Goal: Transaction & Acquisition: Subscribe to service/newsletter

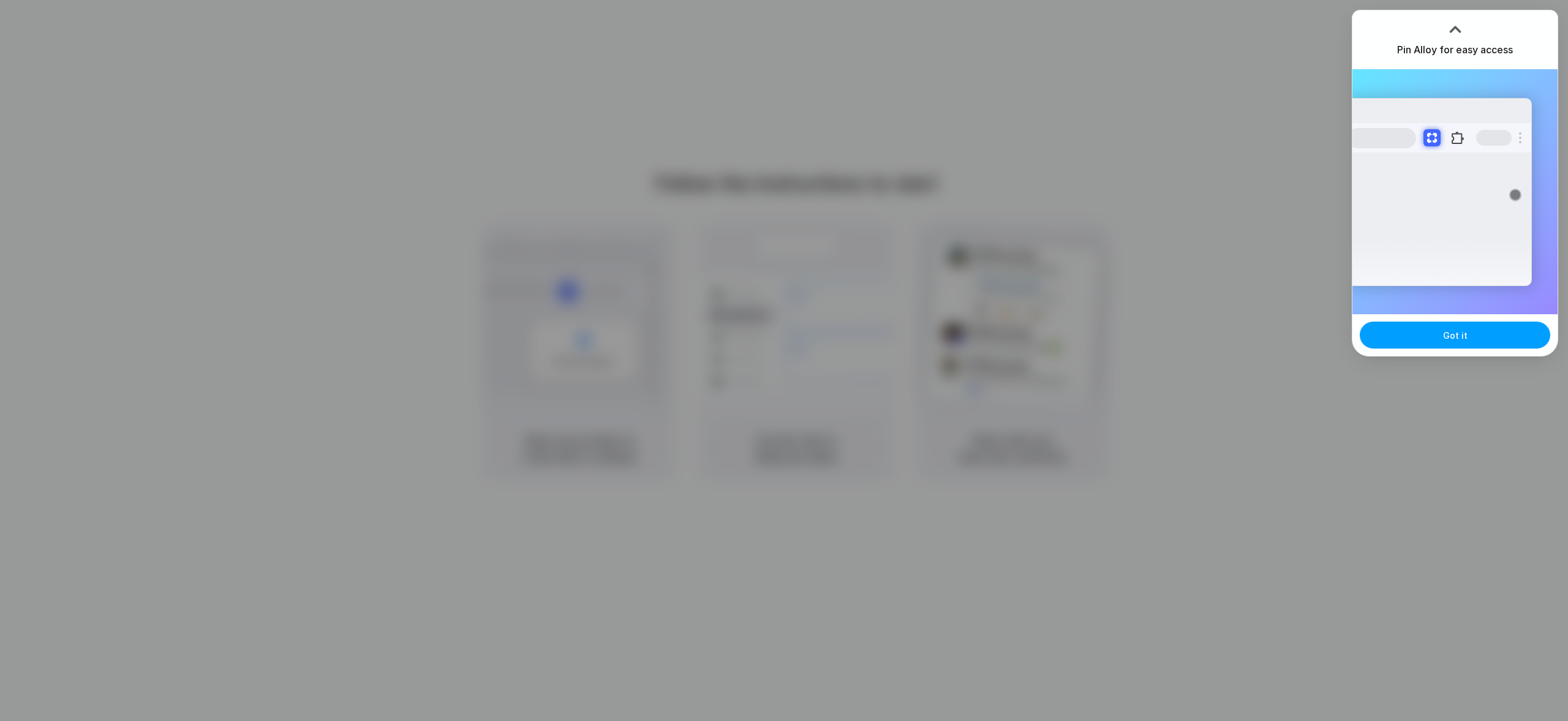
click at [1450, 338] on span "Got it" at bounding box center [1455, 335] width 25 height 13
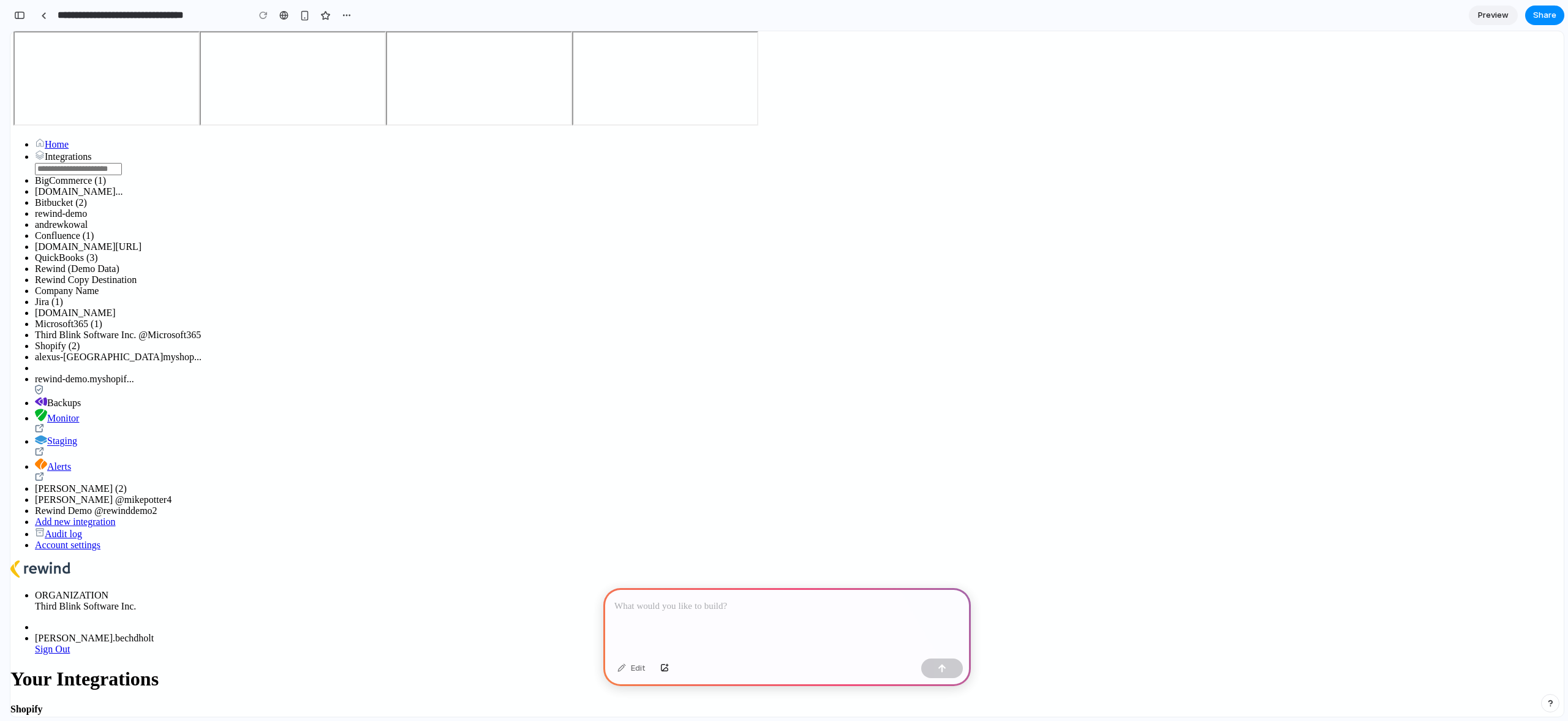
click at [230, 600] on div "Select Organization Third Blink Software Inc." at bounding box center [133, 605] width 196 height 11
click at [692, 603] on p at bounding box center [787, 606] width 345 height 15
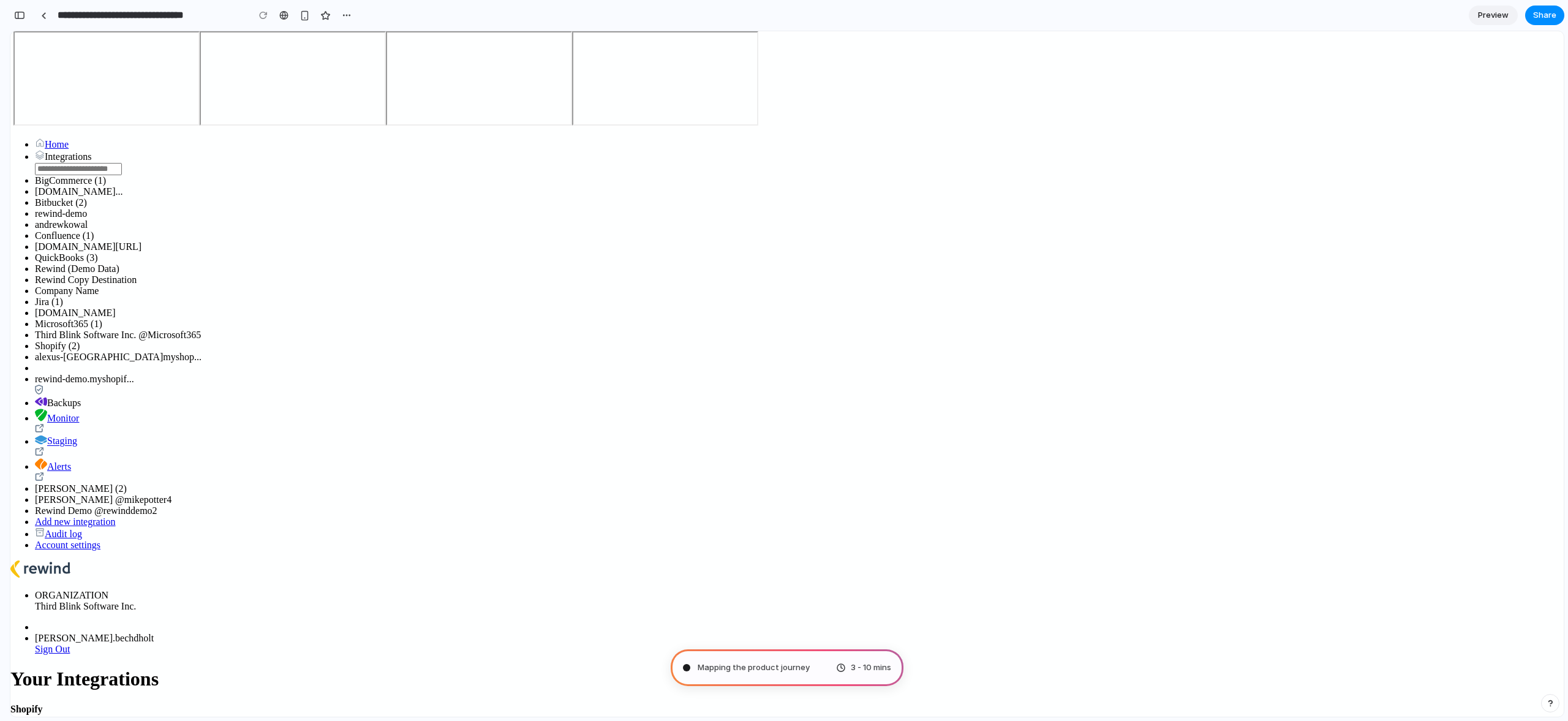
type input "**********"
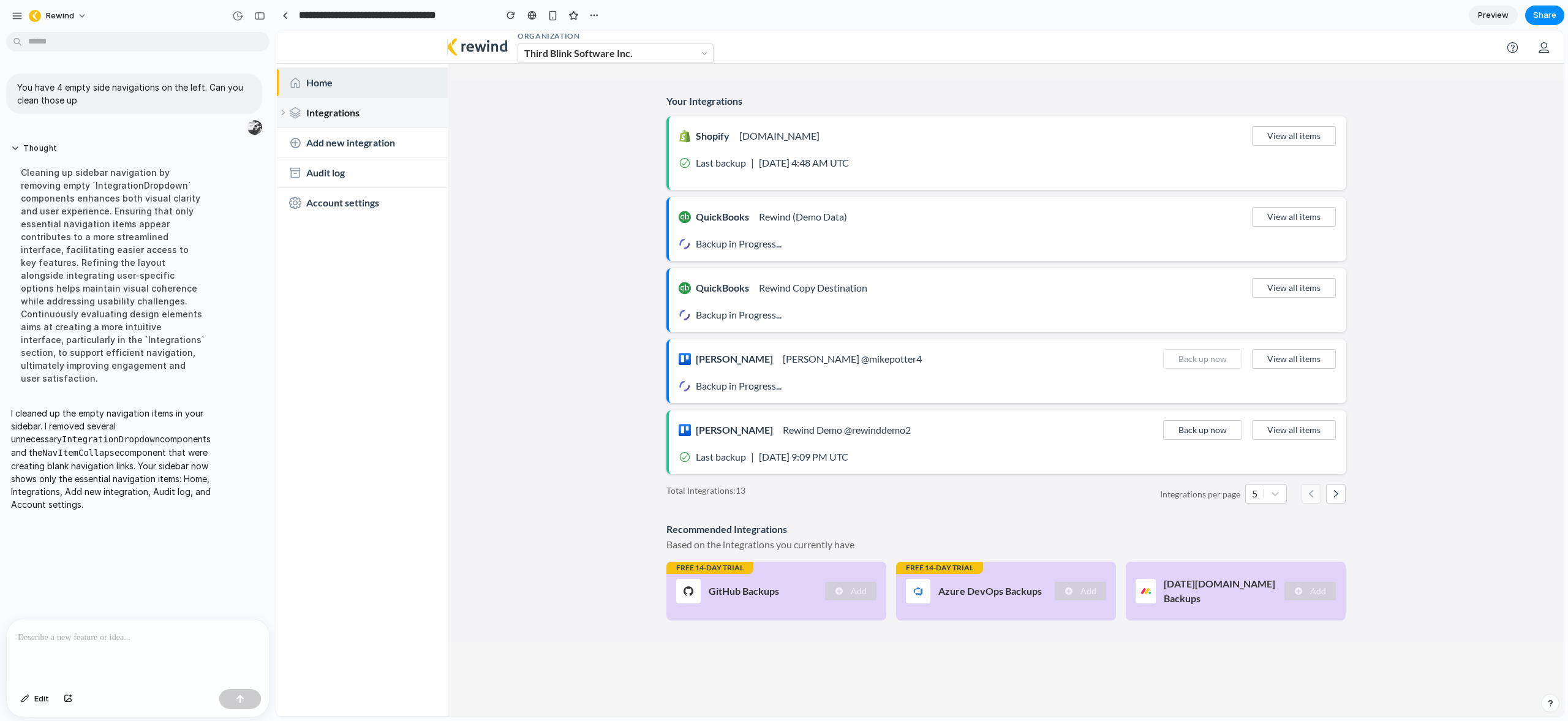
click at [283, 113] on icon at bounding box center [282, 112] width 7 height 7
click at [107, 630] on p at bounding box center [138, 637] width 240 height 15
click at [111, 630] on p at bounding box center [138, 637] width 240 height 15
click at [82, 15] on button "Rewind" at bounding box center [58, 16] width 69 height 20
click at [82, 14] on div "Settings Invite members Change theme Sign out" at bounding box center [784, 360] width 1568 height 721
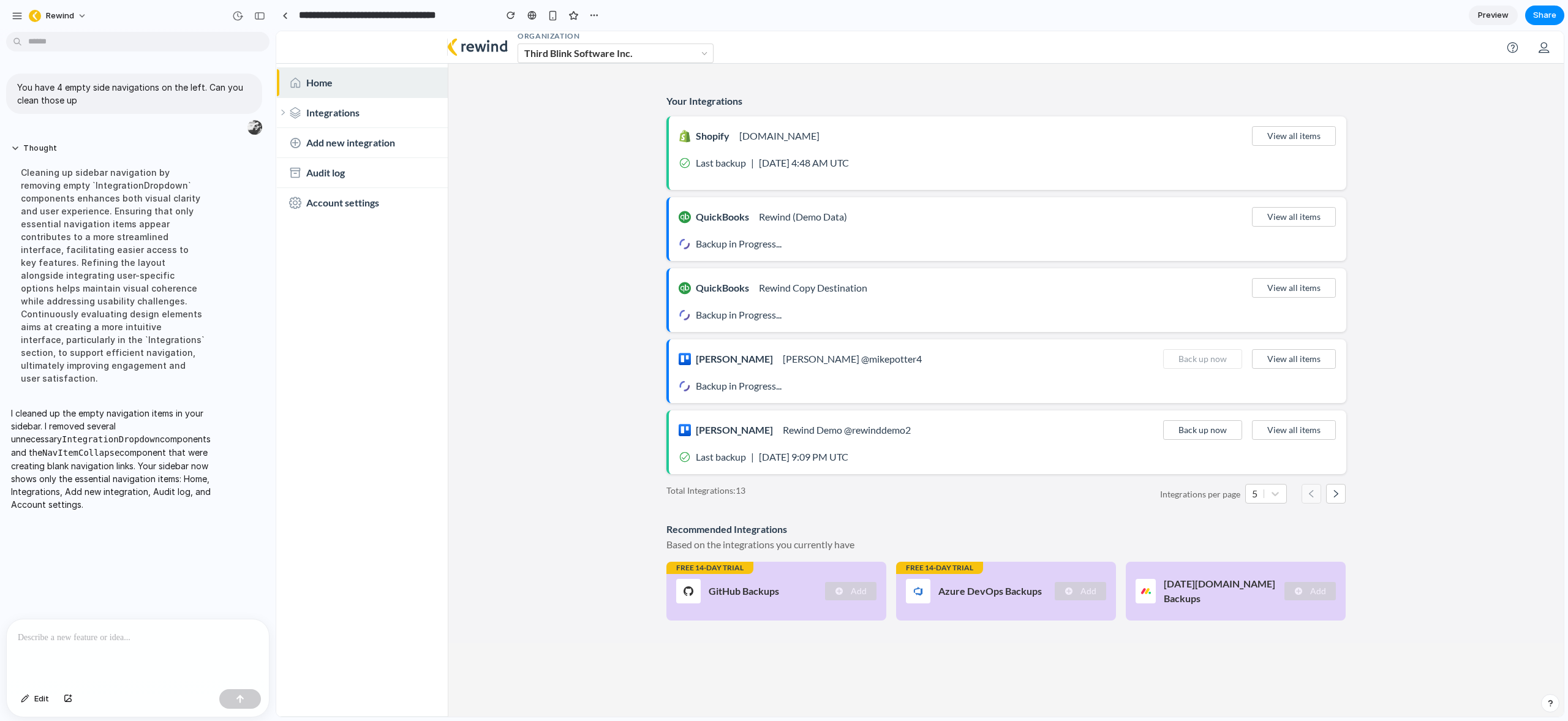
click at [144, 637] on p at bounding box center [138, 637] width 240 height 15
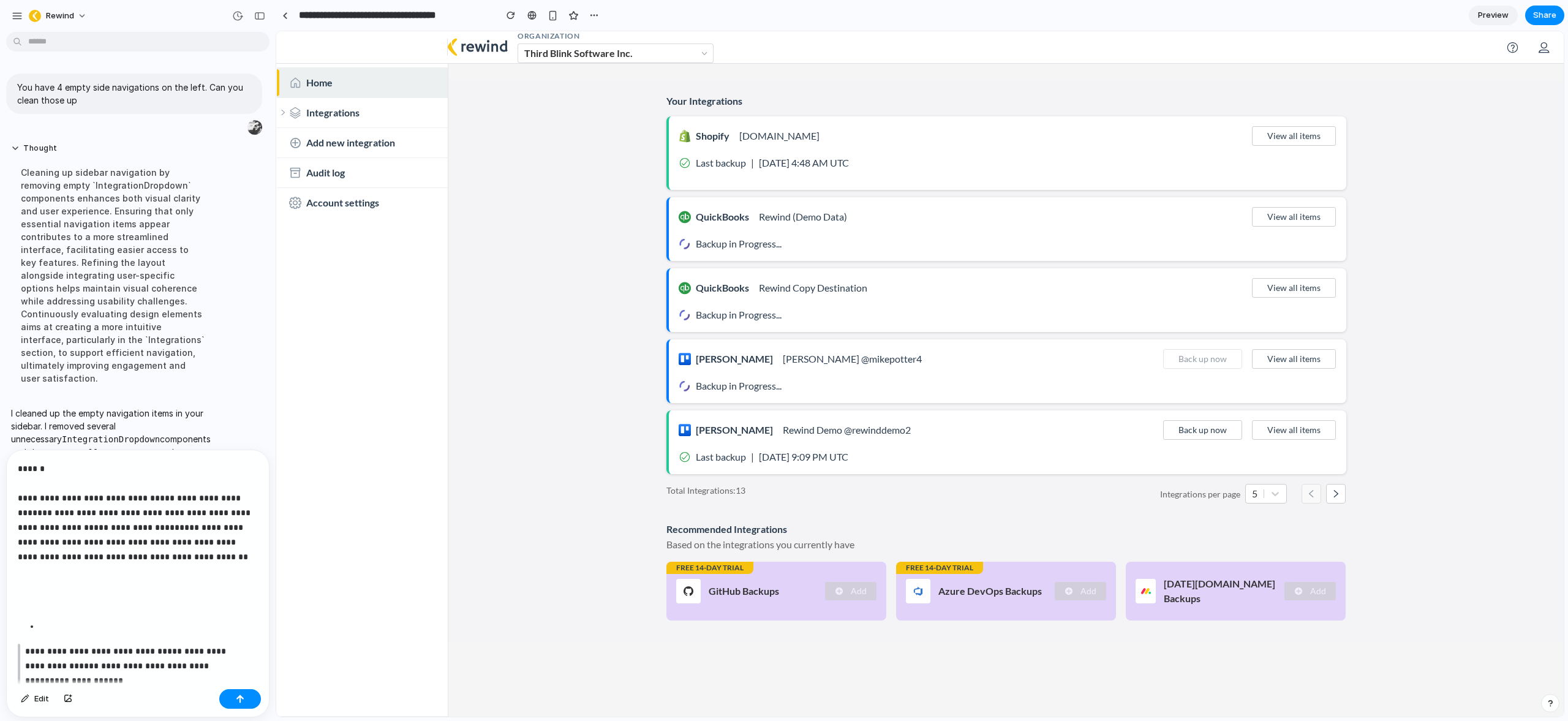
click at [67, 601] on p at bounding box center [138, 602] width 240 height 15
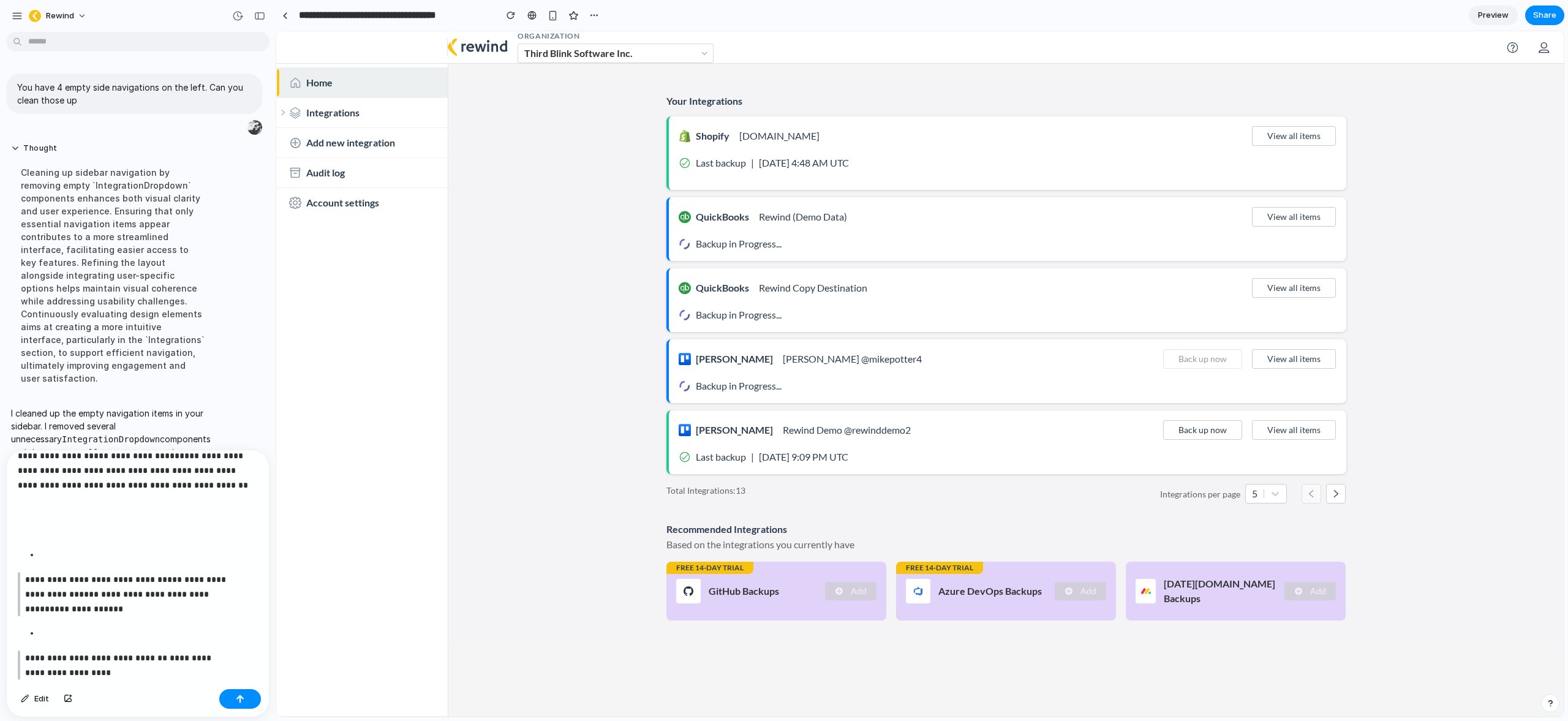
scroll to position [99, 0]
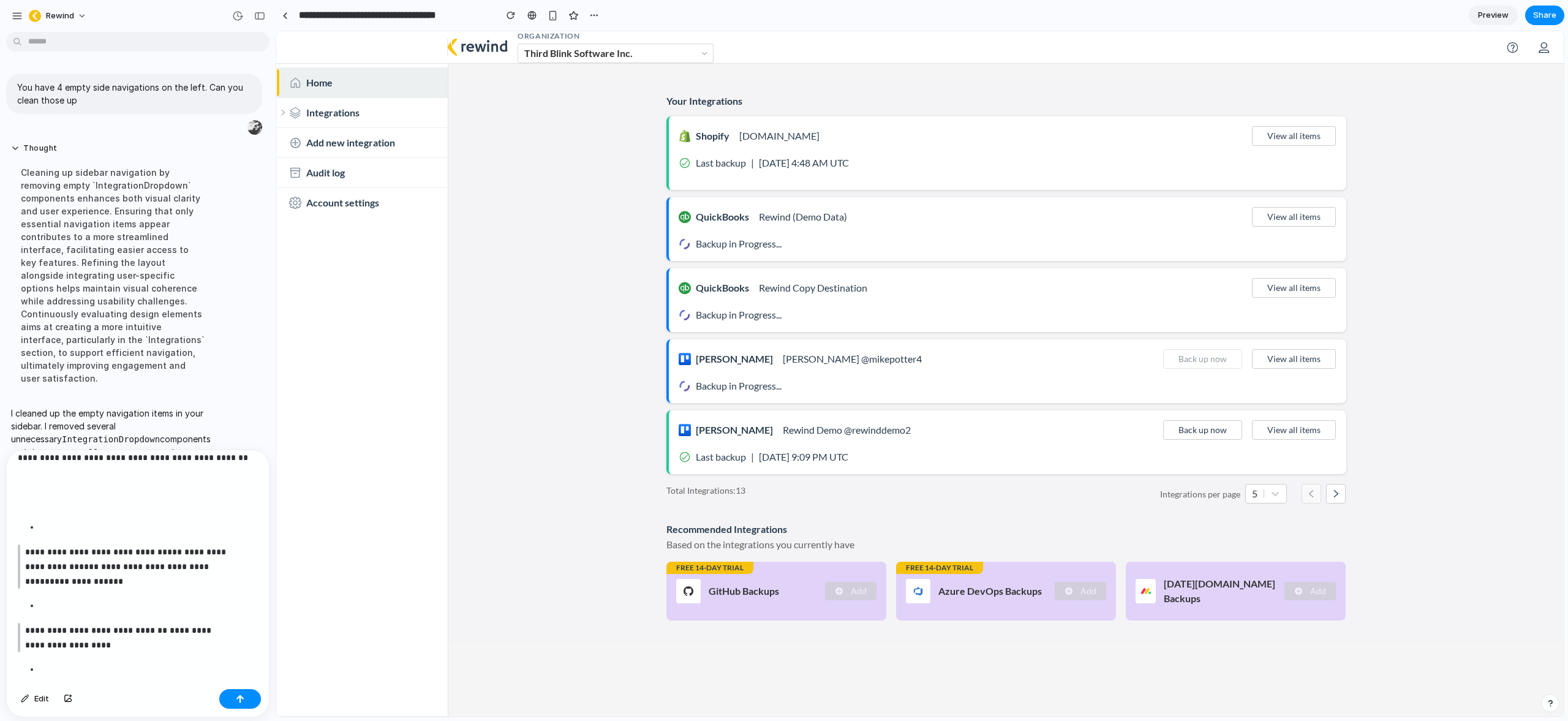
click at [44, 528] on p at bounding box center [149, 527] width 218 height 15
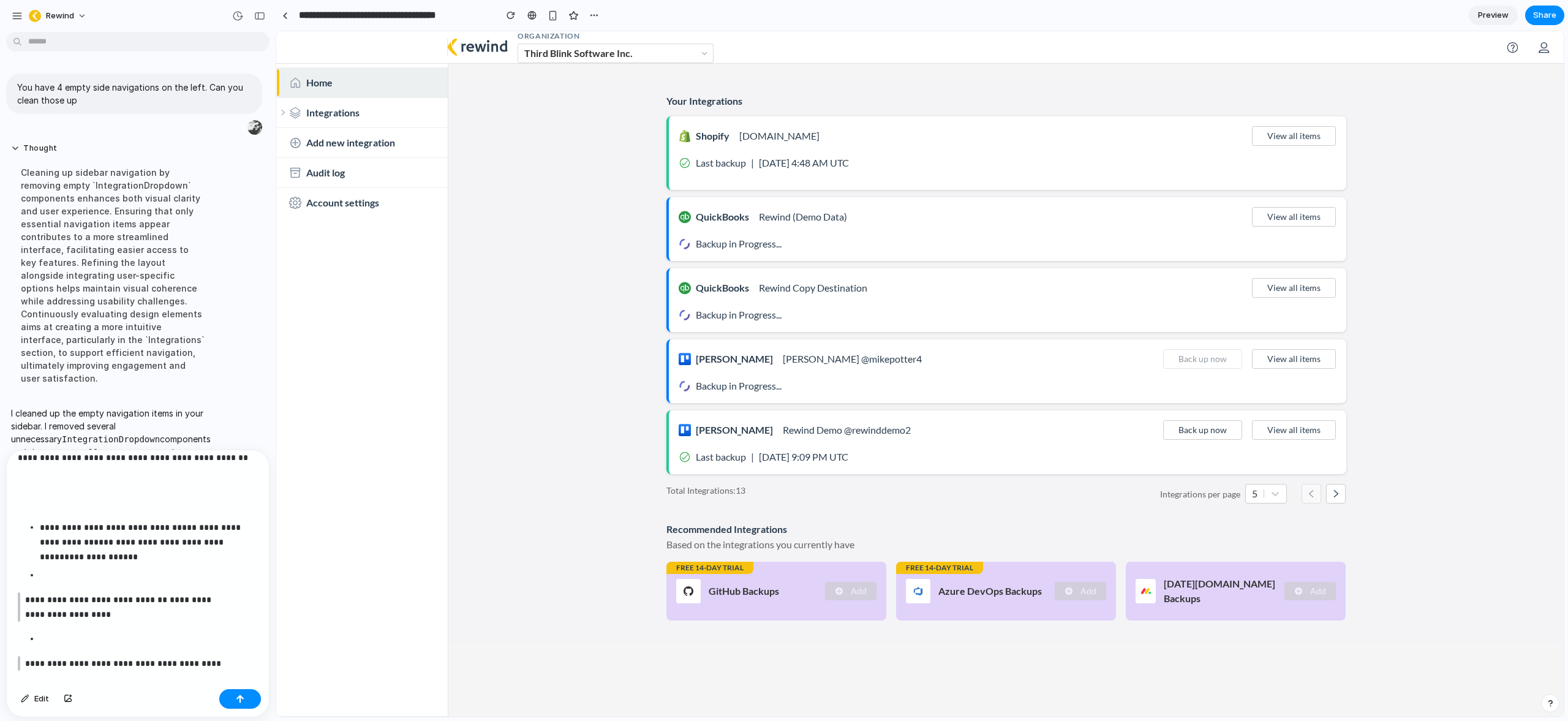
click at [50, 575] on p at bounding box center [149, 574] width 218 height 15
click at [28, 599] on p "**********" at bounding box center [127, 606] width 203 height 29
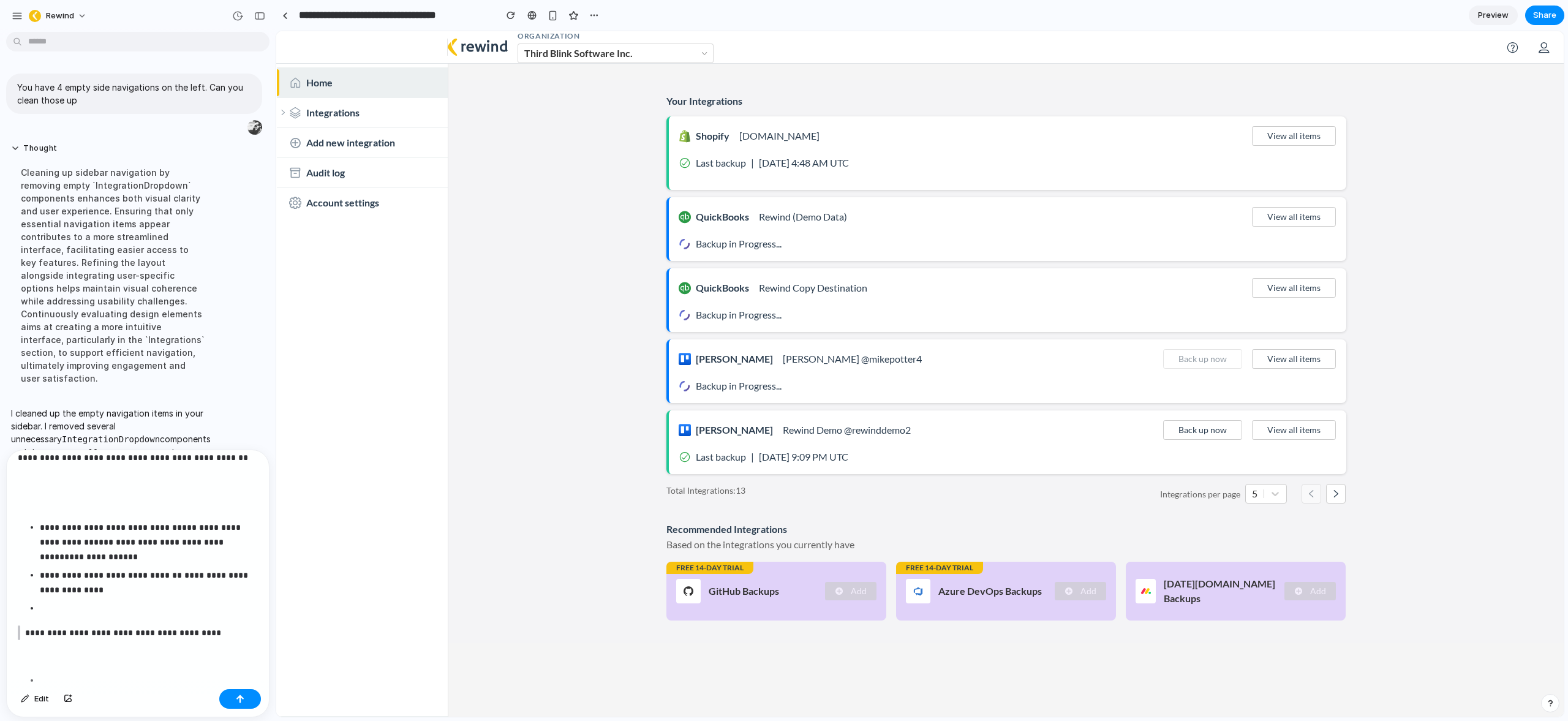
click at [27, 628] on p "**********" at bounding box center [127, 632] width 203 height 15
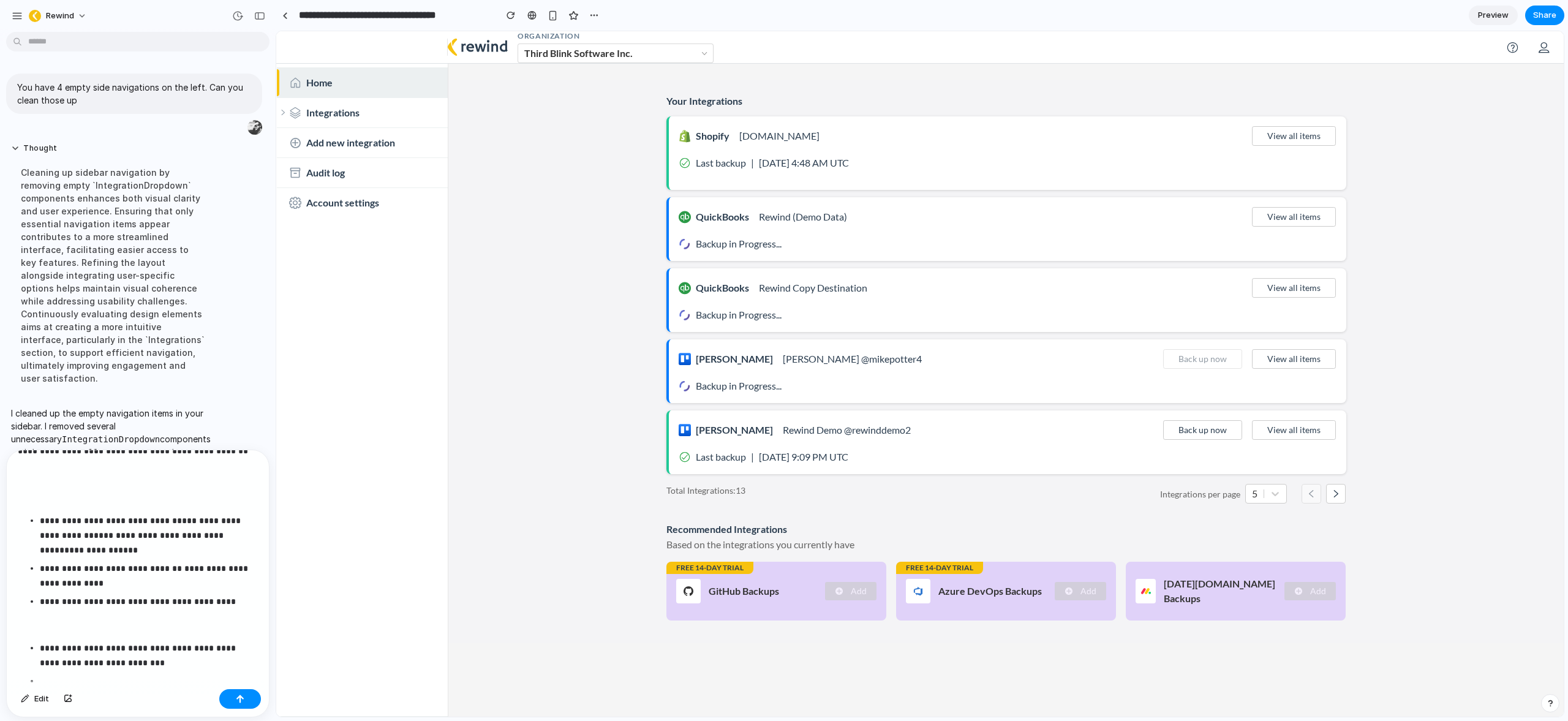
click at [29, 625] on p at bounding box center [138, 624] width 240 height 15
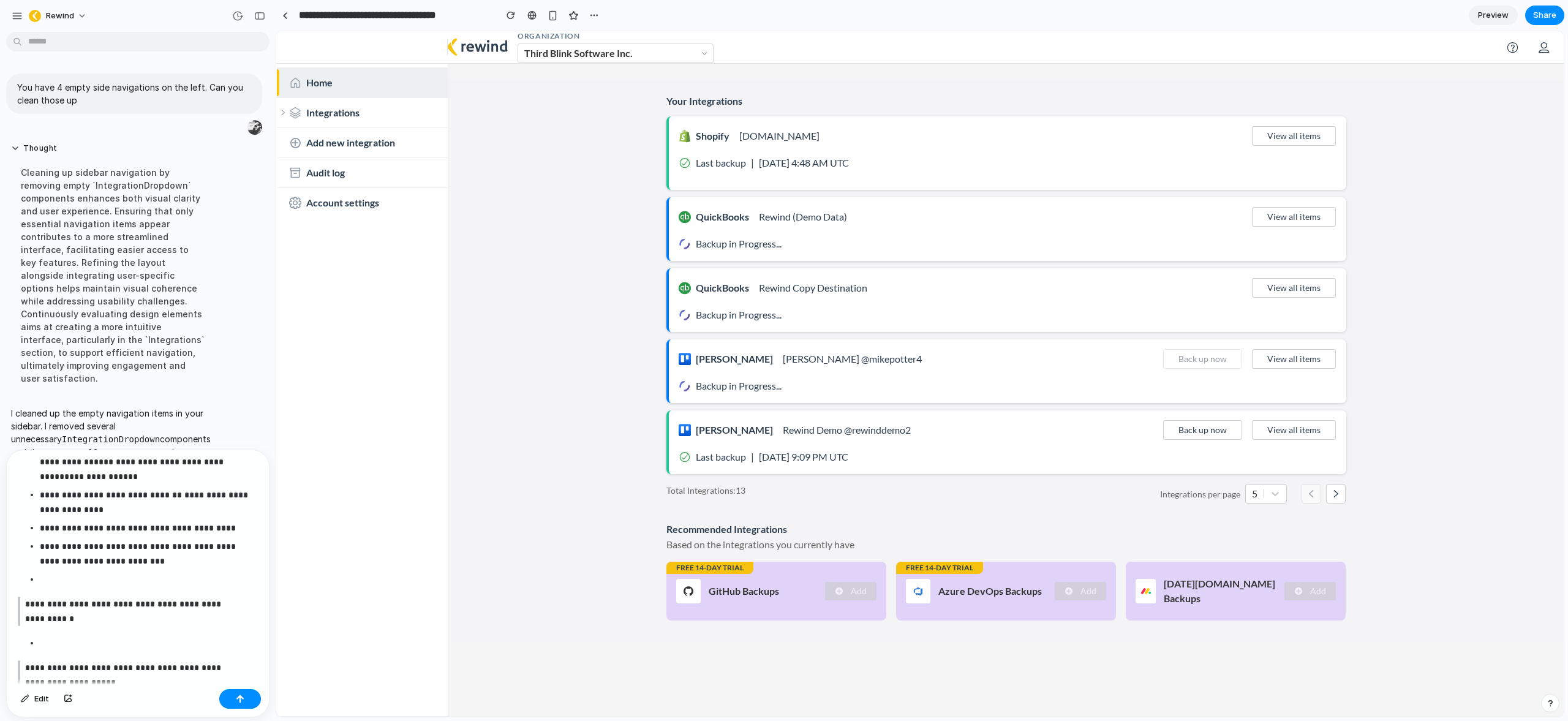
scroll to position [205, 0]
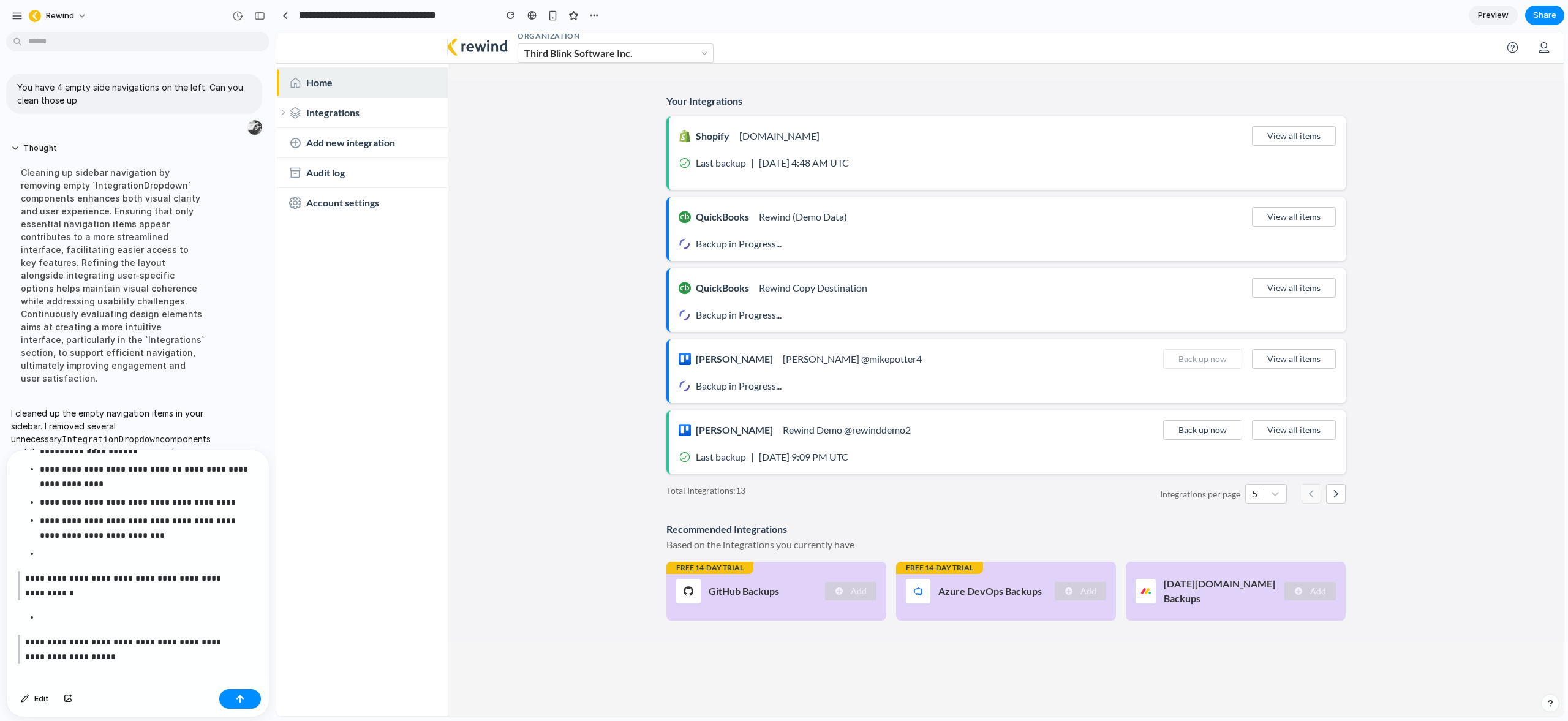
click at [25, 576] on p "**********" at bounding box center [127, 584] width 203 height 29
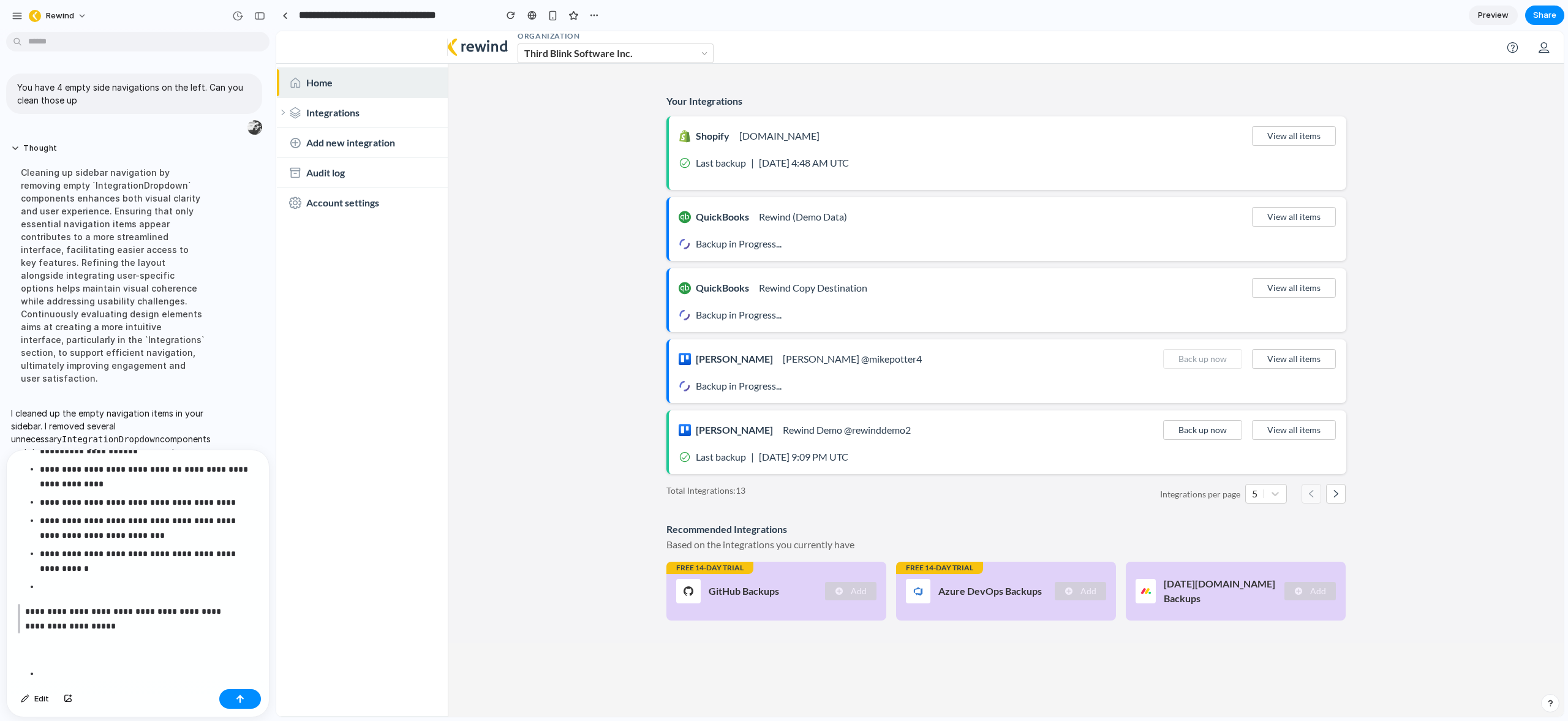
click at [37, 592] on ul "**********" at bounding box center [138, 504] width 240 height 180
click at [25, 606] on p "**********" at bounding box center [127, 617] width 203 height 29
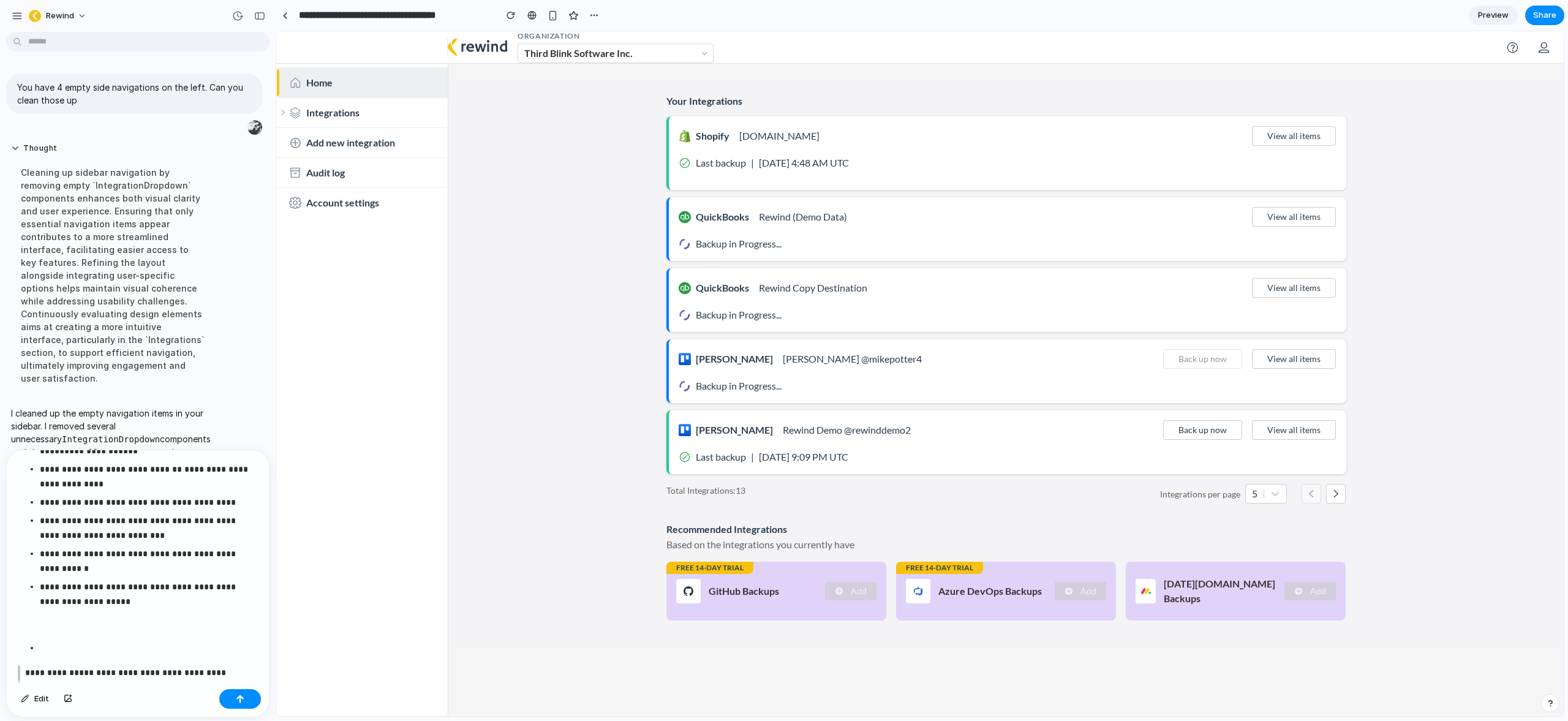
click at [25, 668] on p "**********" at bounding box center [127, 679] width 203 height 29
click at [38, 625] on p at bounding box center [138, 624] width 240 height 15
click at [48, 645] on p at bounding box center [149, 652] width 218 height 15
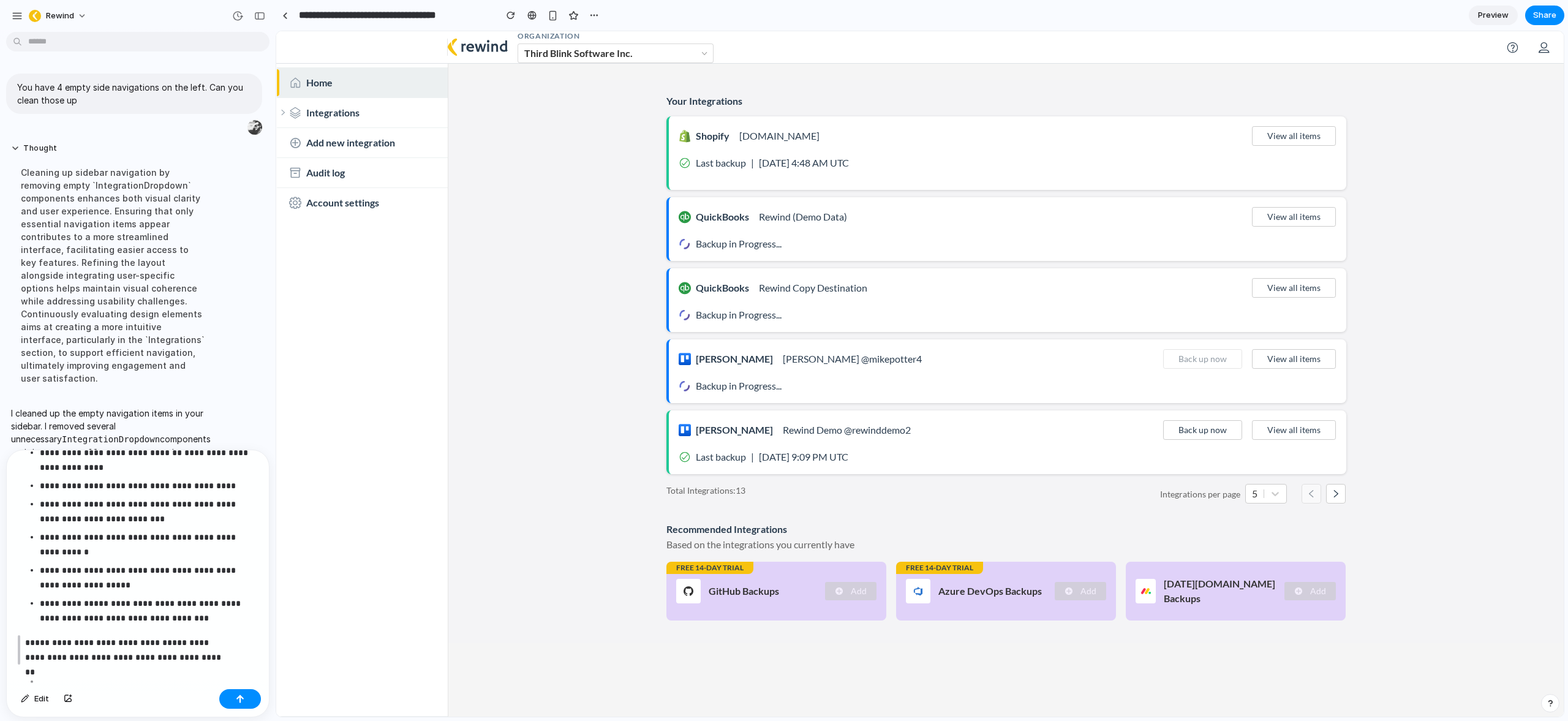
scroll to position [307, 0]
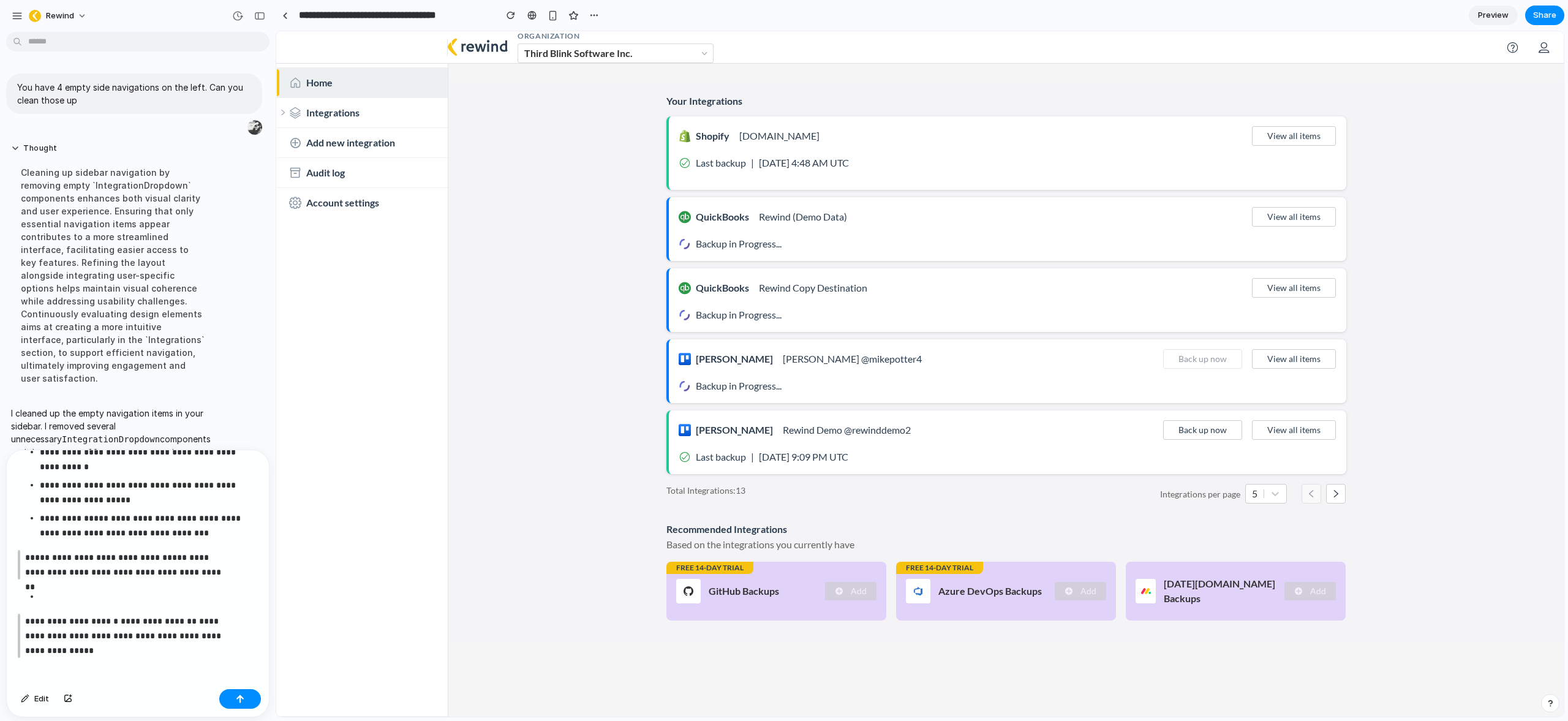
click at [47, 596] on p at bounding box center [149, 596] width 218 height 15
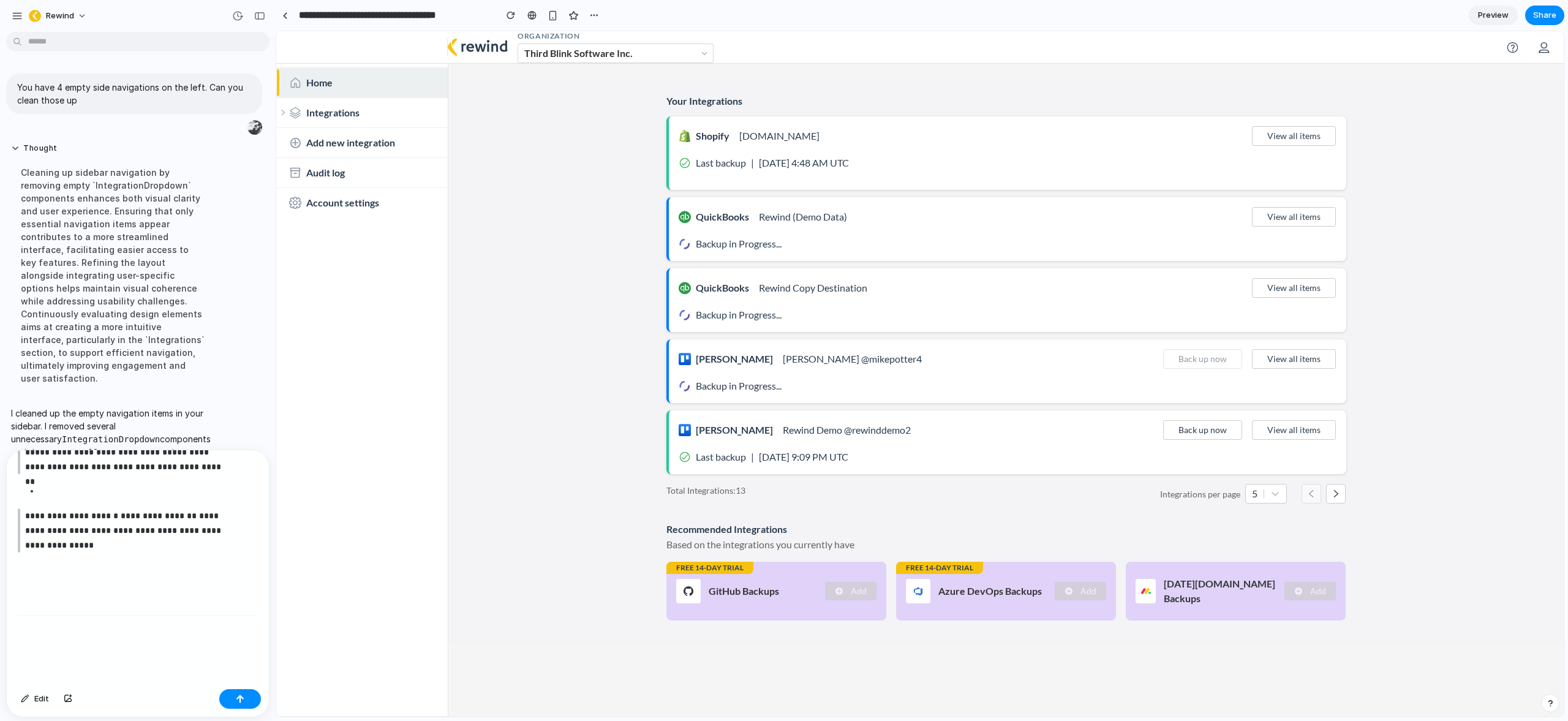
click at [112, 606] on div "**********" at bounding box center [138, 361] width 262 height 646
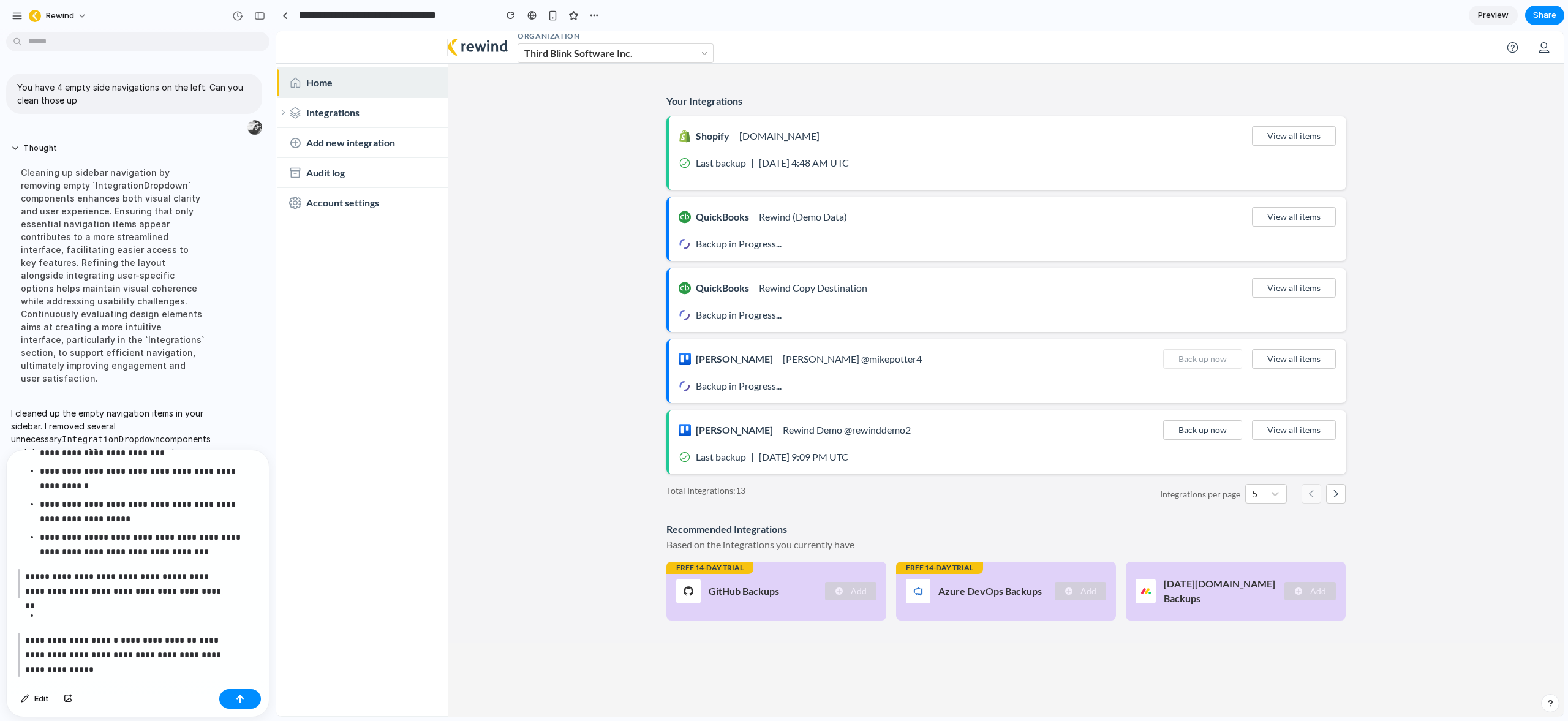
scroll to position [417, 0]
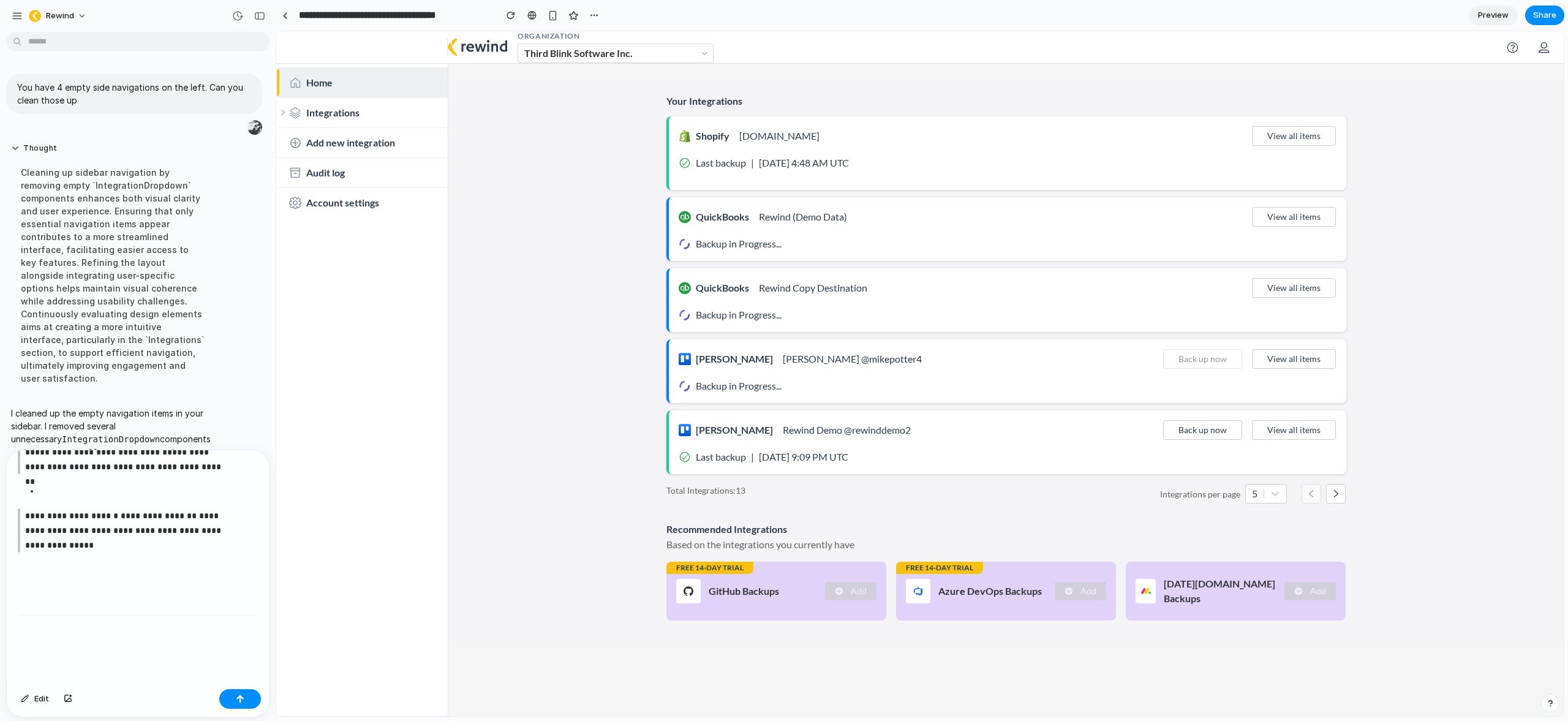
click at [42, 575] on div "**********" at bounding box center [138, 361] width 262 height 646
click at [25, 509] on p "**********" at bounding box center [127, 531] width 203 height 44
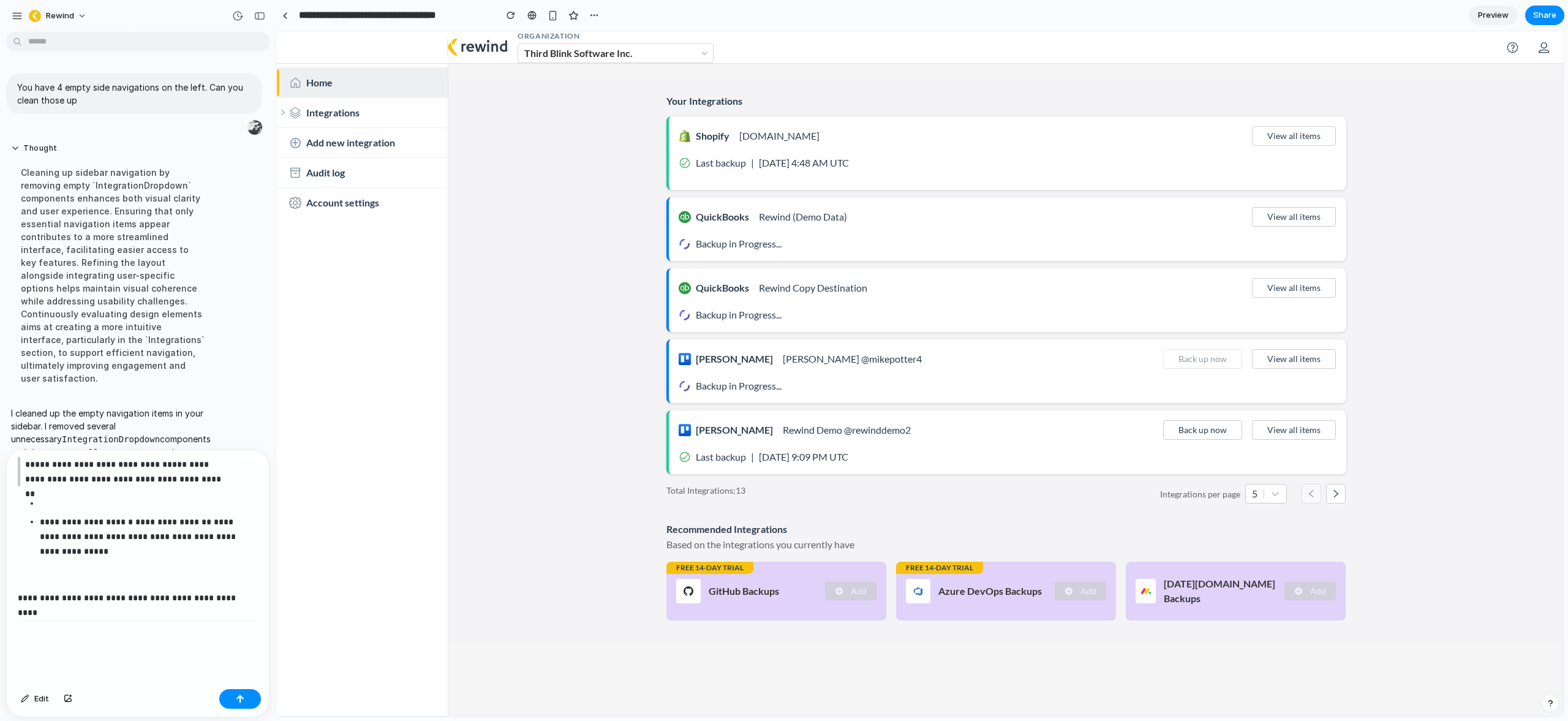
scroll to position [410, 0]
click at [36, 491] on ul "**********" at bounding box center [138, 522] width 240 height 63
click at [56, 494] on p at bounding box center [137, 497] width 194 height 15
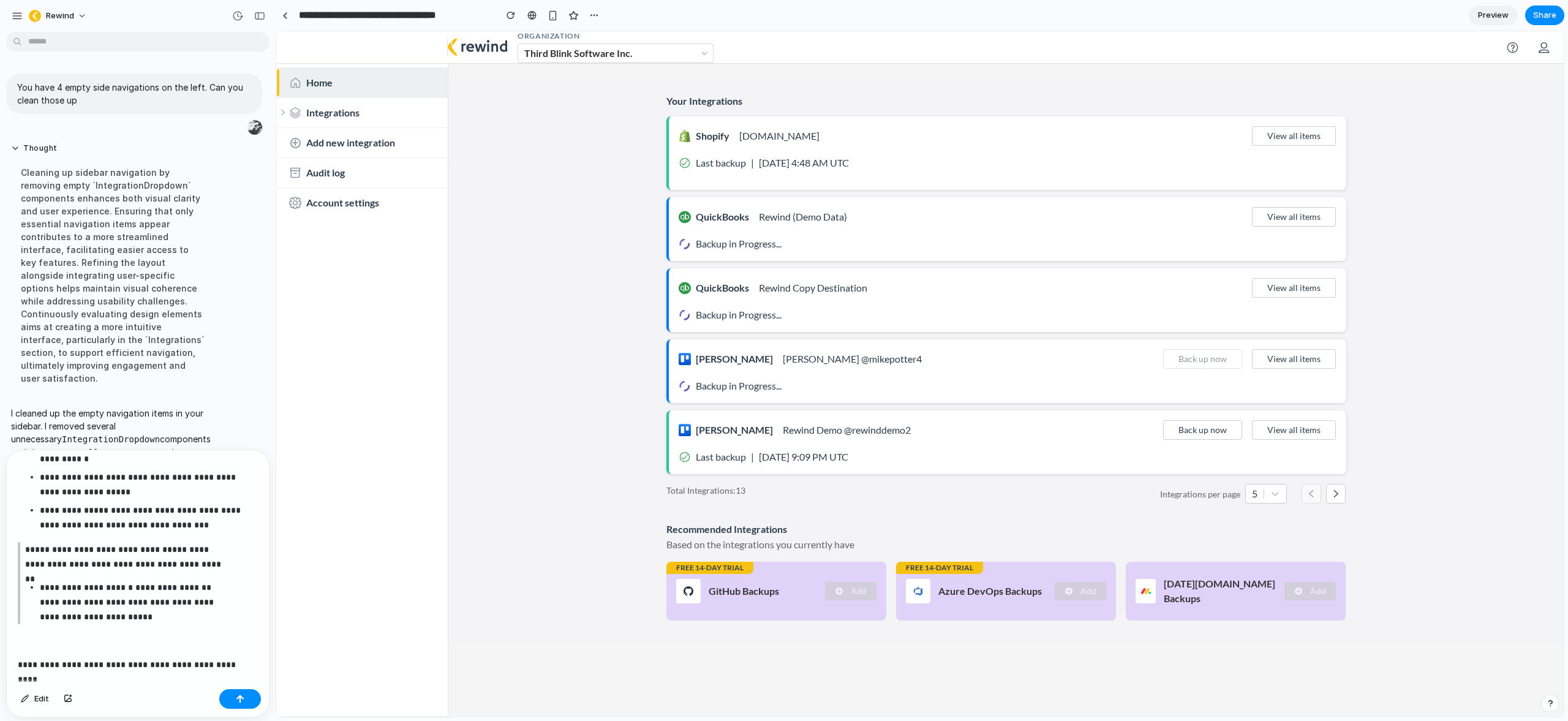
scroll to position [327, 0]
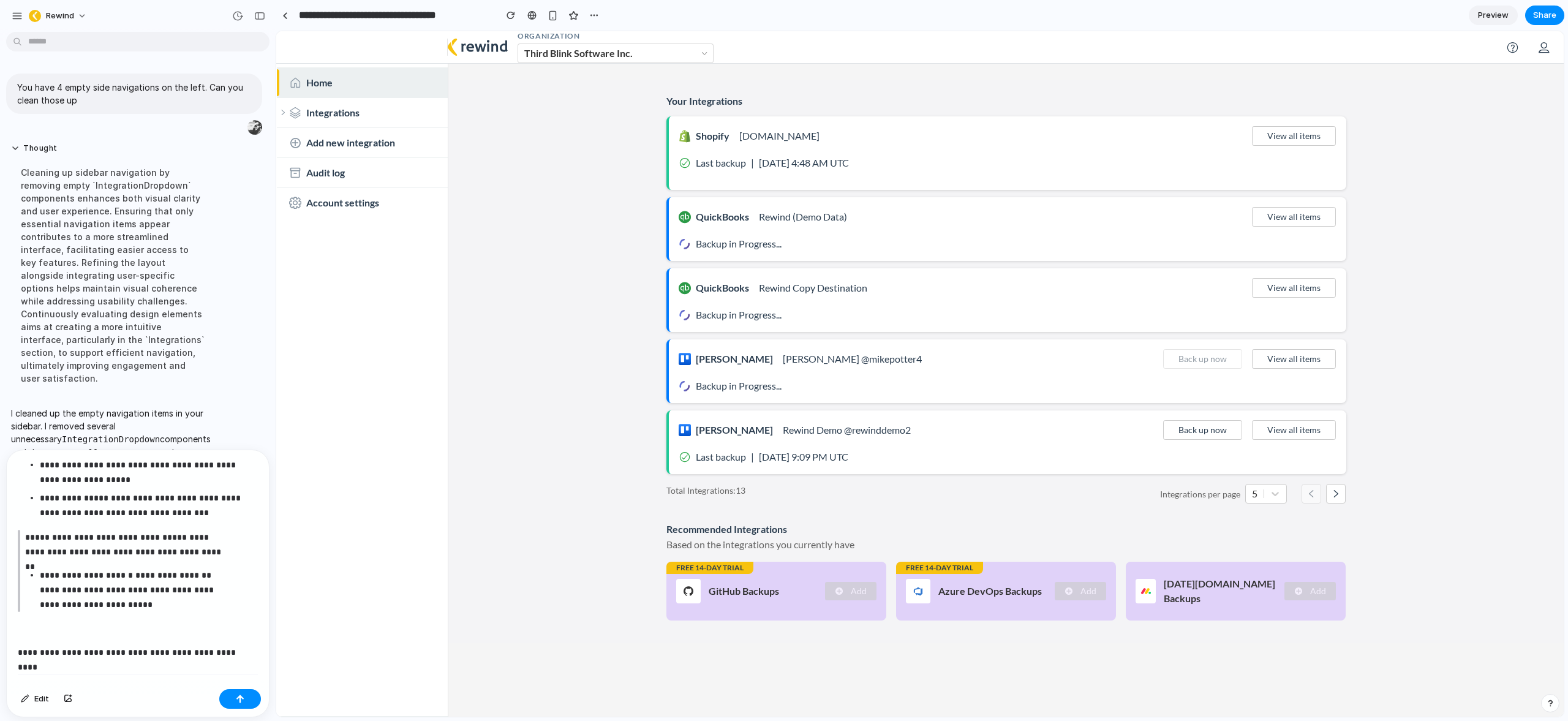
click at [243, 654] on p "**********" at bounding box center [136, 652] width 235 height 15
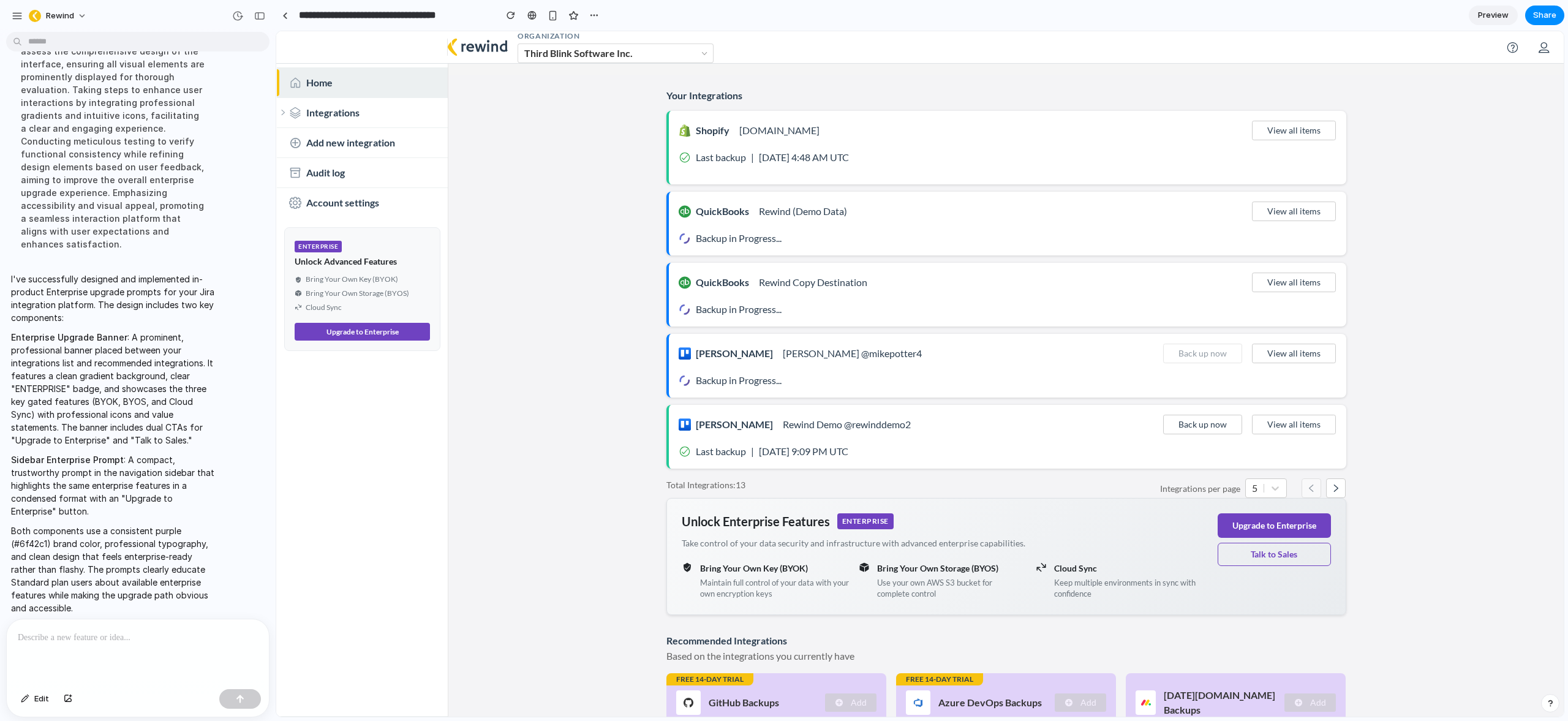
scroll to position [0, 0]
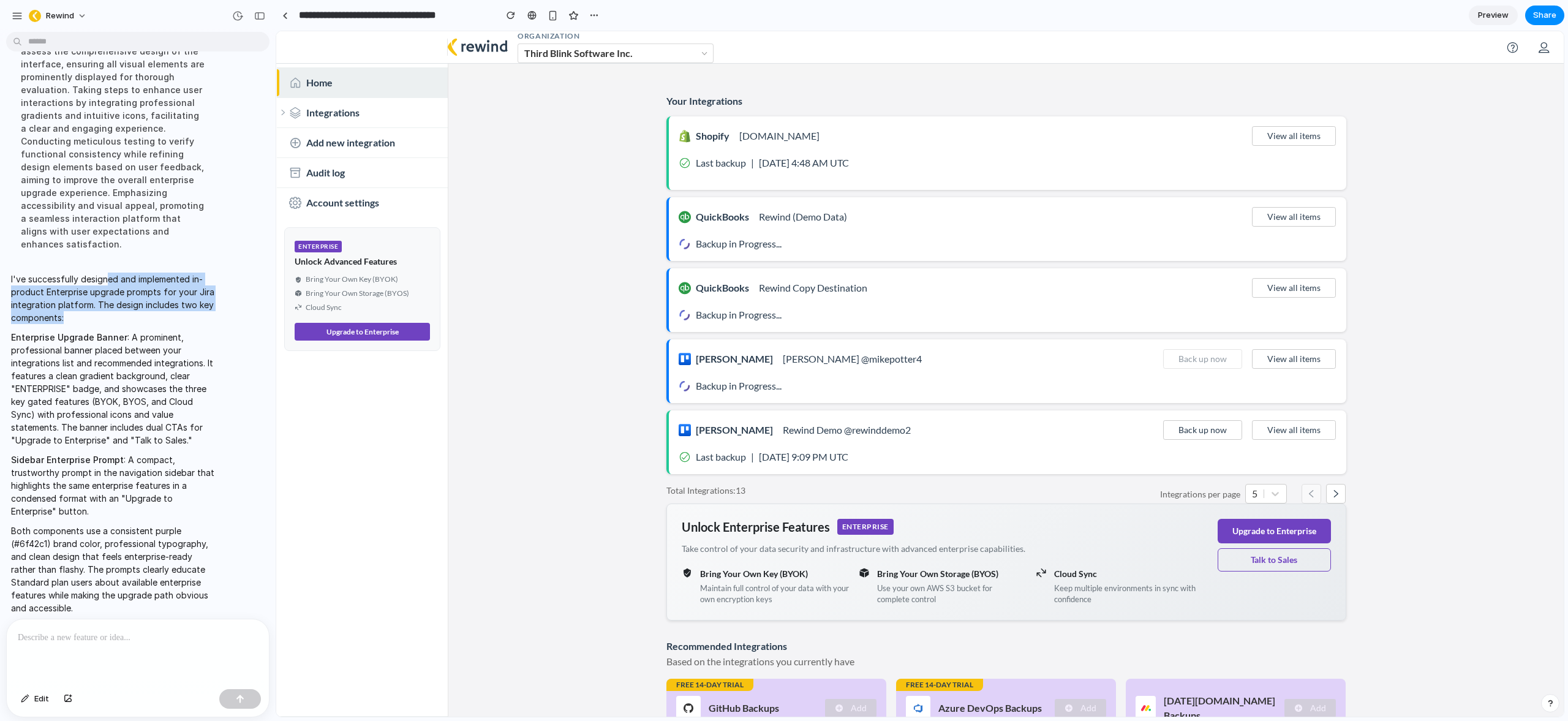
drag, startPoint x: 106, startPoint y: 264, endPoint x: 134, endPoint y: 311, distance: 54.7
click at [134, 311] on span "I've successfully designed and implemented in-product Enterprise upgrade prompt…" at bounding box center [113, 443] width 204 height 342
click at [134, 309] on p "I've successfully designed and implemented in-product Enterprise upgrade prompt…" at bounding box center [113, 298] width 204 height 52
click at [1509, 16] on link "Preview" at bounding box center [1492, 16] width 49 height 20
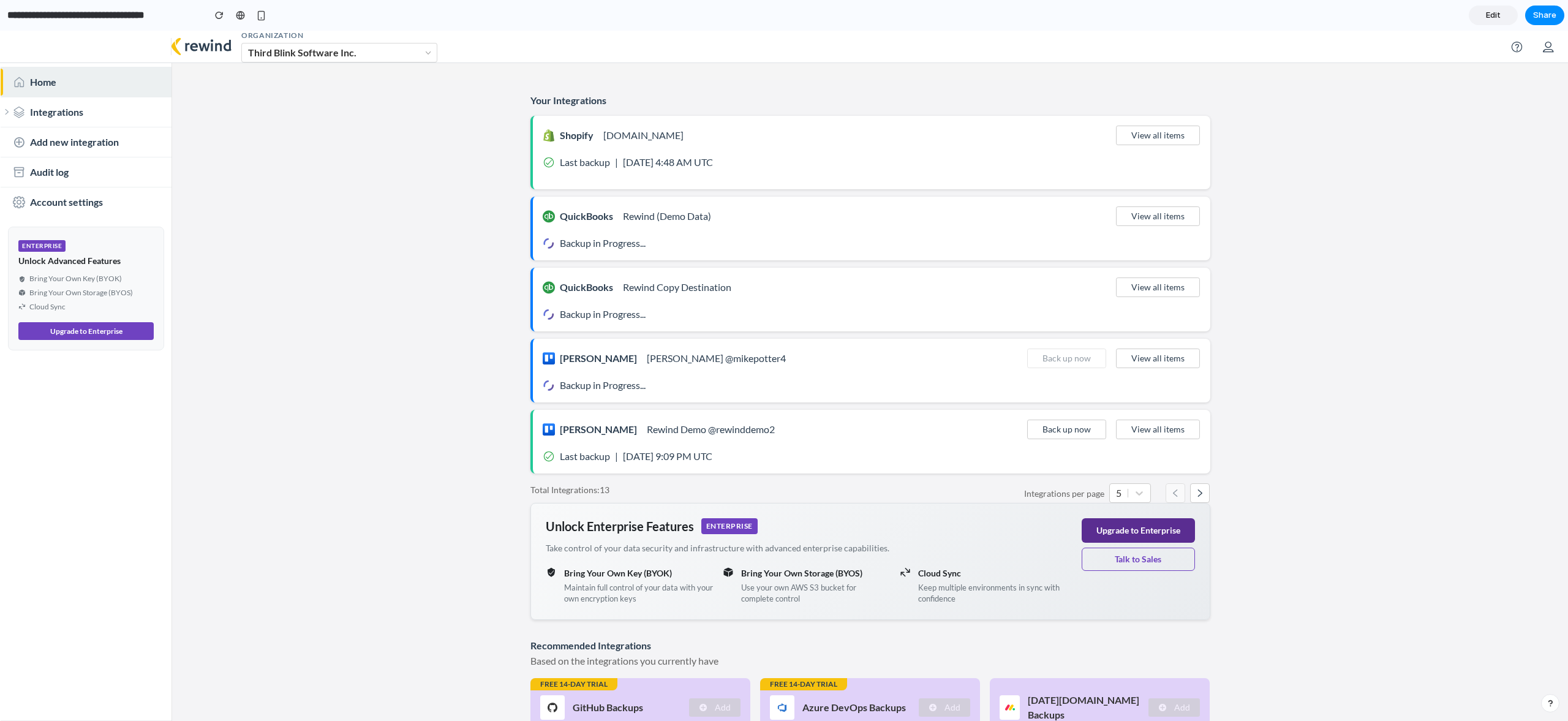
click at [1139, 531] on button "Upgrade to Enterprise" at bounding box center [1138, 530] width 114 height 25
click at [1301, 370] on main "Your Integrations Shopify alexus-ottawa.myshopify.com View all items Last backu…" at bounding box center [870, 418] width 1395 height 676
click at [1150, 553] on button "Talk to Sales" at bounding box center [1138, 558] width 114 height 23
click at [1294, 508] on main "Your Integrations Shopify [DOMAIN_NAME] View all items Last backup | [DATE] 4:4…" at bounding box center [870, 418] width 1395 height 676
click at [1297, 502] on main "Your Integrations Shopify [DOMAIN_NAME] View all items Last backup | [DATE] 4:4…" at bounding box center [870, 418] width 1395 height 676
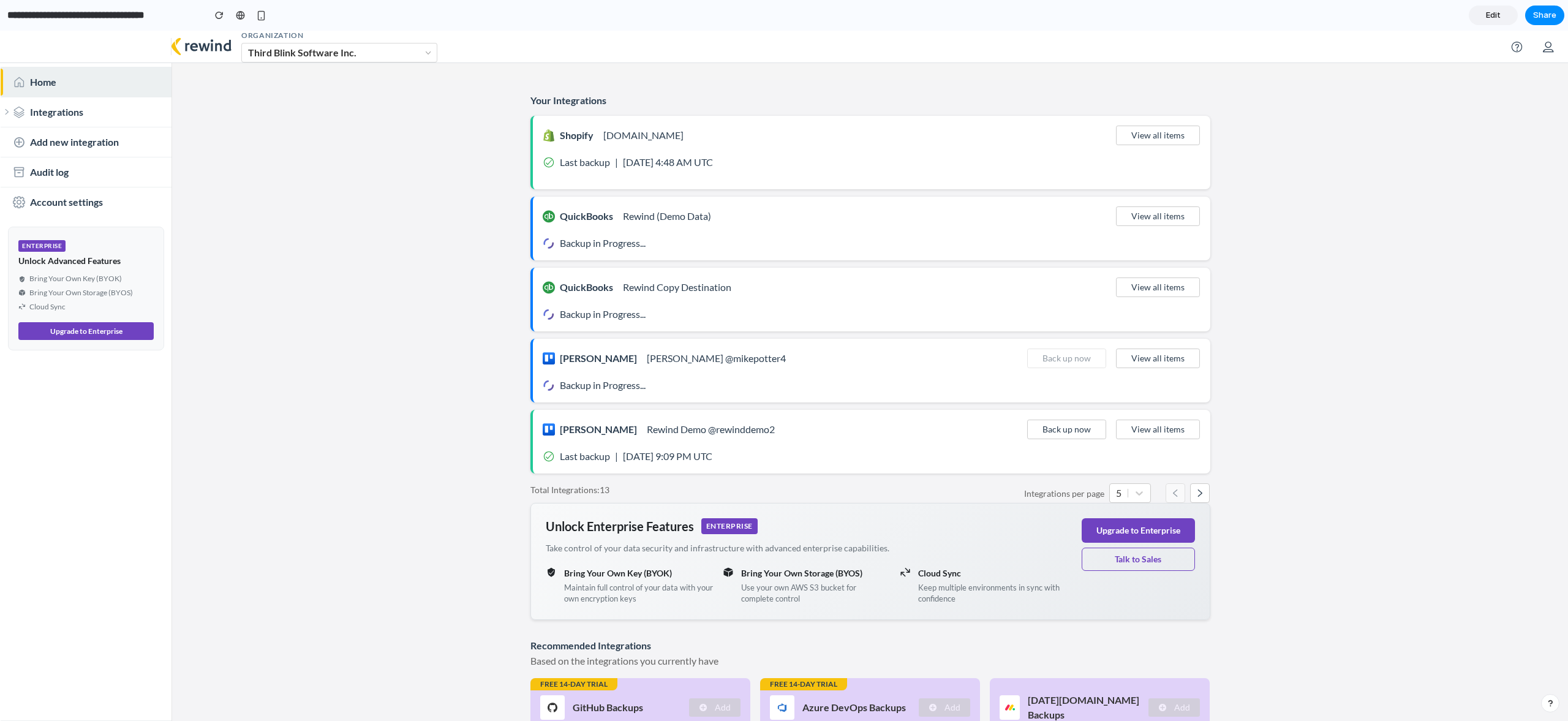
click at [1490, 14] on span "Edit" at bounding box center [1493, 15] width 15 height 12
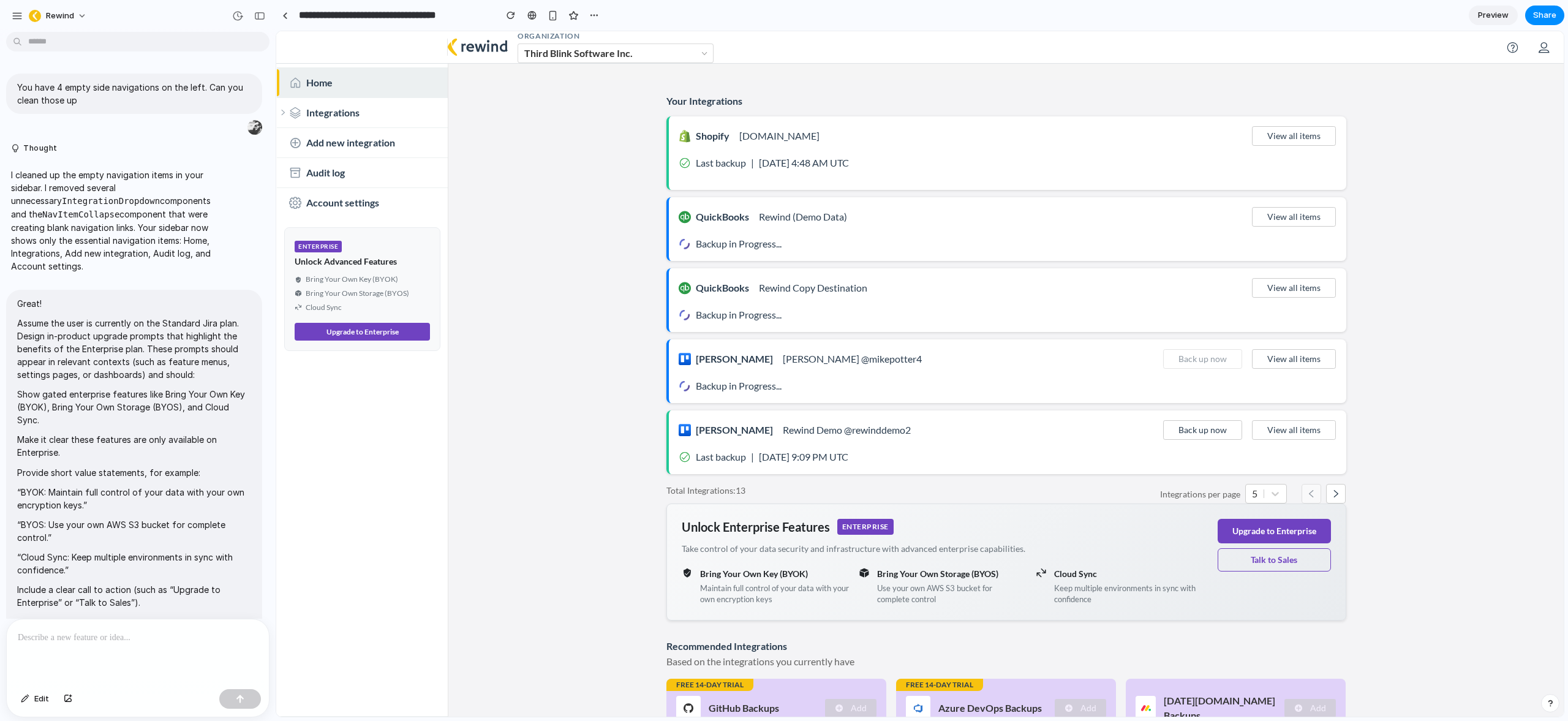
scroll to position [535, 0]
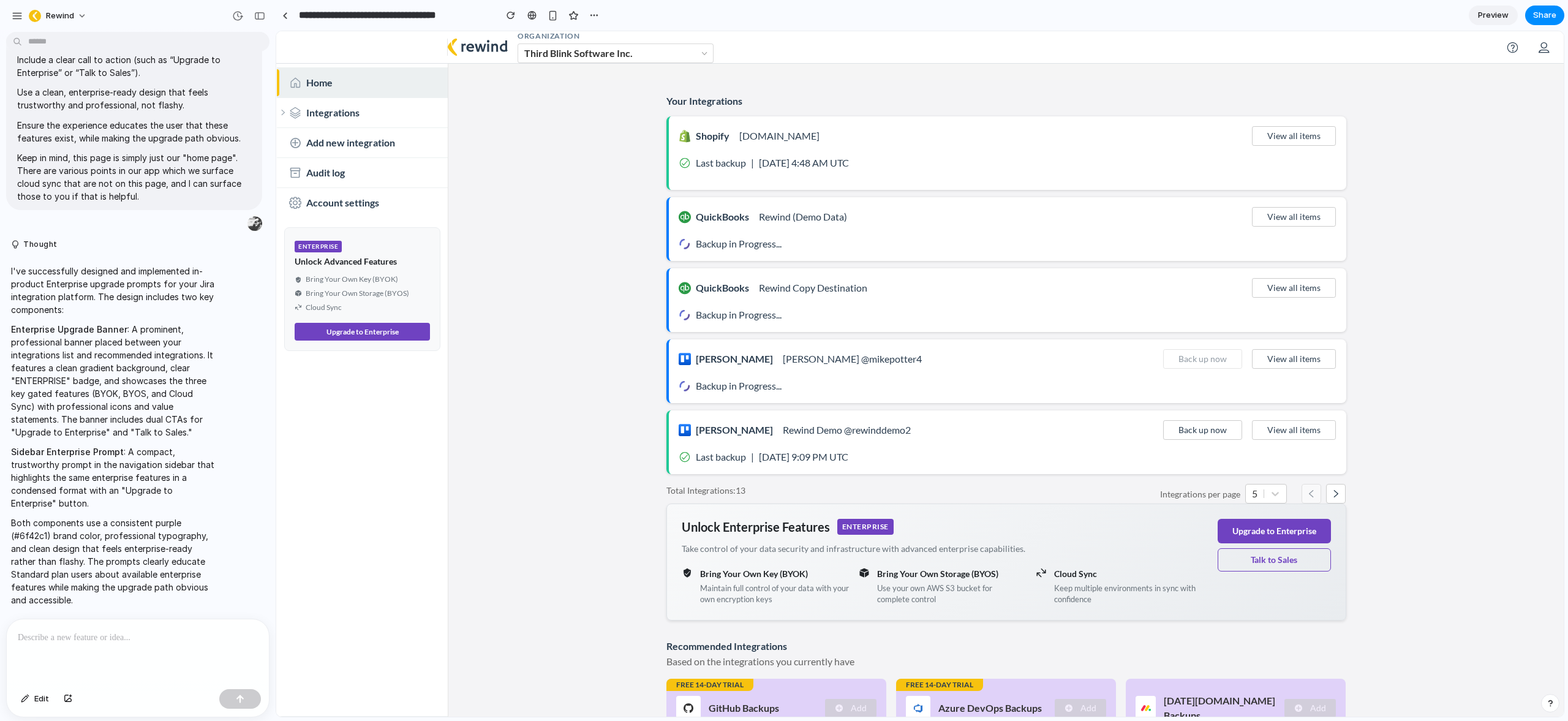
click at [84, 634] on p at bounding box center [138, 637] width 240 height 15
click at [1488, 18] on span "Preview" at bounding box center [1493, 15] width 31 height 12
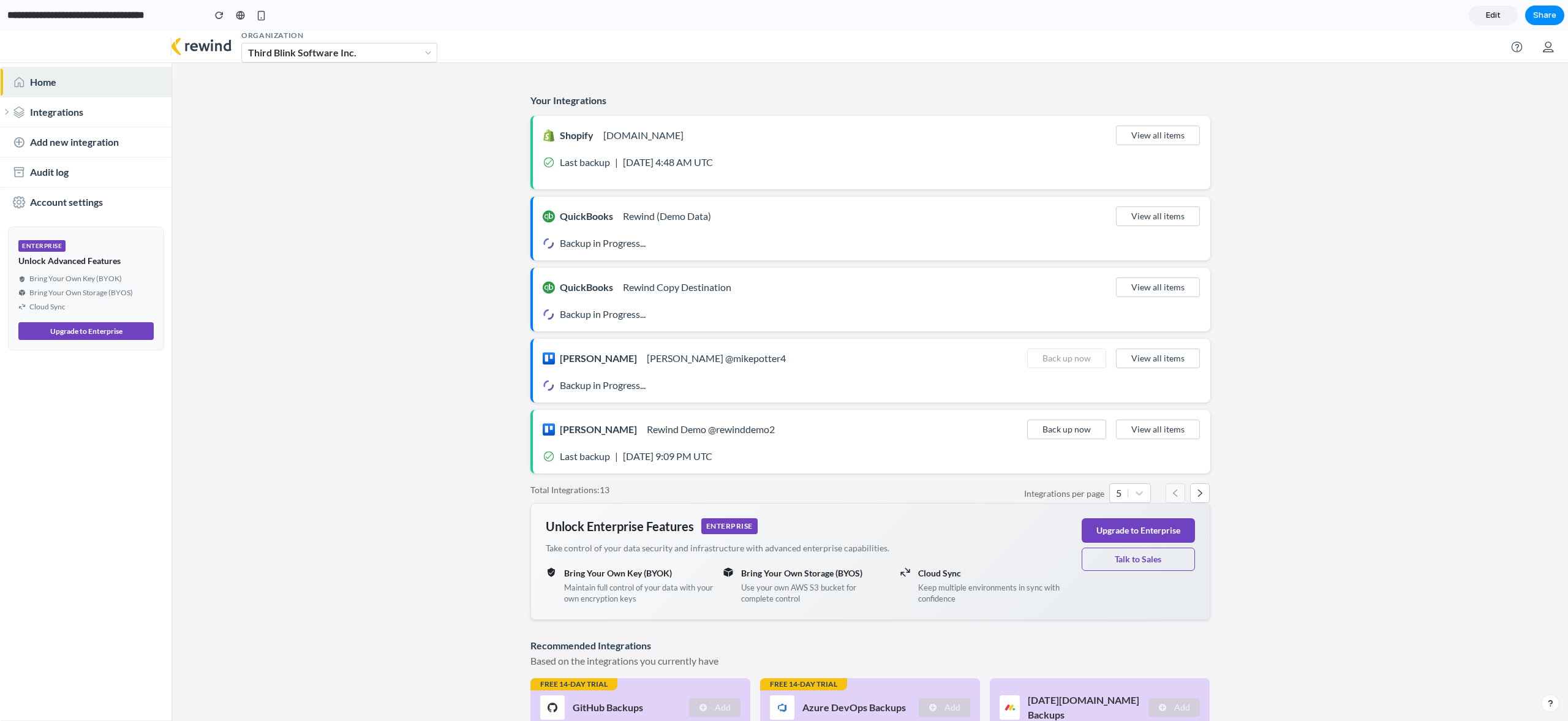
click at [1321, 463] on main "Your Integrations Shopify [DOMAIN_NAME] View all items Last backup | [DATE] 4:4…" at bounding box center [870, 418] width 1395 height 676
click at [117, 327] on button "Upgrade to Enterprise" at bounding box center [86, 331] width 136 height 18
click at [1499, 19] on span "Edit" at bounding box center [1493, 15] width 15 height 12
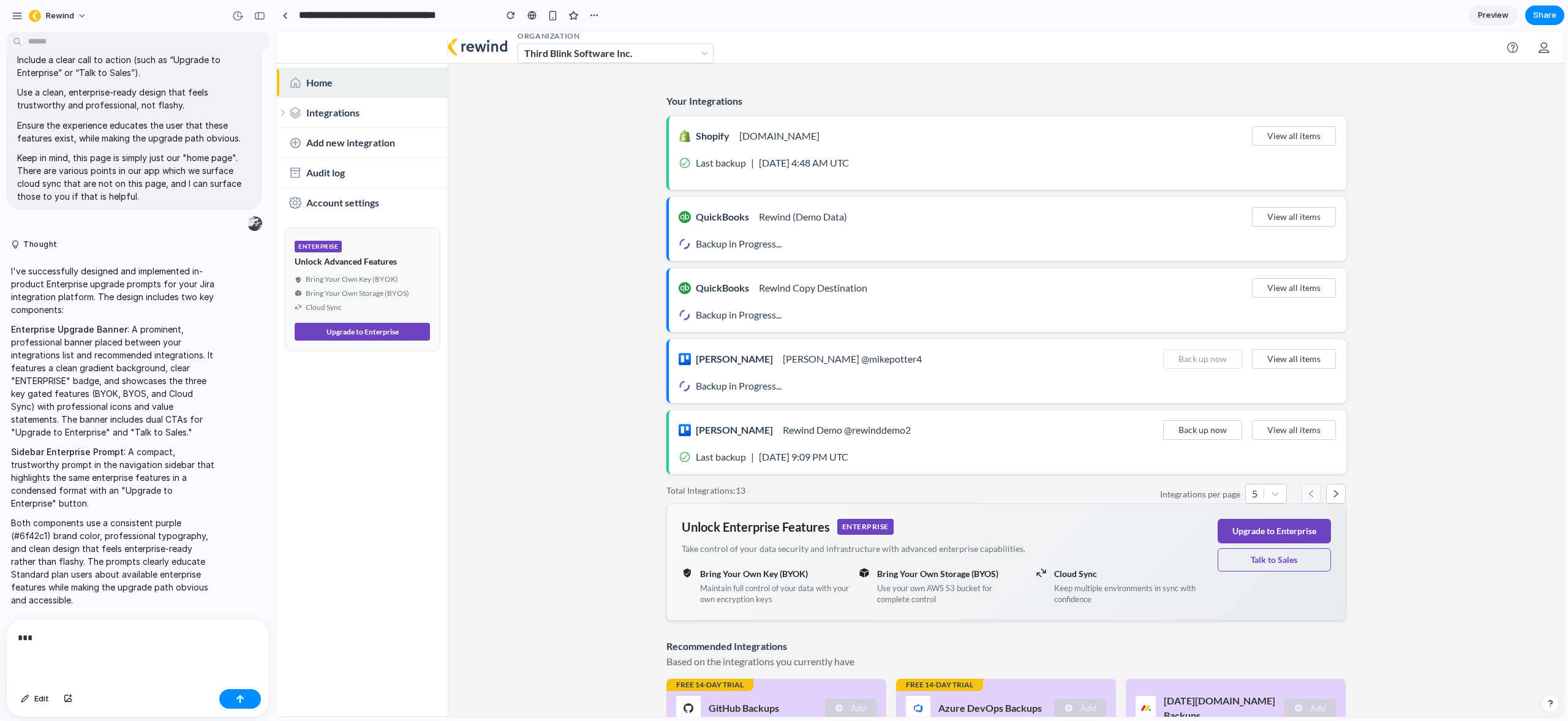
click at [62, 634] on p "***" at bounding box center [136, 637] width 235 height 15
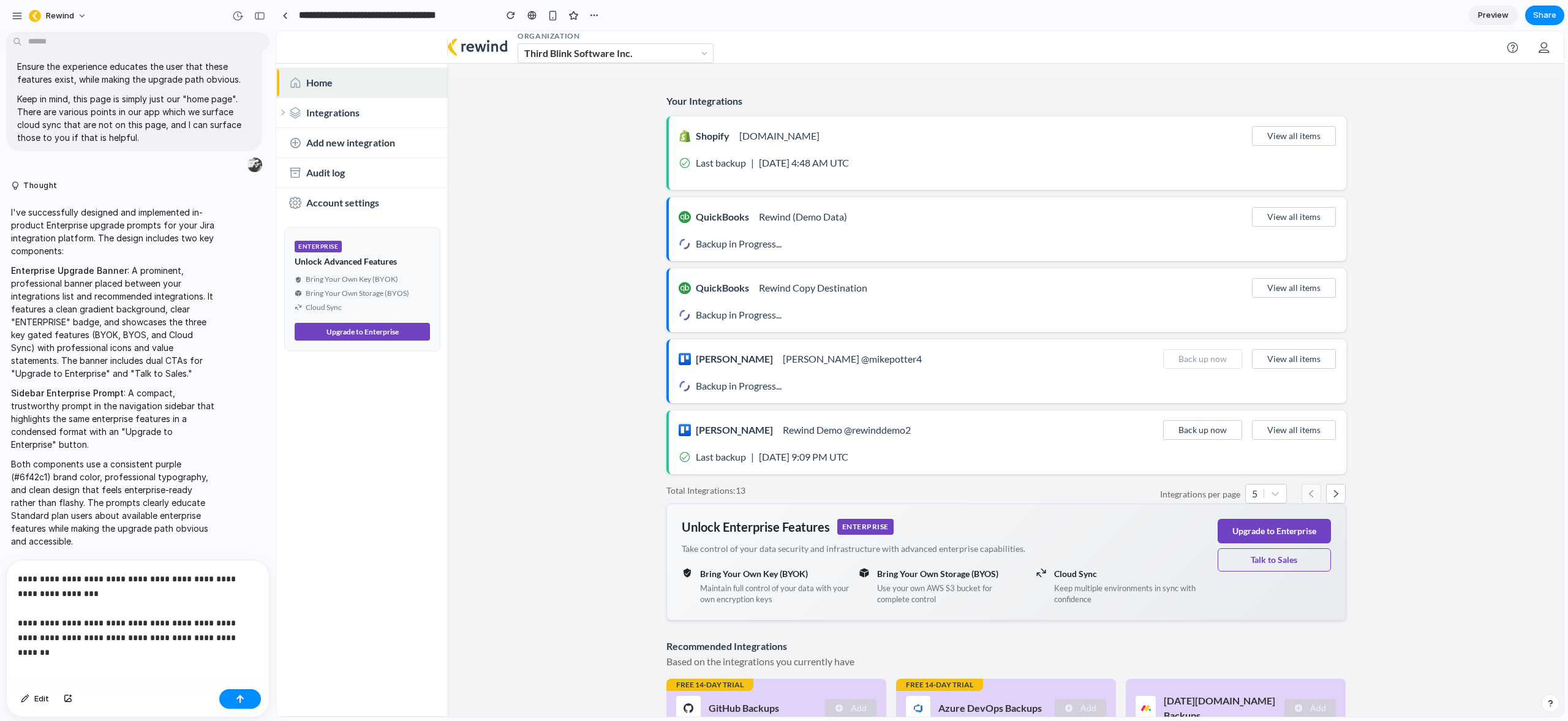
scroll to position [608, 0]
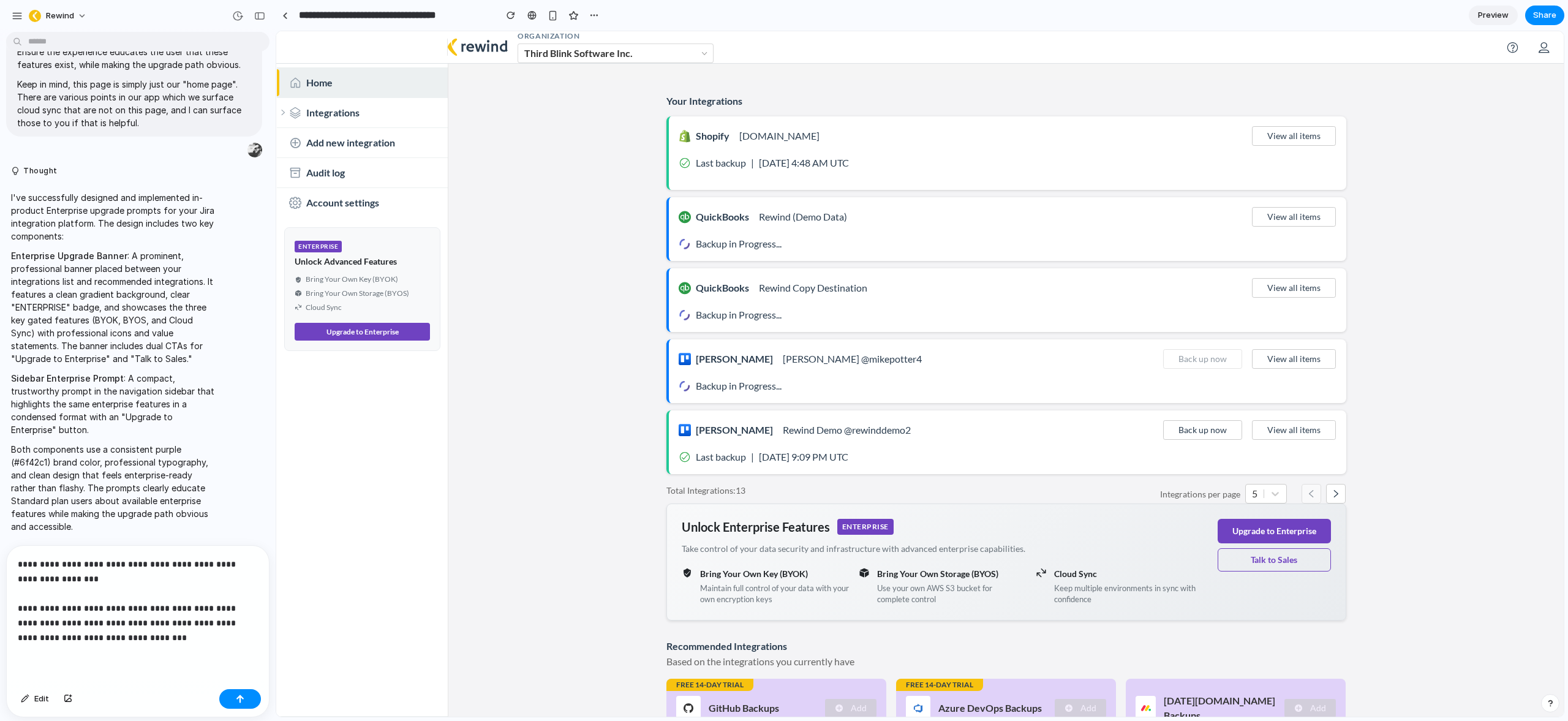
click at [167, 631] on p "**********" at bounding box center [136, 600] width 235 height 88
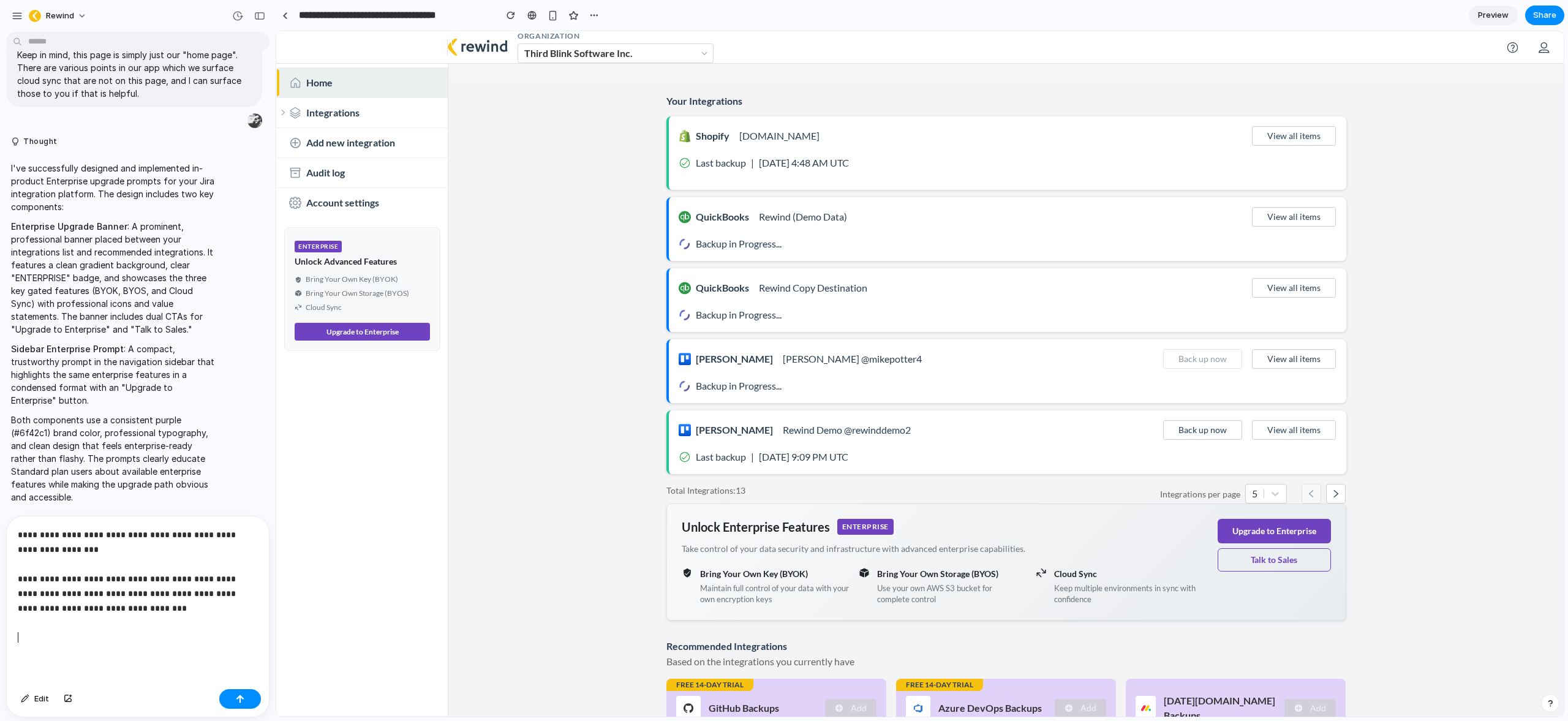
scroll to position [699, 0]
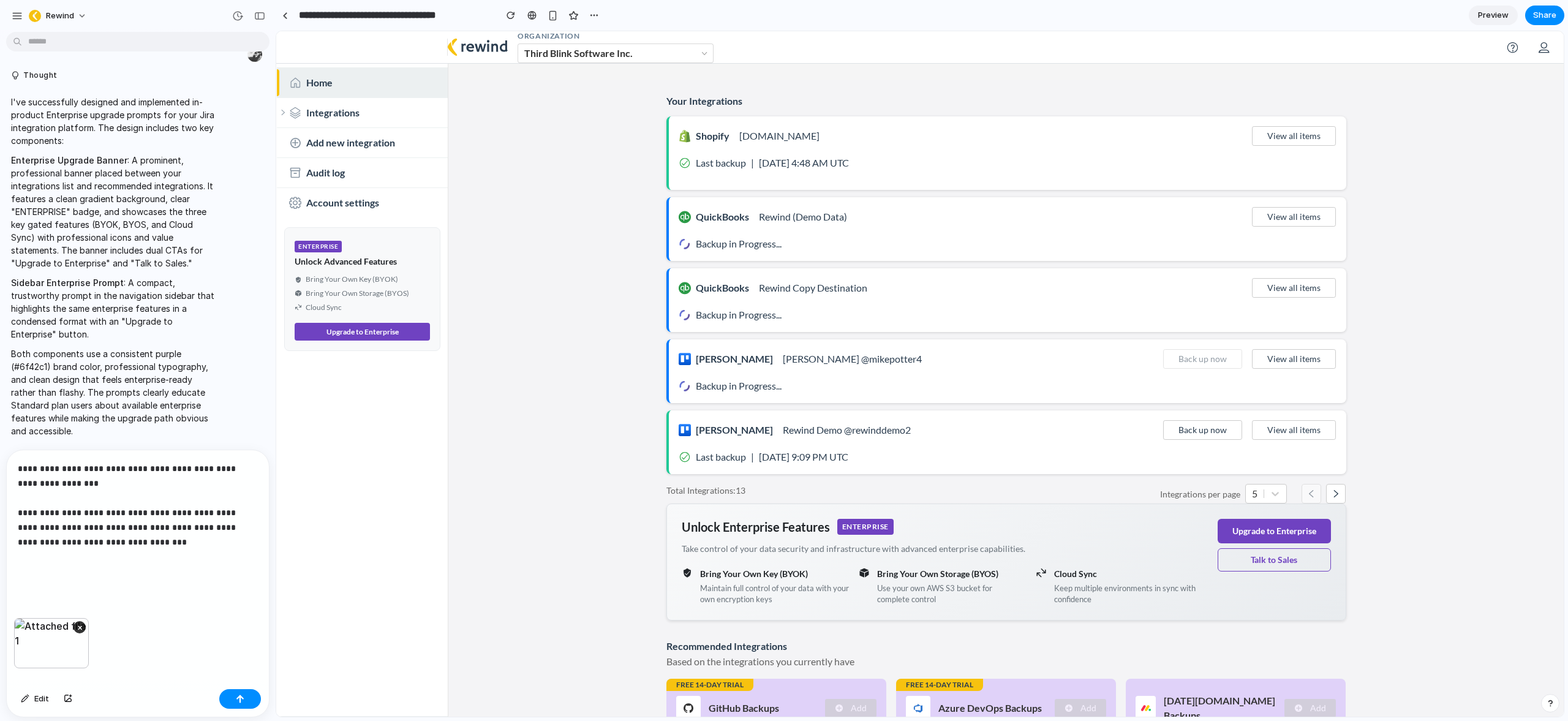
click at [166, 534] on p "**********" at bounding box center [136, 520] width 235 height 118
click at [163, 540] on p "**********" at bounding box center [136, 520] width 235 height 118
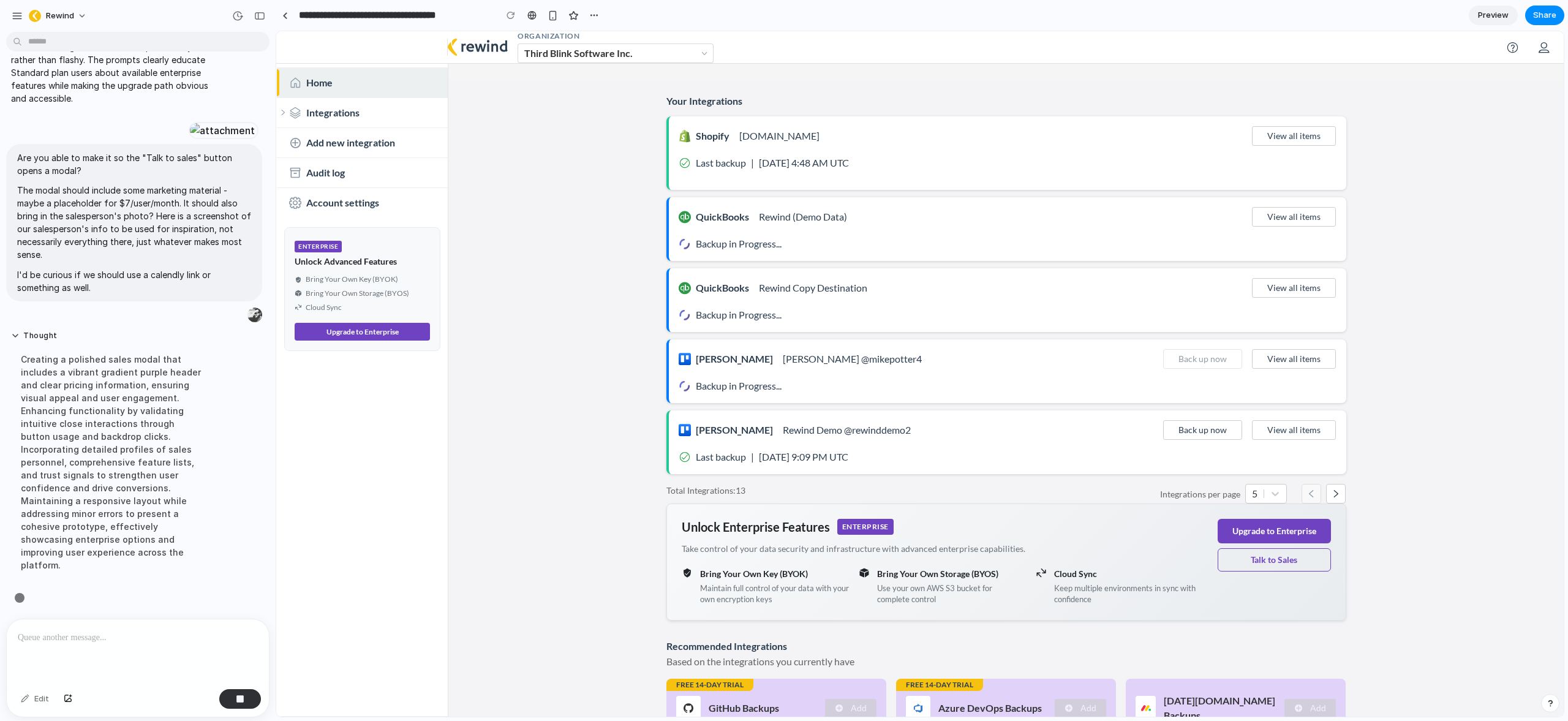
scroll to position [1149, 0]
drag, startPoint x: 298, startPoint y: 246, endPoint x: 336, endPoint y: 246, distance: 38.0
click at [335, 246] on span "ENTERPRISE" at bounding box center [317, 246] width 47 height 12
click at [336, 246] on span "ENTERPRISE" at bounding box center [317, 246] width 47 height 12
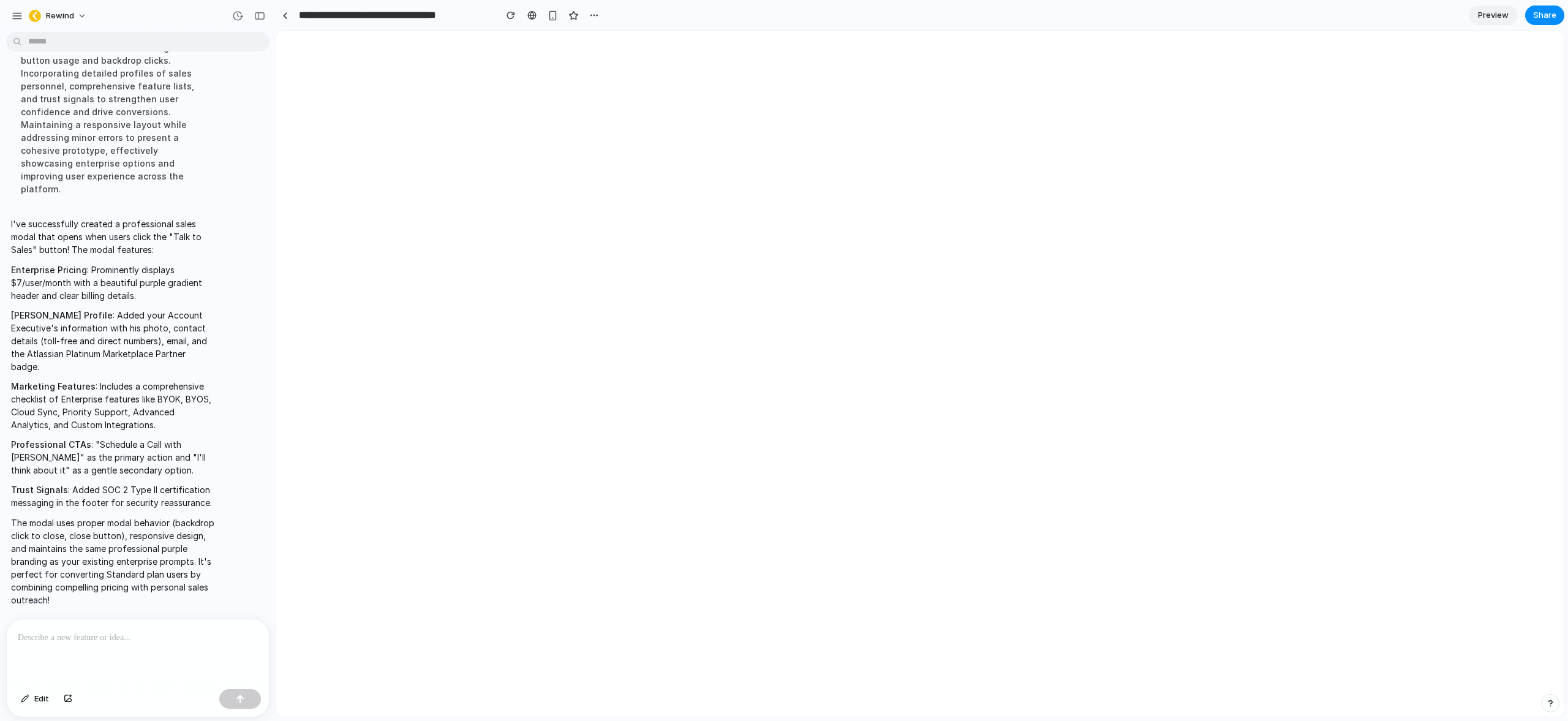
scroll to position [0, 0]
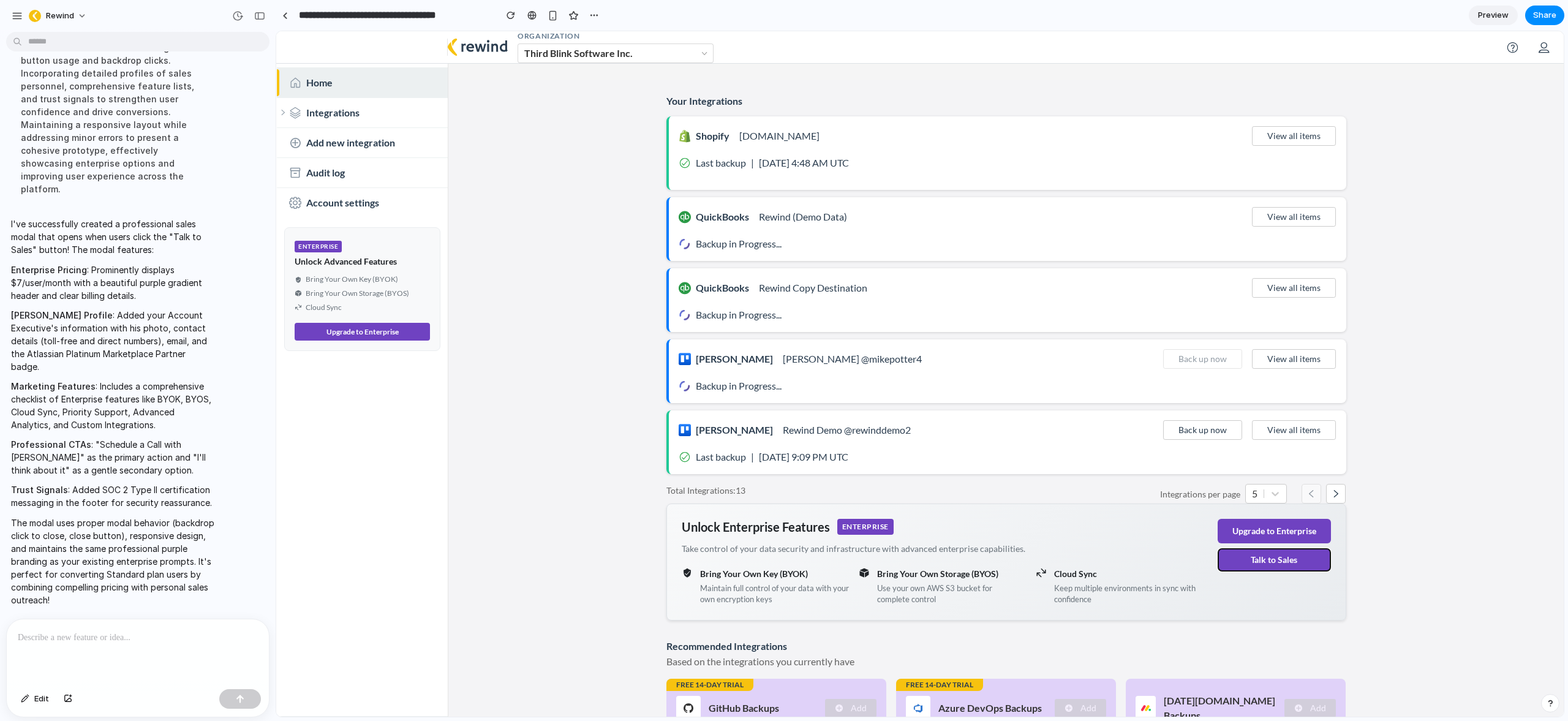
click at [1289, 562] on button "Talk to Sales" at bounding box center [1275, 559] width 114 height 23
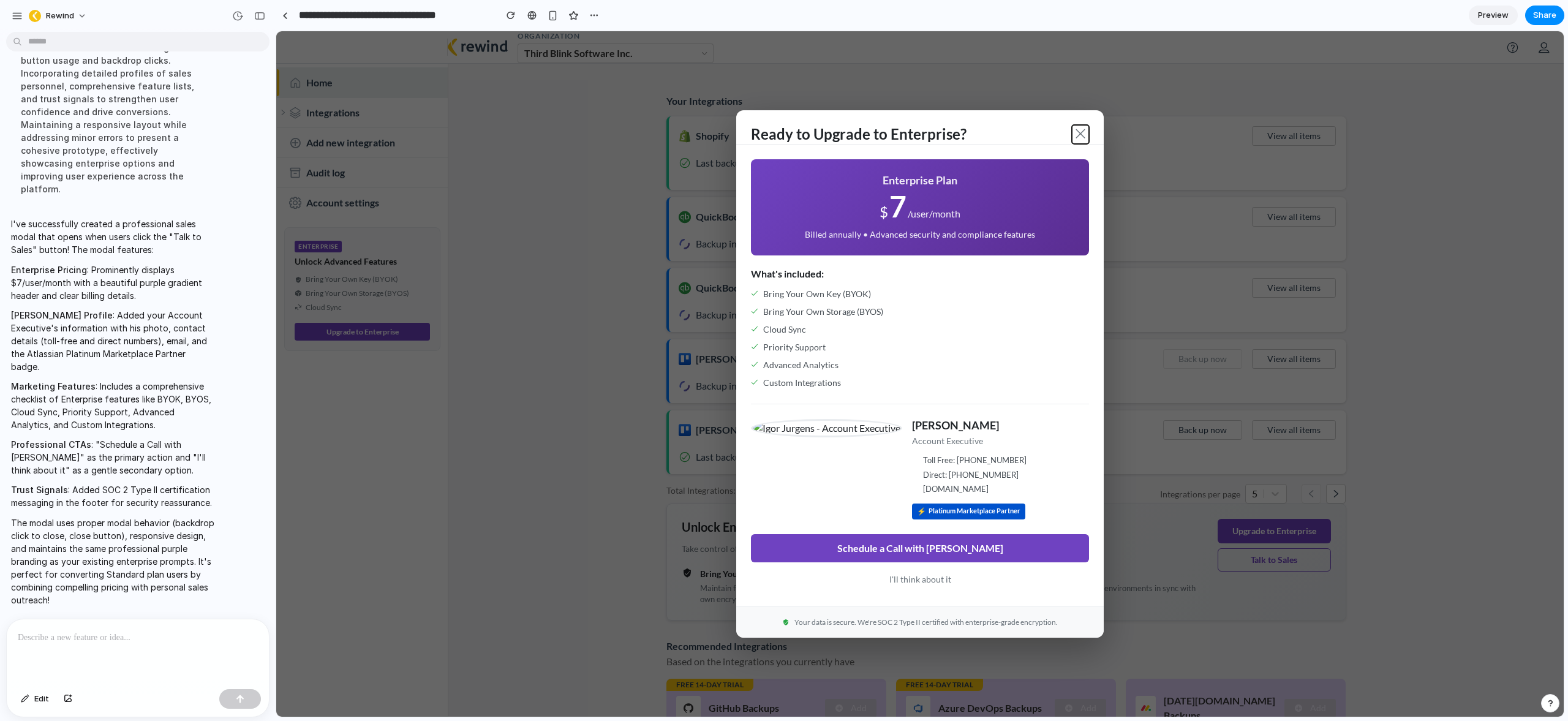
click at [1077, 133] on span at bounding box center [1080, 134] width 12 height 12
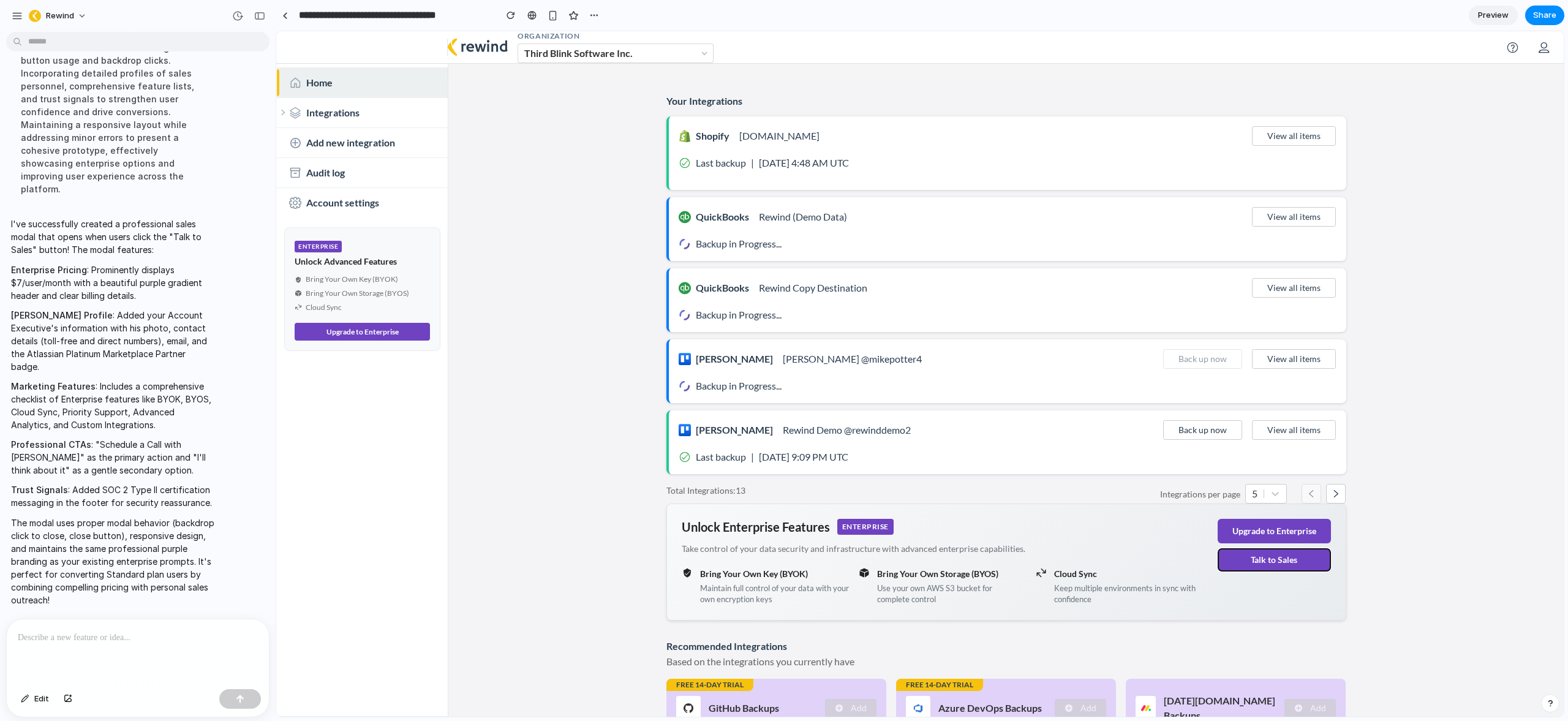
click at [1283, 564] on button "Talk to Sales" at bounding box center [1275, 559] width 114 height 23
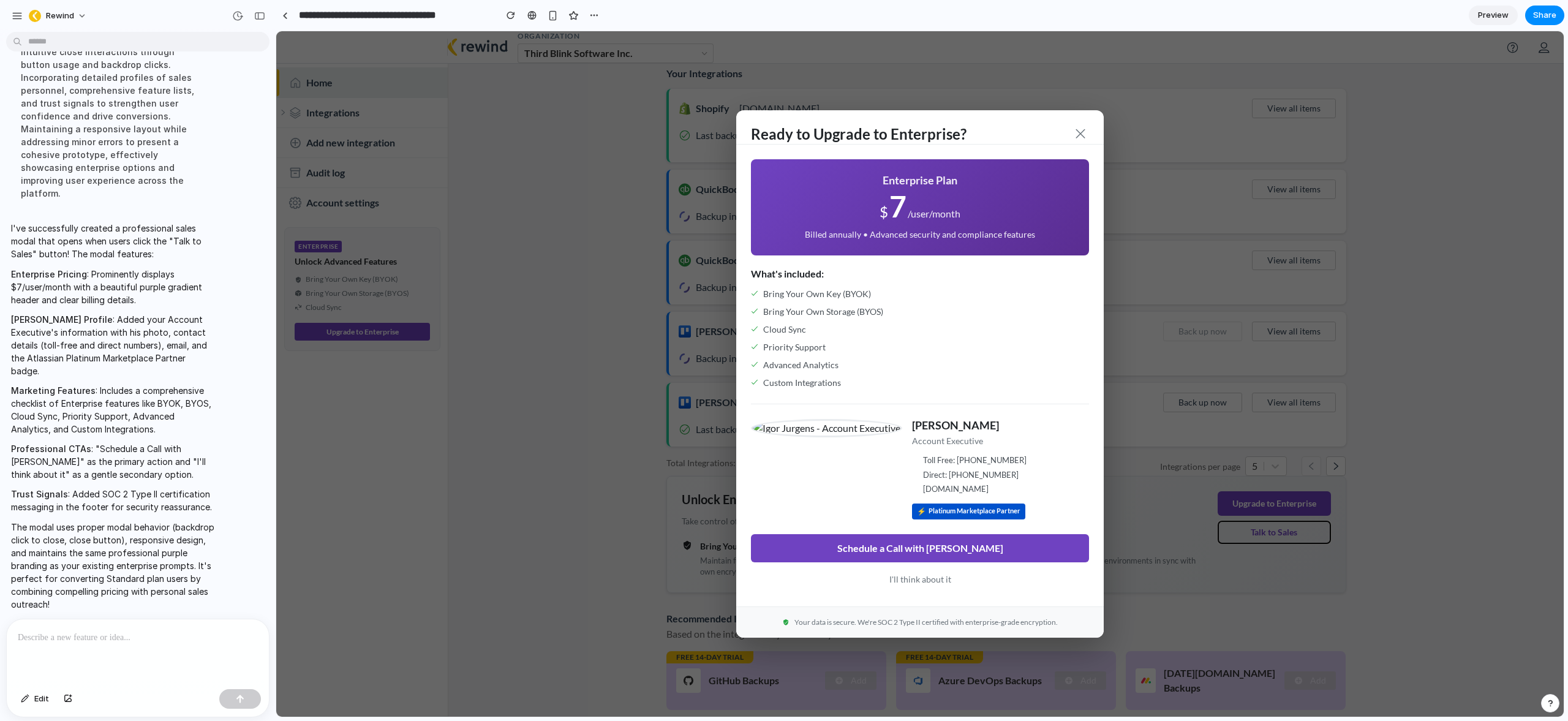
scroll to position [36, 0]
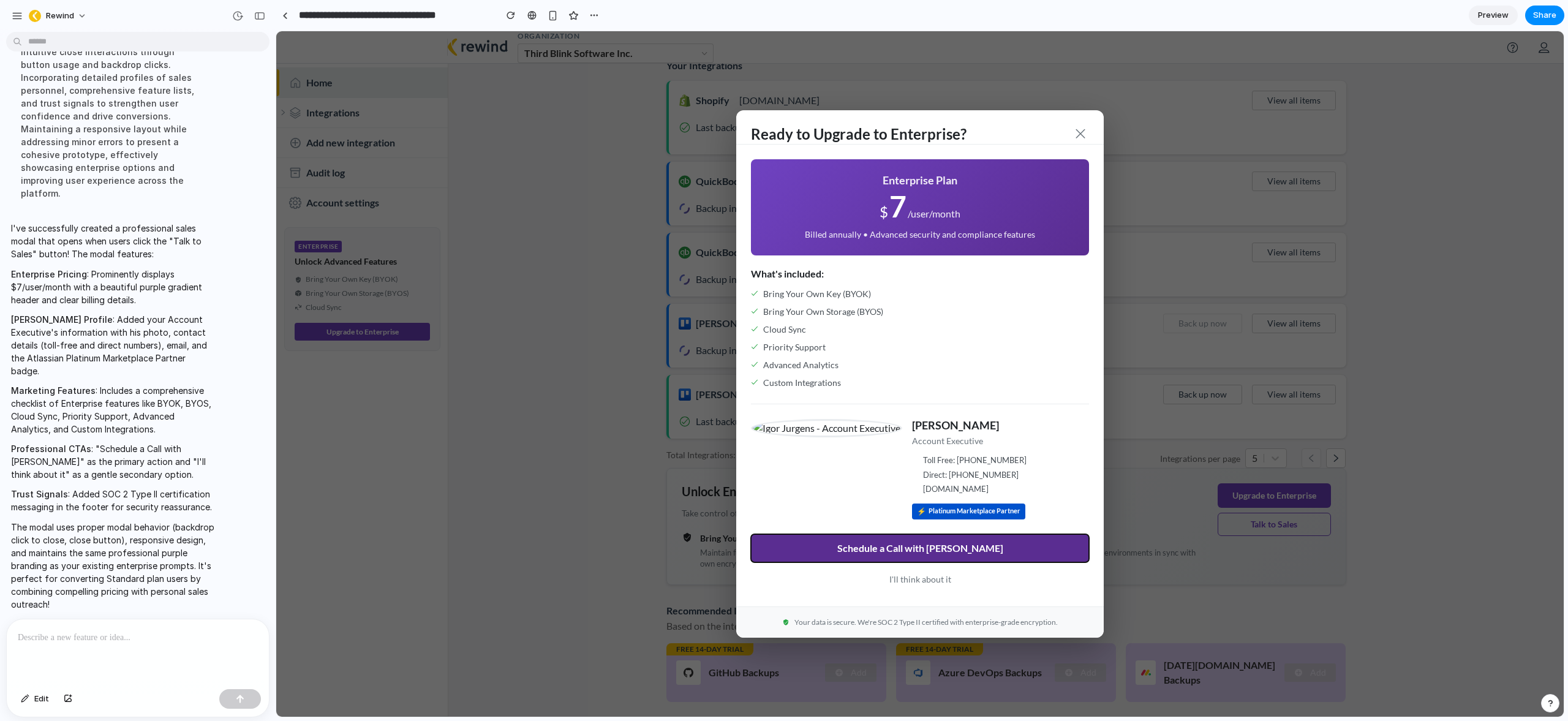
click at [918, 549] on button "Schedule a Call with [PERSON_NAME]" at bounding box center [920, 547] width 338 height 28
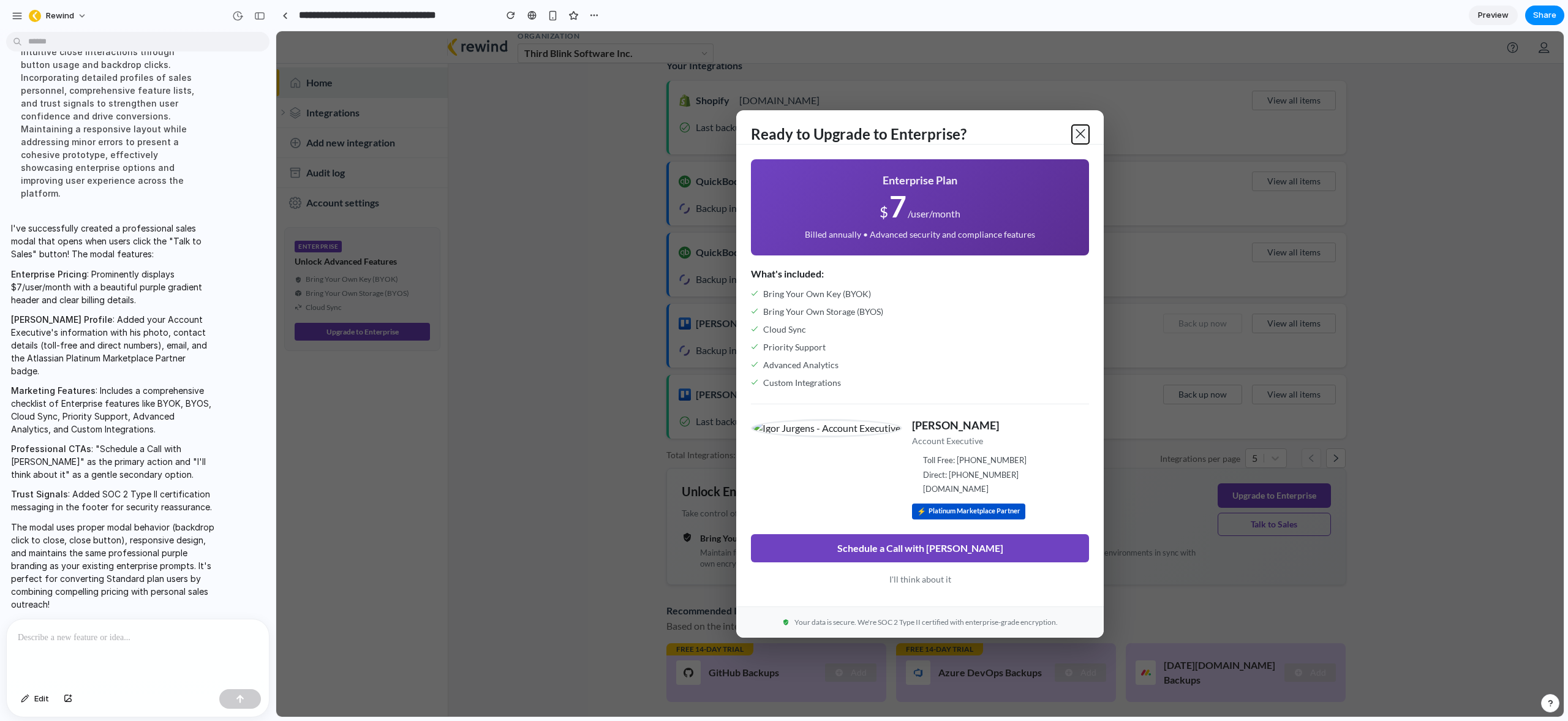
click at [1077, 131] on span at bounding box center [1080, 134] width 12 height 12
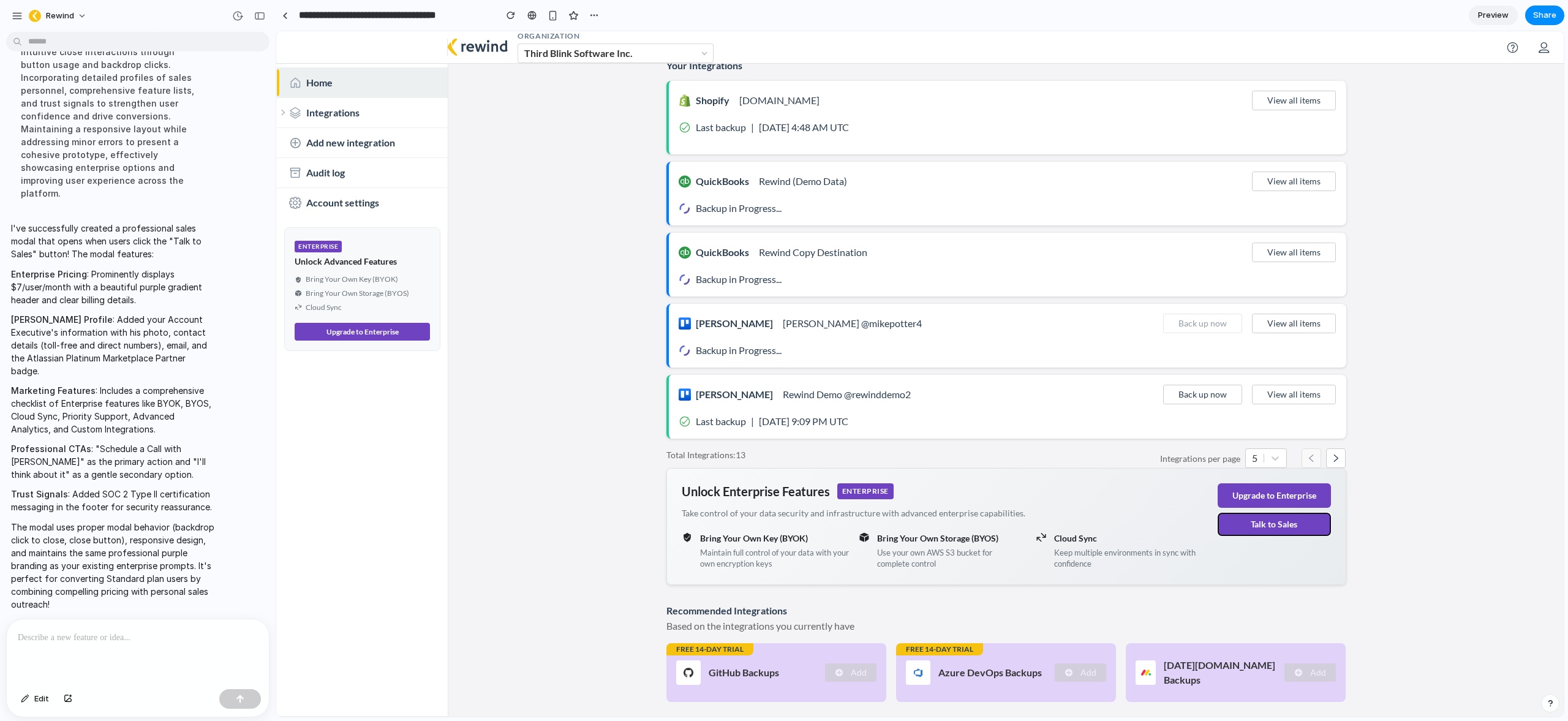
click at [1272, 525] on button "Talk to Sales" at bounding box center [1275, 524] width 114 height 23
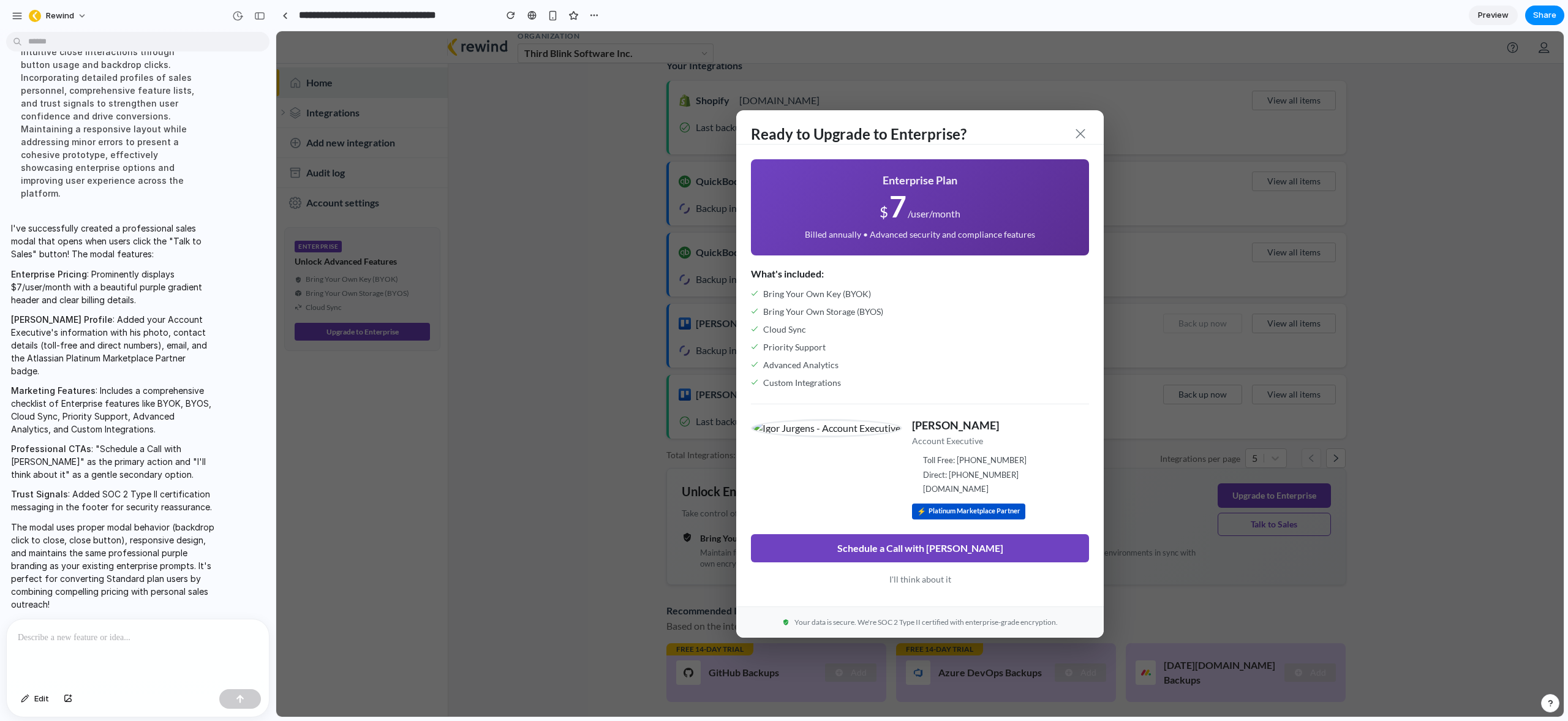
drag, startPoint x: 874, startPoint y: 430, endPoint x: 804, endPoint y: 432, distance: 70.0
click at [808, 432] on img at bounding box center [827, 428] width 152 height 18
click at [1078, 117] on div "Ready to Upgrade to Enterprise?" at bounding box center [920, 128] width 367 height 34
click at [1079, 132] on span at bounding box center [1080, 134] width 12 height 12
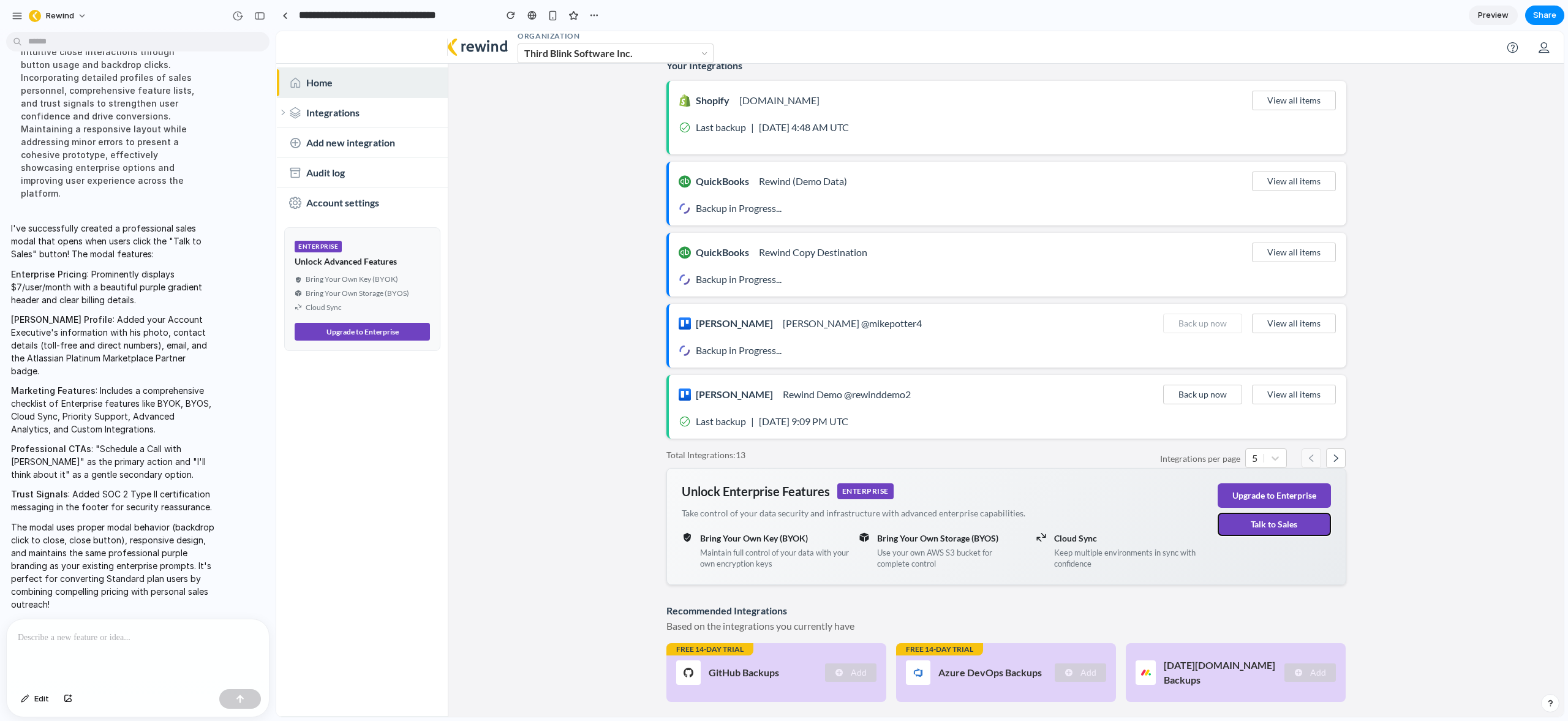
click at [1246, 534] on button "Talk to Sales" at bounding box center [1275, 524] width 114 height 23
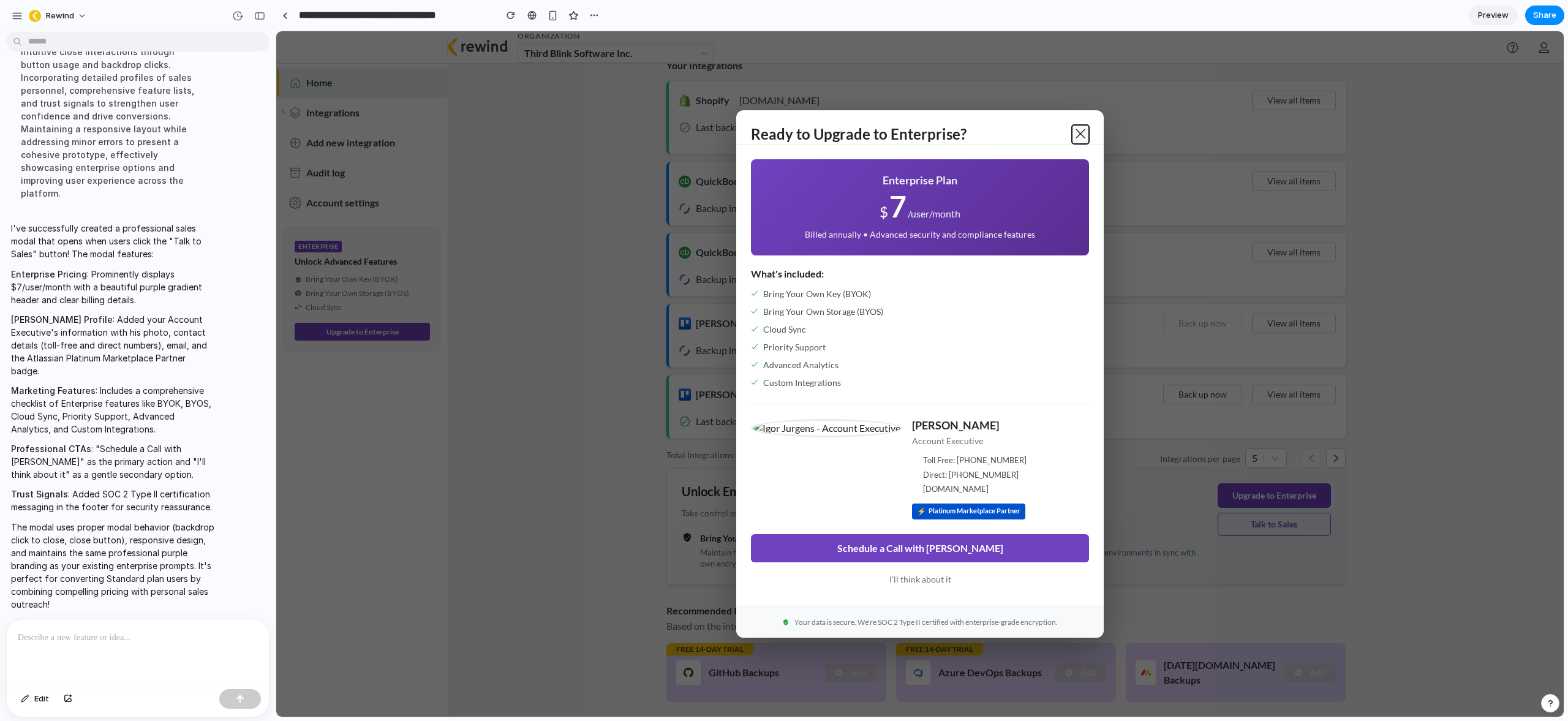
click at [1075, 130] on span at bounding box center [1080, 134] width 12 height 12
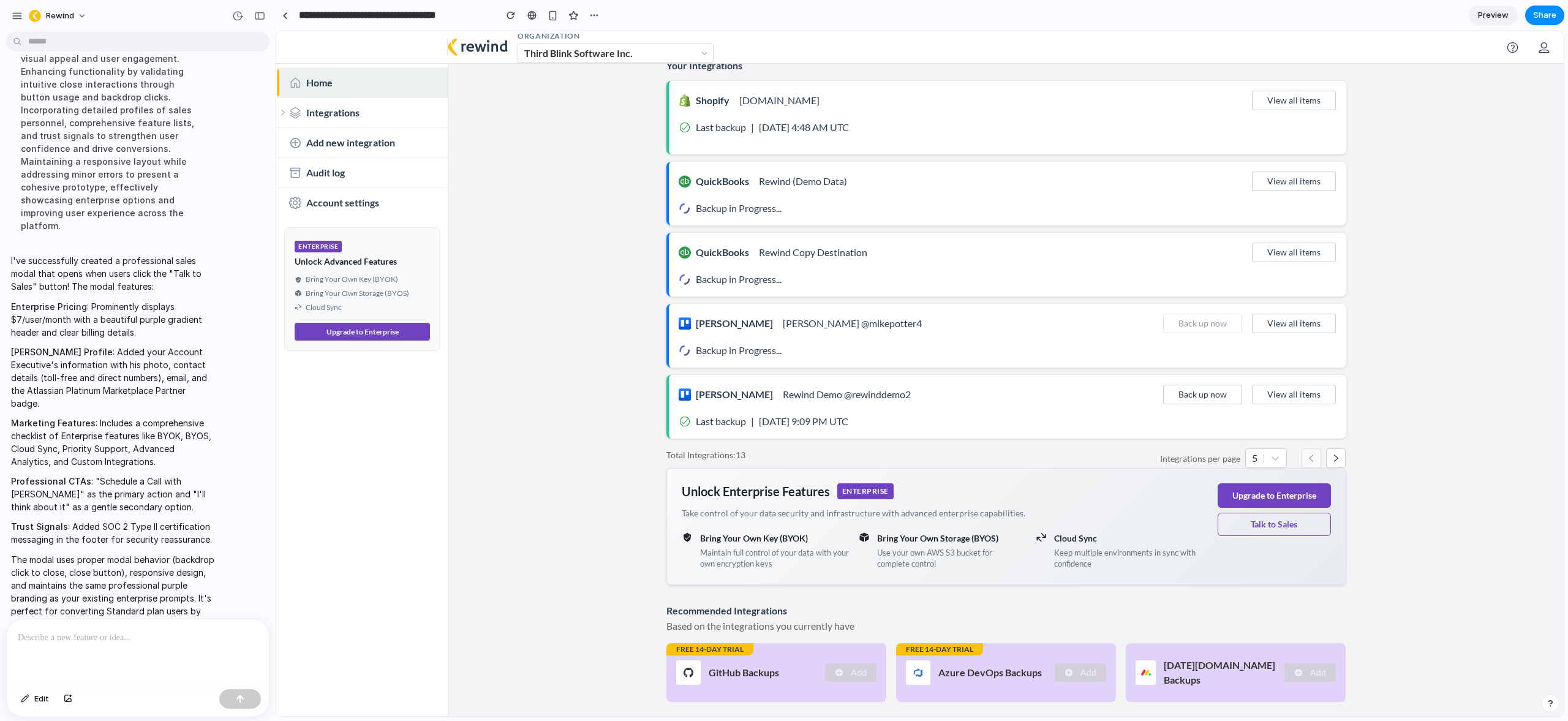
scroll to position [1524, 0]
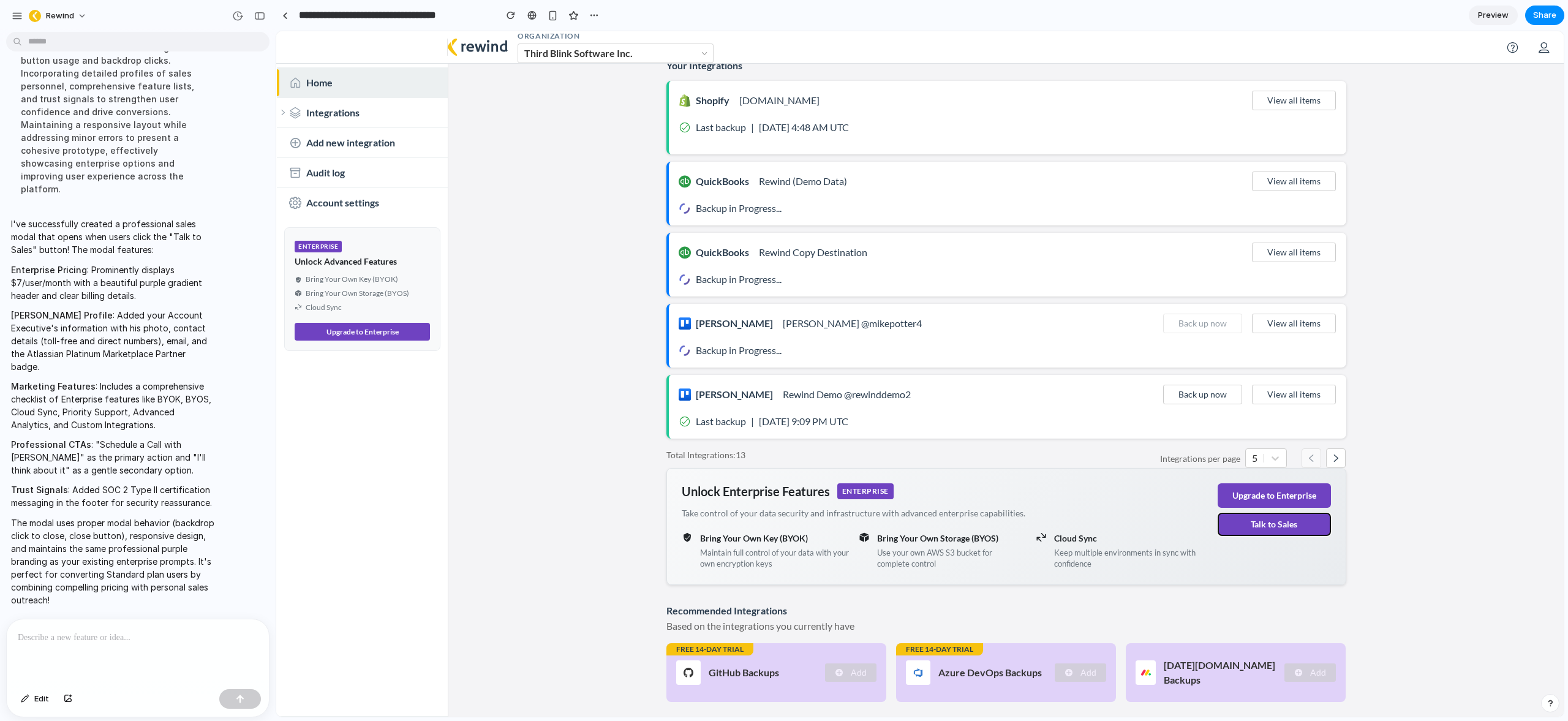
click at [1274, 528] on button "Talk to Sales" at bounding box center [1275, 524] width 114 height 23
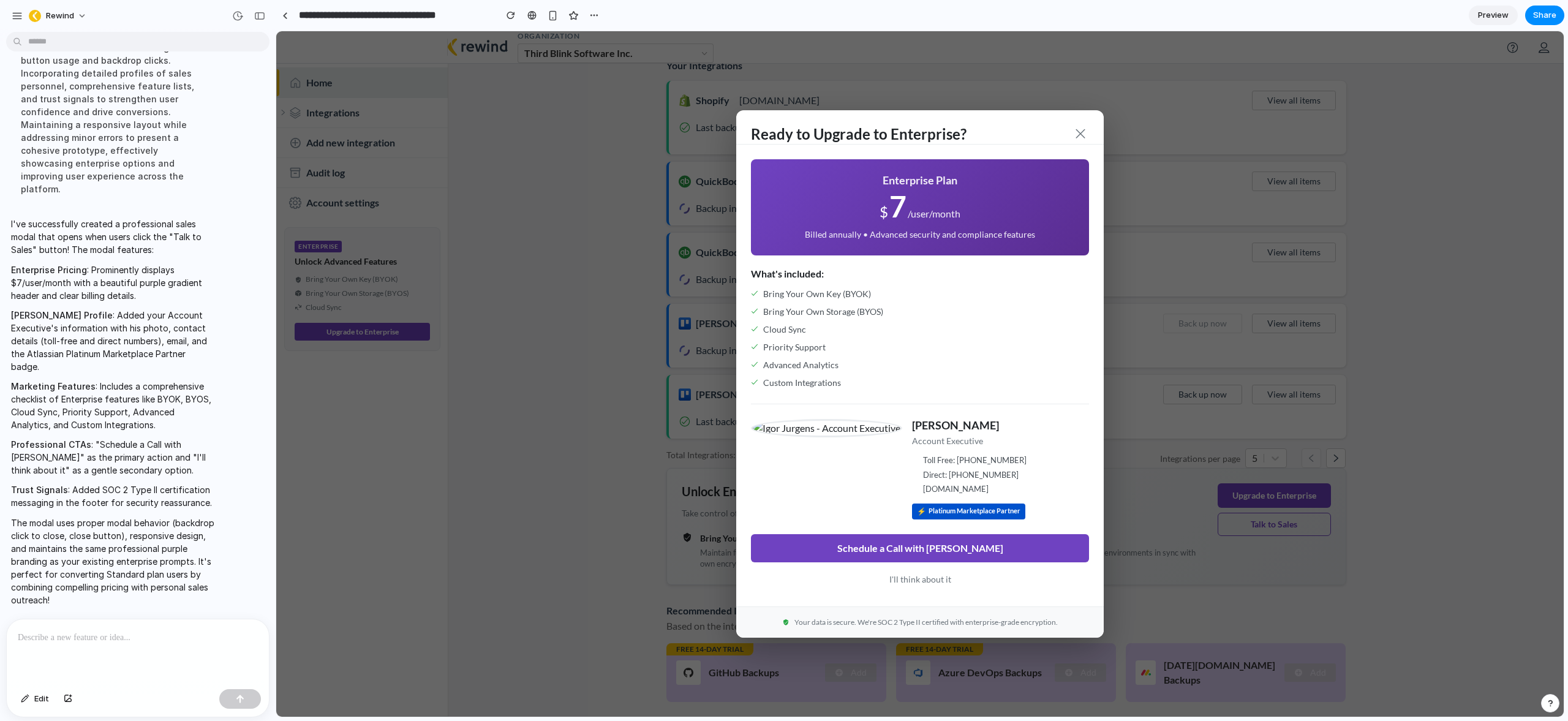
drag, startPoint x: 885, startPoint y: 429, endPoint x: 816, endPoint y: 447, distance: 71.3
click at [812, 448] on div "[PERSON_NAME] Account Executive Toll Free: [PHONE_NUMBER] Direct: [PHONE_NUMBER…" at bounding box center [920, 469] width 338 height 101
click at [1081, 138] on button at bounding box center [1080, 134] width 17 height 19
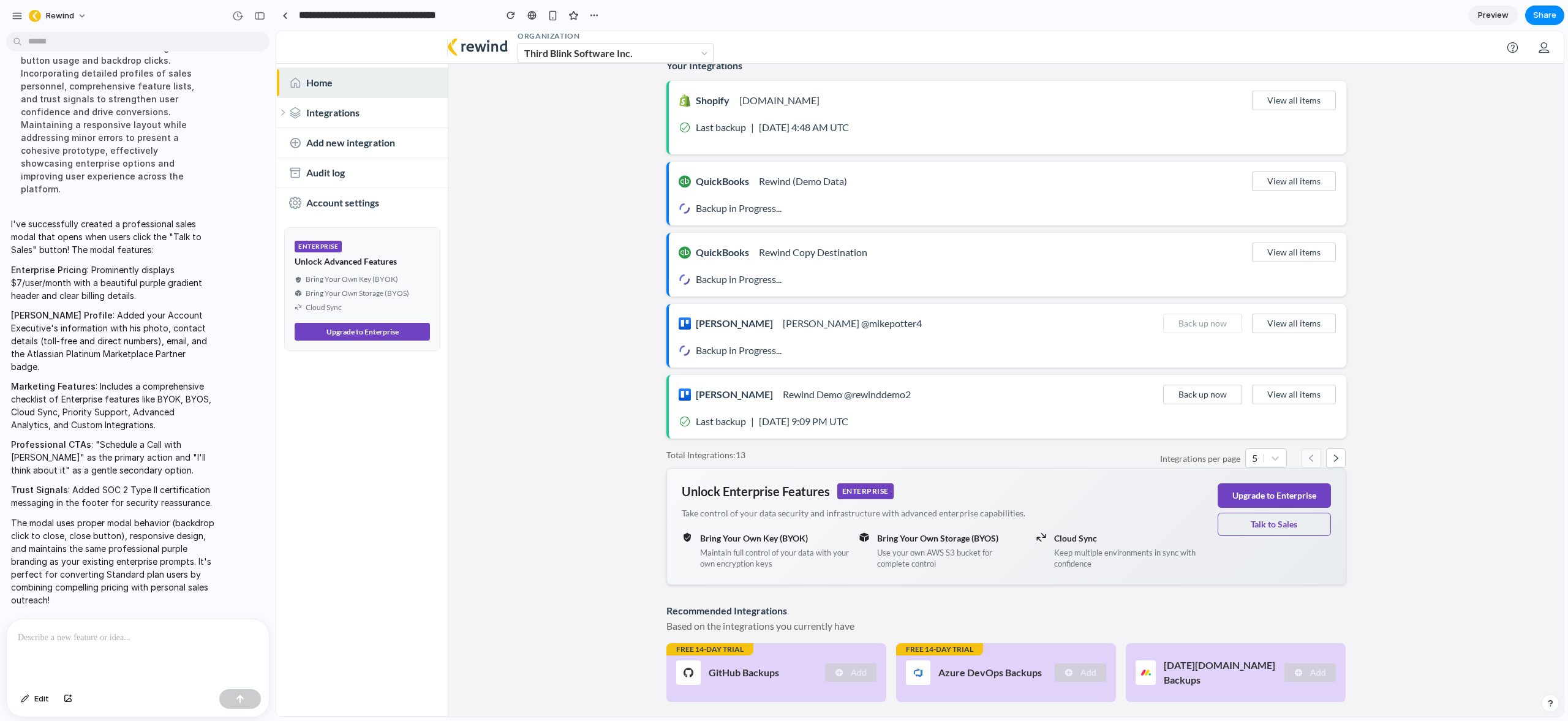
click at [80, 630] on p at bounding box center [136, 637] width 235 height 15
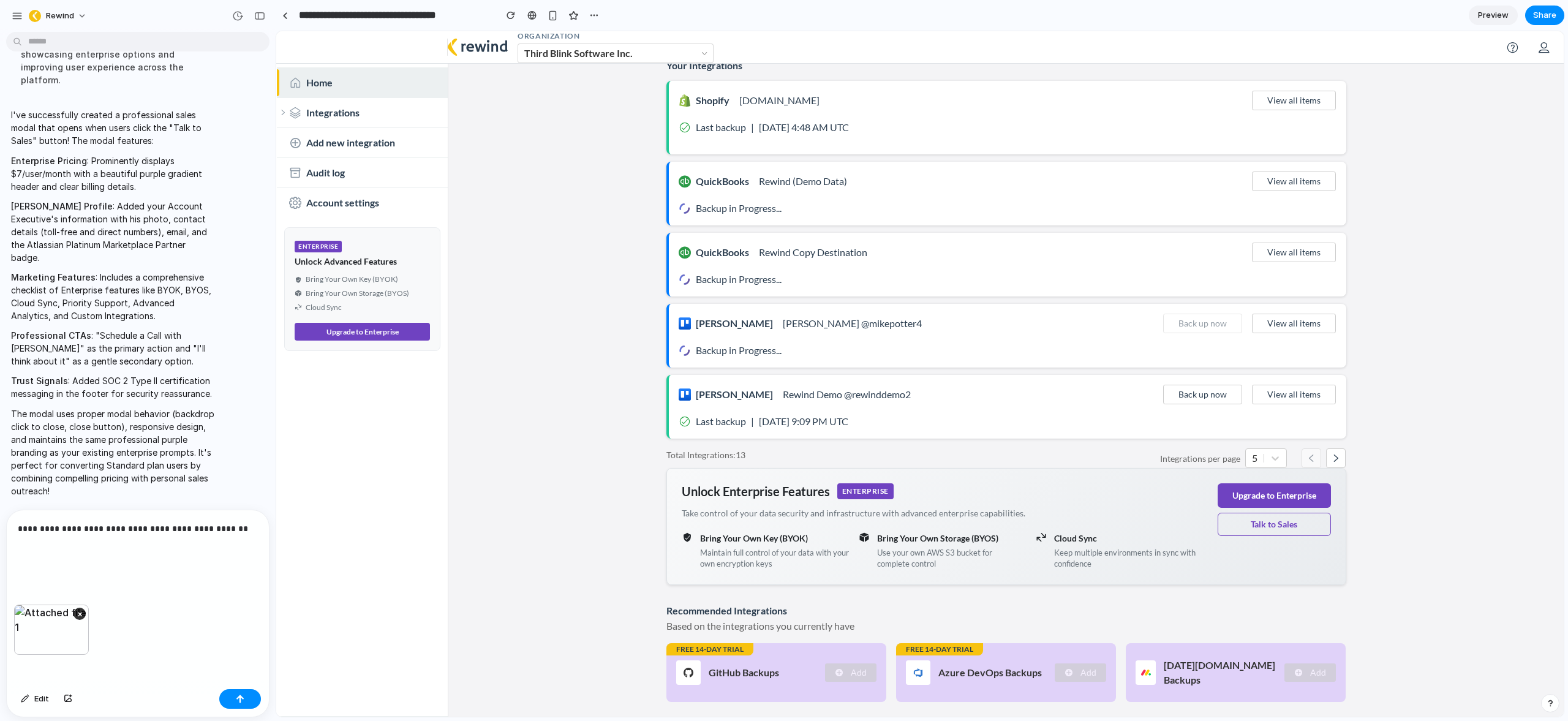
click at [241, 525] on p "**********" at bounding box center [136, 543] width 235 height 44
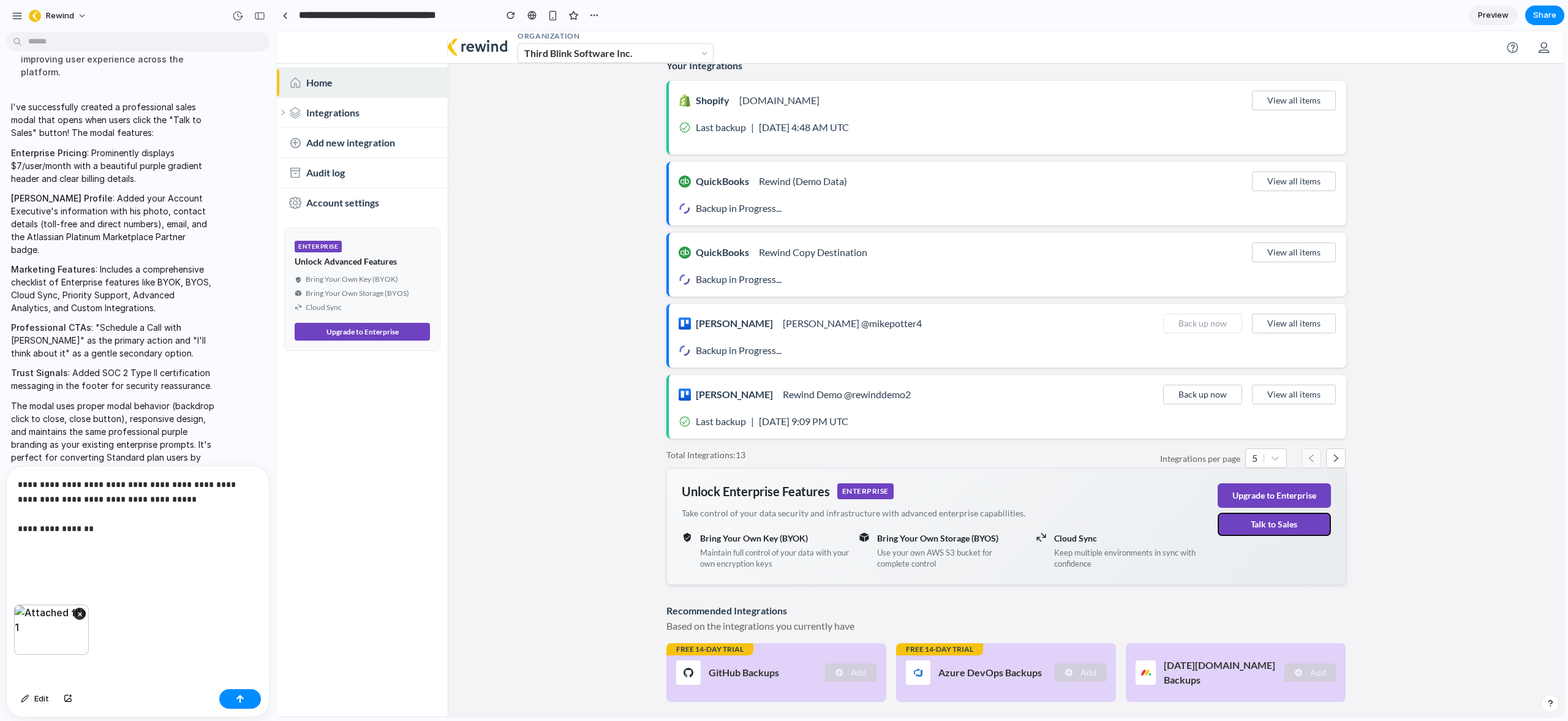
click at [1275, 523] on button "Talk to Sales" at bounding box center [1275, 524] width 114 height 23
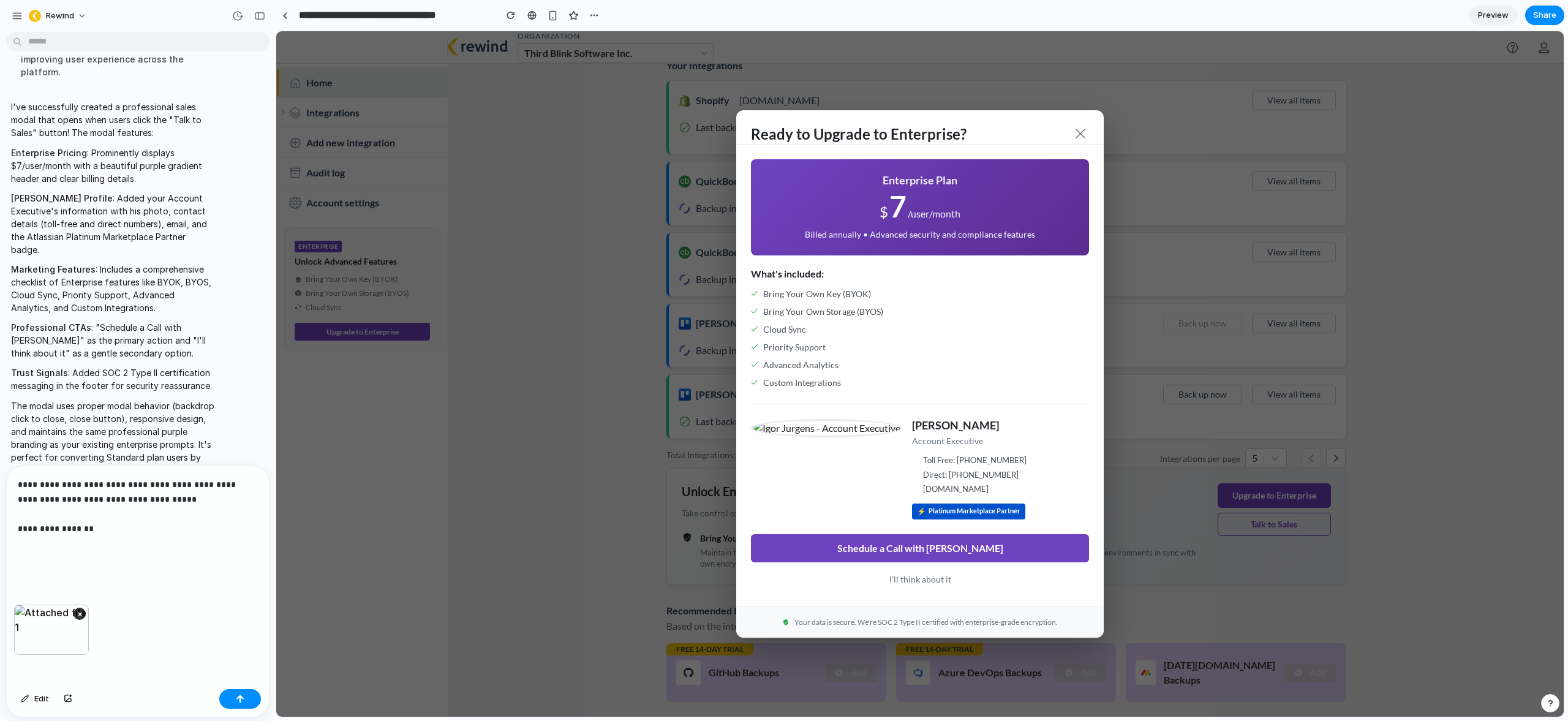
click at [151, 522] on p "**********" at bounding box center [136, 521] width 235 height 88
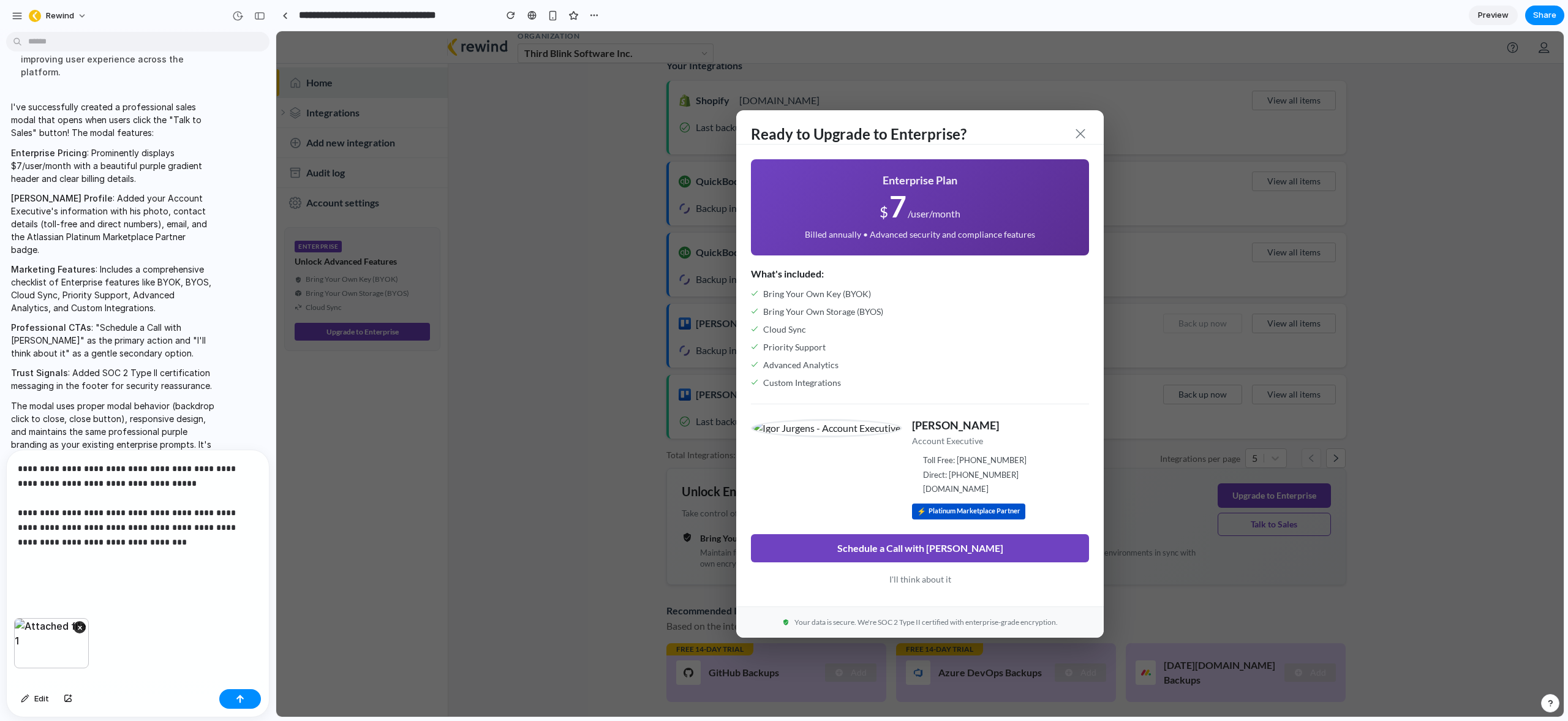
click at [131, 546] on p "**********" at bounding box center [136, 520] width 235 height 118
click at [138, 548] on p "**********" at bounding box center [136, 520] width 235 height 118
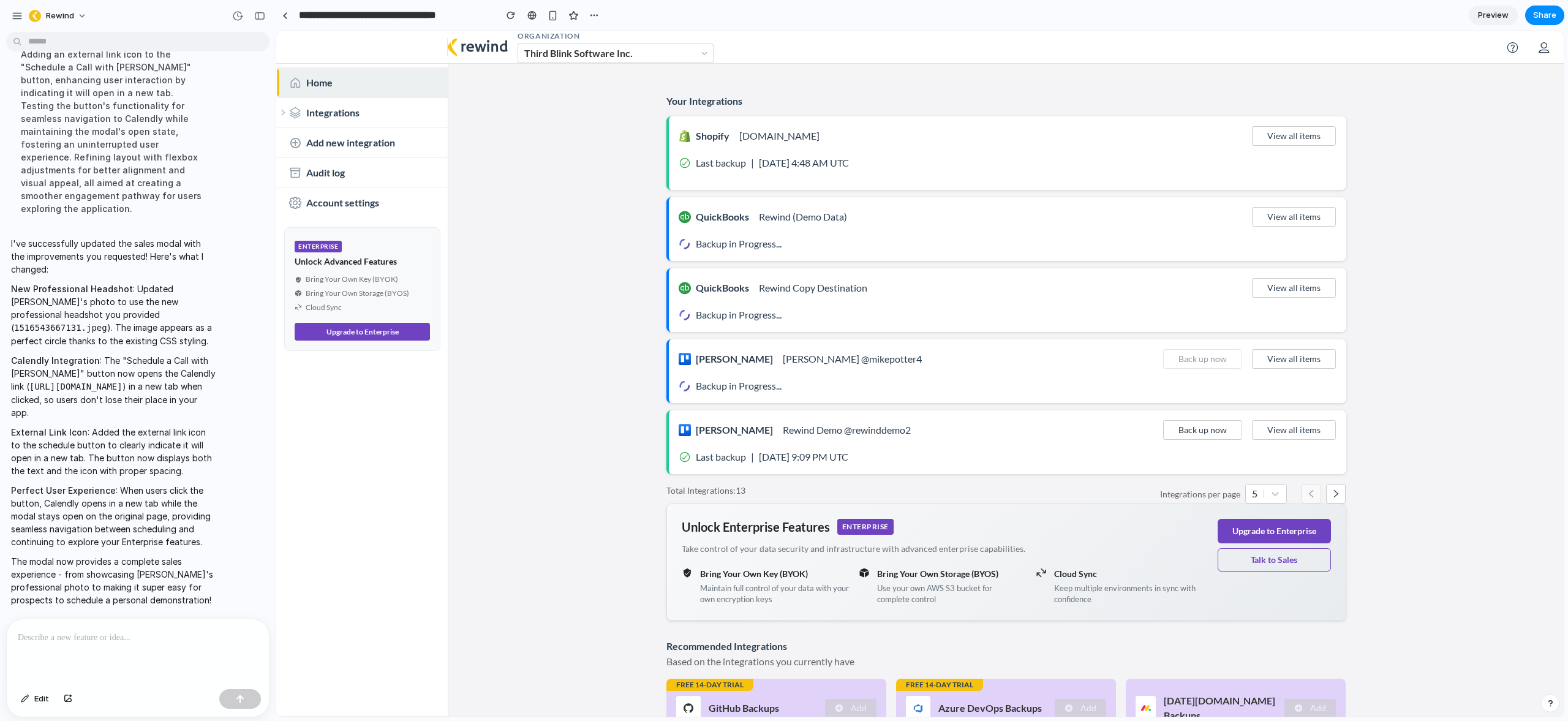
scroll to position [0, 0]
click at [1283, 563] on button "Talk to Sales" at bounding box center [1275, 559] width 114 height 23
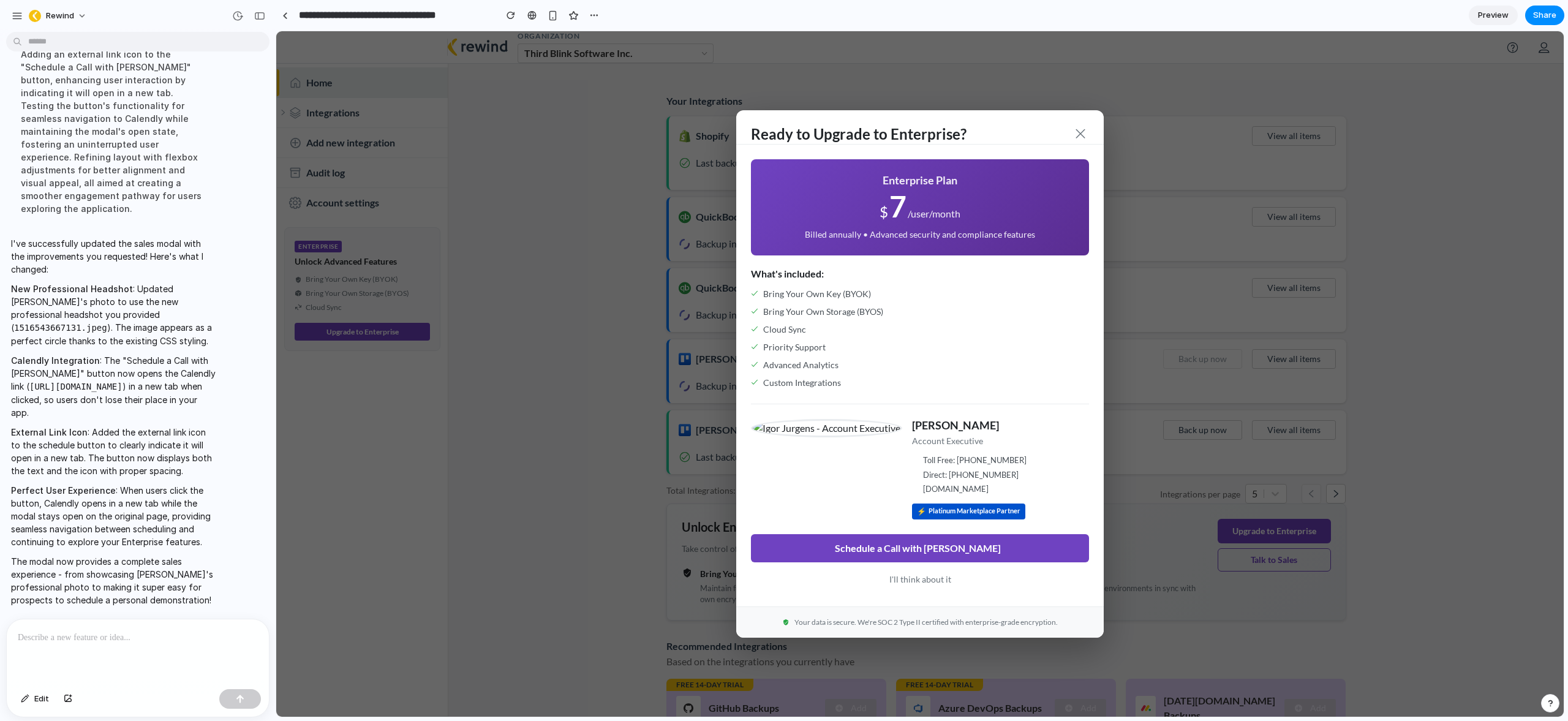
drag, startPoint x: 882, startPoint y: 429, endPoint x: 820, endPoint y: 448, distance: 64.8
click at [820, 448] on div "[PERSON_NAME] Account Executive Toll Free: [PHONE_NUMBER] Direct: [PHONE_NUMBER…" at bounding box center [920, 469] width 338 height 101
click at [1079, 128] on span at bounding box center [1080, 134] width 12 height 12
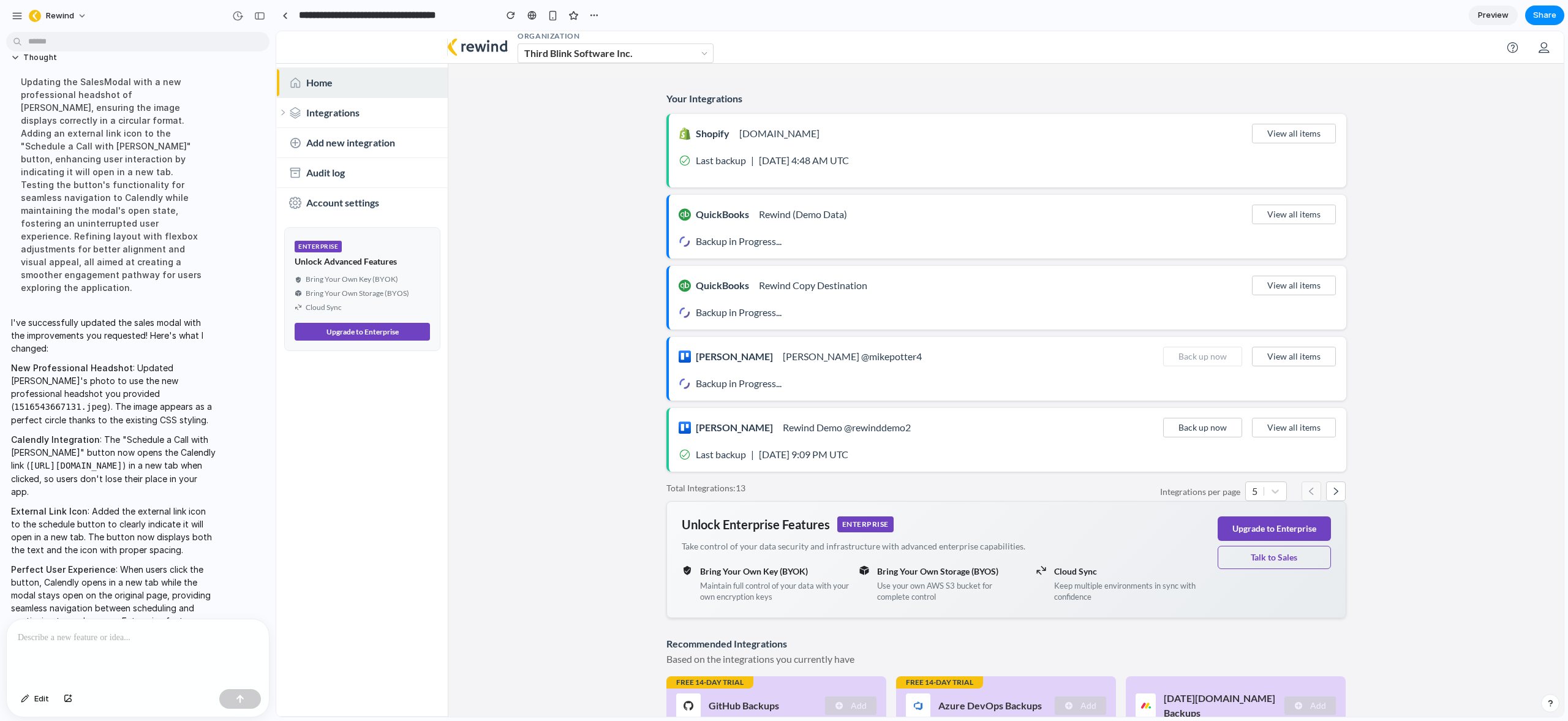
scroll to position [0, 0]
click at [103, 633] on p at bounding box center [136, 637] width 235 height 15
click at [1267, 564] on button "Talk to Sales" at bounding box center [1275, 559] width 114 height 23
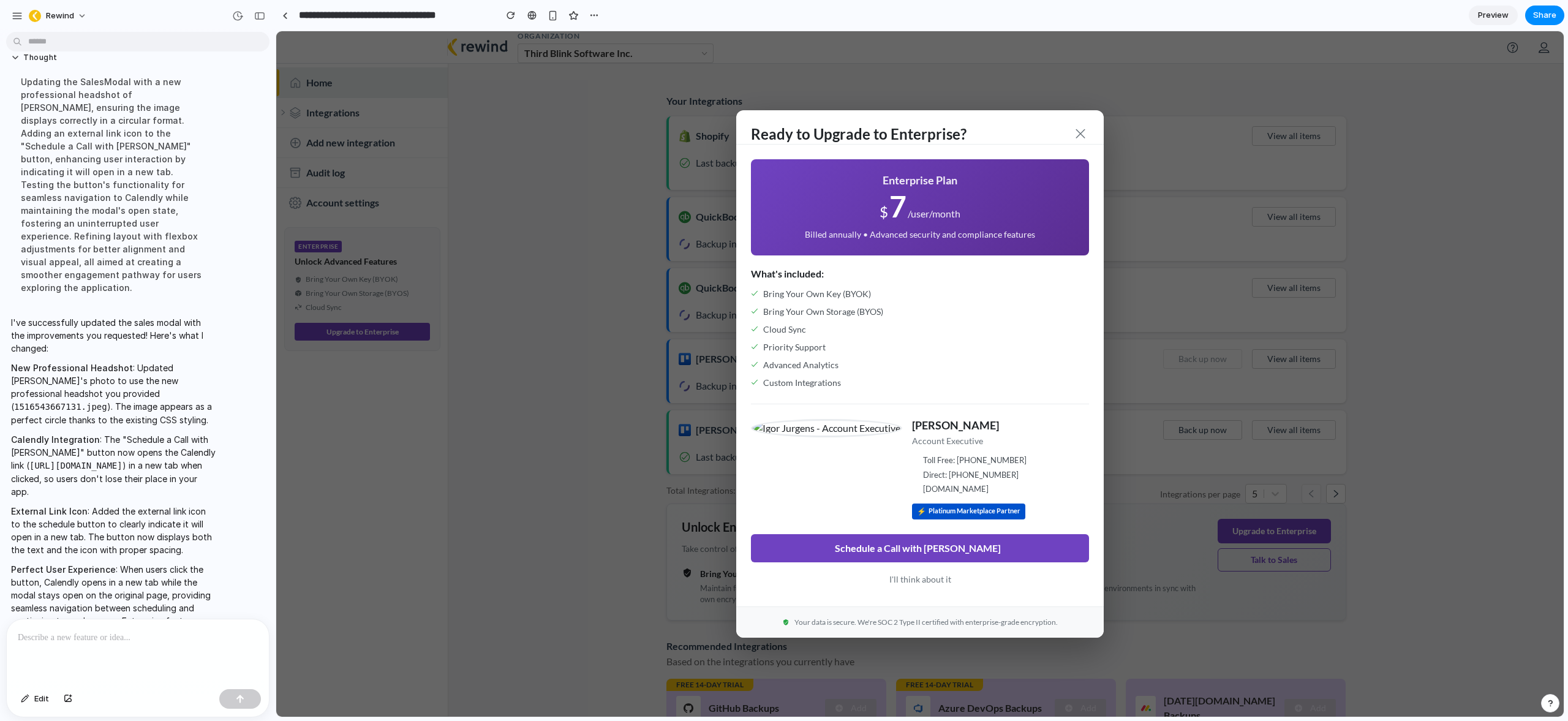
click at [859, 423] on img at bounding box center [827, 428] width 152 height 18
click at [859, 424] on img at bounding box center [827, 428] width 152 height 18
click at [859, 425] on img at bounding box center [827, 428] width 152 height 18
click at [859, 428] on img at bounding box center [827, 428] width 152 height 18
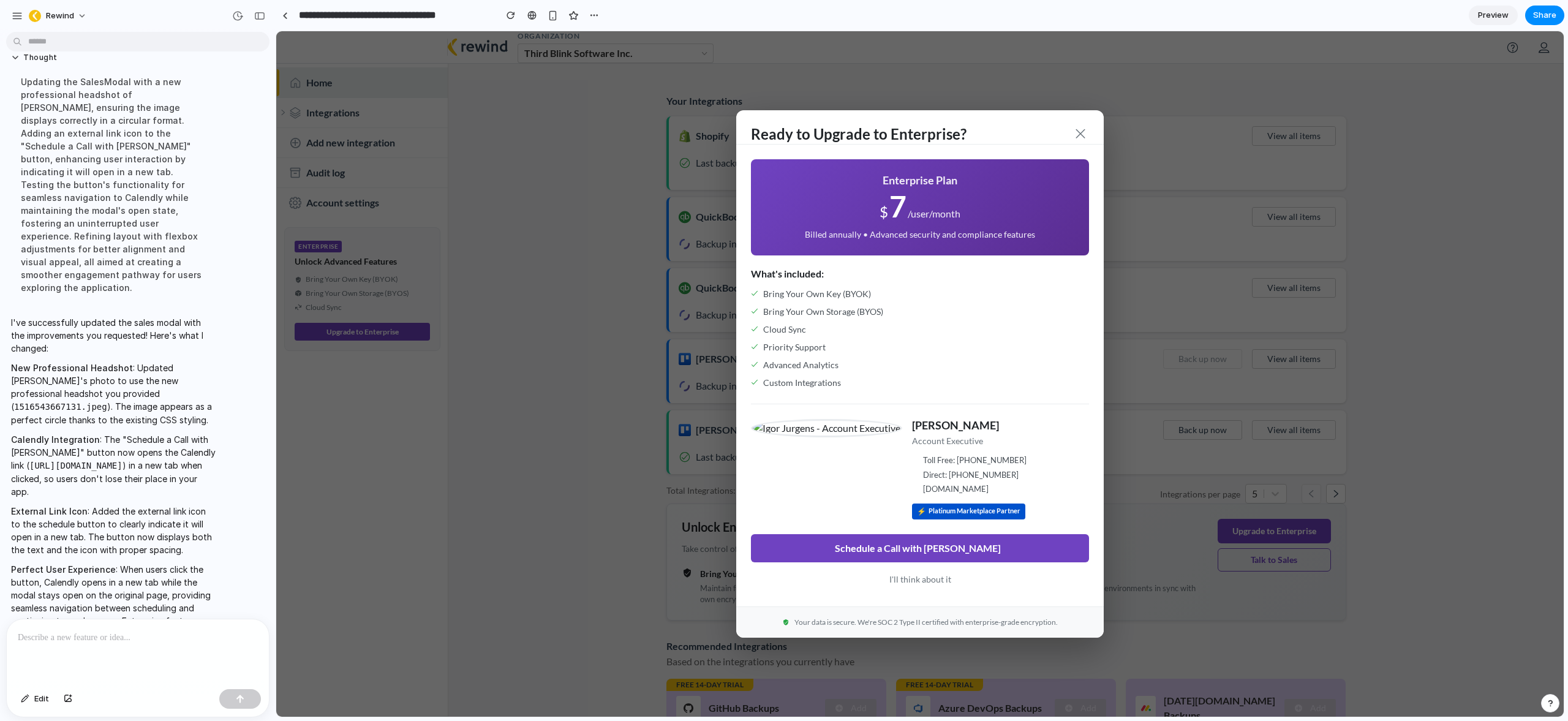
click at [859, 428] on img at bounding box center [827, 428] width 152 height 18
click at [1079, 133] on span at bounding box center [1080, 134] width 12 height 12
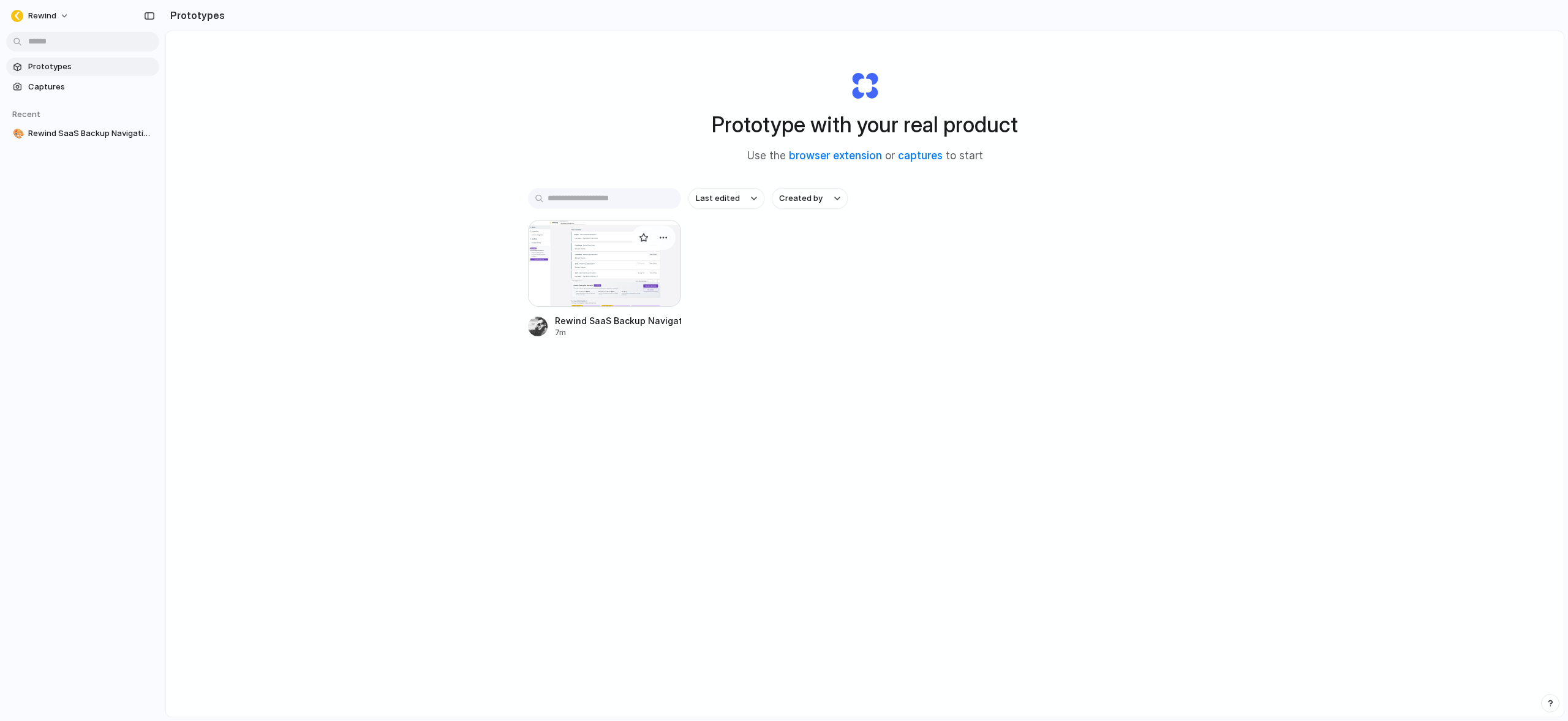
click at [587, 245] on div at bounding box center [604, 262] width 154 height 87
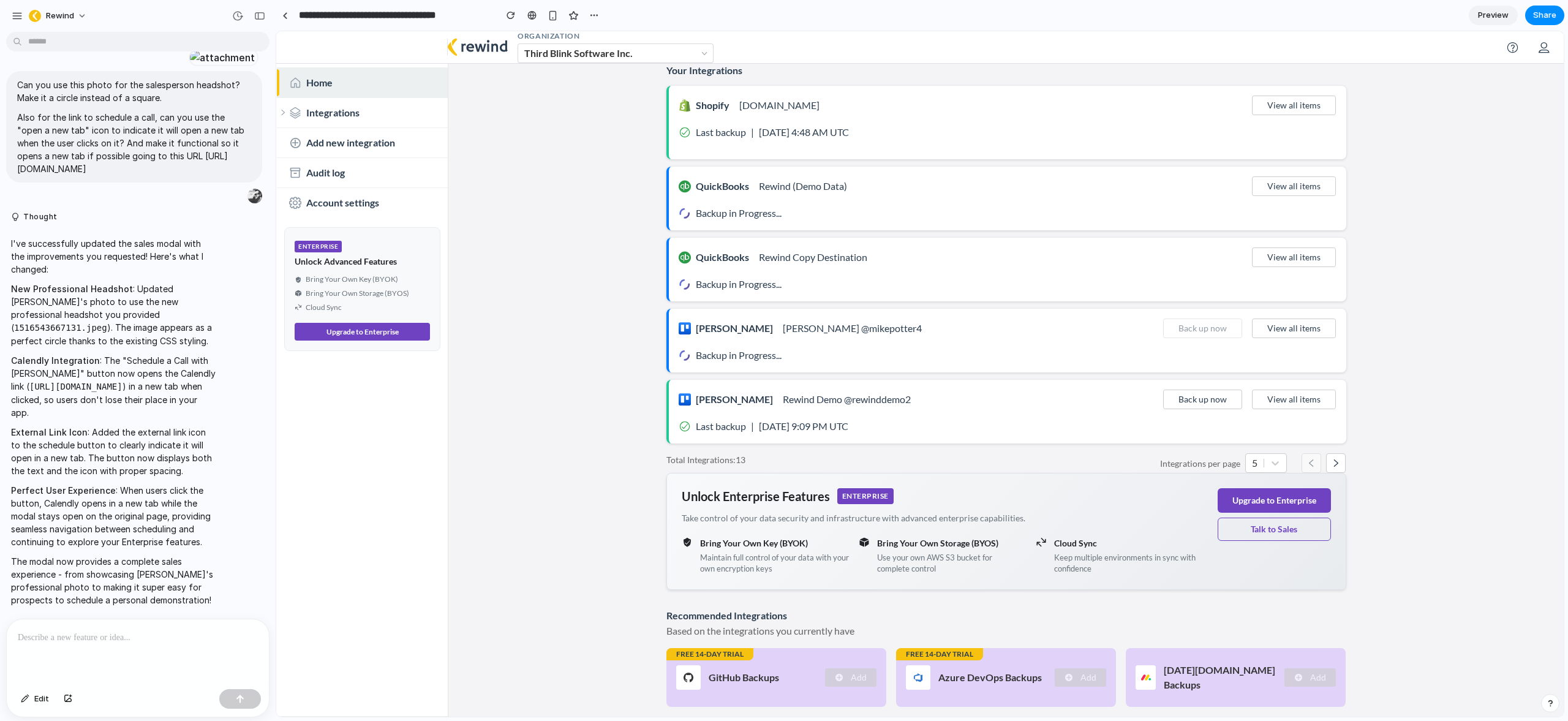
scroll to position [36, 0]
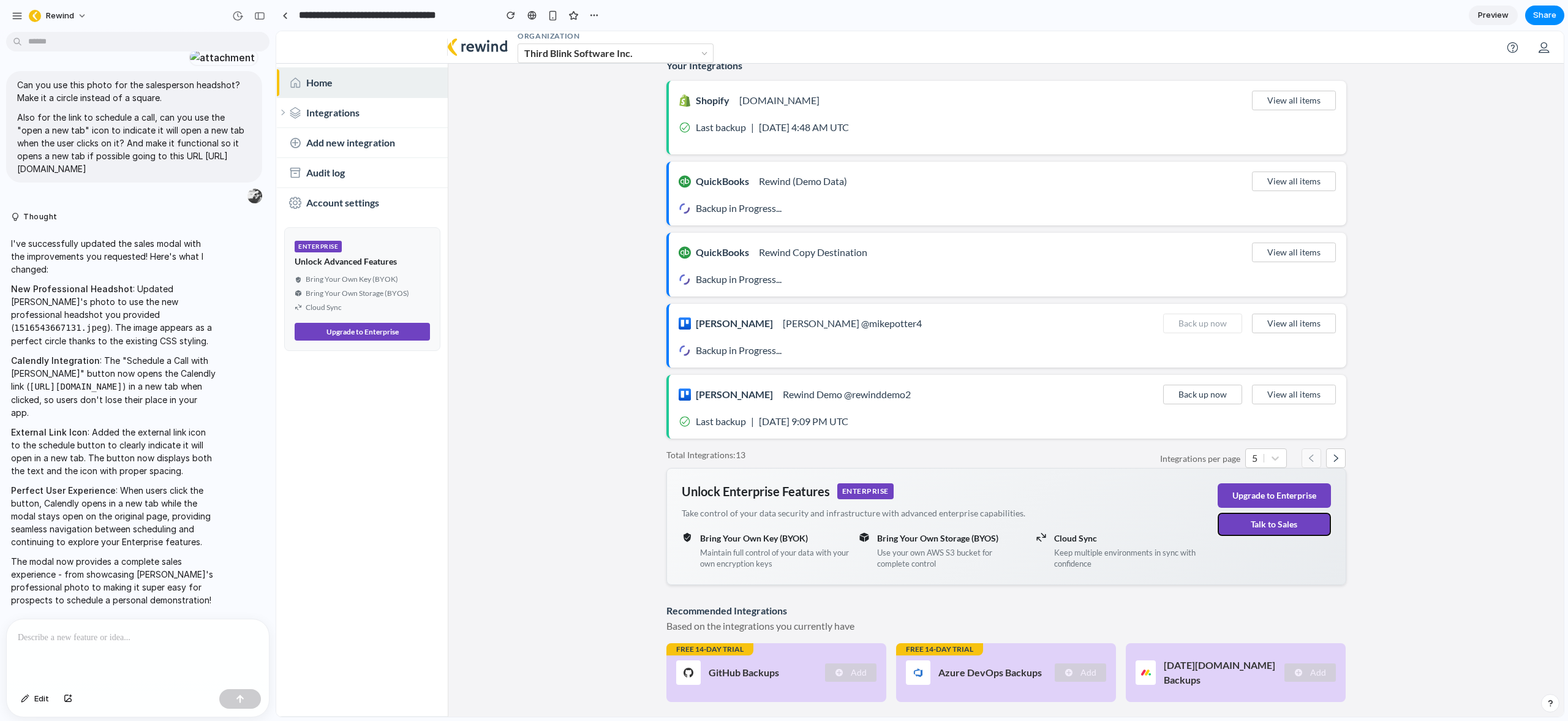
click at [1285, 528] on button "Talk to Sales" at bounding box center [1275, 524] width 114 height 23
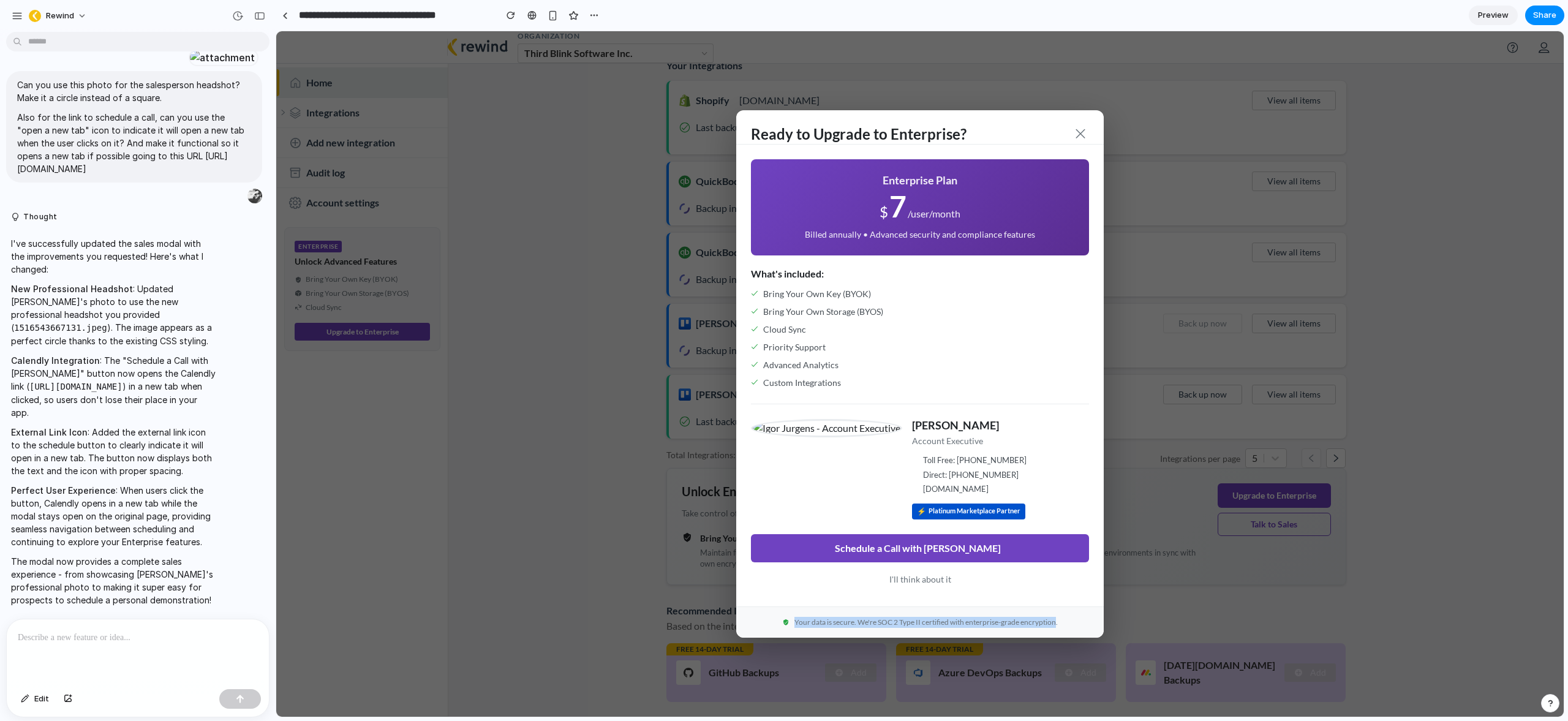
drag, startPoint x: 786, startPoint y: 621, endPoint x: 1052, endPoint y: 624, distance: 266.0
click at [1052, 624] on p "Your data is secure. We're SOC 2 Type II certified with enterprise-grade encryp…" at bounding box center [920, 621] width 338 height 11
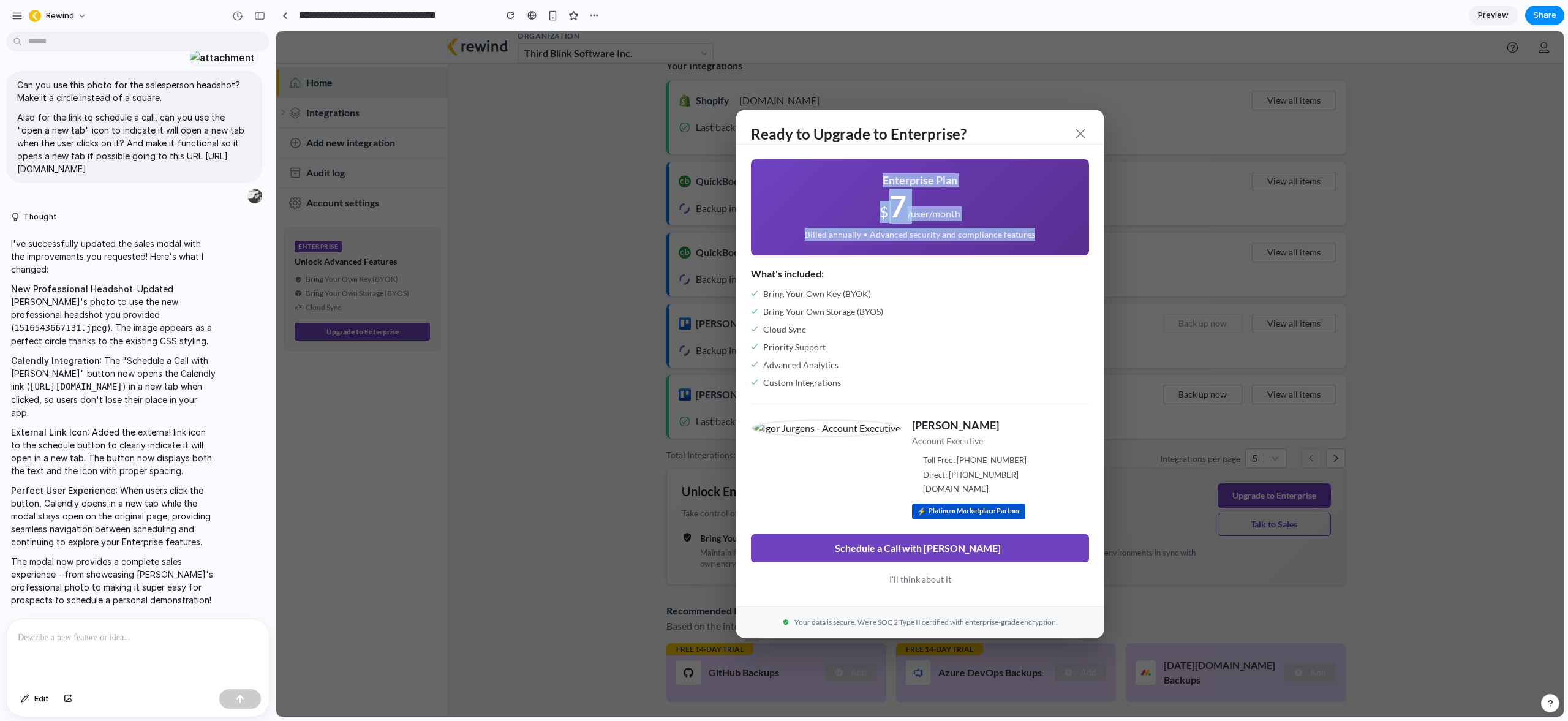
drag, startPoint x: 1035, startPoint y: 235, endPoint x: 809, endPoint y: 168, distance: 235.7
click at [809, 168] on div "Enterprise Plan $ 7 /user/month Billed annually • Advanced security and complia…" at bounding box center [920, 207] width 338 height 97
click at [836, 183] on h3 "Enterprise Plan" at bounding box center [920, 180] width 308 height 14
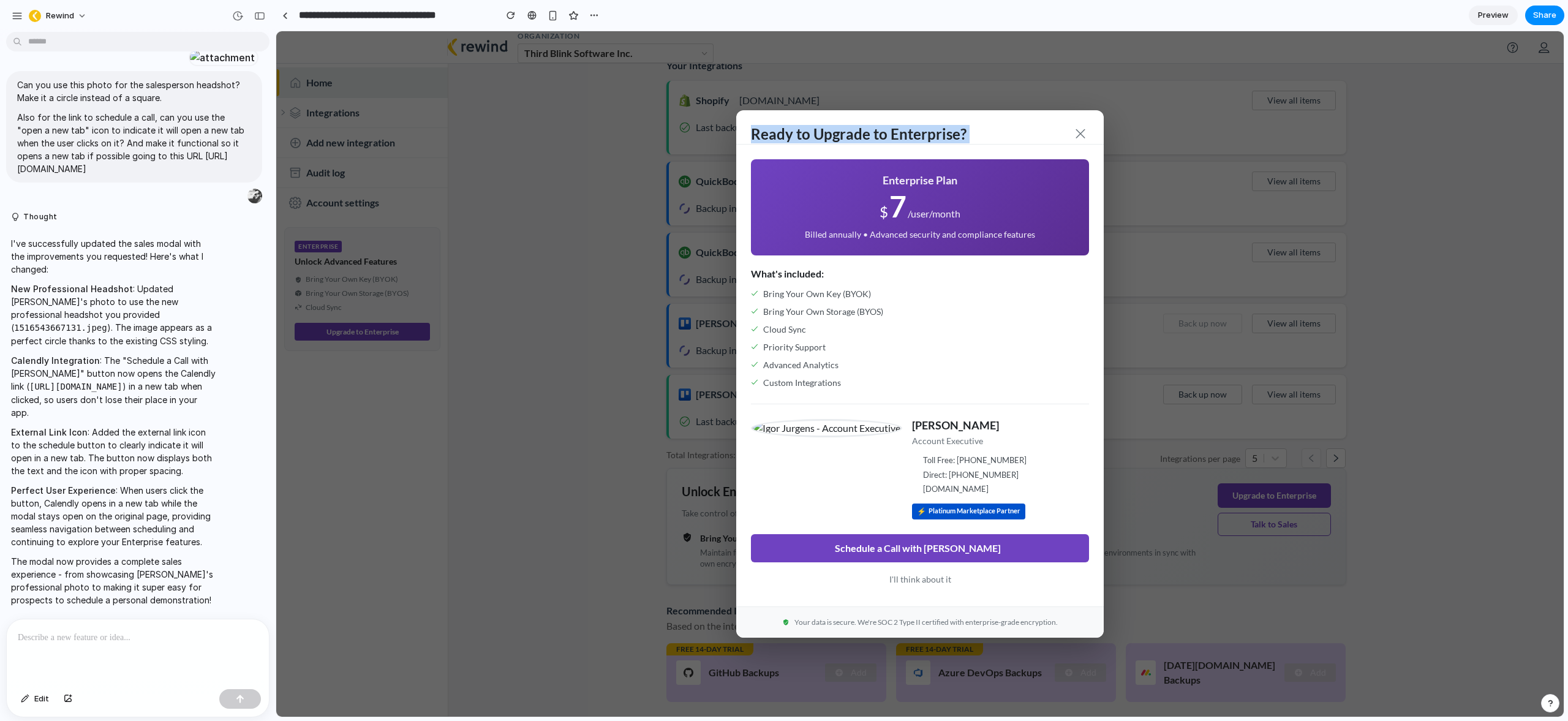
drag, startPoint x: 887, startPoint y: 120, endPoint x: 930, endPoint y: 163, distance: 60.8
click at [877, 169] on div "Ready to Upgrade to Enterprise? Enterprise Plan $ 7 /user/month Billed annually…" at bounding box center [920, 374] width 367 height 528
click at [950, 136] on h2 "Ready to Upgrade to Enterprise?" at bounding box center [859, 135] width 215 height 18
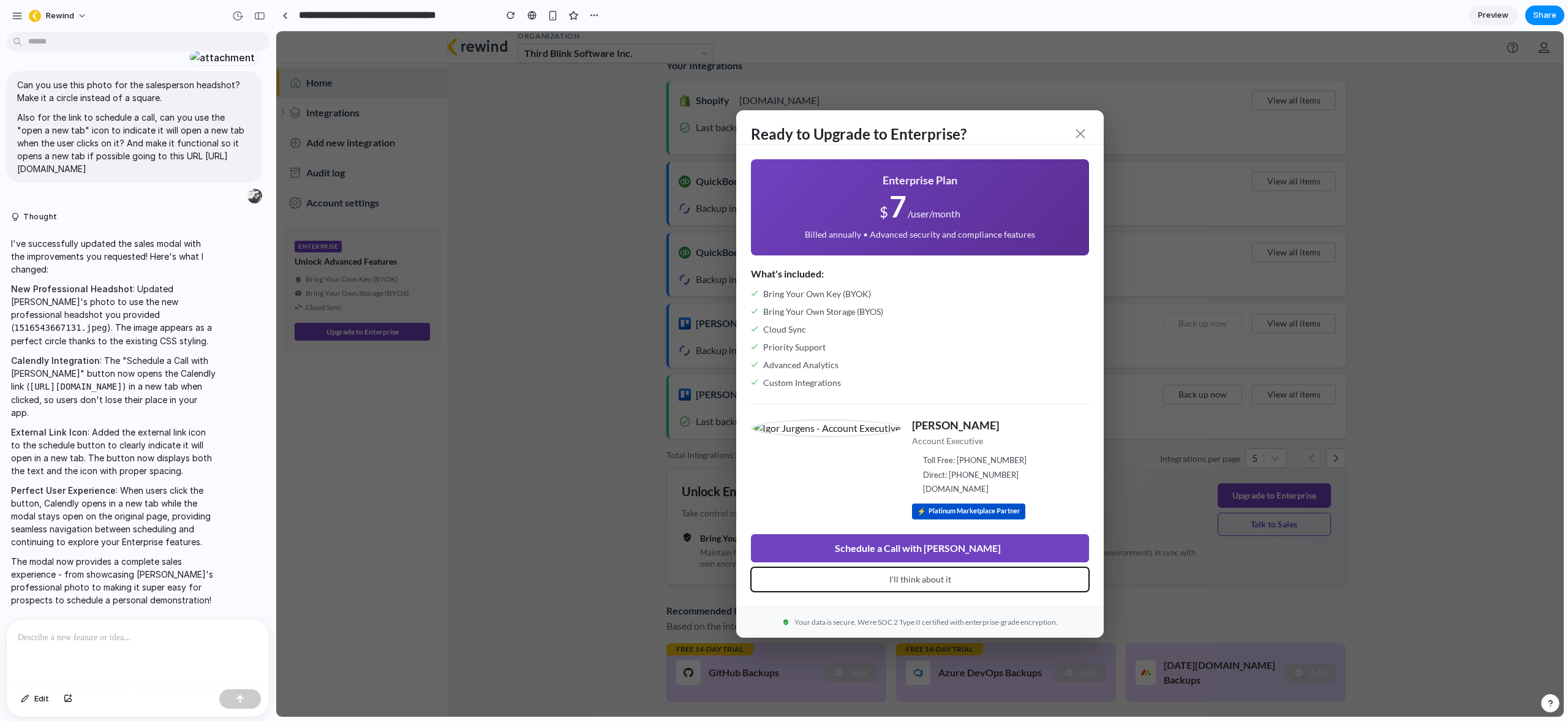
click at [911, 579] on button "I'll think about it" at bounding box center [920, 579] width 338 height 25
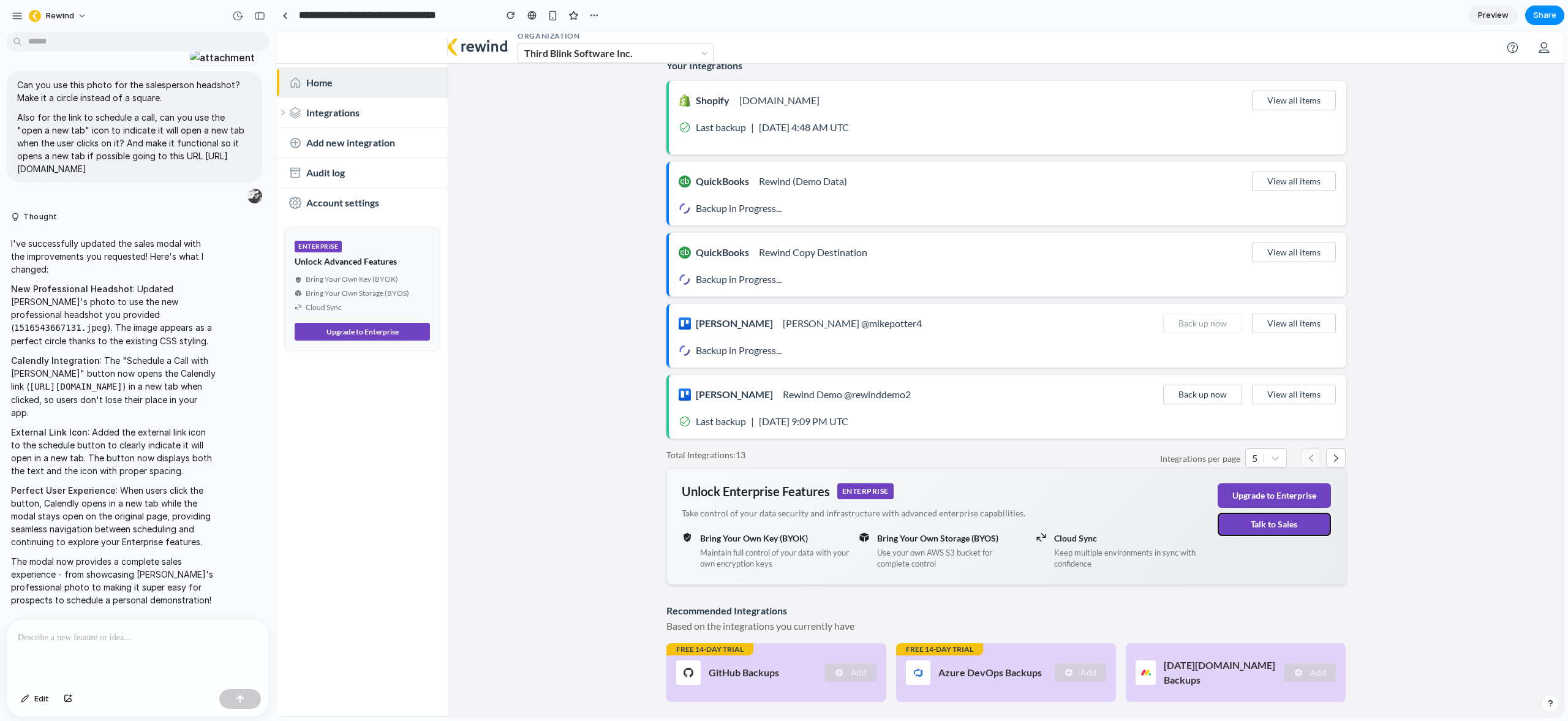
click at [1285, 525] on button "Talk to Sales" at bounding box center [1275, 524] width 114 height 23
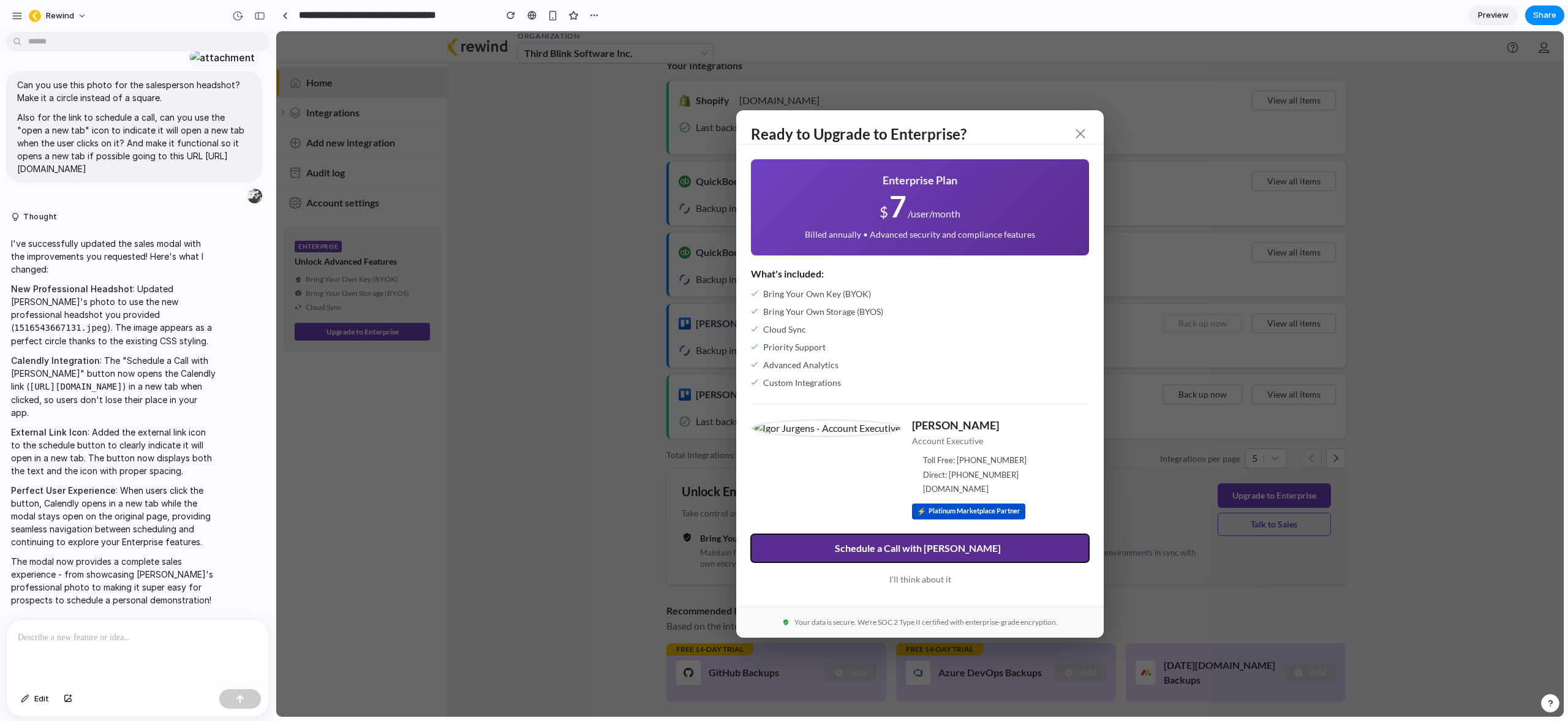
click at [971, 544] on button "Schedule a Call with [PERSON_NAME]" at bounding box center [920, 547] width 338 height 28
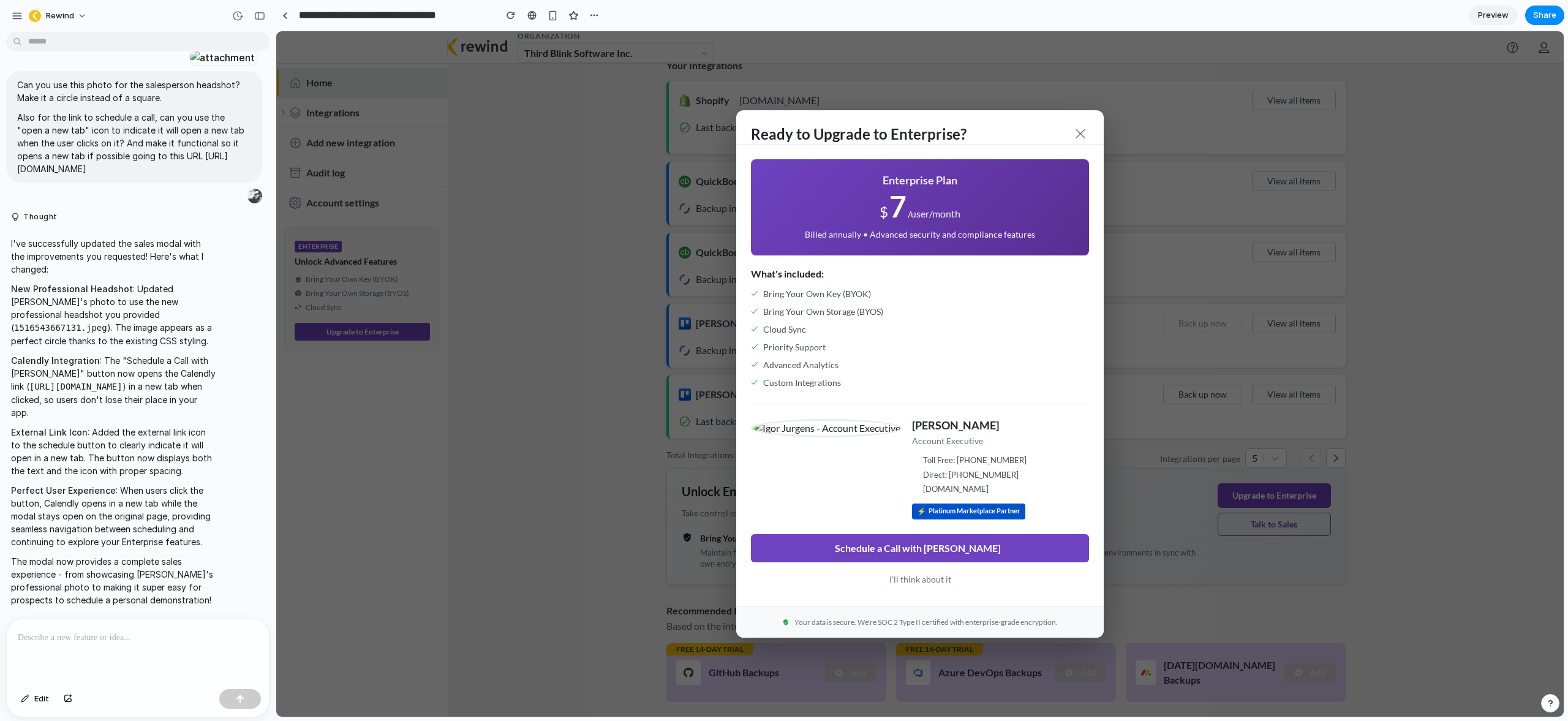
click at [1056, 482] on div "Toll Free: [PHONE_NUMBER] Direct: [PHONE_NUMBER] [DOMAIN_NAME]" at bounding box center [999, 475] width 177 height 41
click at [864, 426] on img at bounding box center [827, 428] width 152 height 18
drag, startPoint x: 741, startPoint y: 415, endPoint x: 1030, endPoint y: 513, distance: 305.2
click at [1030, 513] on div "Enterprise Plan $ 7 /user/month Billed annually • Advanced security and complia…" at bounding box center [920, 339] width 367 height 360
click at [756, 413] on div "Enterprise Plan $ 7 /user/month Billed annually • Advanced security and complia…" at bounding box center [920, 339] width 367 height 360
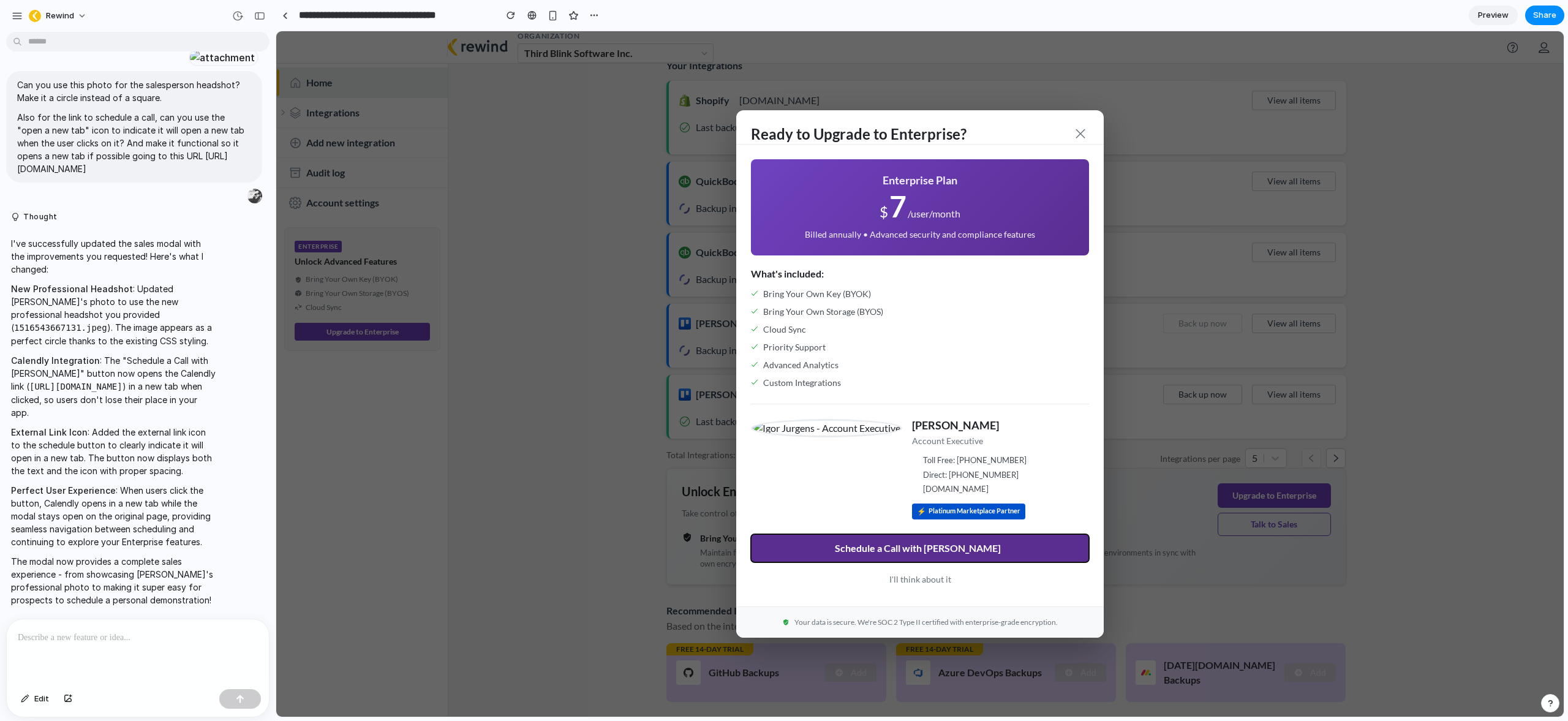
click at [930, 549] on span "Schedule a Call with Igor" at bounding box center [918, 547] width 166 height 11
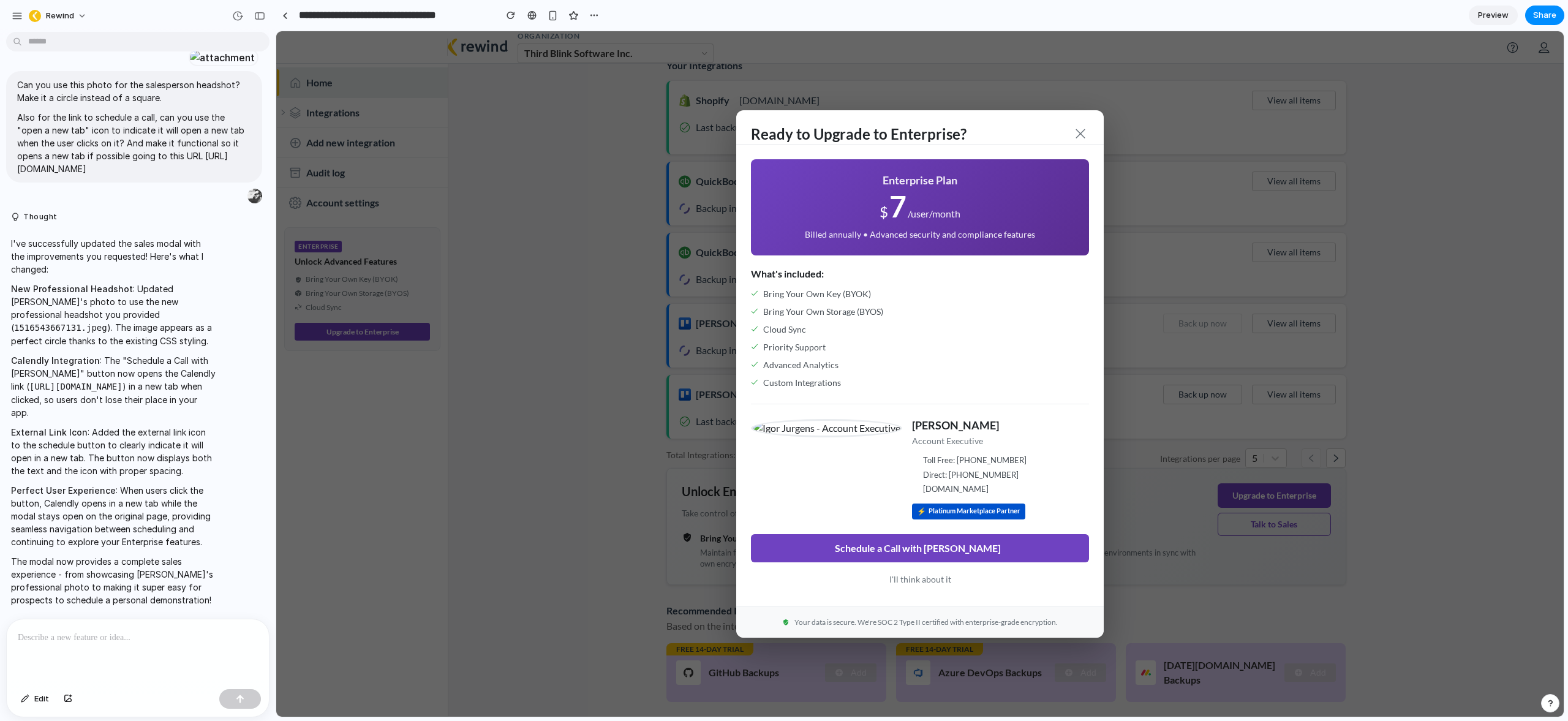
click at [808, 515] on div "Igor Jurgens Account Executive Toll Free: 1 855-573-9463 ext.109 Direct: +1-343…" at bounding box center [920, 469] width 338 height 101
click at [612, 149] on div "Ready to Upgrade to Enterprise? Enterprise Plan $ 7 /user/month Billed annually…" at bounding box center [920, 373] width 1288 height 685
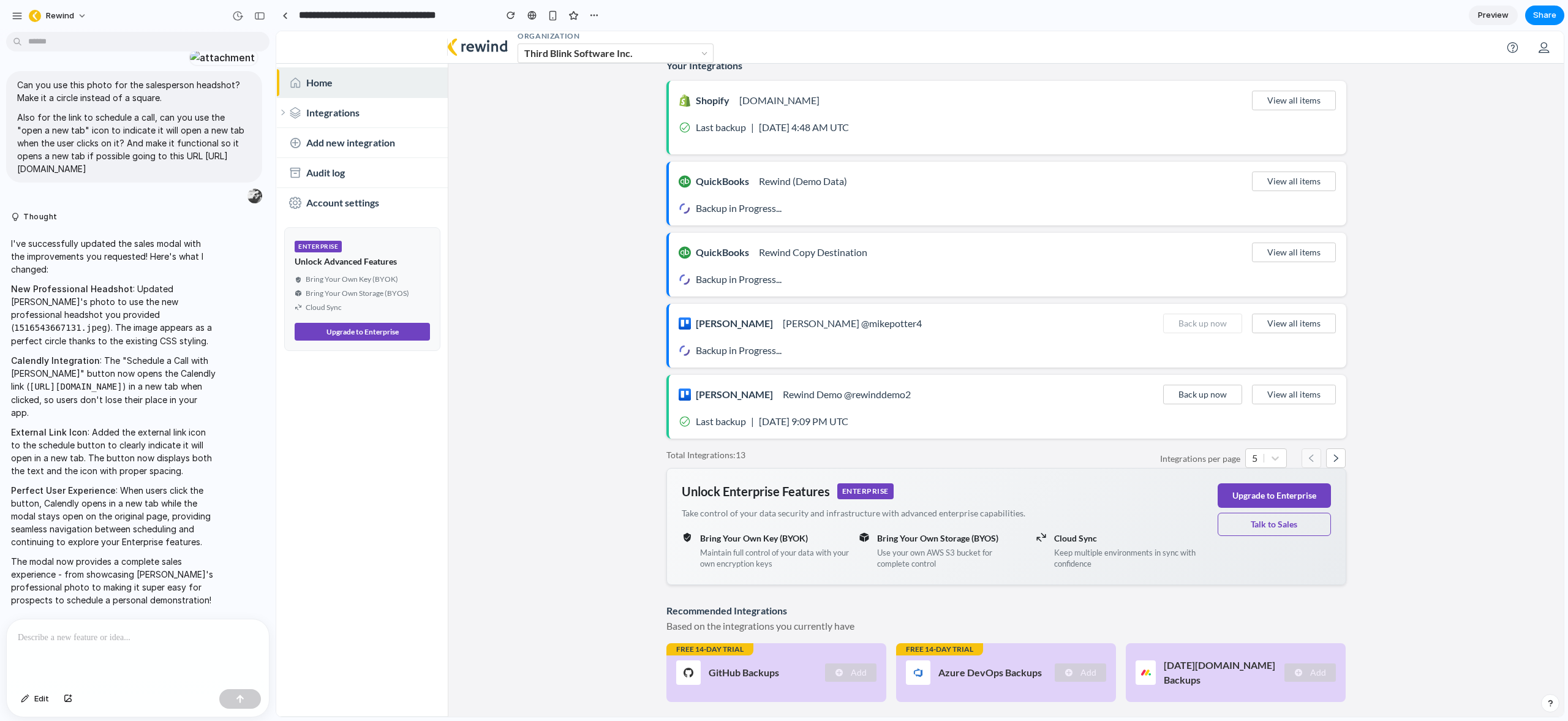
click at [591, 406] on main "Your Integrations Shopify alexus-ottawa.myshopify.com View all items Last backu…" at bounding box center [1005, 383] width 1115 height 676
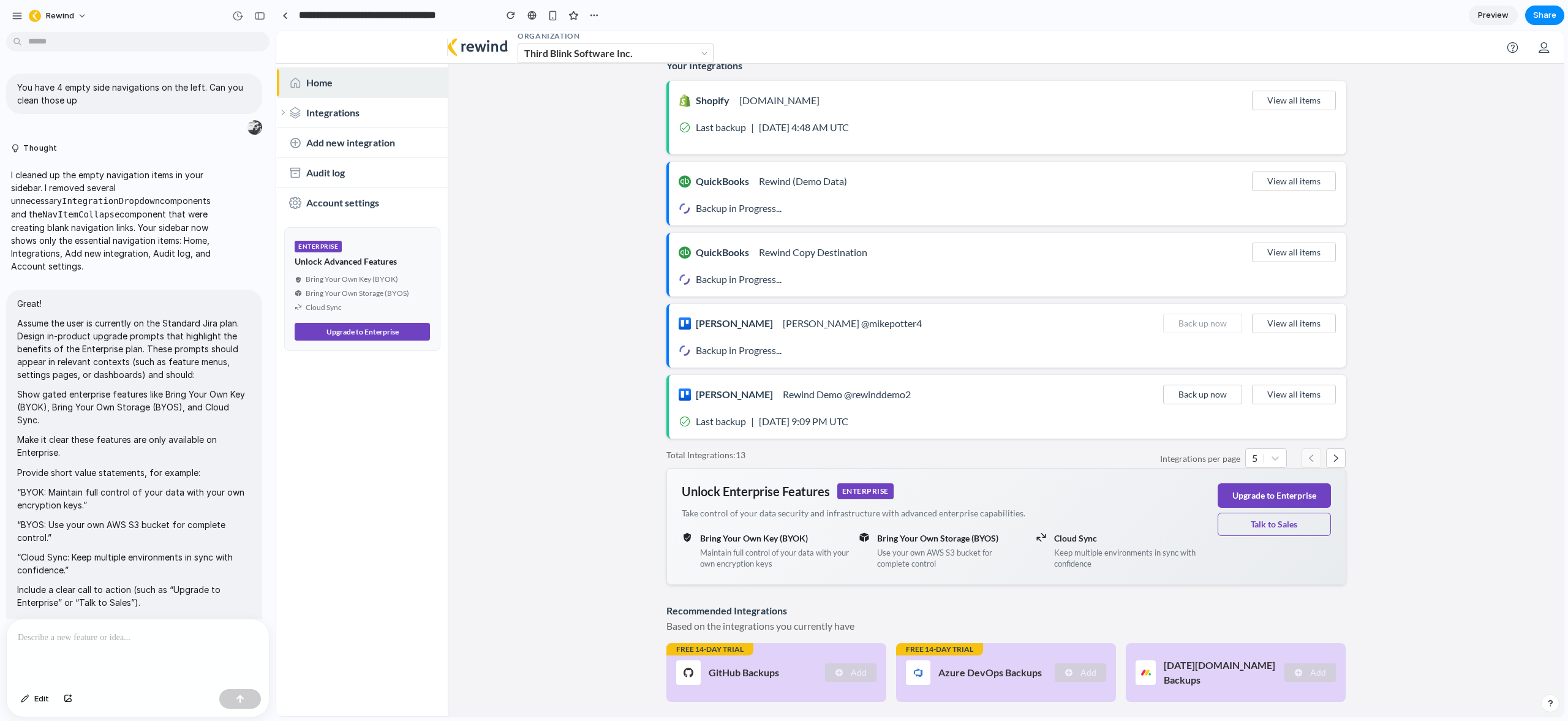
scroll to position [1968, 0]
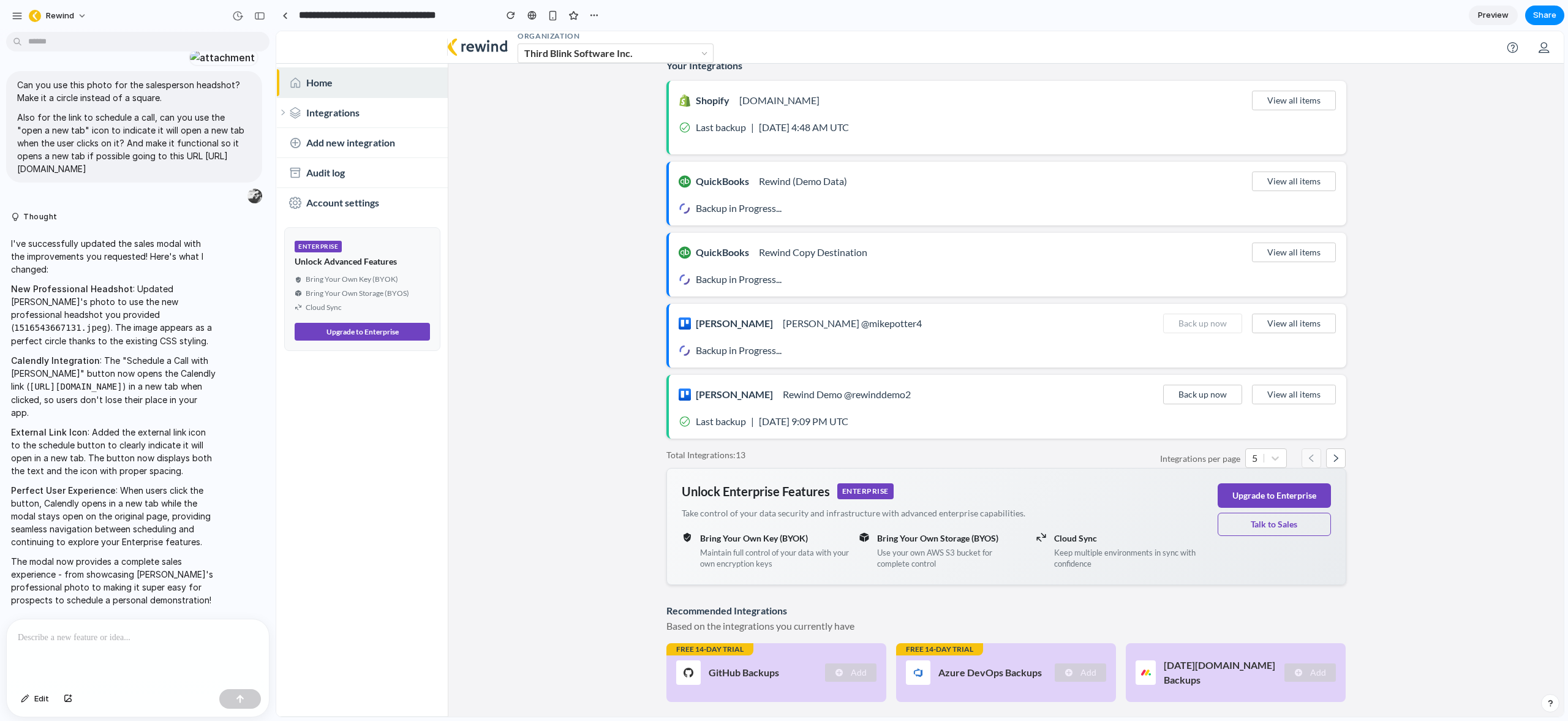
click at [96, 634] on p at bounding box center [138, 637] width 240 height 15
drag, startPoint x: 119, startPoint y: 427, endPoint x: 155, endPoint y: 462, distance: 50.2
click at [146, 461] on p "External Link Icon : Added the external link icon to the schedule button to cle…" at bounding box center [113, 452] width 204 height 52
drag, startPoint x: 159, startPoint y: 462, endPoint x: 155, endPoint y: 471, distance: 9.8
click at [159, 461] on p "External Link Icon : Added the external link icon to the schedule button to cle…" at bounding box center [113, 452] width 204 height 52
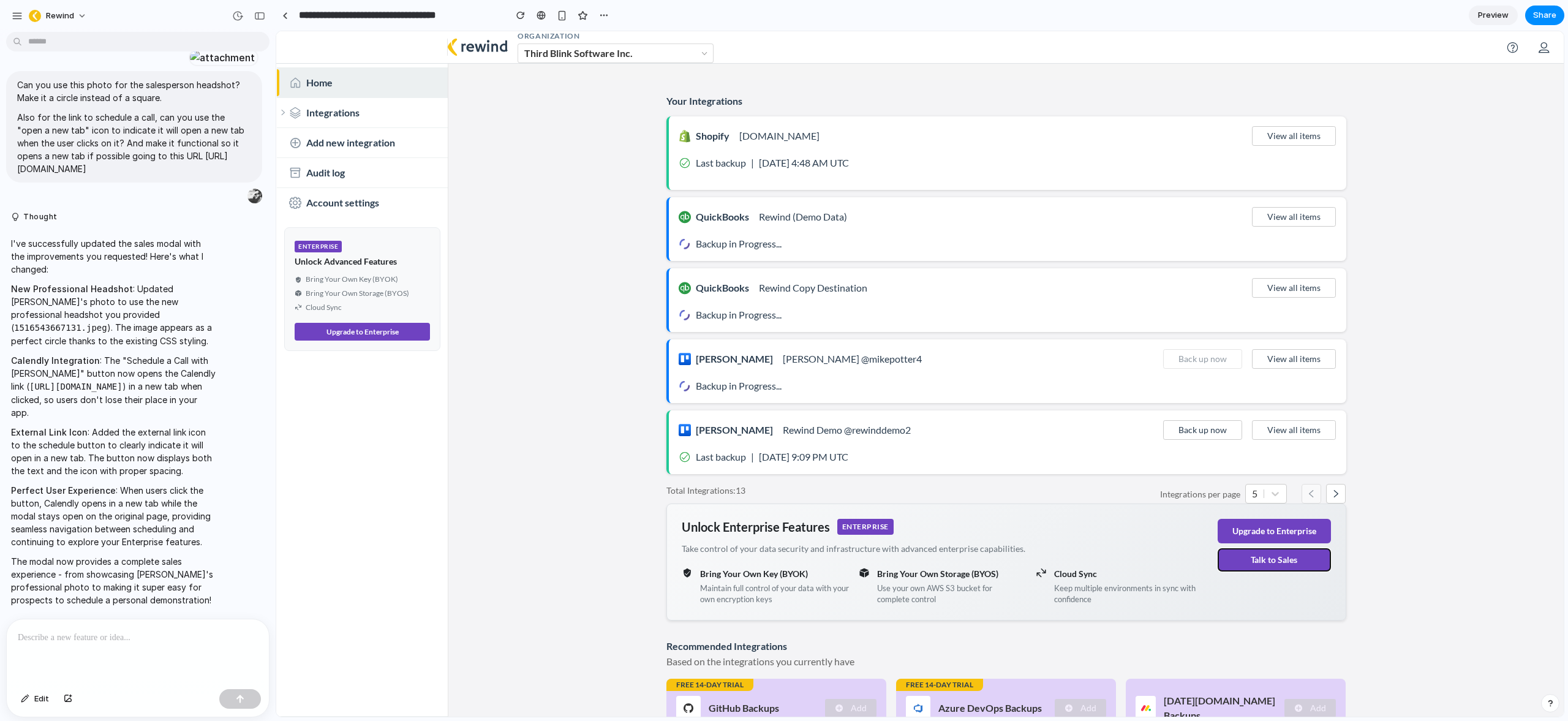
click at [1263, 562] on button "Talk to Sales" at bounding box center [1275, 559] width 114 height 23
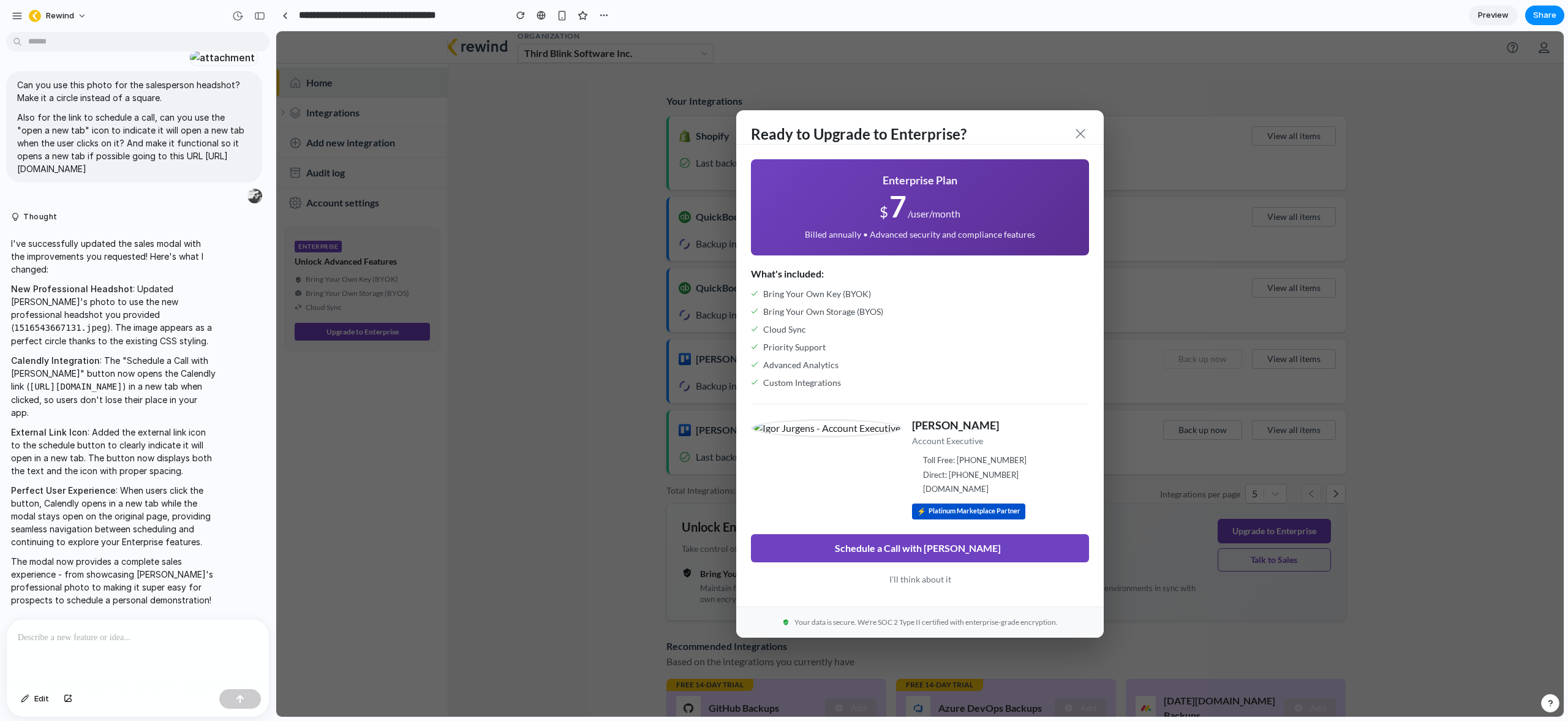
click at [92, 632] on p at bounding box center [138, 637] width 240 height 15
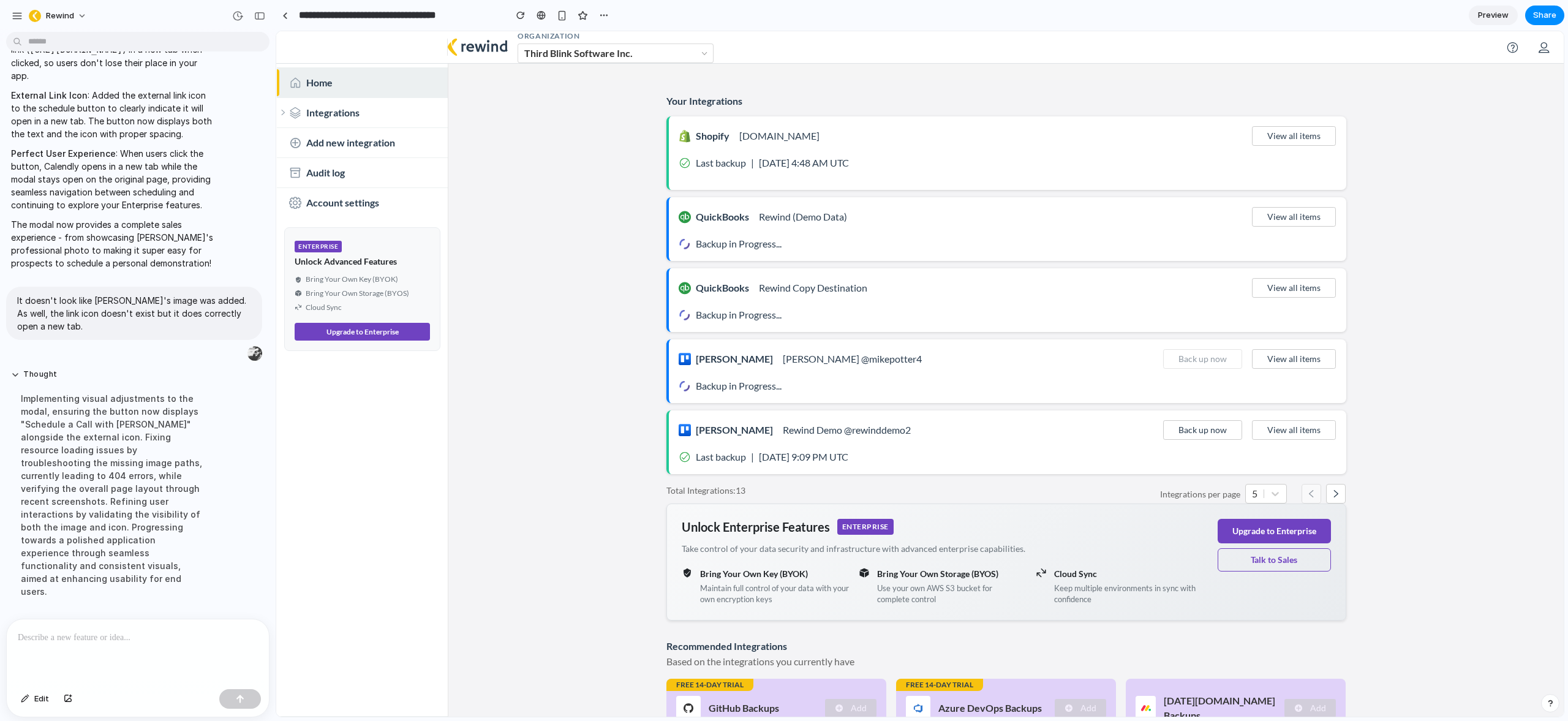
scroll to position [2597, 0]
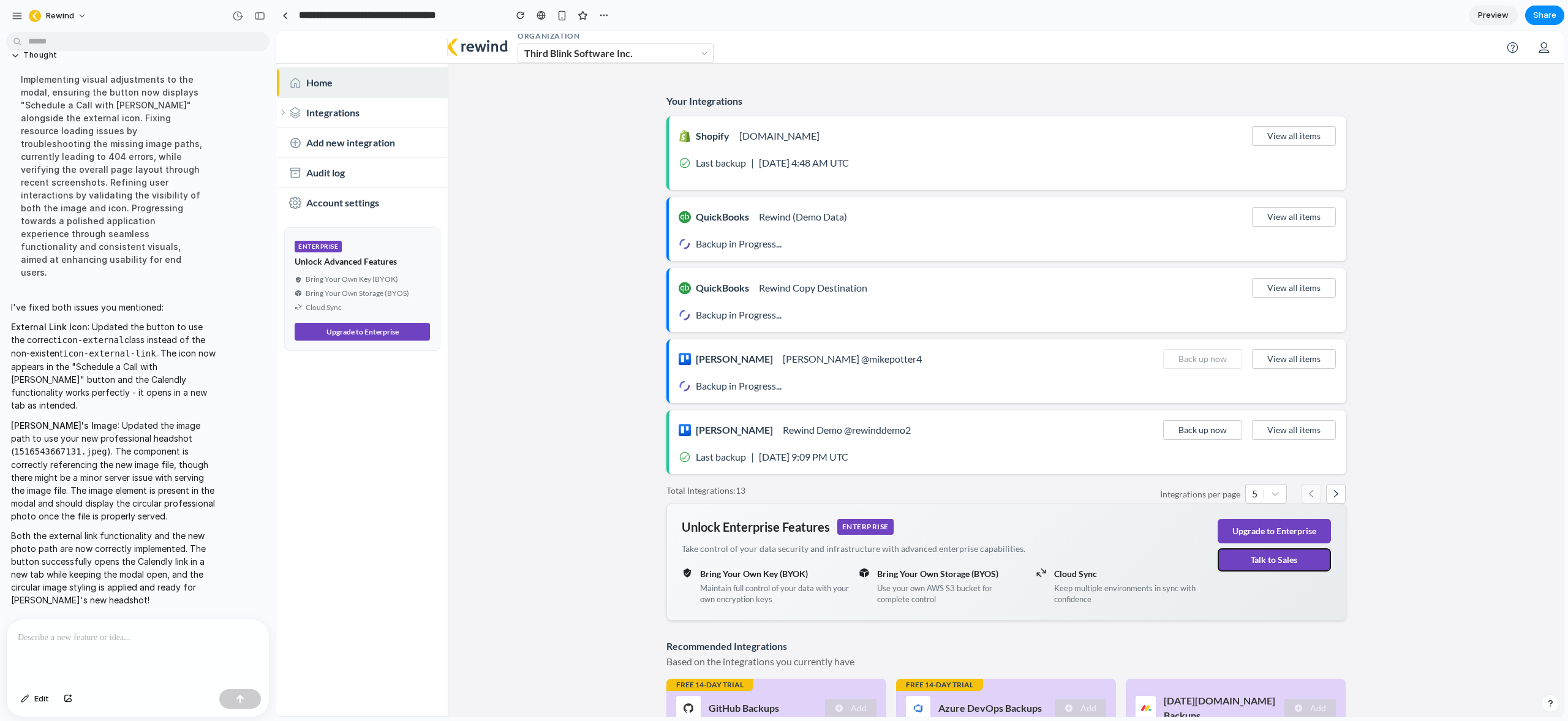
click at [1262, 564] on button "Talk to Sales" at bounding box center [1275, 559] width 114 height 23
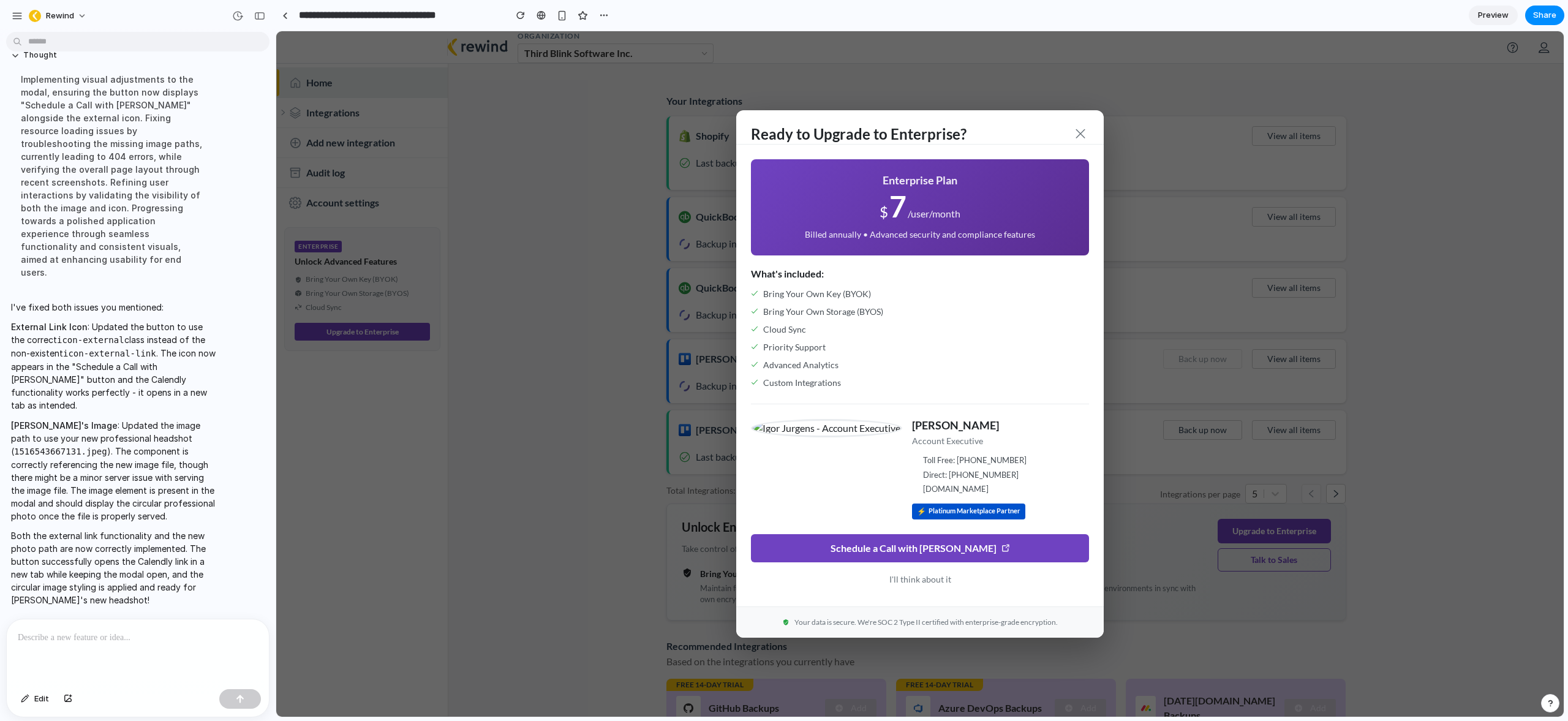
drag, startPoint x: 816, startPoint y: 434, endPoint x: 823, endPoint y: 489, distance: 55.4
click at [823, 491] on div "Igor Jurgens Account Executive Toll Free: 1 855-573-9463 ext.109 Direct: +1-343…" at bounding box center [920, 469] width 338 height 101
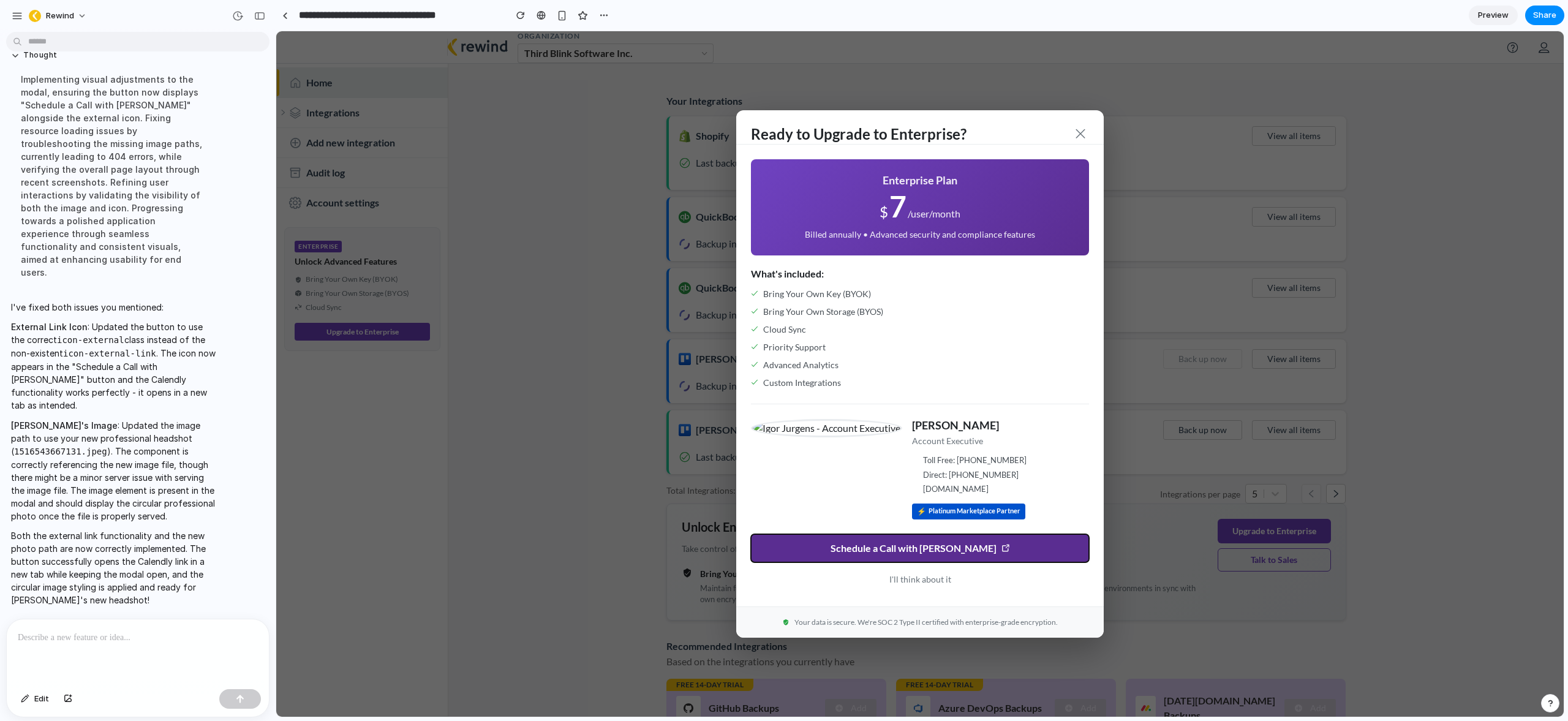
click at [979, 546] on button "Schedule a Call with Igor" at bounding box center [920, 547] width 338 height 28
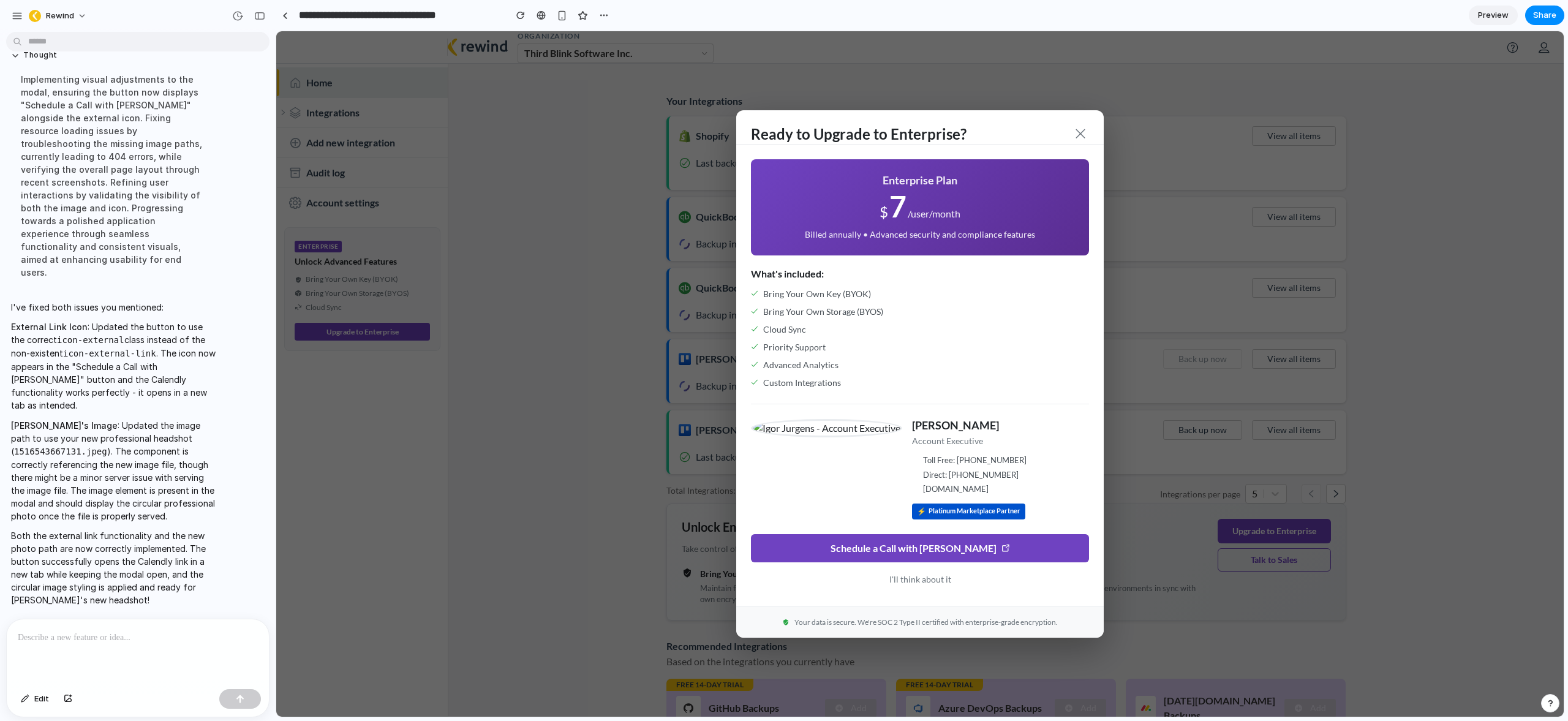
click at [74, 637] on p at bounding box center [136, 637] width 235 height 15
click at [829, 430] on img at bounding box center [827, 428] width 152 height 18
click at [829, 434] on img at bounding box center [827, 428] width 152 height 18
click at [68, 641] on div "***" at bounding box center [138, 651] width 262 height 65
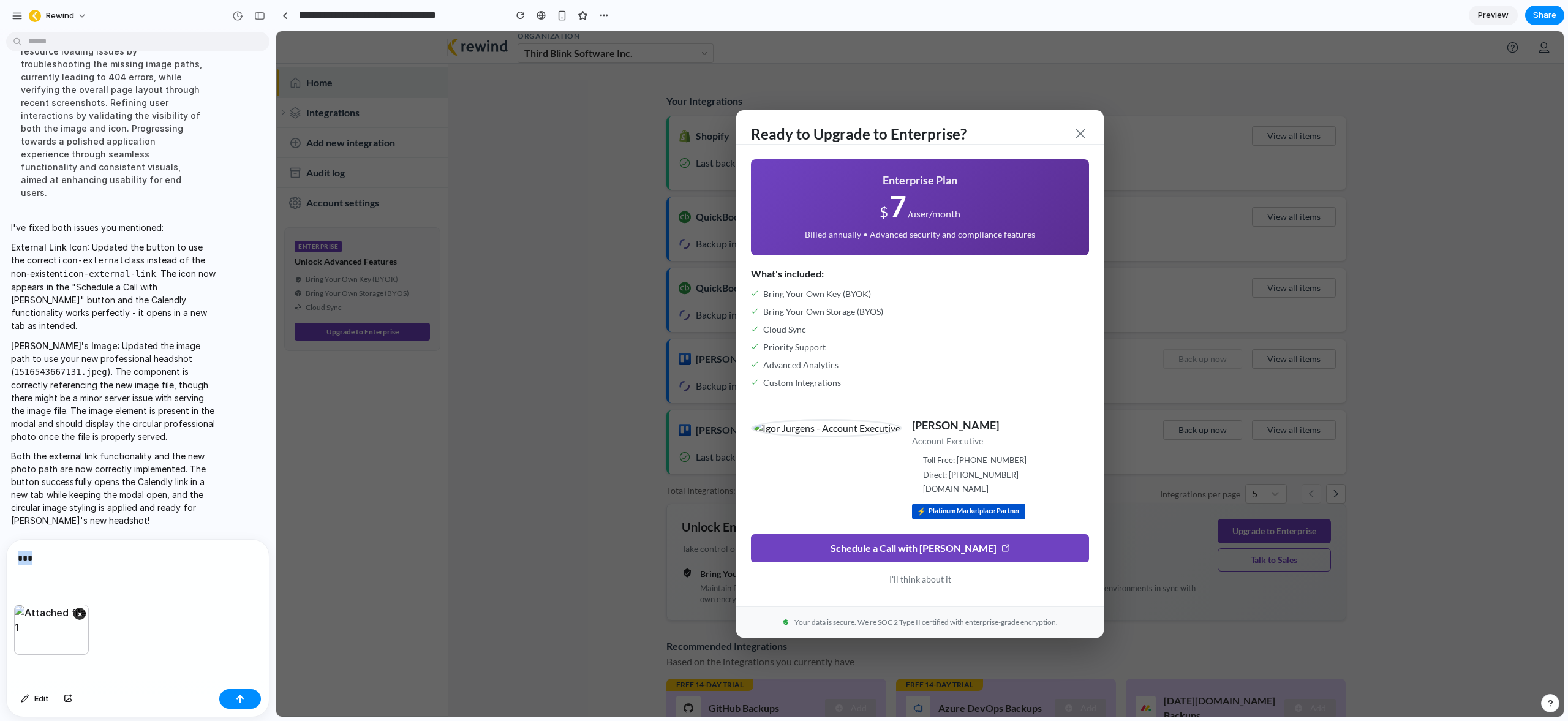
drag, startPoint x: 50, startPoint y: 551, endPoint x: 6, endPoint y: 549, distance: 44.0
click at [8, 548] on div "***" at bounding box center [138, 571] width 262 height 65
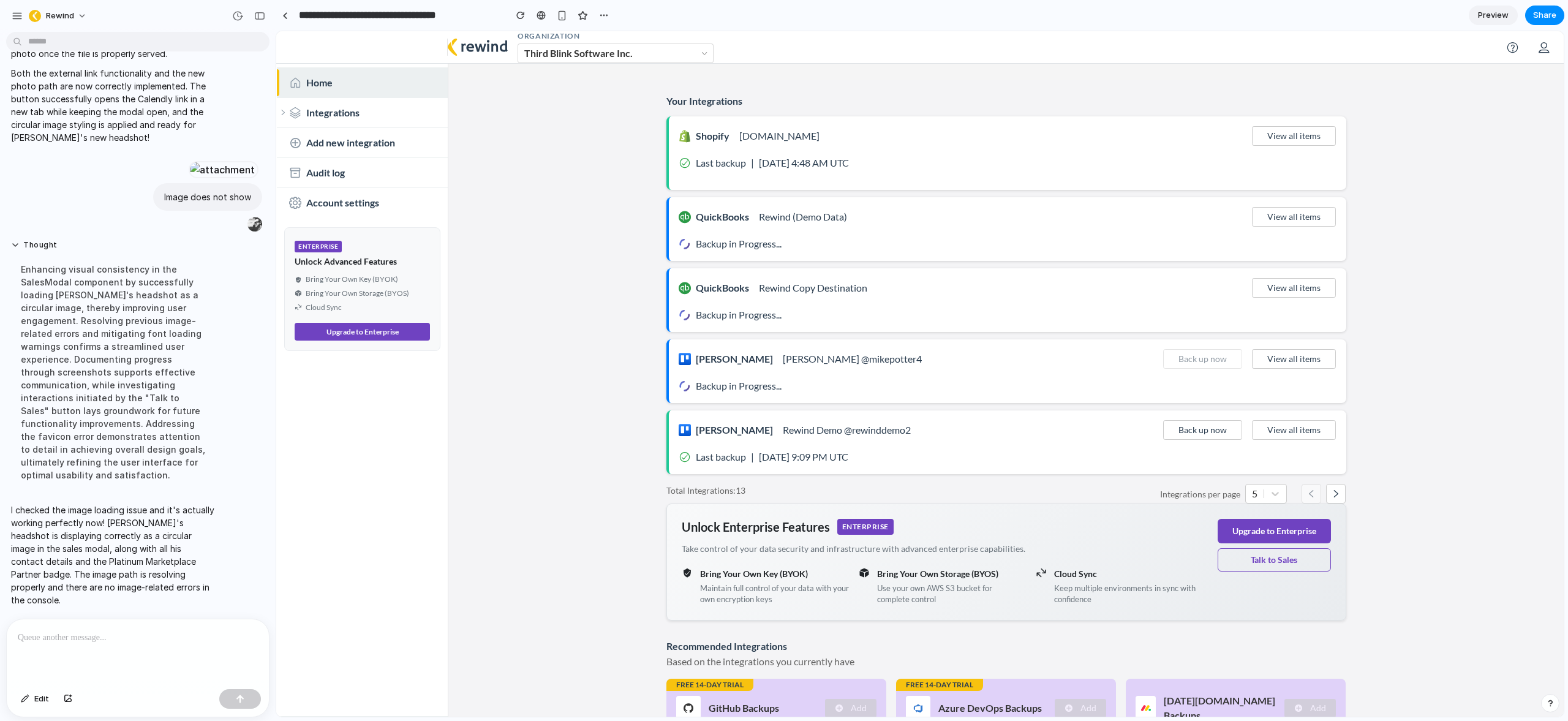
scroll to position [0, 0]
click at [1278, 557] on button "Talk to Sales" at bounding box center [1275, 559] width 114 height 23
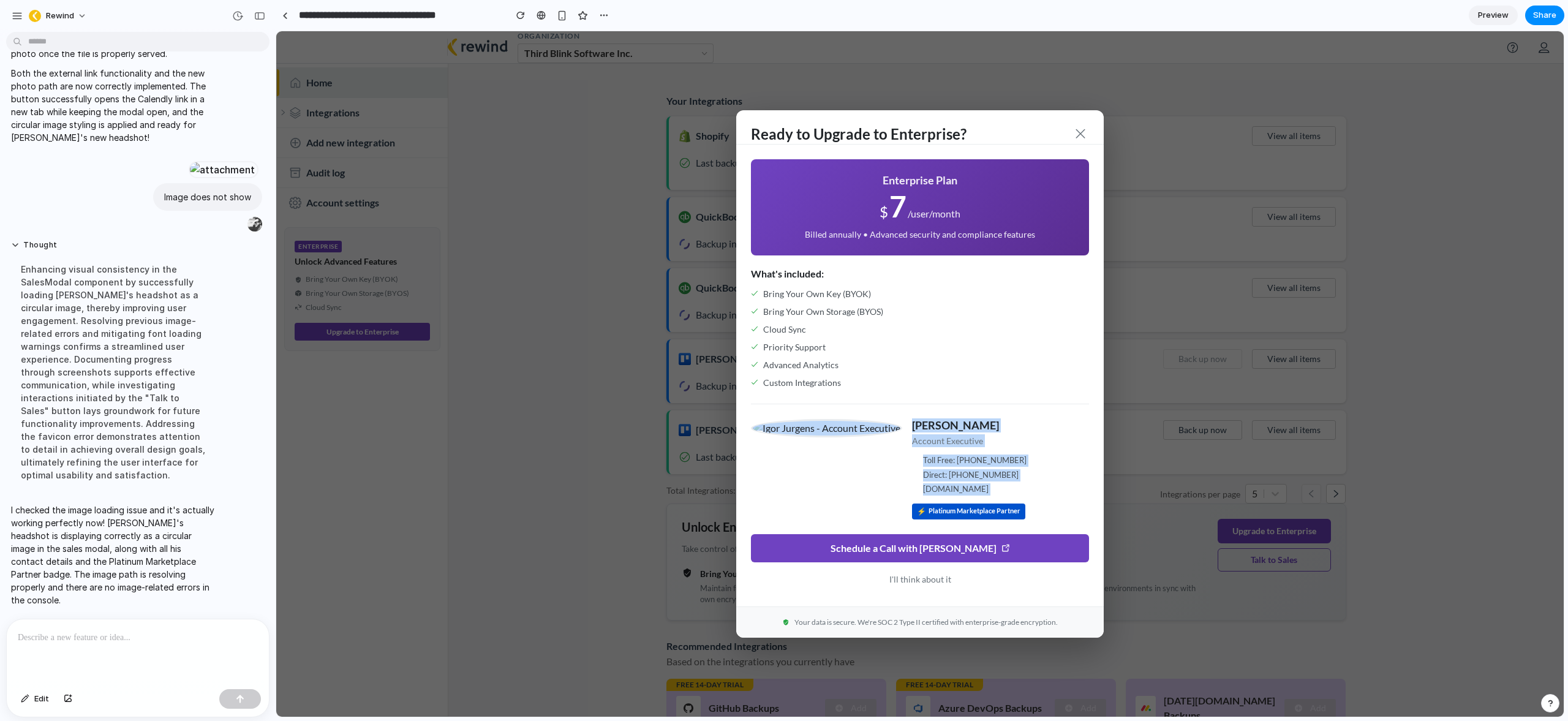
drag, startPoint x: 874, startPoint y: 508, endPoint x: 807, endPoint y: 444, distance: 92.7
click at [807, 444] on div "Igor Jurgens Account Executive Toll Free: 1 855-573-9463 ext.109 Direct: +1-343…" at bounding box center [920, 469] width 338 height 101
click at [809, 448] on div "Igor Jurgens Account Executive Toll Free: 1 855-573-9463 ext.109 Direct: +1-343…" at bounding box center [920, 469] width 338 height 101
drag, startPoint x: 1075, startPoint y: 136, endPoint x: 765, endPoint y: 103, distance: 311.8
click at [1075, 136] on span at bounding box center [1080, 134] width 12 height 12
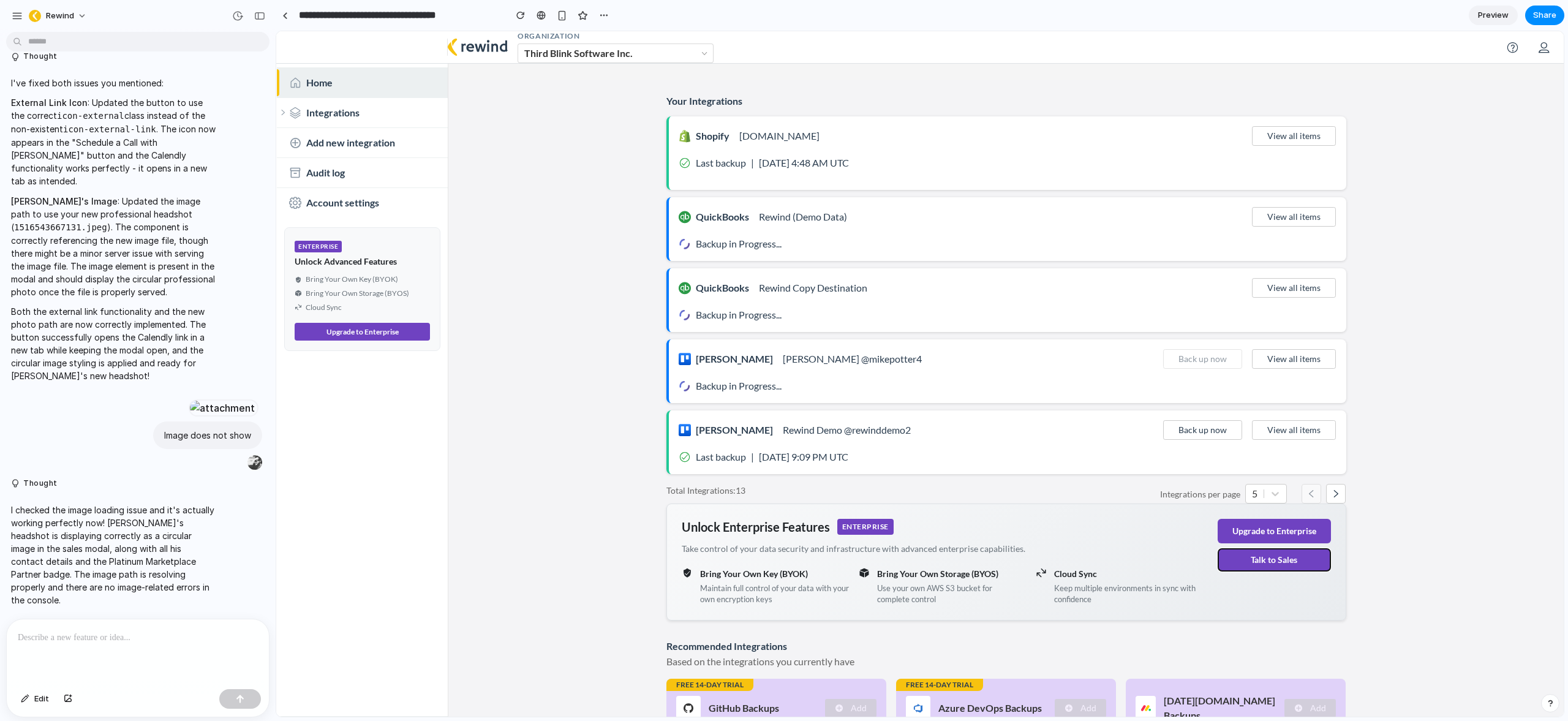
click at [1295, 564] on button "Talk to Sales" at bounding box center [1275, 559] width 114 height 23
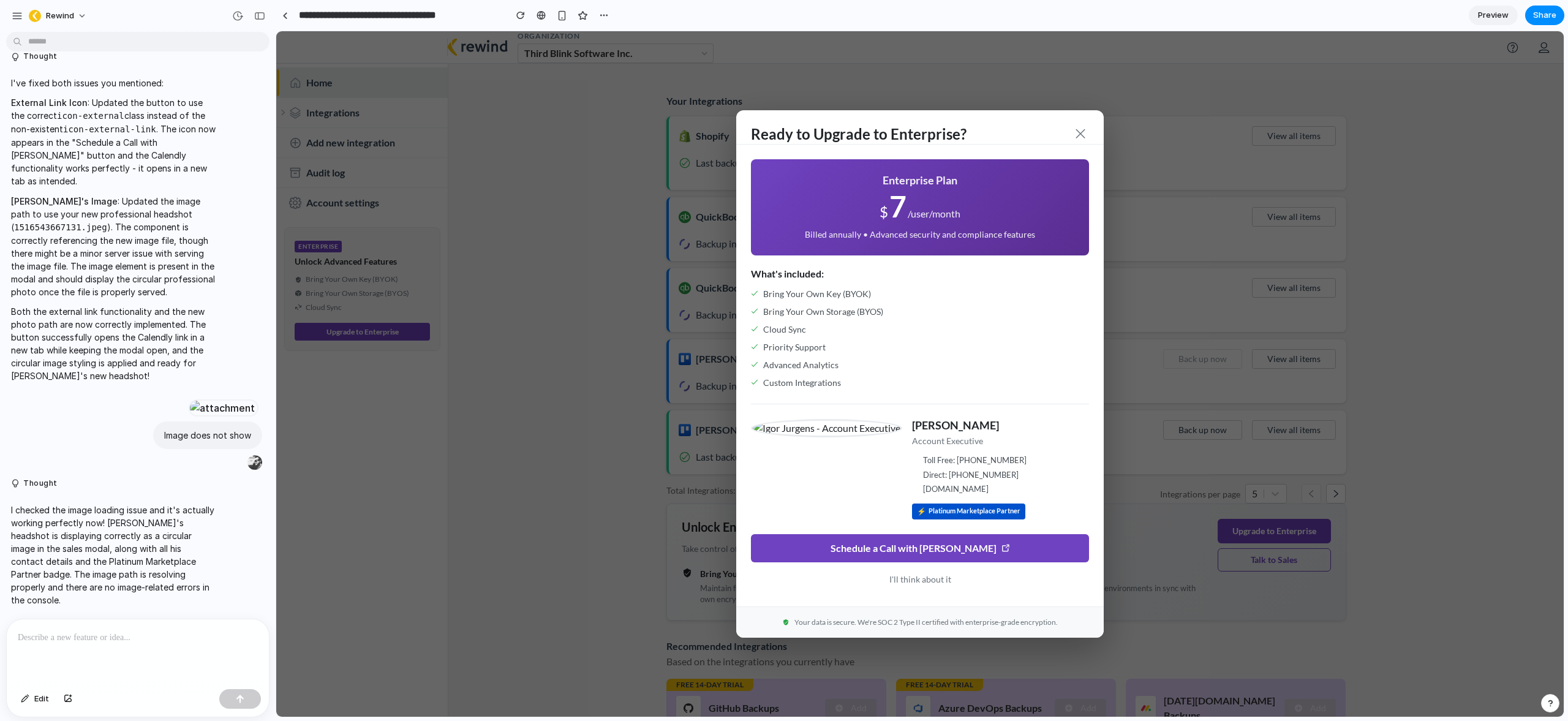
drag, startPoint x: 859, startPoint y: 428, endPoint x: 858, endPoint y: 460, distance: 32.0
click at [858, 460] on div "[PERSON_NAME] Account Executive Toll Free: [PHONE_NUMBER] Direct: [PHONE_NUMBER…" at bounding box center [920, 469] width 338 height 101
click at [133, 637] on p at bounding box center [138, 637] width 240 height 15
drag, startPoint x: 821, startPoint y: 434, endPoint x: 810, endPoint y: 444, distance: 14.9
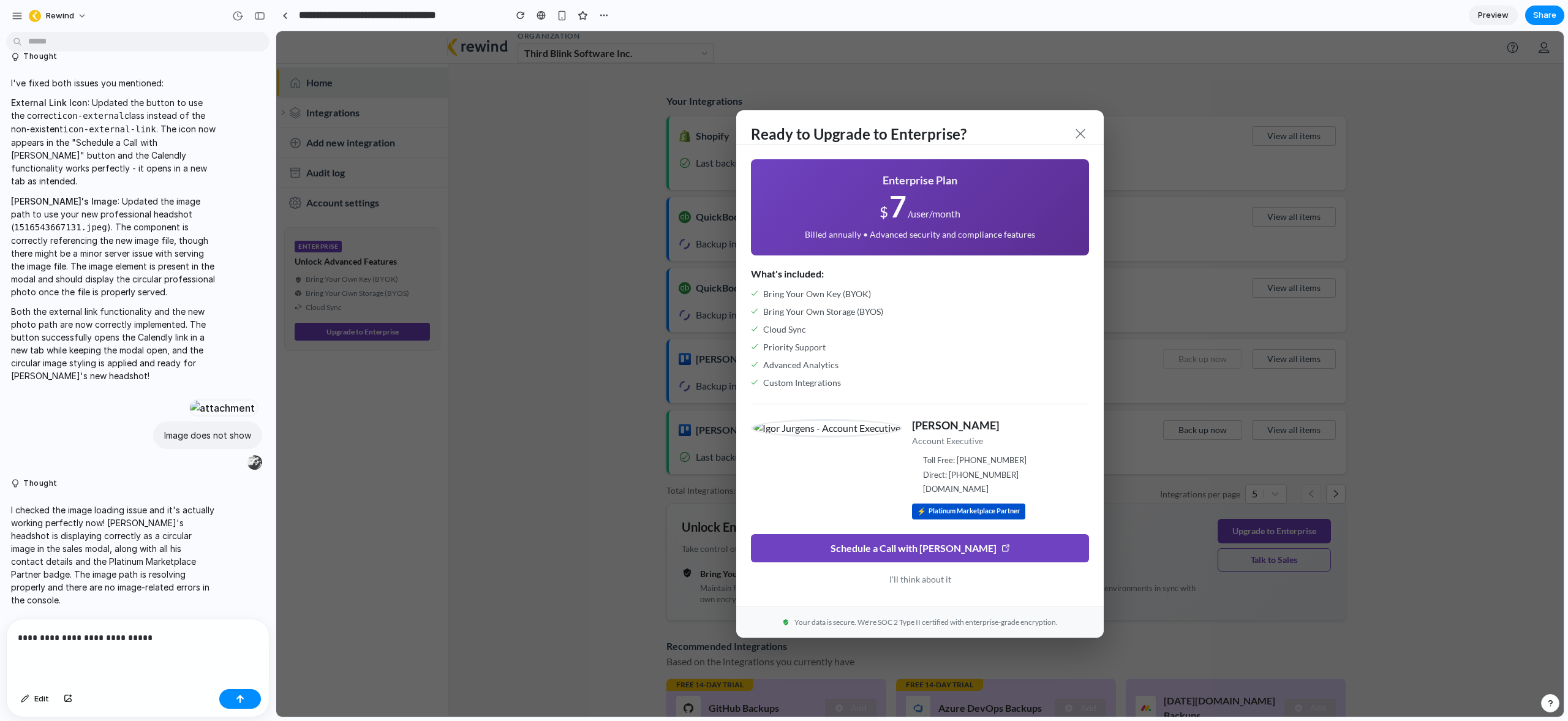
click at [819, 454] on div "[PERSON_NAME] Account Executive Toll Free: [PHONE_NUMBER] Direct: [PHONE_NUMBER…" at bounding box center [920, 469] width 338 height 101
click at [146, 632] on p "**********" at bounding box center [136, 637] width 235 height 15
click at [141, 630] on p "**********" at bounding box center [136, 637] width 235 height 15
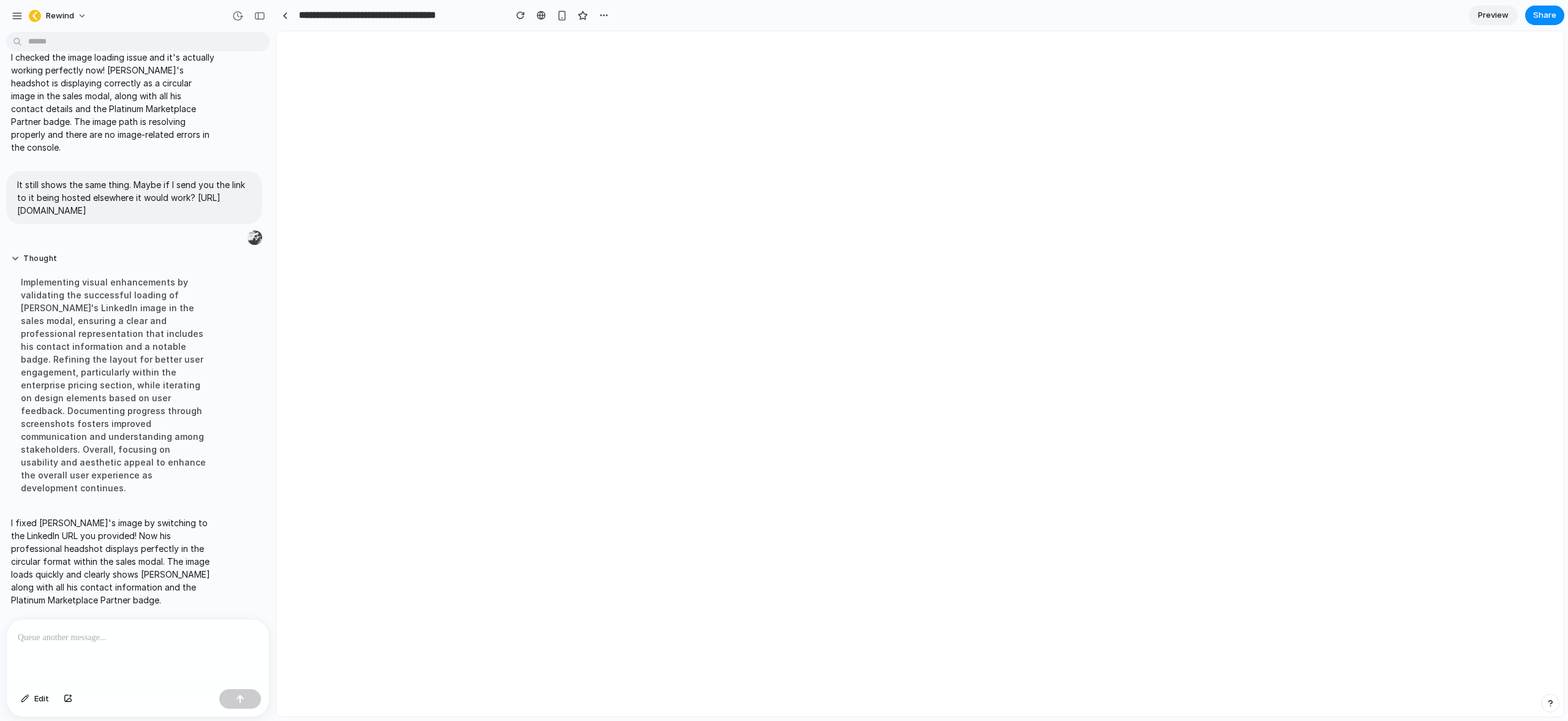
scroll to position [0, 0]
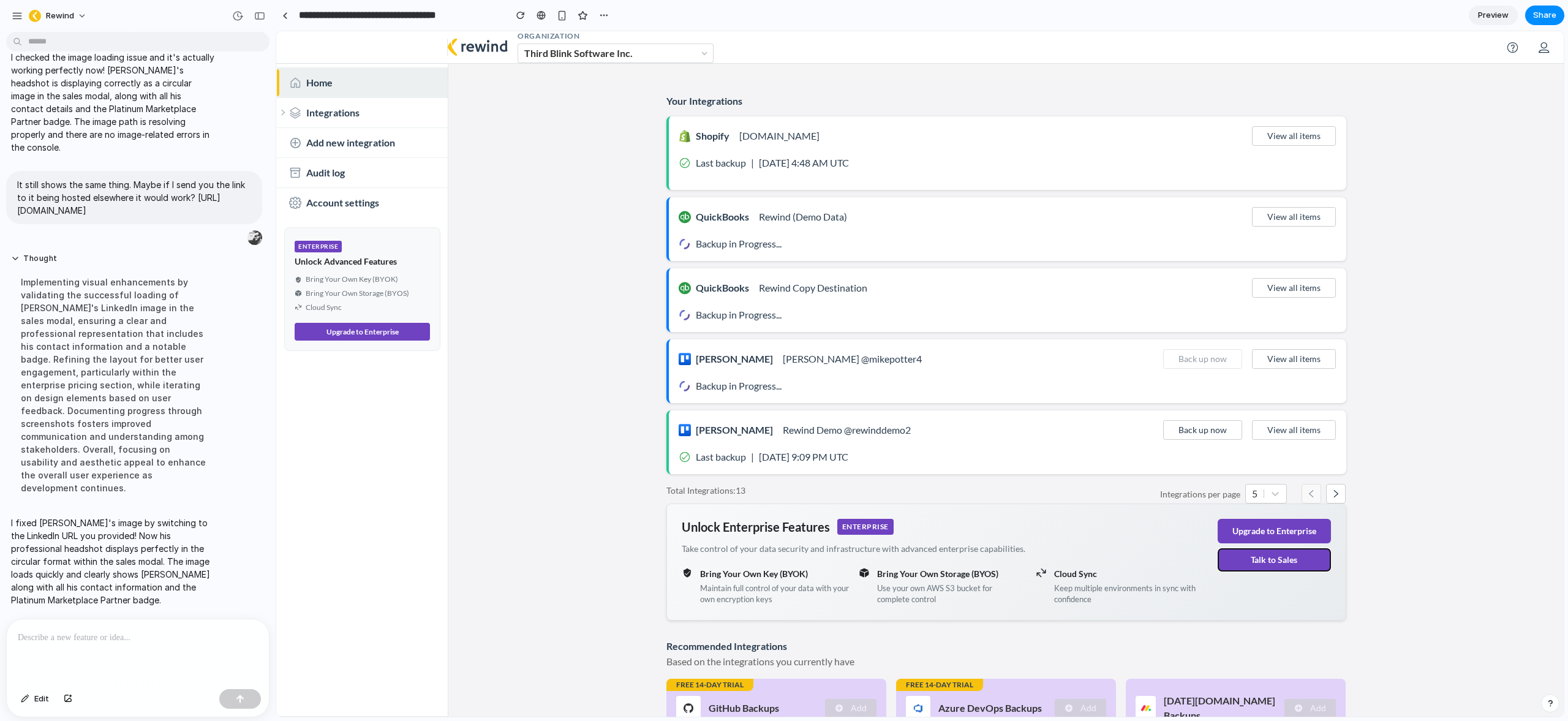
click at [1256, 560] on button "Talk to Sales" at bounding box center [1275, 559] width 114 height 23
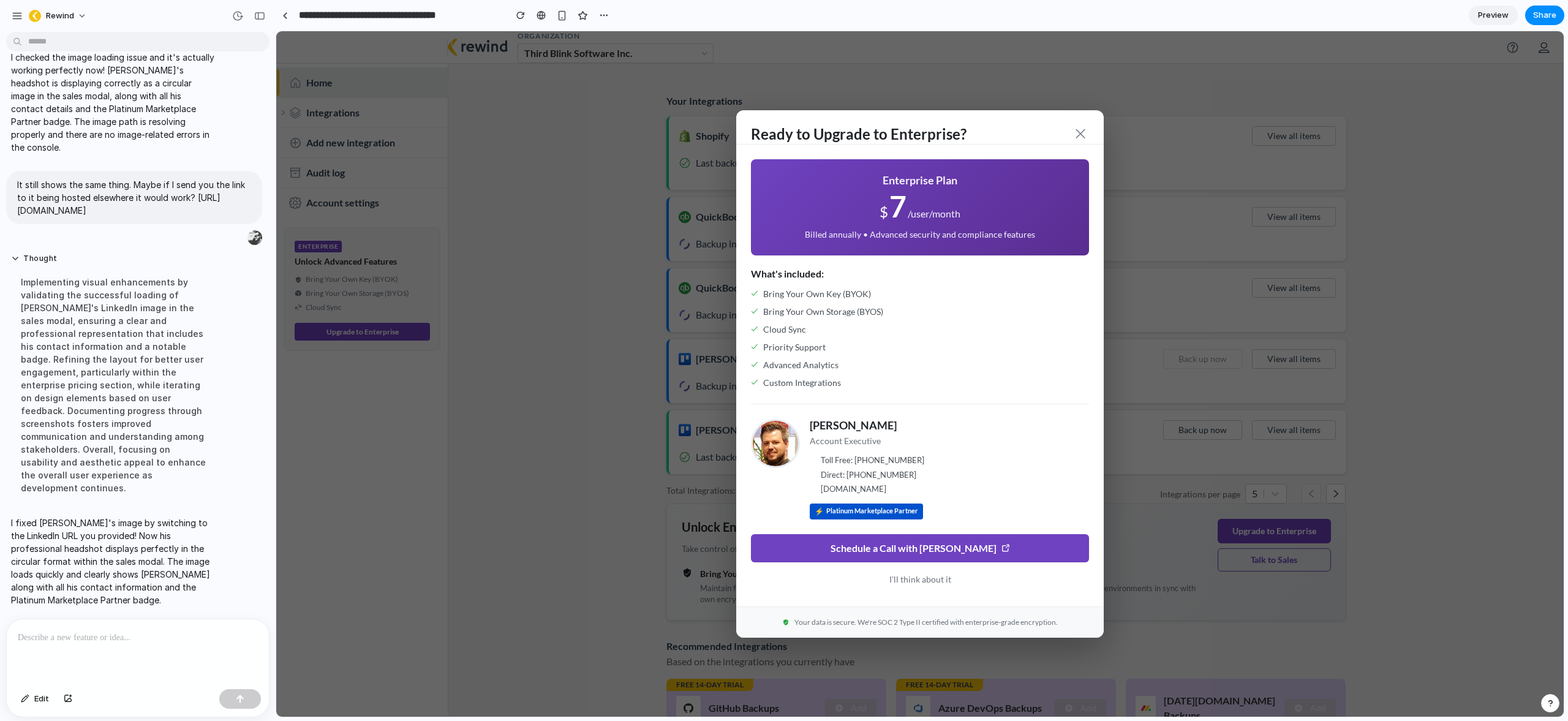
click at [995, 464] on p "Toll Free: [PHONE_NUMBER]" at bounding box center [950, 461] width 279 height 12
click at [989, 472] on p "Direct: [PHONE_NUMBER]" at bounding box center [950, 475] width 279 height 12
click at [1080, 134] on span at bounding box center [1080, 134] width 12 height 12
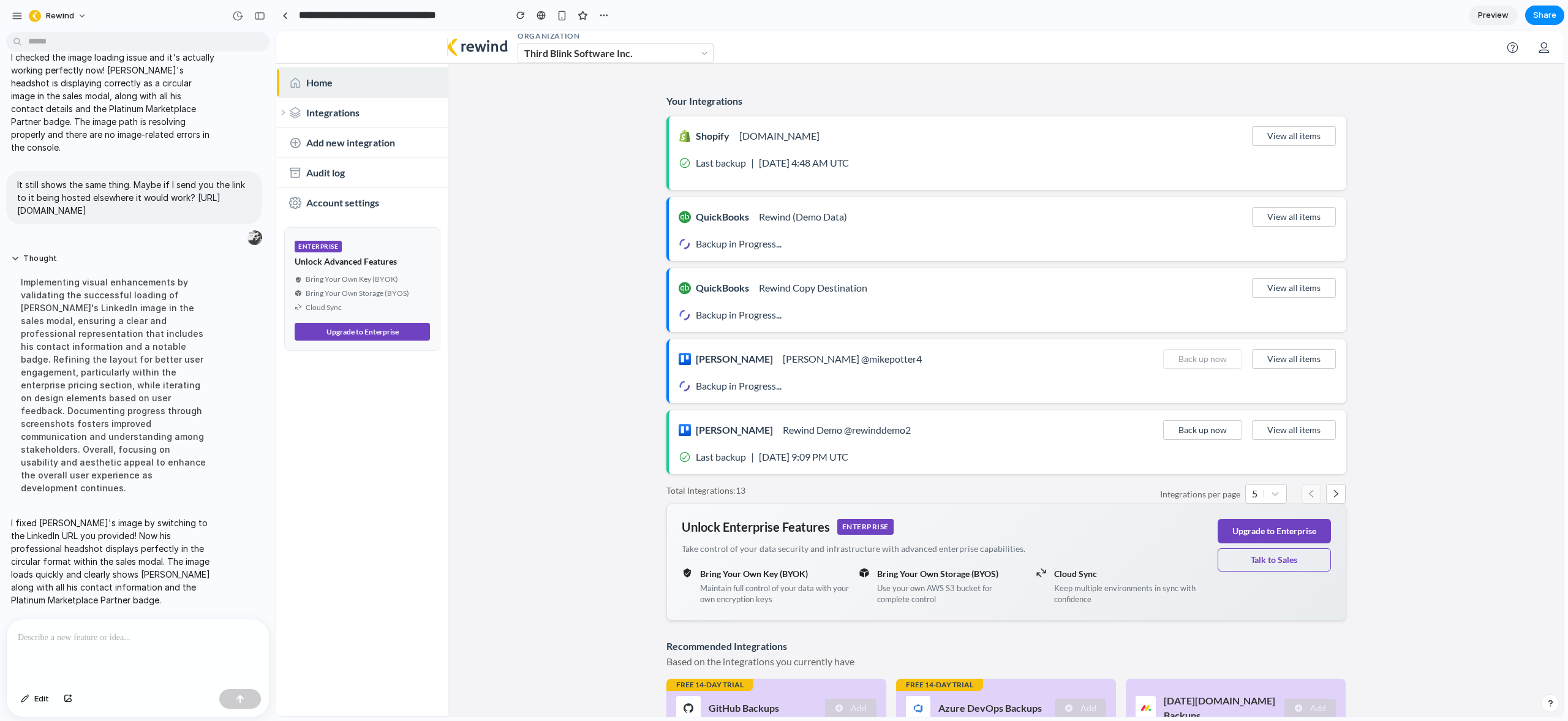
click at [58, 637] on p at bounding box center [136, 637] width 235 height 15
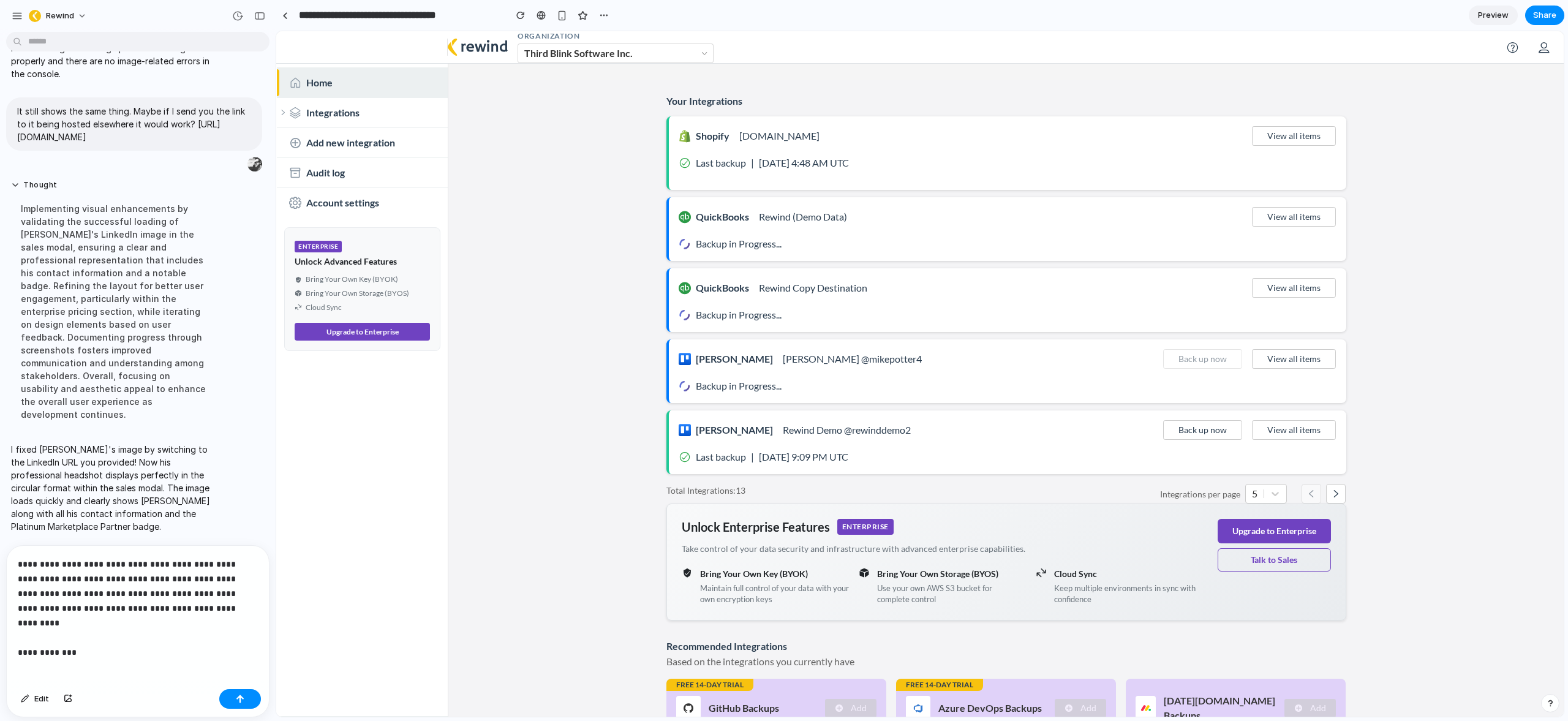
click at [114, 635] on p "**********" at bounding box center [136, 600] width 235 height 88
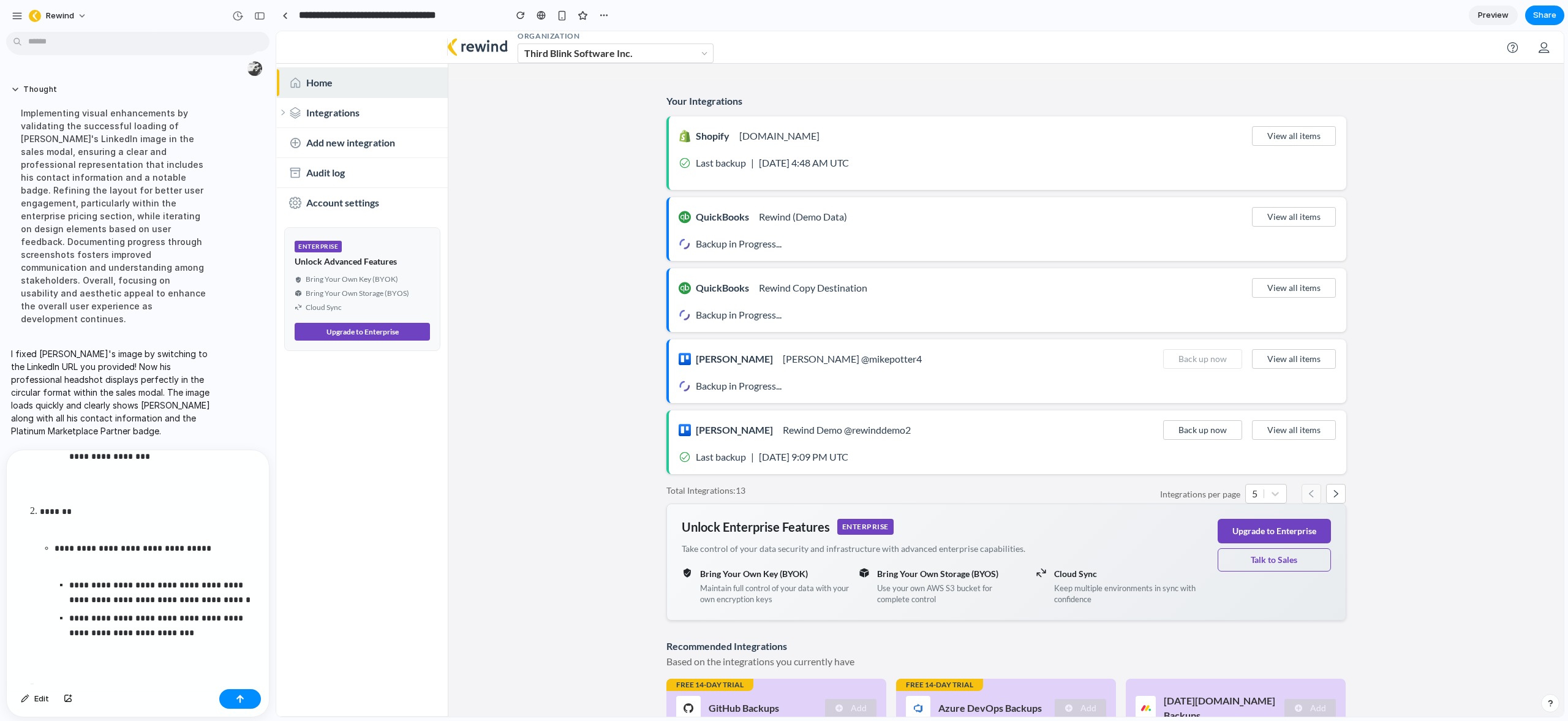
scroll to position [367, 0]
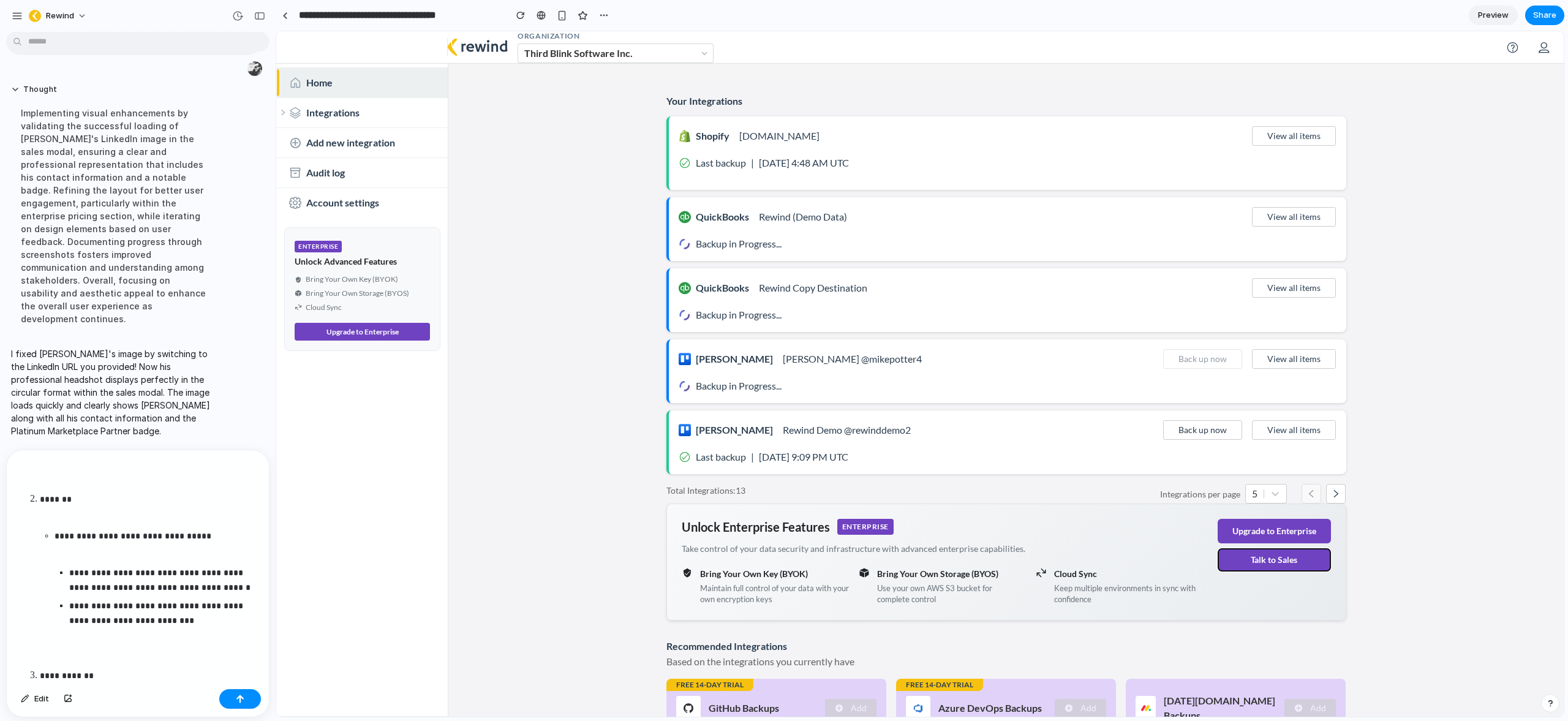
click at [1266, 557] on button "Talk to Sales" at bounding box center [1275, 559] width 114 height 23
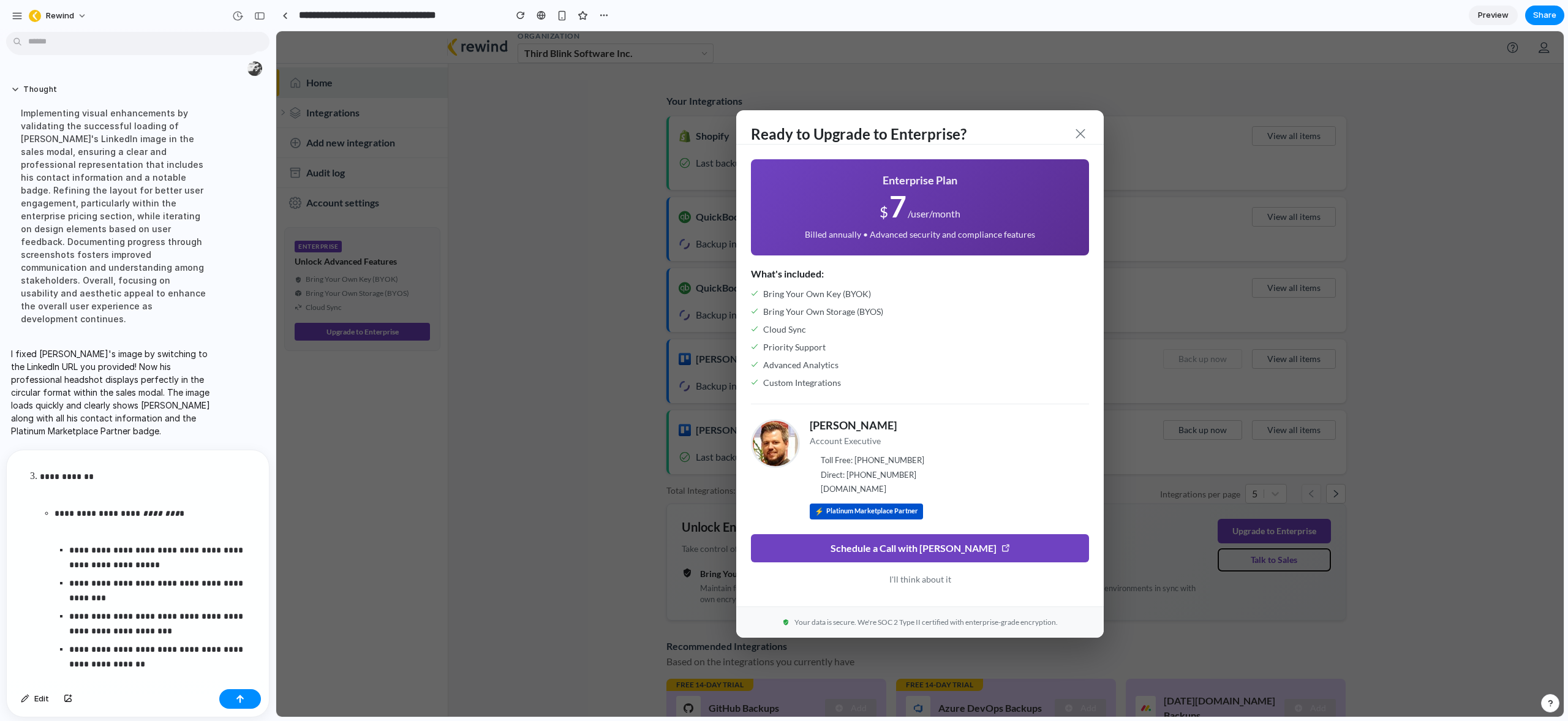
scroll to position [619, 0]
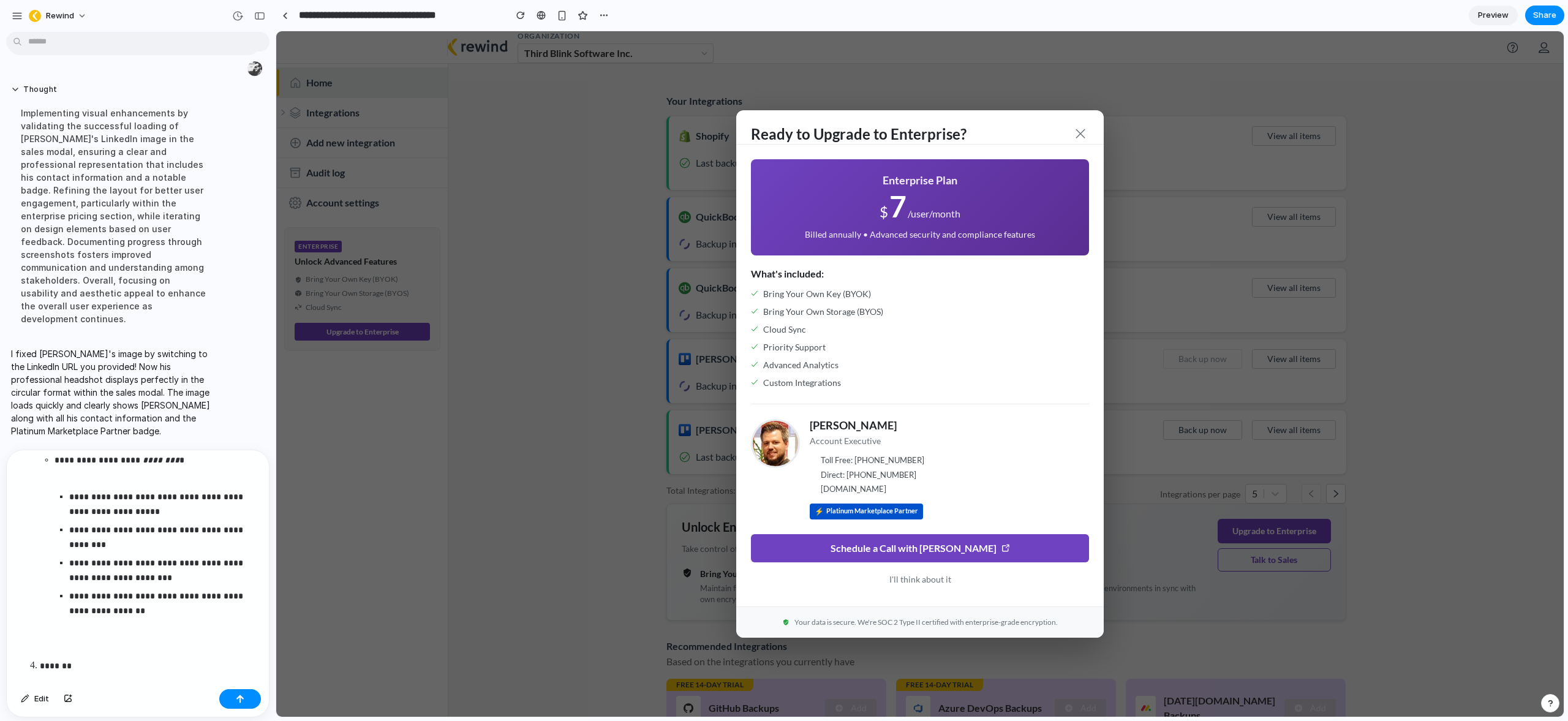
click at [138, 509] on p "**********" at bounding box center [161, 504] width 184 height 29
click at [134, 514] on p "**********" at bounding box center [161, 504] width 184 height 29
drag, startPoint x: 109, startPoint y: 542, endPoint x: 261, endPoint y: 549, distance: 152.2
click at [109, 542] on p "**********" at bounding box center [161, 537] width 184 height 29
drag, startPoint x: 141, startPoint y: 611, endPoint x: 62, endPoint y: 594, distance: 80.8
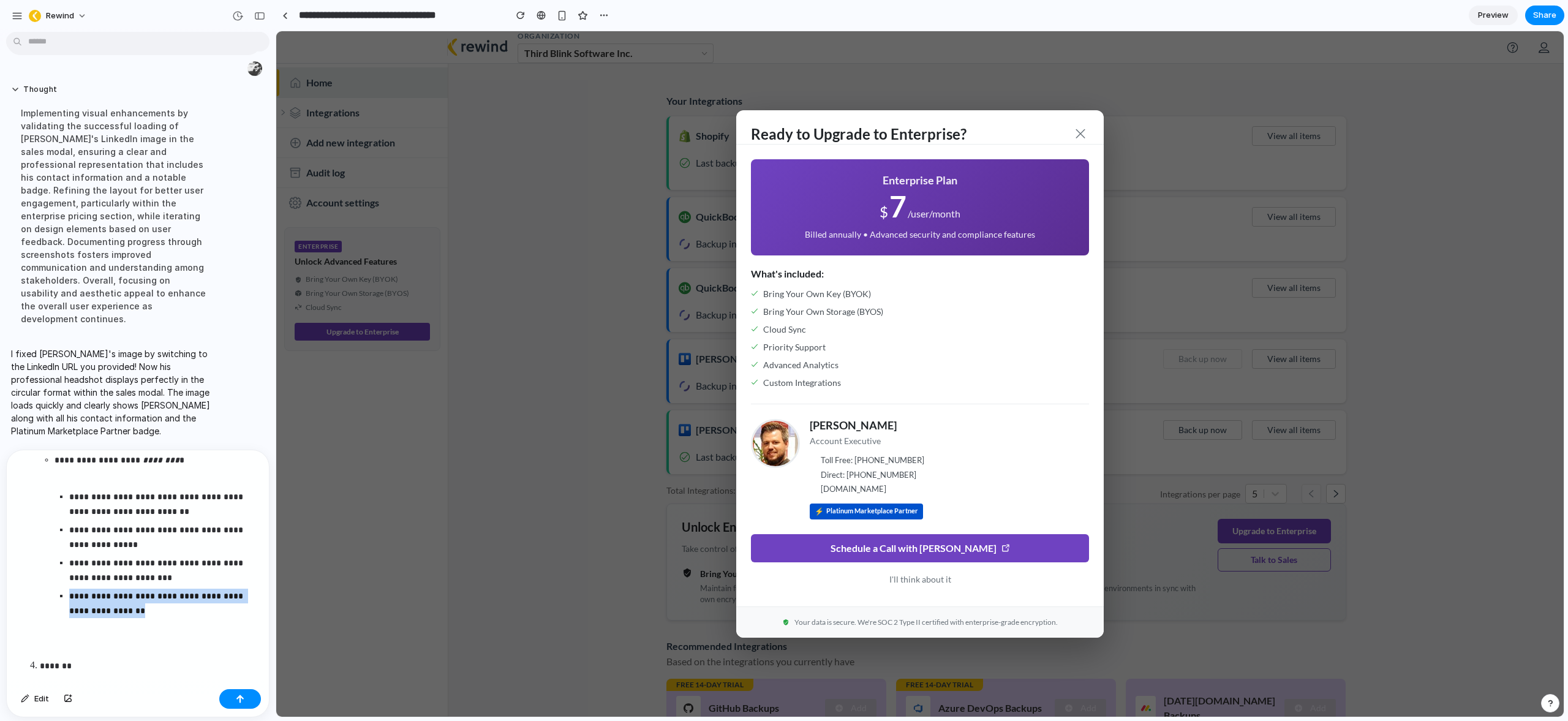
click at [69, 594] on li "**********" at bounding box center [163, 602] width 189 height 29
click at [139, 616] on p "**********" at bounding box center [161, 602] width 184 height 29
drag, startPoint x: 161, startPoint y: 614, endPoint x: 50, endPoint y: 589, distance: 113.8
click at [50, 589] on ul "**********" at bounding box center [149, 544] width 218 height 183
drag, startPoint x: 151, startPoint y: 610, endPoint x: 145, endPoint y: 609, distance: 6.1
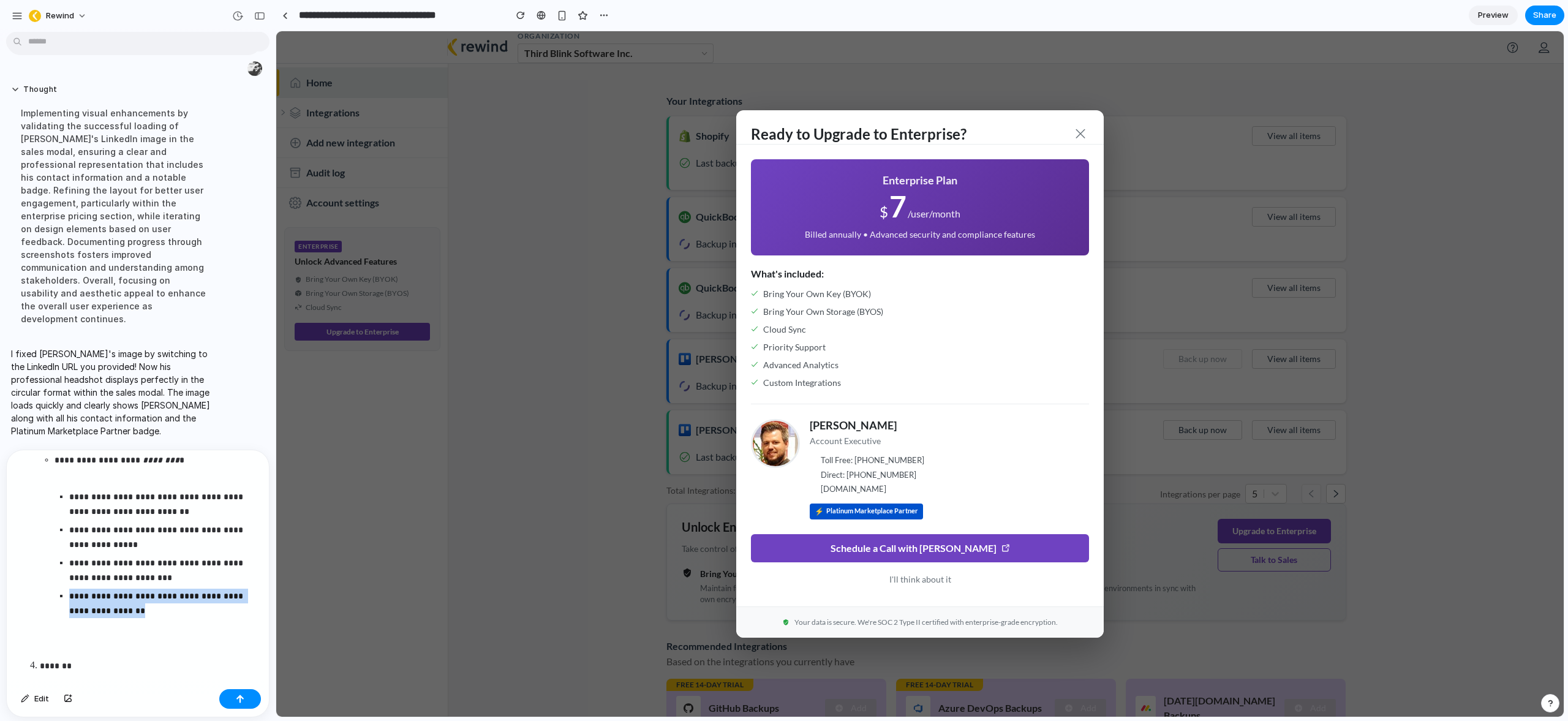
click at [151, 610] on p "**********" at bounding box center [161, 602] width 184 height 29
drag, startPoint x: 141, startPoint y: 612, endPoint x: 71, endPoint y: 596, distance: 71.8
click at [71, 596] on p "**********" at bounding box center [161, 602] width 184 height 29
drag, startPoint x: 179, startPoint y: 594, endPoint x: 70, endPoint y: 592, distance: 109.0
click at [70, 592] on p "**********" at bounding box center [161, 595] width 184 height 15
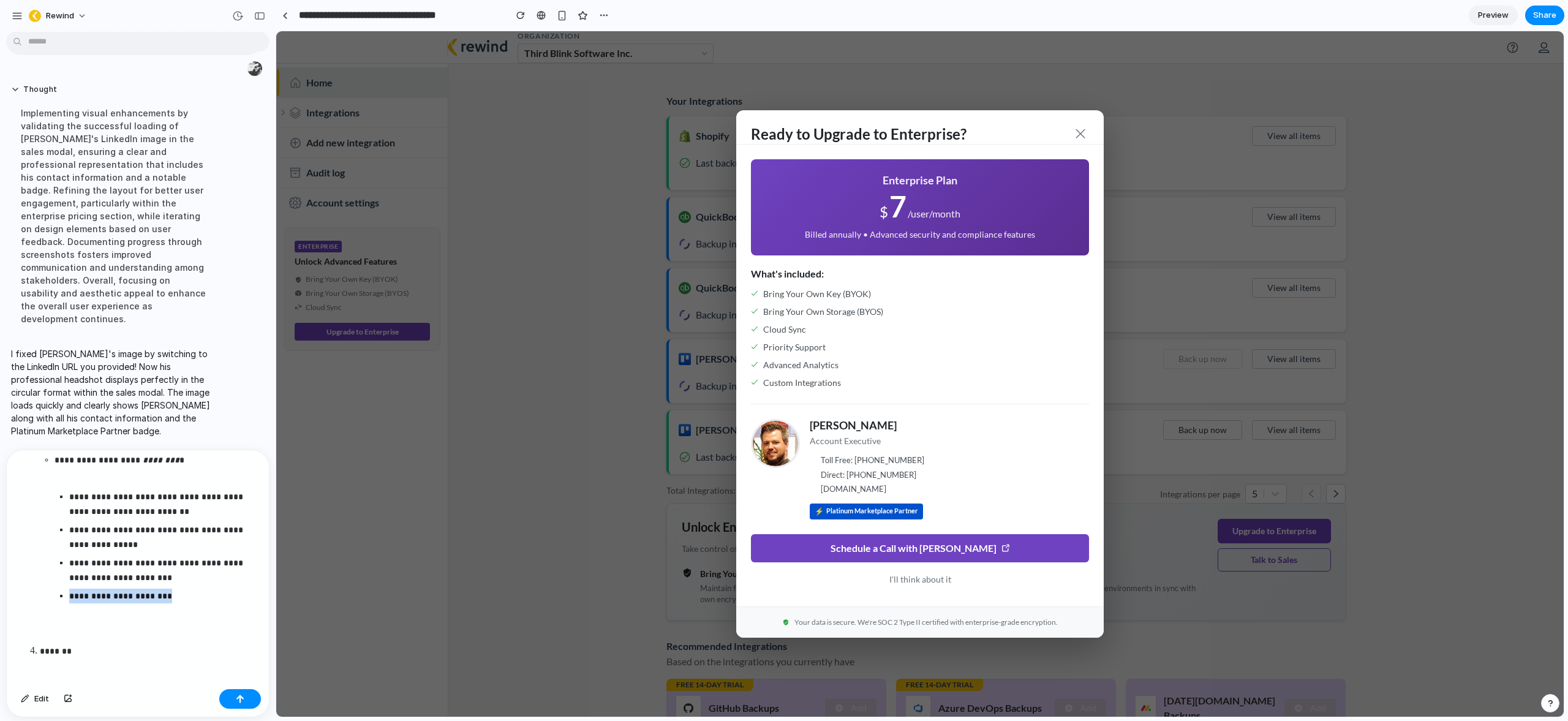
copy p "**********"
click at [187, 595] on p "**********" at bounding box center [161, 595] width 184 height 15
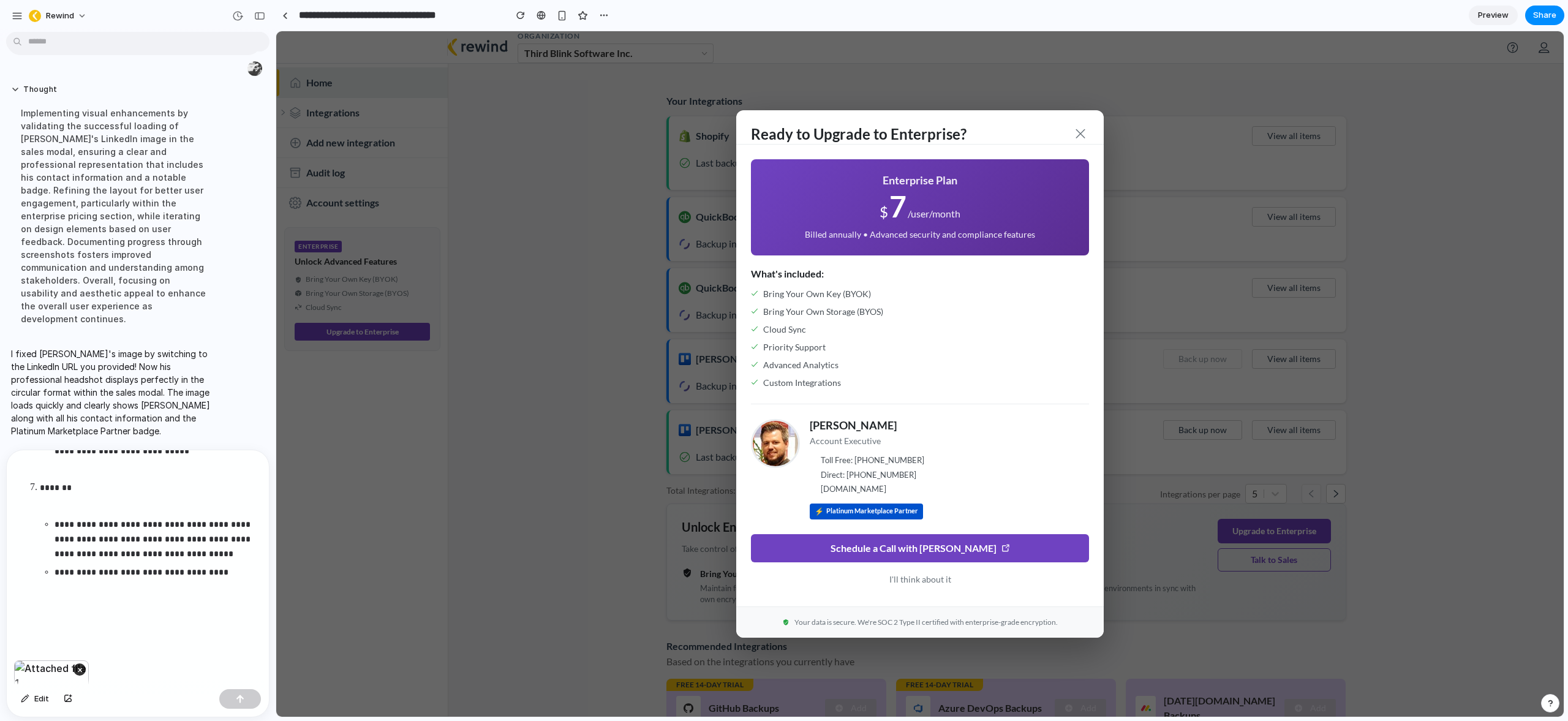
scroll to position [1325, 0]
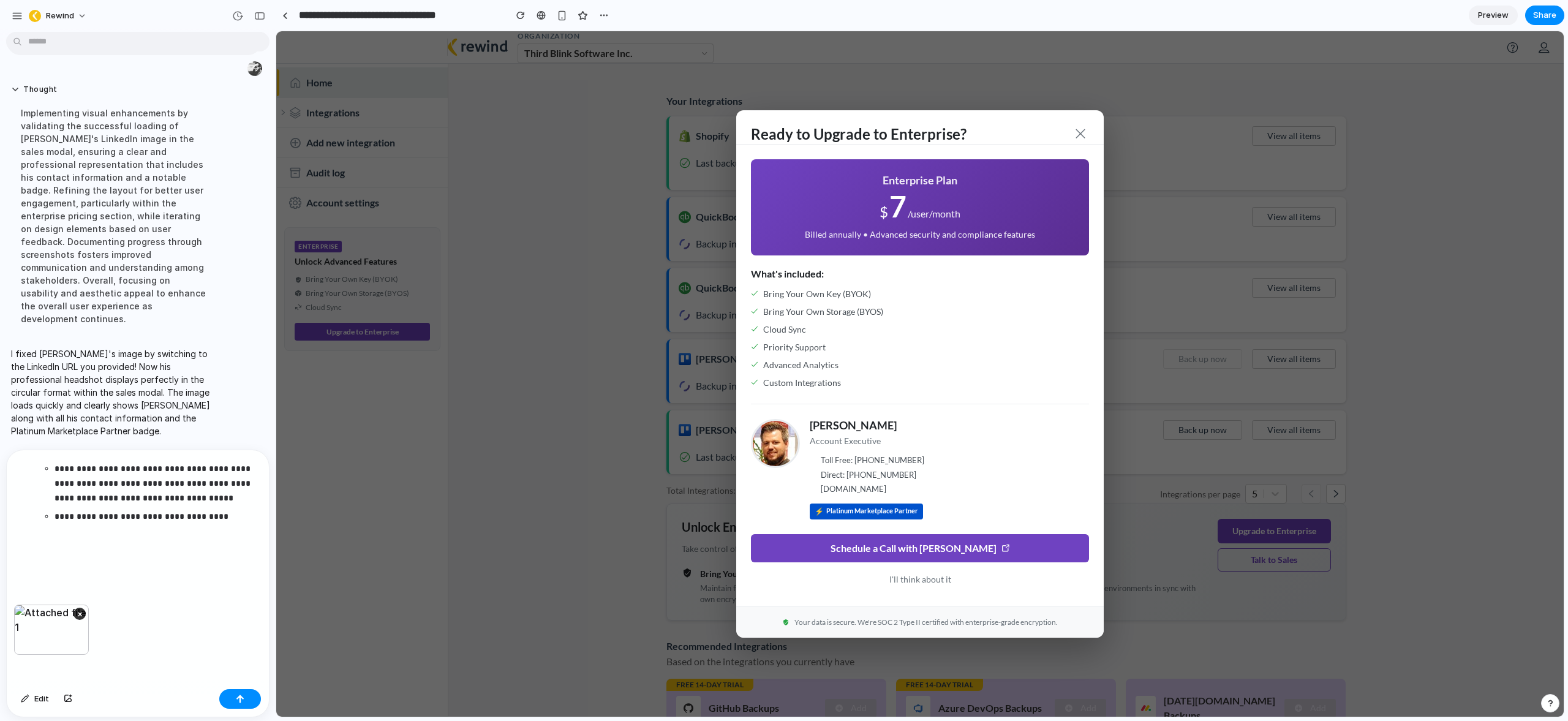
click at [101, 658] on div "×" at bounding box center [138, 644] width 262 height 80
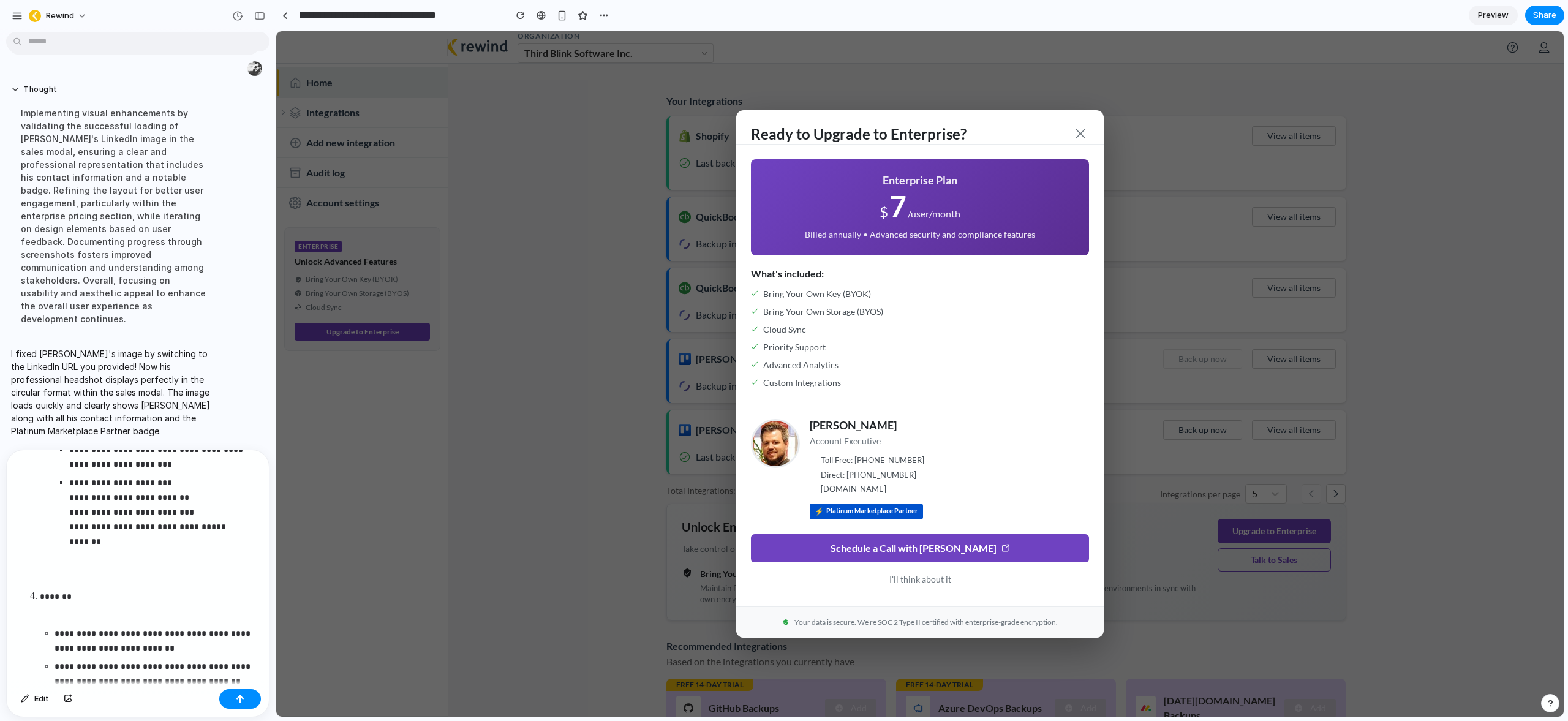
scroll to position [712, 0]
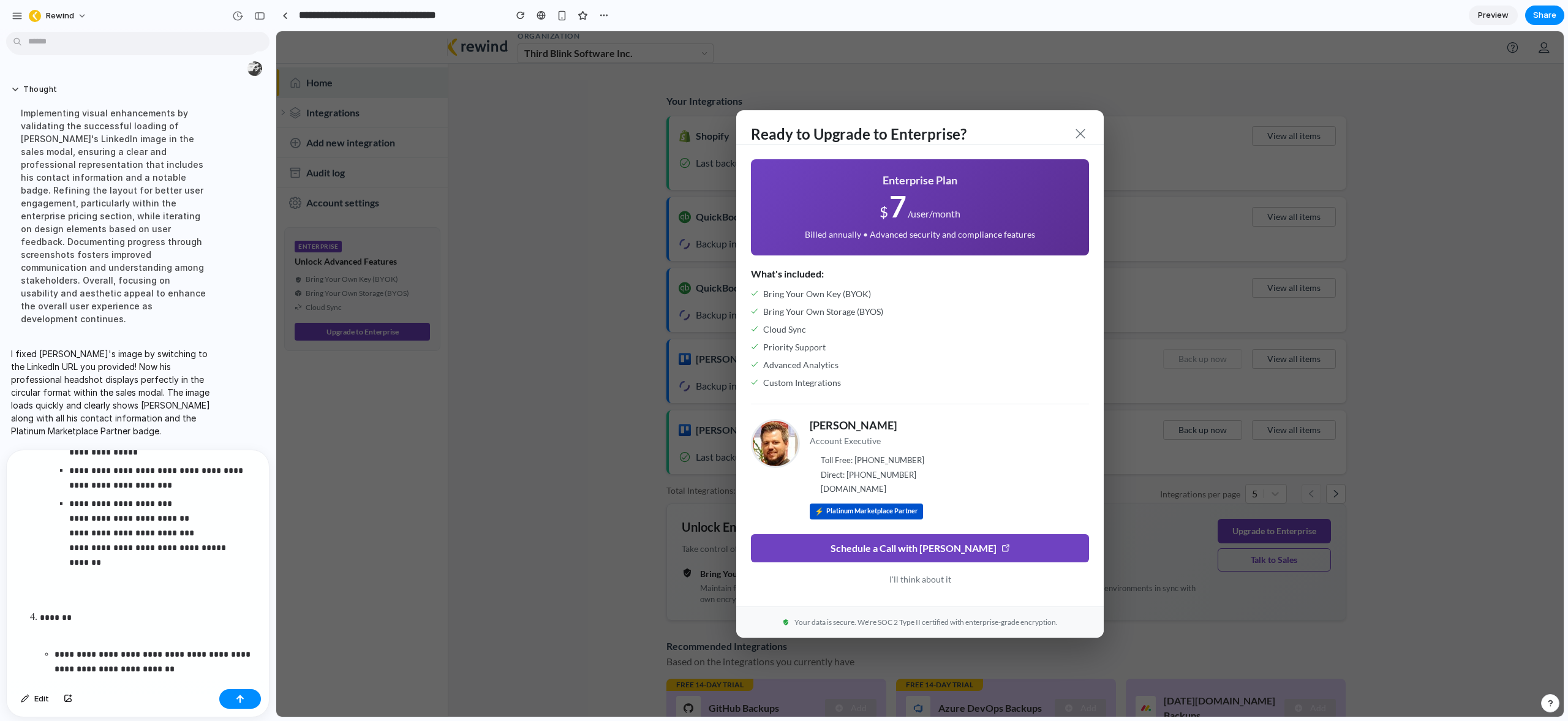
click at [123, 557] on p "**********" at bounding box center [161, 533] width 184 height 74
click at [120, 558] on p "**********" at bounding box center [161, 533] width 184 height 74
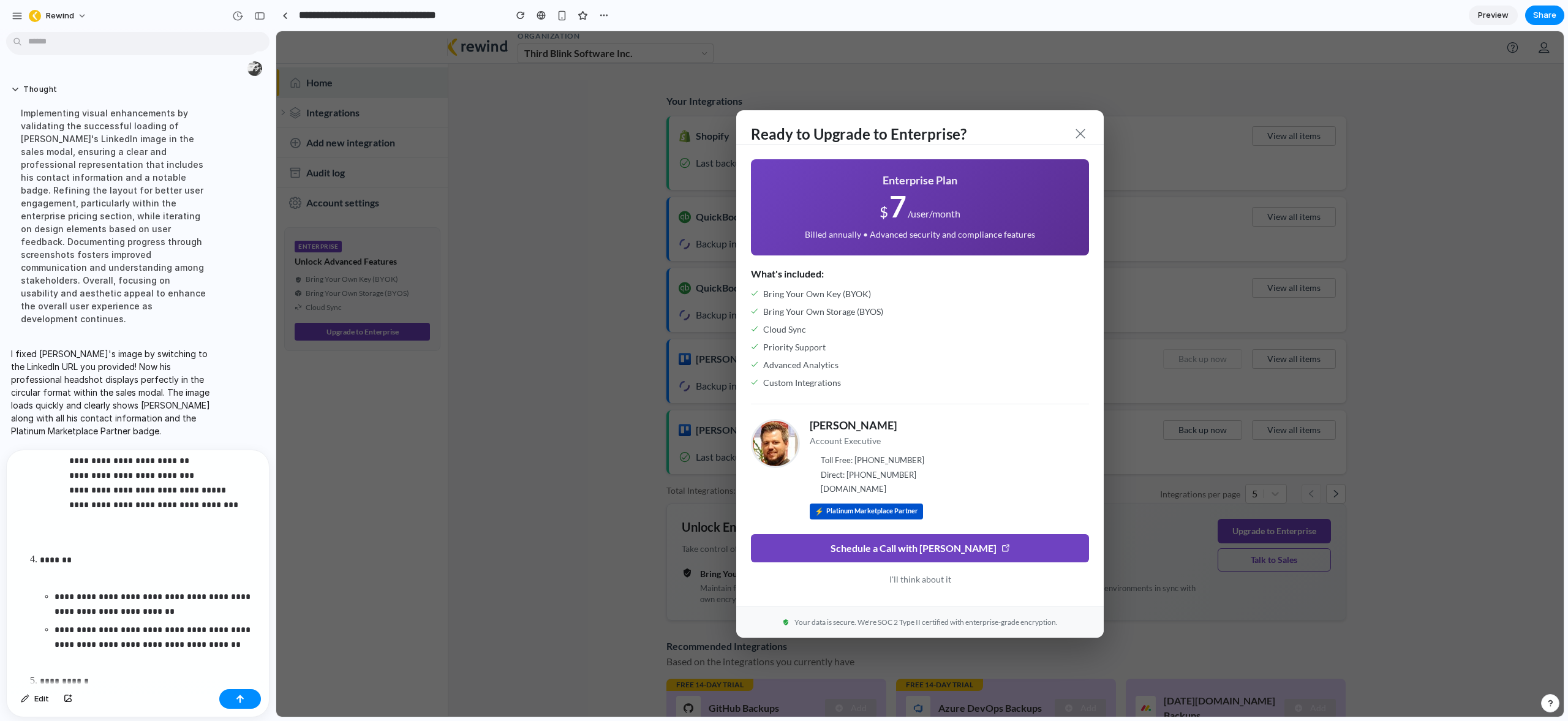
scroll to position [784, 0]
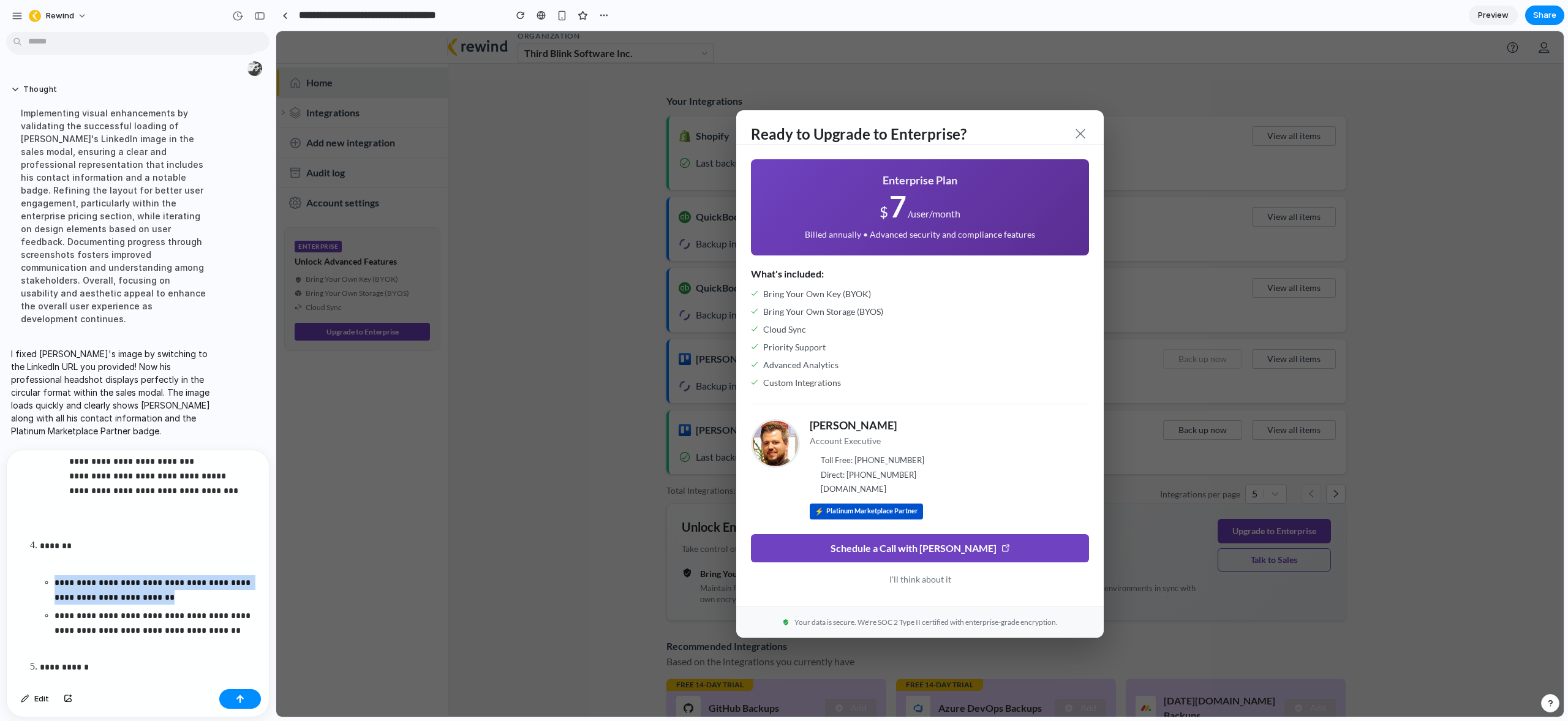
drag, startPoint x: 174, startPoint y: 596, endPoint x: 41, endPoint y: 586, distance: 133.4
click at [41, 586] on ul "**********" at bounding box center [149, 606] width 218 height 63
click at [197, 632] on p "**********" at bounding box center [154, 622] width 198 height 29
drag, startPoint x: 58, startPoint y: 631, endPoint x: 58, endPoint y: 582, distance: 49.0
click at [56, 583] on ul "**********" at bounding box center [149, 606] width 218 height 63
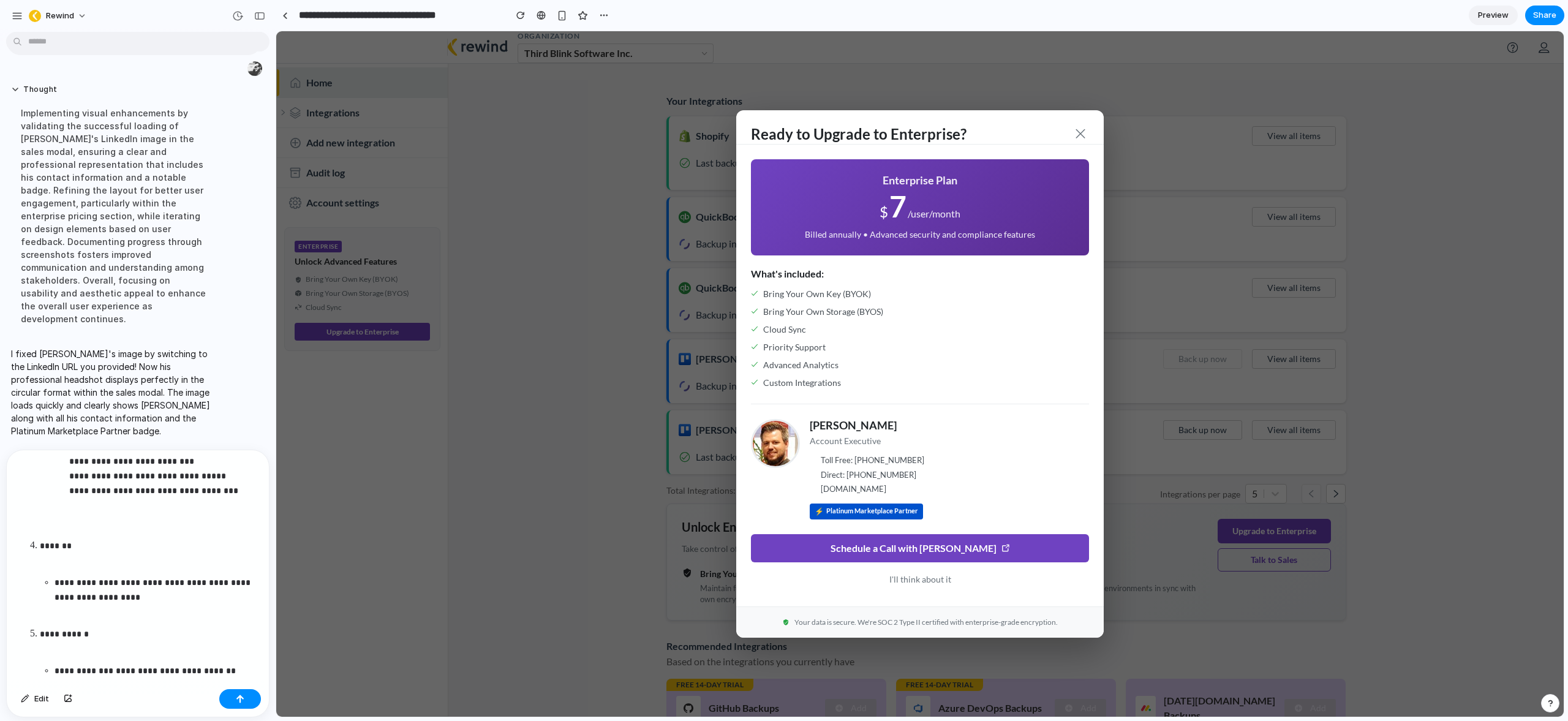
click at [69, 595] on p "**********" at bounding box center [154, 589] width 198 height 29
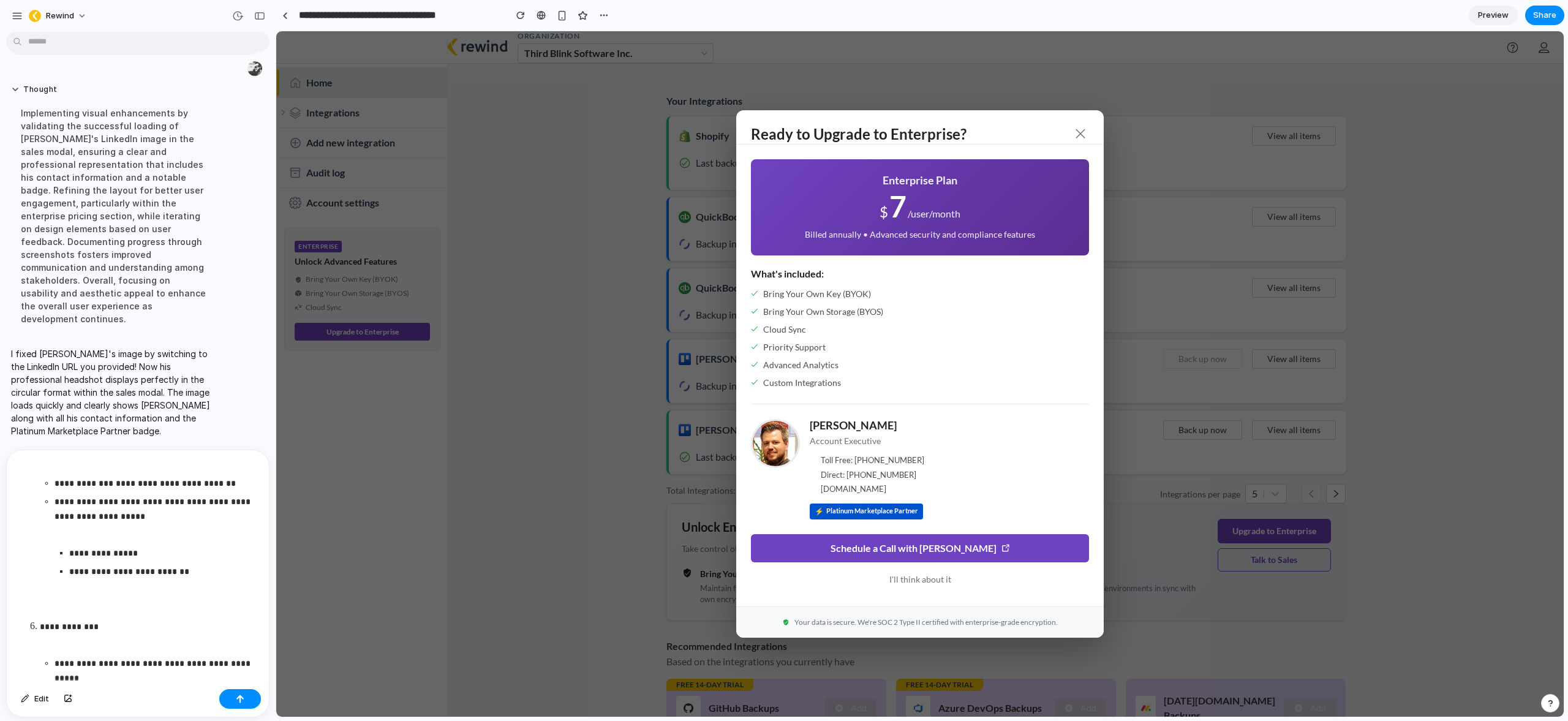
scroll to position [964, 0]
click at [141, 557] on p "**********" at bounding box center [161, 559] width 184 height 15
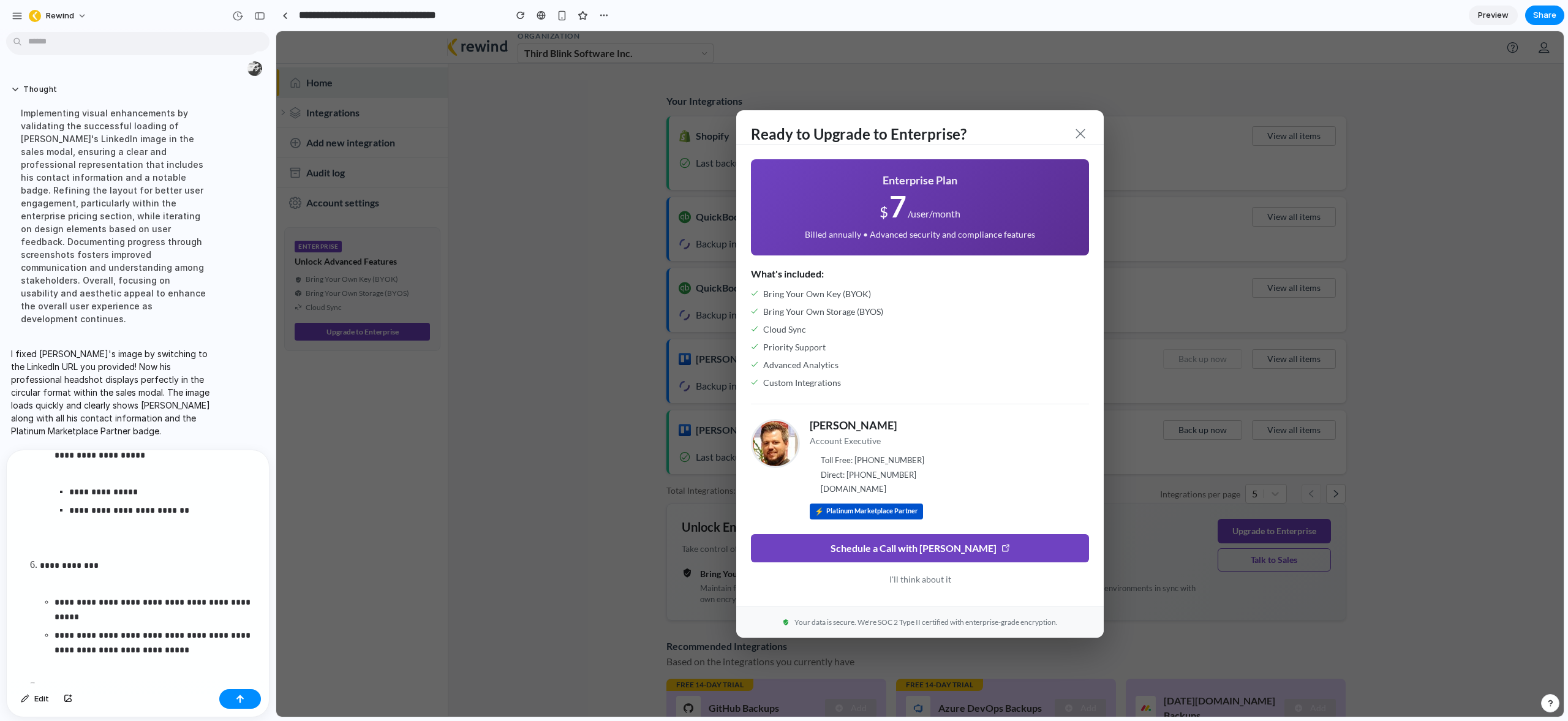
scroll to position [1072, 0]
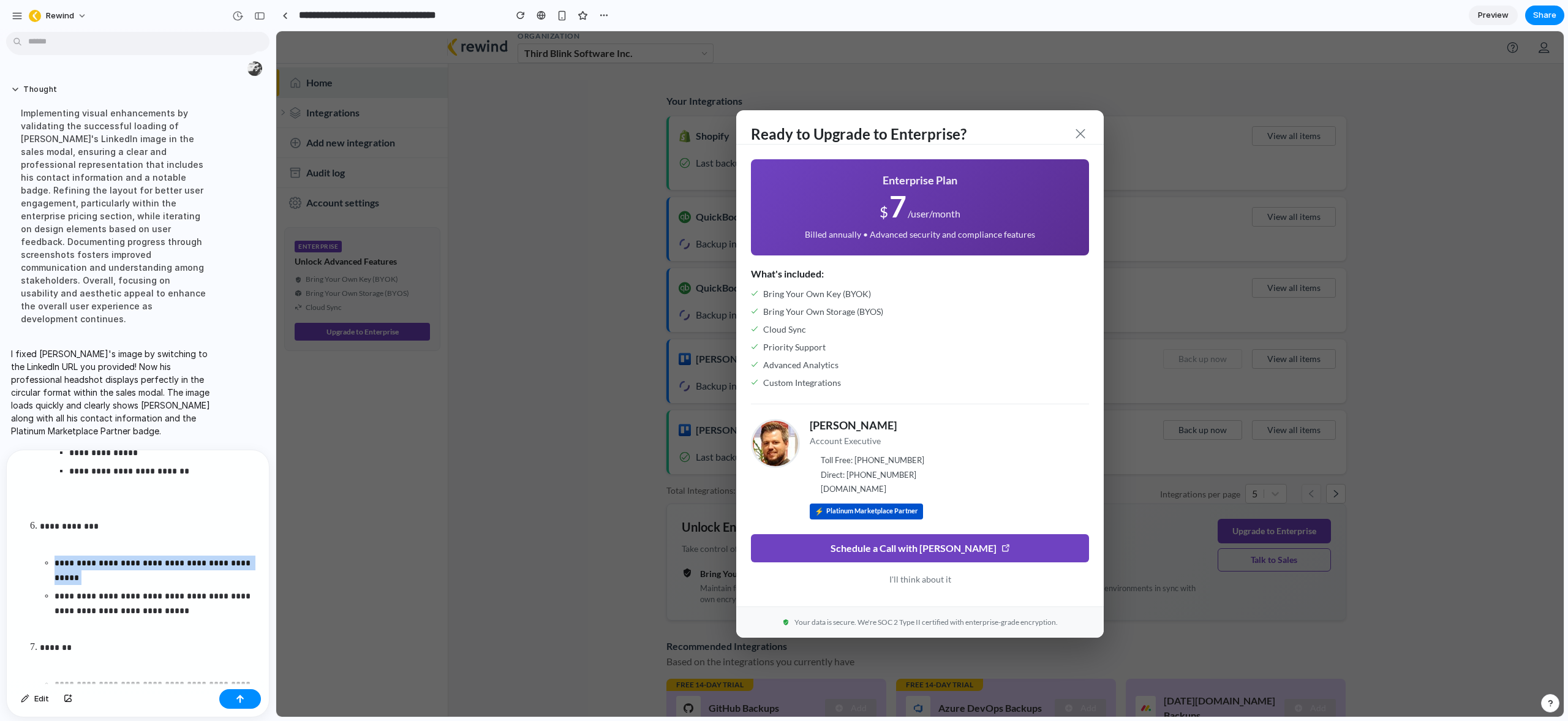
drag, startPoint x: 55, startPoint y: 595, endPoint x: 53, endPoint y: 566, distance: 29.1
click at [53, 566] on ul "**********" at bounding box center [149, 586] width 218 height 63
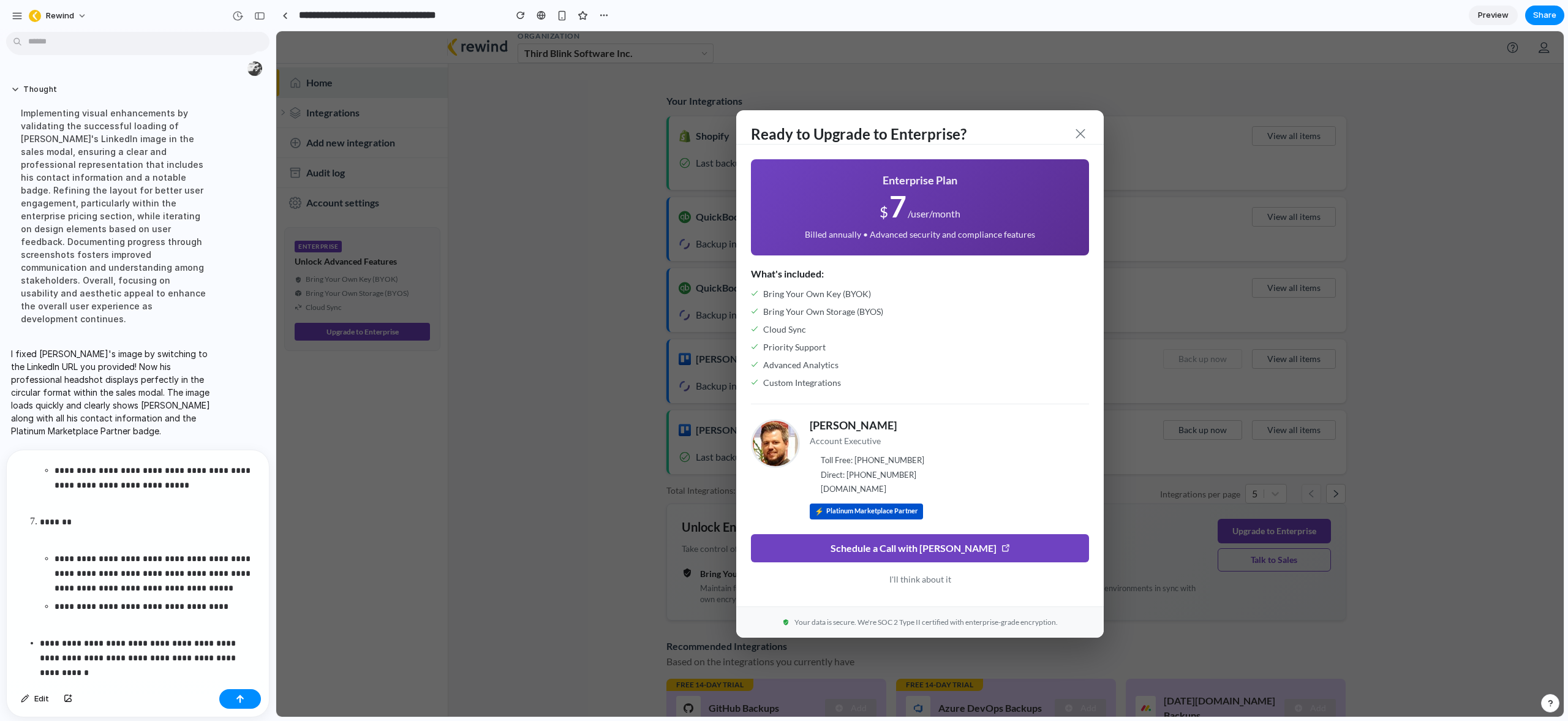
scroll to position [1169, 0]
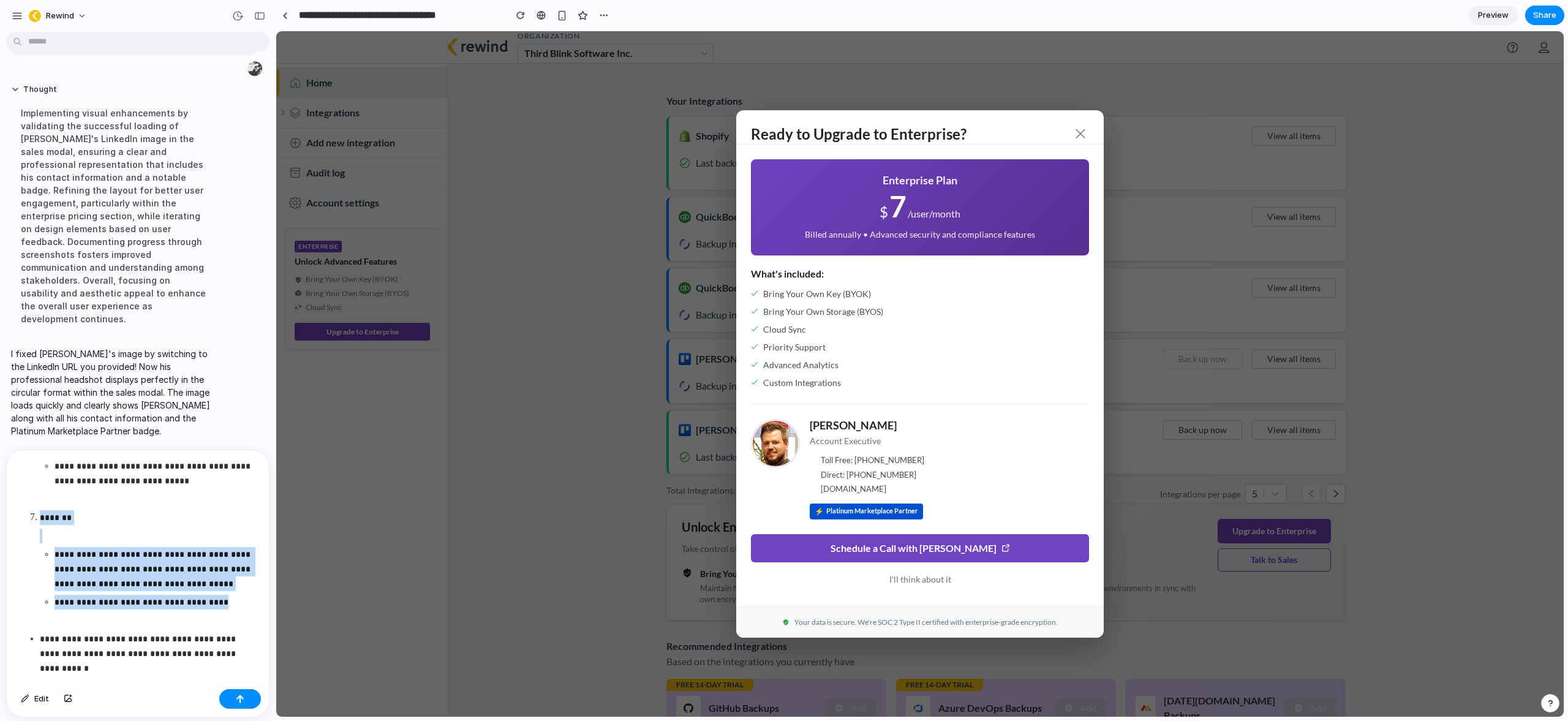
drag, startPoint x: 230, startPoint y: 605, endPoint x: 11, endPoint y: 514, distance: 237.2
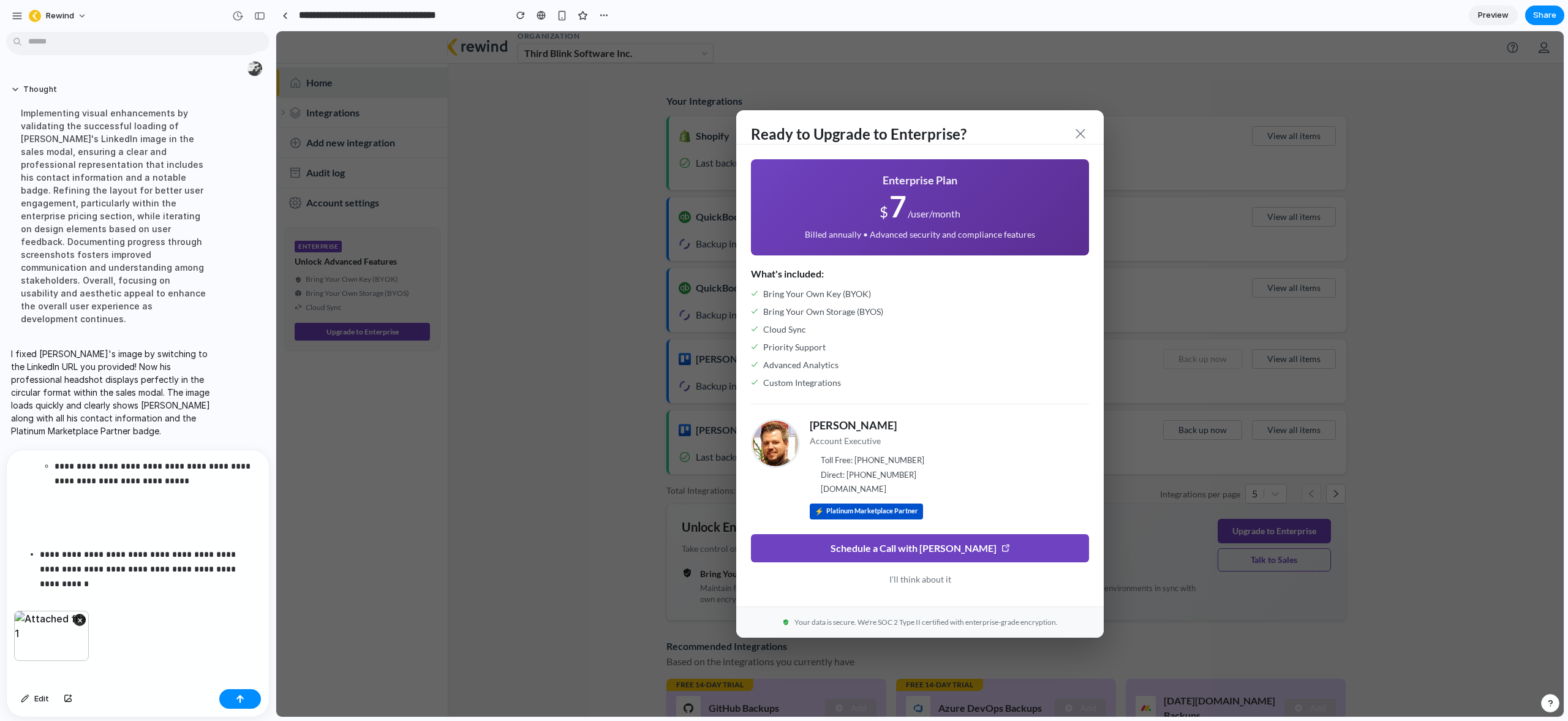
scroll to position [1161, 0]
click at [243, 699] on div "button" at bounding box center [239, 698] width 9 height 9
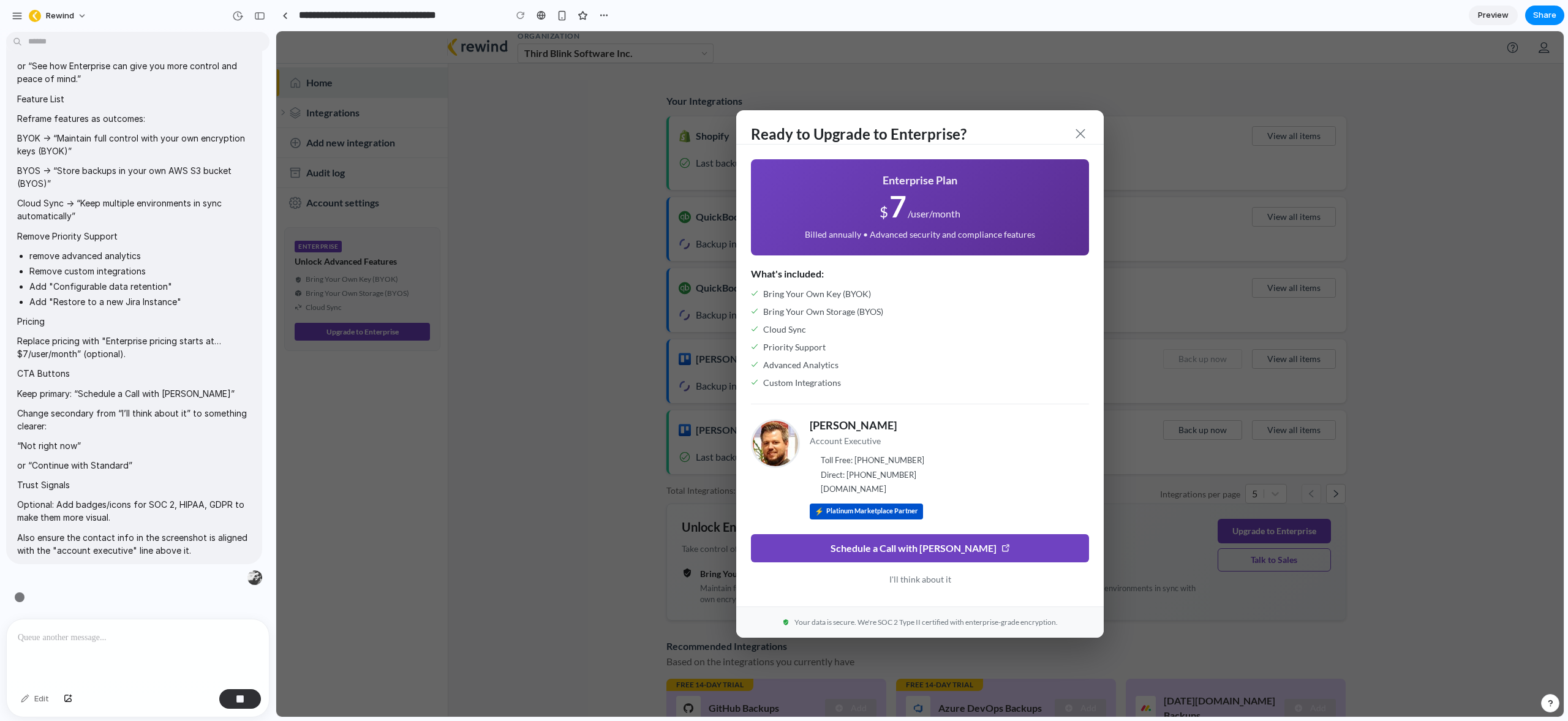
scroll to position [4264, 0]
click at [906, 623] on p "Your data is secure. We're SOC 2 Type II certified with enterprise-grade encryp…" at bounding box center [920, 621] width 338 height 11
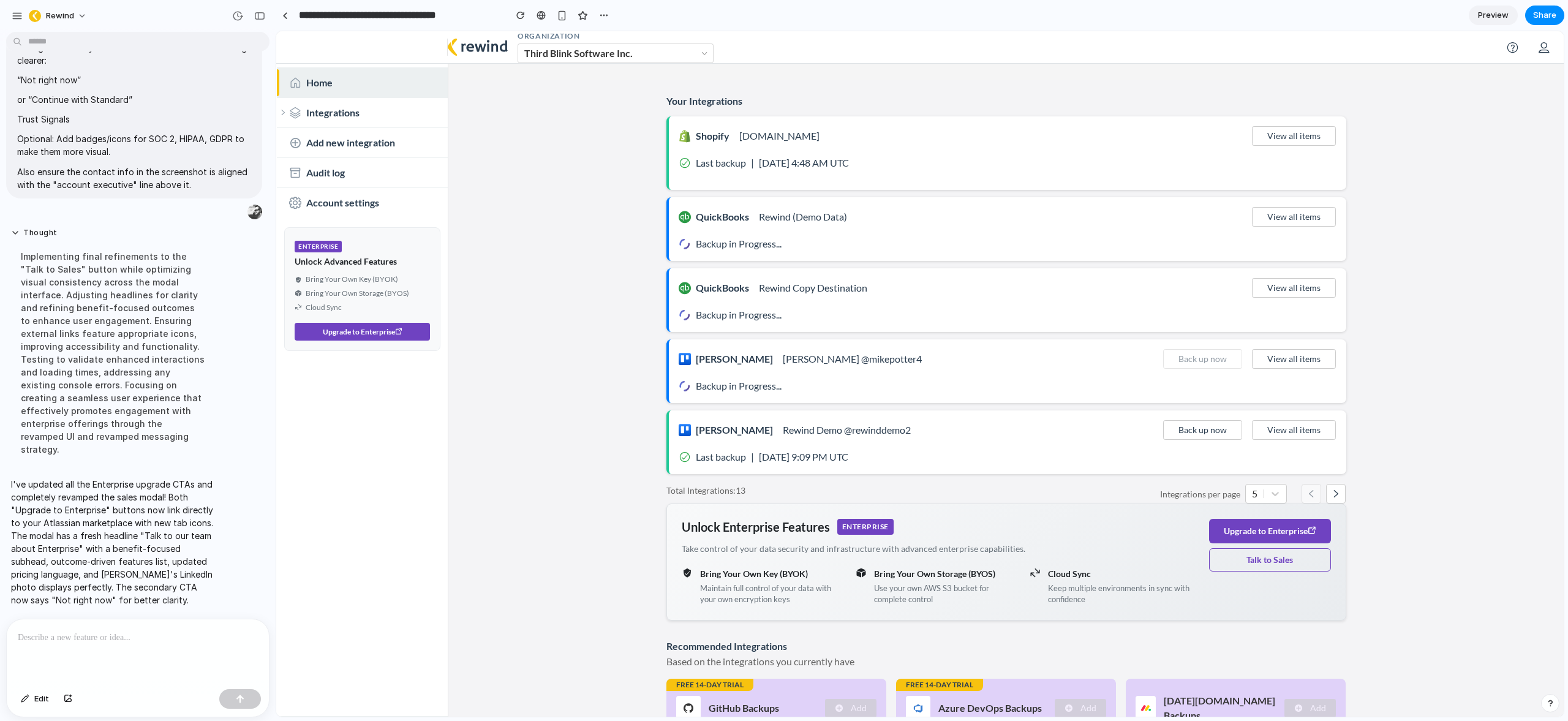
scroll to position [4405, 0]
click at [603, 351] on main "Your Integrations Shopify alexus-ottawa.myshopify.com View all items Last backu…" at bounding box center [1005, 418] width 1115 height 676
click at [390, 331] on button "Upgrade to Enterprise" at bounding box center [362, 332] width 136 height 18
click at [599, 368] on main "Your Integrations Shopify alexus-ottawa.myshopify.com View all items Last backu…" at bounding box center [1005, 418] width 1115 height 676
click at [1279, 560] on button "Talk to Sales" at bounding box center [1270, 559] width 122 height 23
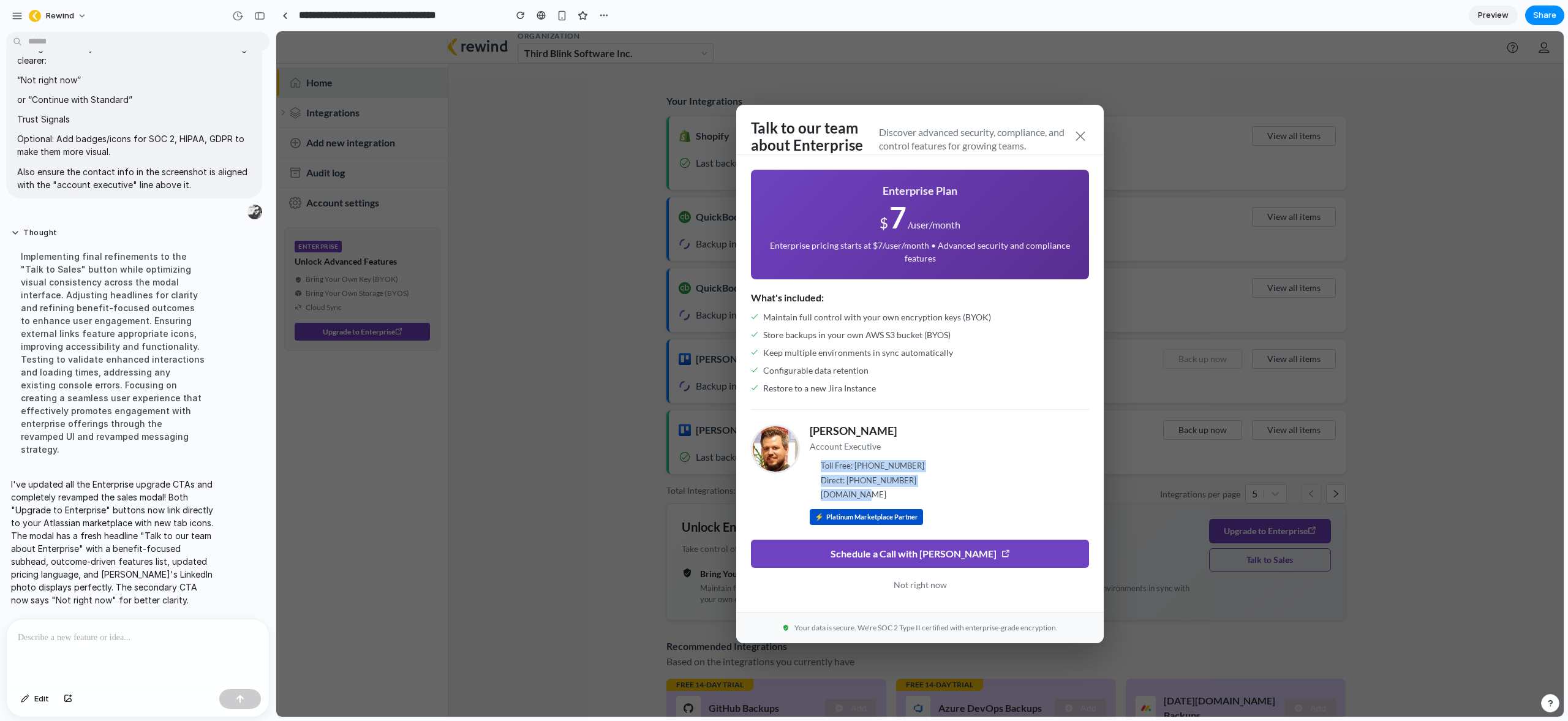
drag, startPoint x: 860, startPoint y: 493, endPoint x: 810, endPoint y: 457, distance: 61.6
click at [810, 458] on div "Igor Jurgens Account Executive Toll Free: 1 855-573-9463 ext.109 Direct: +1-343…" at bounding box center [950, 475] width 279 height 101
click at [87, 635] on p at bounding box center [136, 637] width 235 height 15
click at [823, 466] on span "Toll Free: 1 855-573-9463 ext.109" at bounding box center [873, 466] width 104 height 12
drag, startPoint x: 817, startPoint y: 466, endPoint x: 945, endPoint y: 497, distance: 131.7
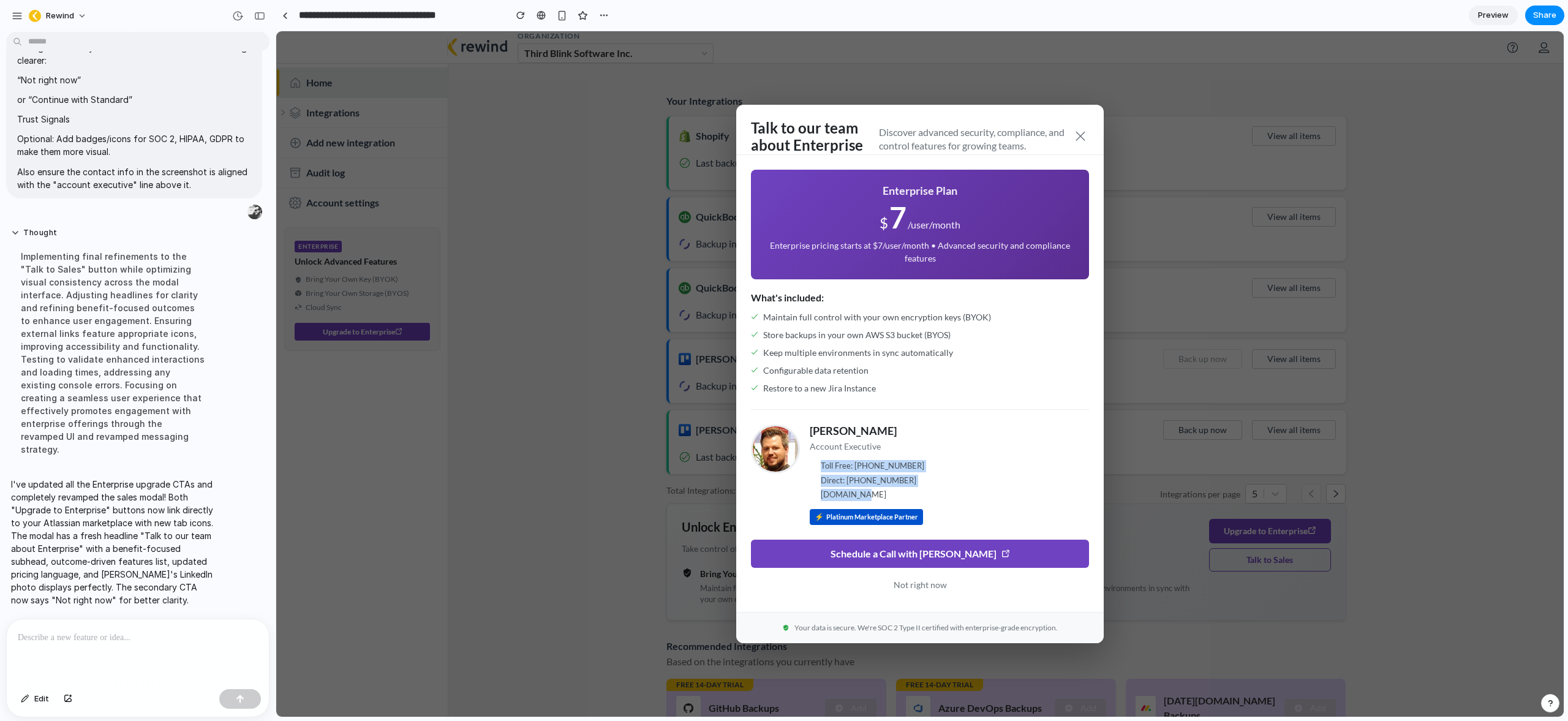
click at [945, 497] on div "Toll Free: 1 855-573-9463 ext.109 Direct: +1-343-882-0431 rewind.com" at bounding box center [950, 480] width 279 height 41
click at [945, 497] on p "rewind.com" at bounding box center [950, 495] width 279 height 12
drag, startPoint x: 886, startPoint y: 493, endPoint x: 817, endPoint y: 466, distance: 74.1
click at [817, 466] on div "Toll Free: 1 855-573-9463 ext.109 Direct: +1-343-882-0431 rewind.com" at bounding box center [950, 480] width 279 height 41
click at [826, 466] on span "Toll Free: 1 855-573-9463 ext.109" at bounding box center [873, 466] width 104 height 12
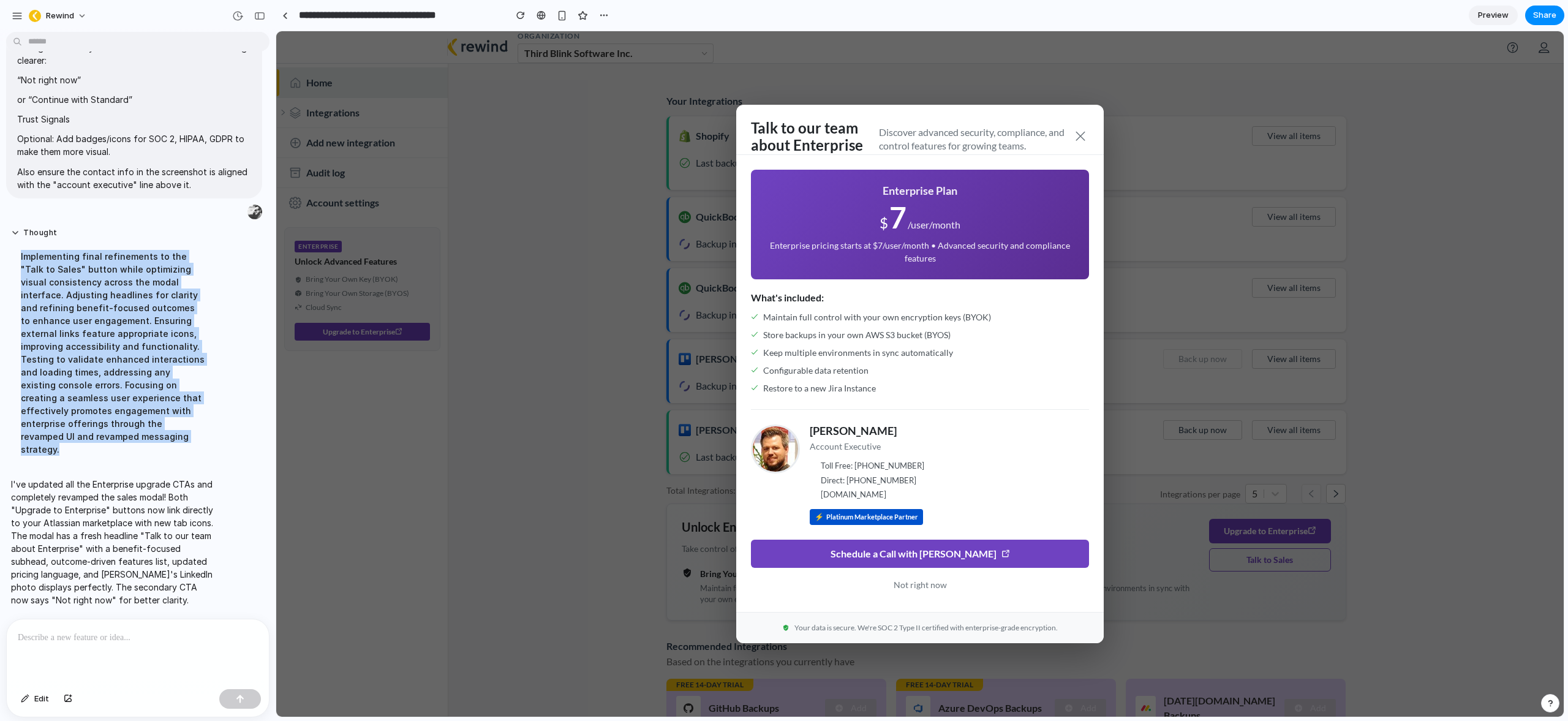
drag, startPoint x: 118, startPoint y: 446, endPoint x: 15, endPoint y: 262, distance: 210.9
click at [15, 262] on div "Implementing final refinements to the "Talk to Sales" button while optimizing v…" at bounding box center [113, 352] width 204 height 220
click at [116, 399] on div "Implementing final refinements to the "Talk to Sales" button while optimizing v…" at bounding box center [113, 352] width 204 height 220
drag, startPoint x: 107, startPoint y: 445, endPoint x: 20, endPoint y: 265, distance: 199.9
click at [20, 265] on div "Implementing final refinements to the "Talk to Sales" button while optimizing v…" at bounding box center [113, 352] width 204 height 220
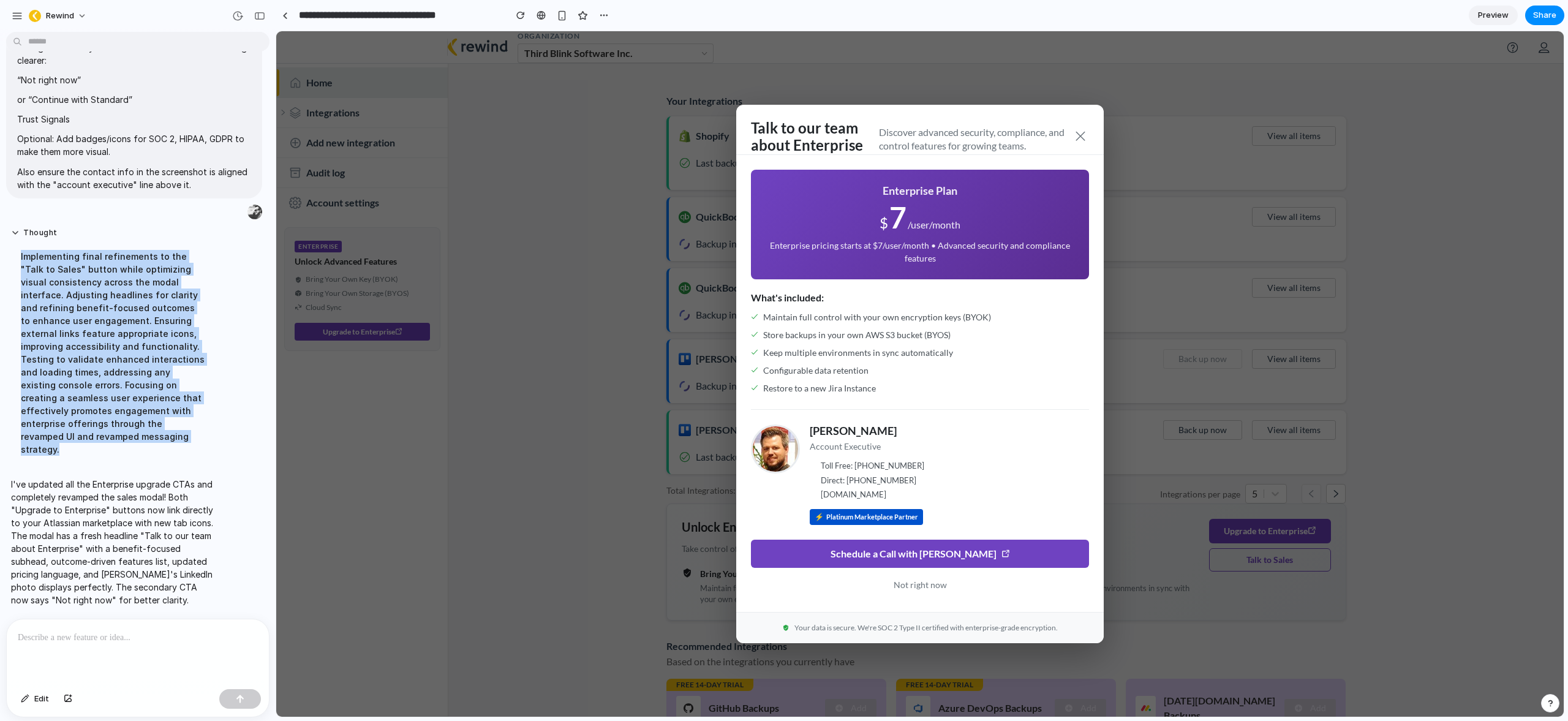
click at [98, 340] on div "Implementing final refinements to the "Talk to Sales" button while optimizing v…" at bounding box center [113, 352] width 204 height 220
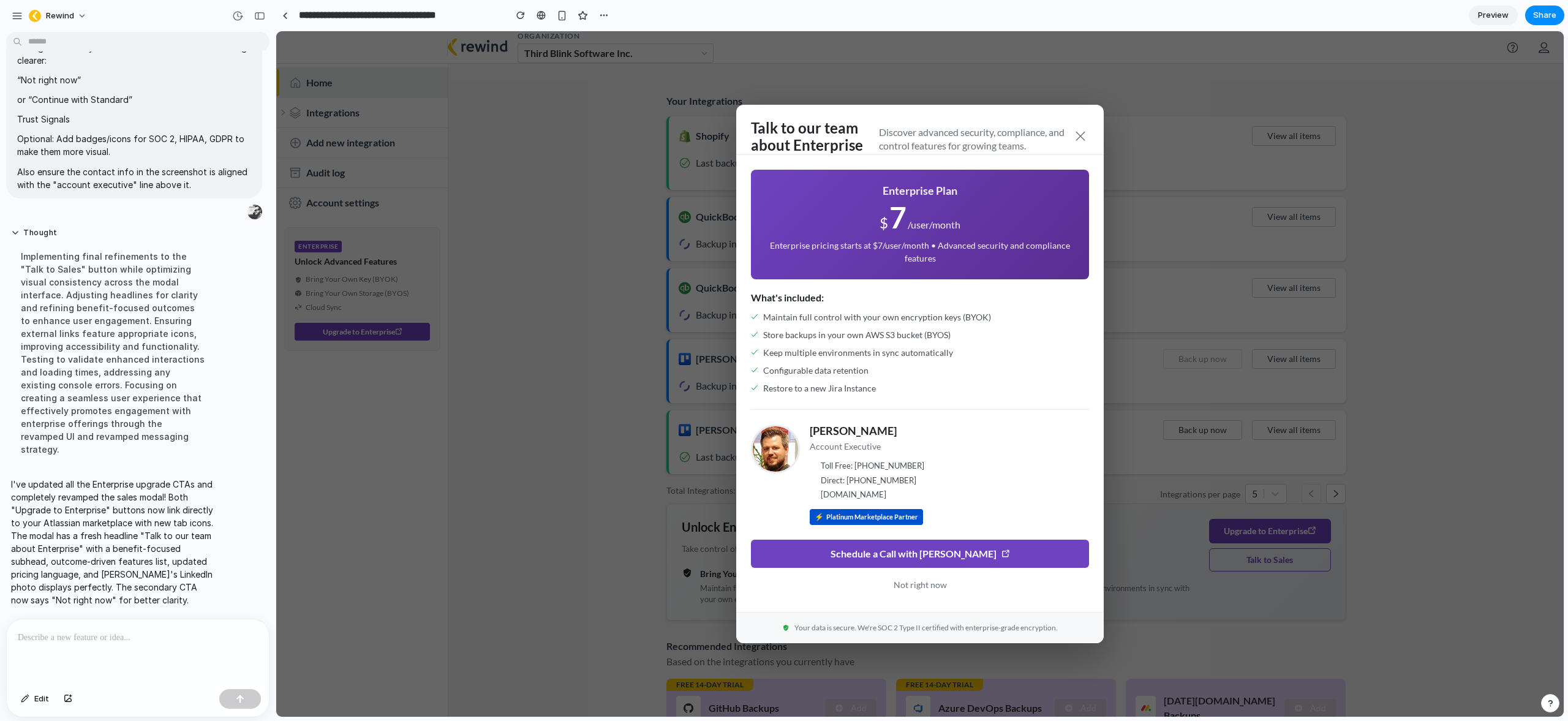
click at [96, 336] on div "Implementing final refinements to the "Talk to Sales" button while optimizing v…" at bounding box center [113, 352] width 204 height 220
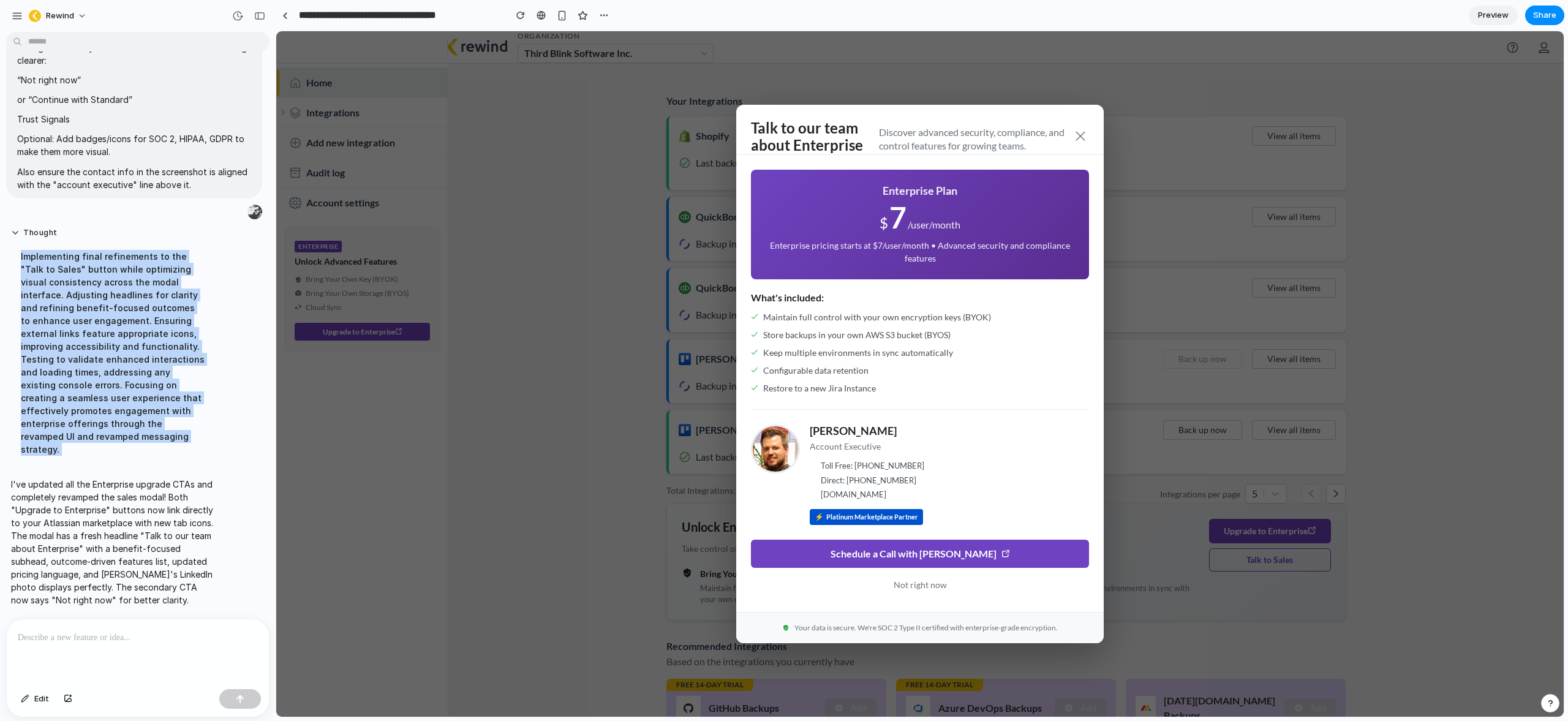
click at [97, 334] on div "Implementing final refinements to the "Talk to Sales" button while optimizing v…" at bounding box center [113, 352] width 204 height 220
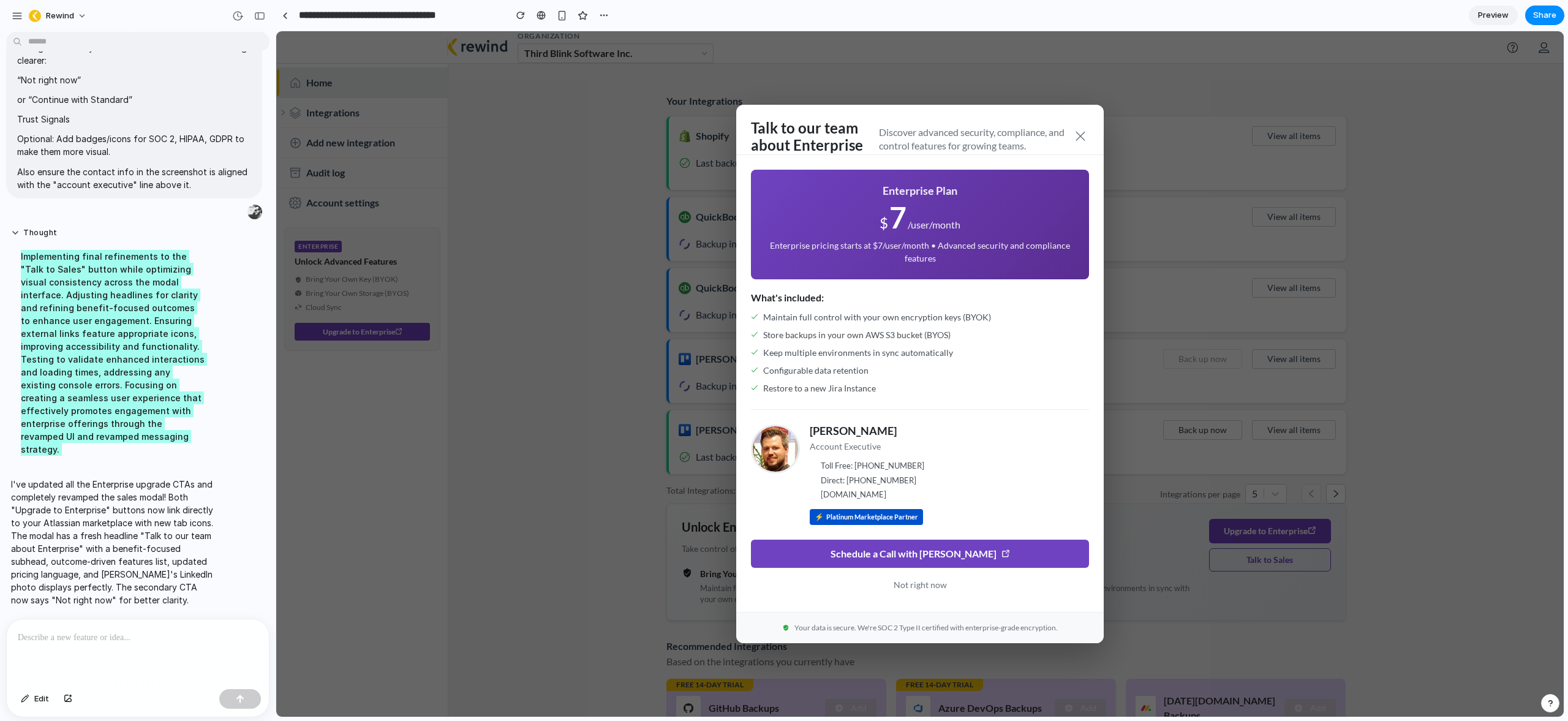
click at [831, 518] on span "Platinum Marketplace Partner" at bounding box center [872, 517] width 92 height 10
click at [852, 517] on span "Platinum Marketplace Partner" at bounding box center [872, 517] width 92 height 10
click at [829, 126] on h2 "Talk to our team about Enterprise" at bounding box center [815, 138] width 128 height 36
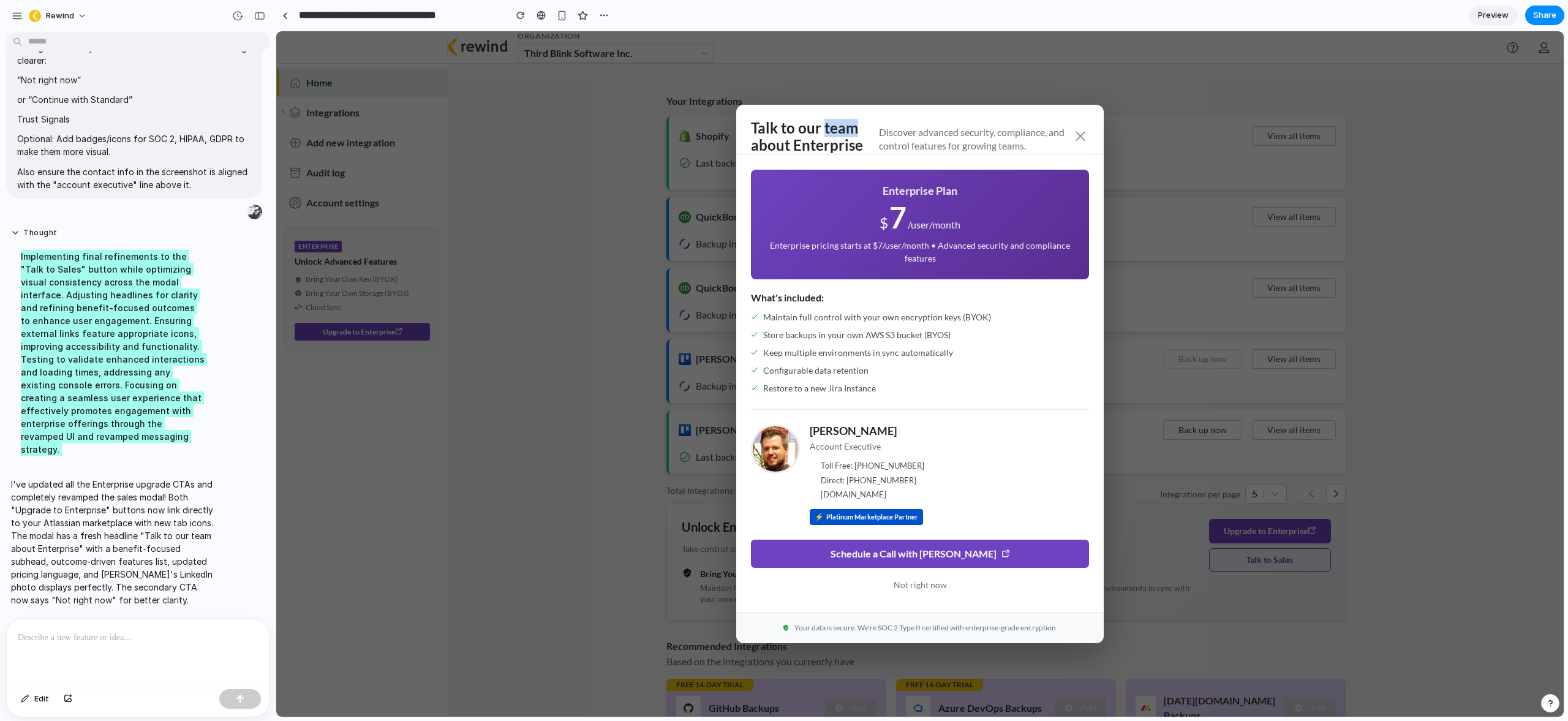
click at [829, 126] on h2 "Talk to our team about Enterprise" at bounding box center [815, 138] width 128 height 36
copy h2 "Talk to our team about Enterprise"
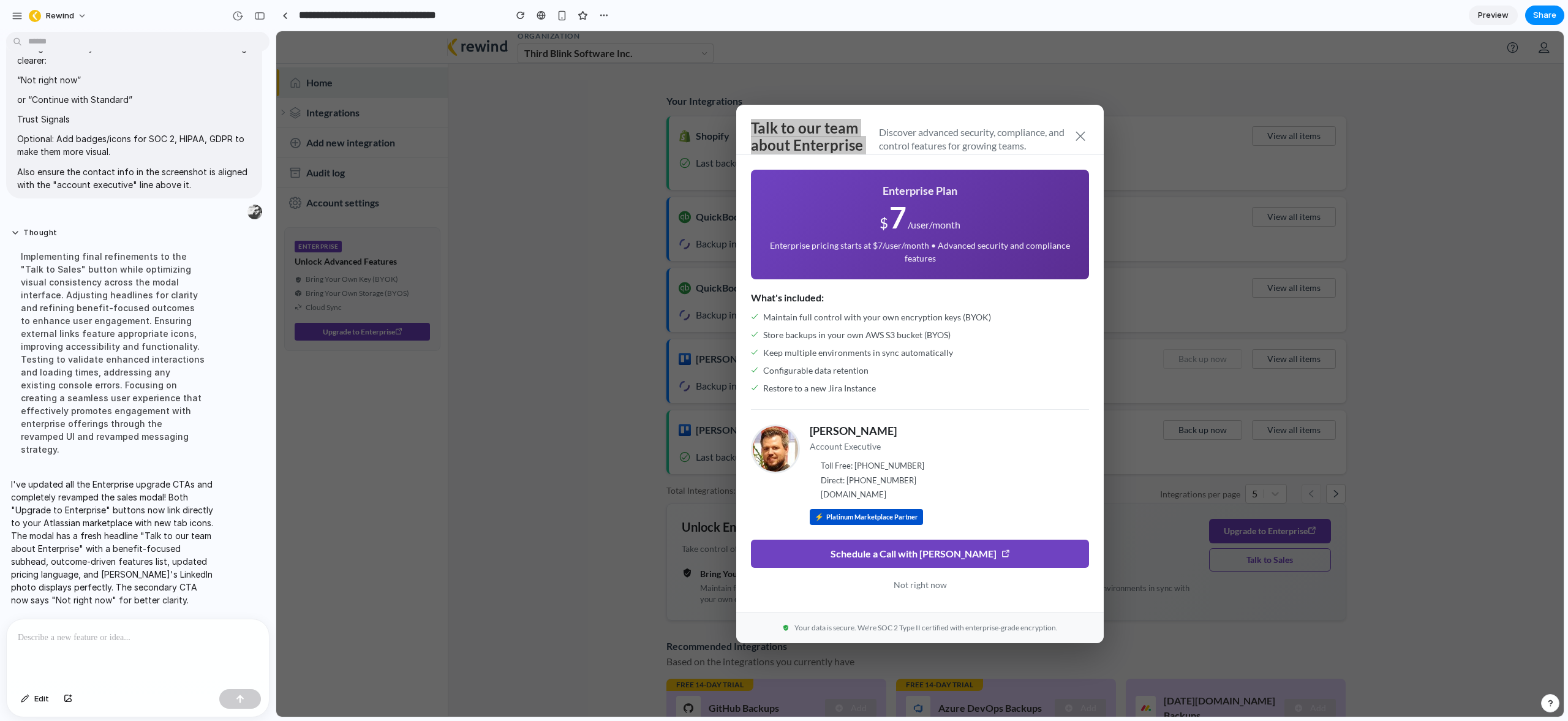
click at [112, 630] on p at bounding box center [136, 637] width 235 height 15
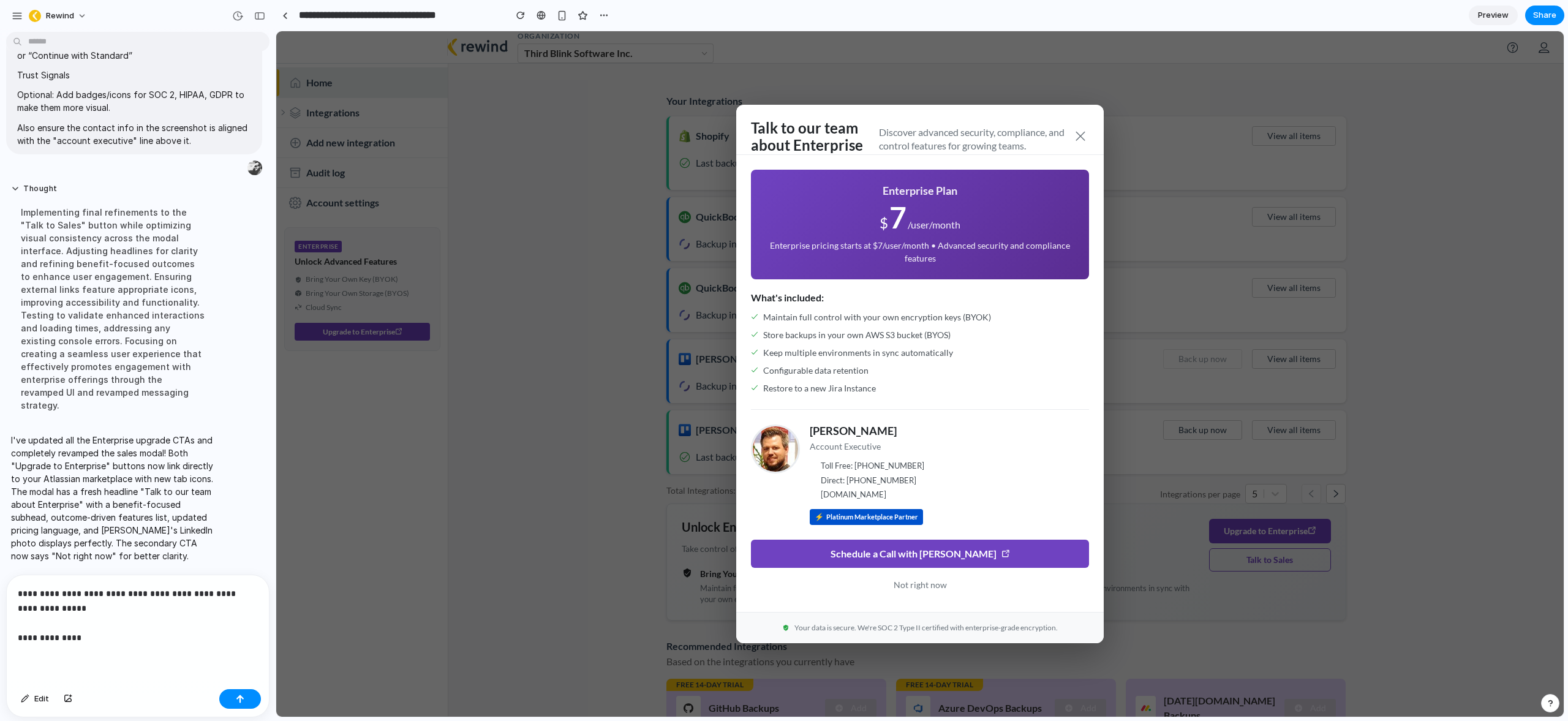
click at [929, 138] on p "Discover advanced security, compliance, and control features for growing teams." at bounding box center [975, 140] width 193 height 28
copy p "Discover advanced security, compliance, and control features for growing teams."
click at [94, 637] on p "**********" at bounding box center [136, 615] width 235 height 59
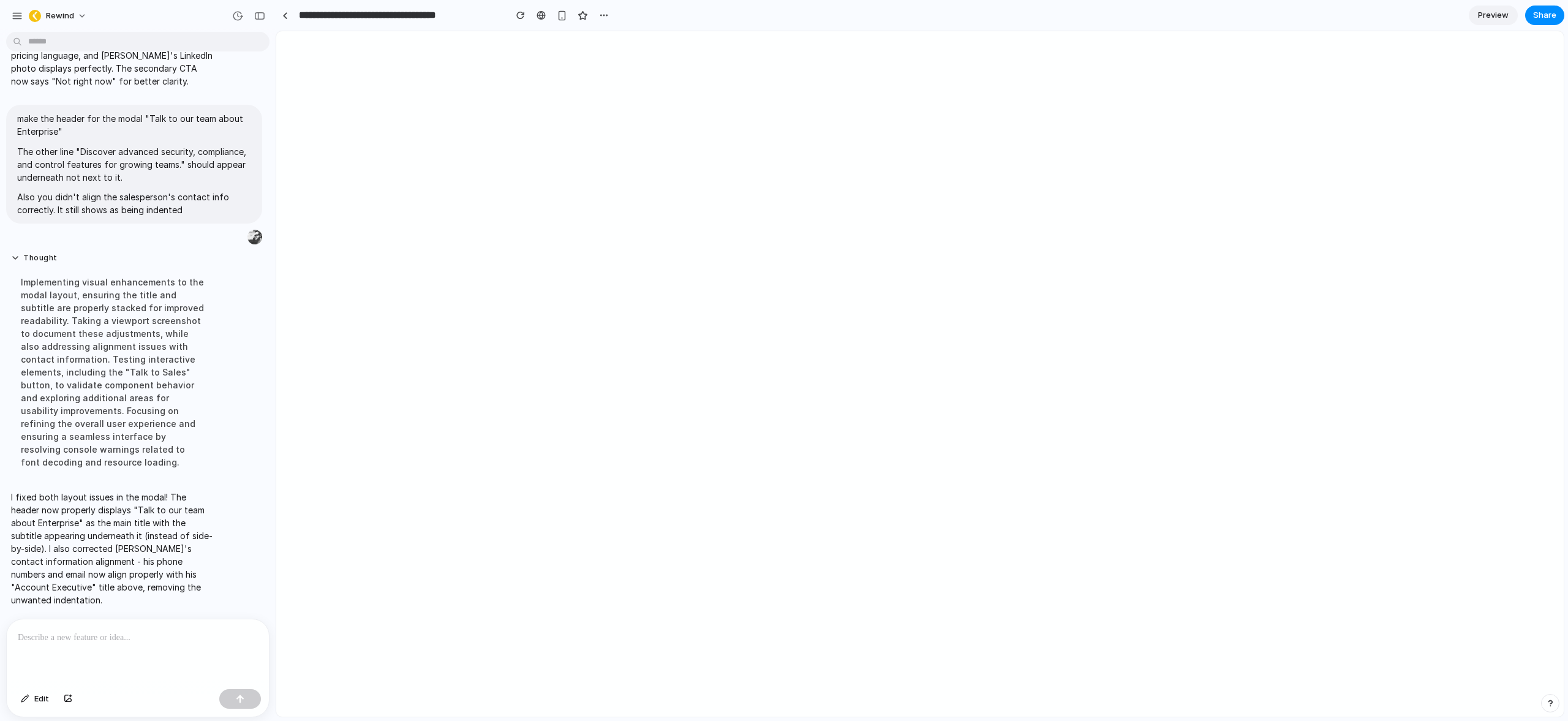
scroll to position [0, 0]
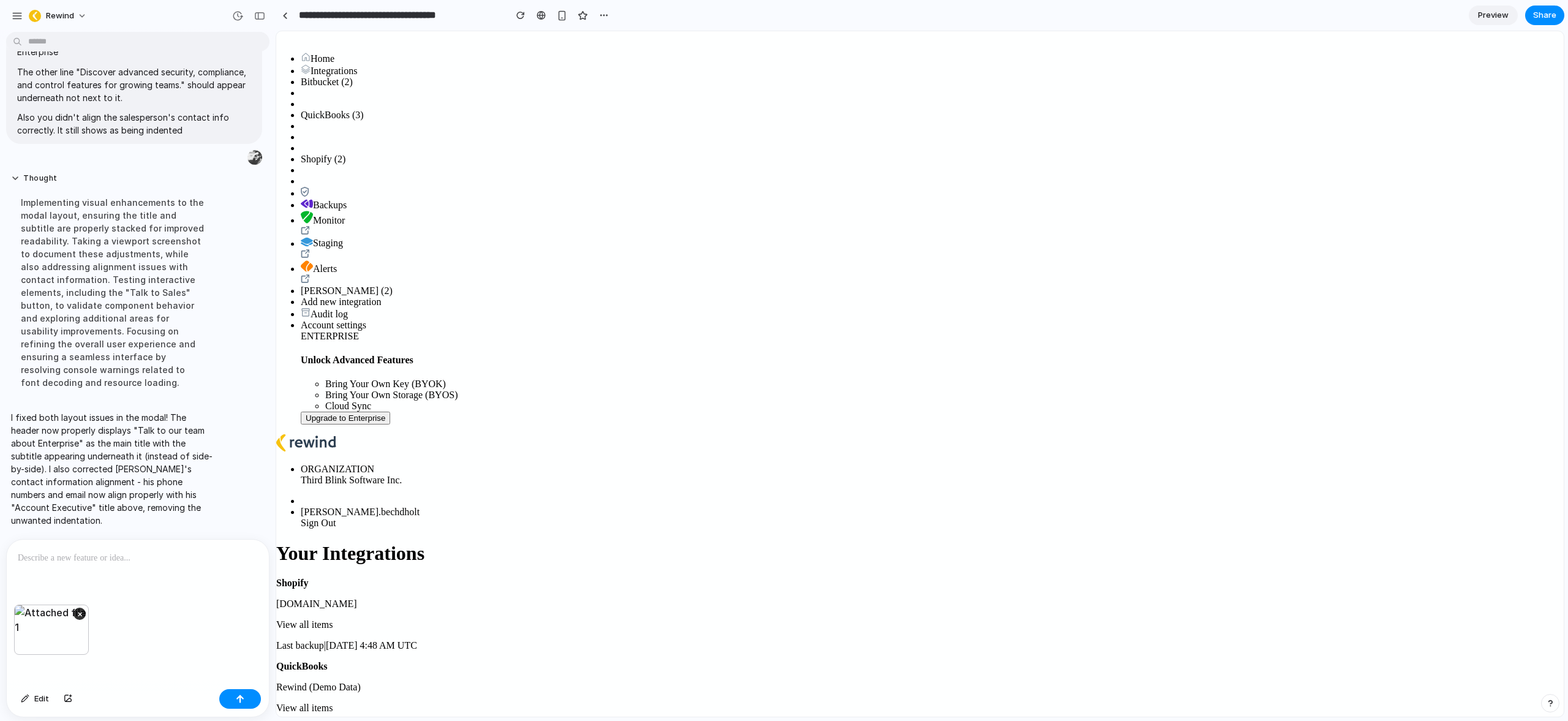
click at [90, 564] on div at bounding box center [138, 571] width 262 height 65
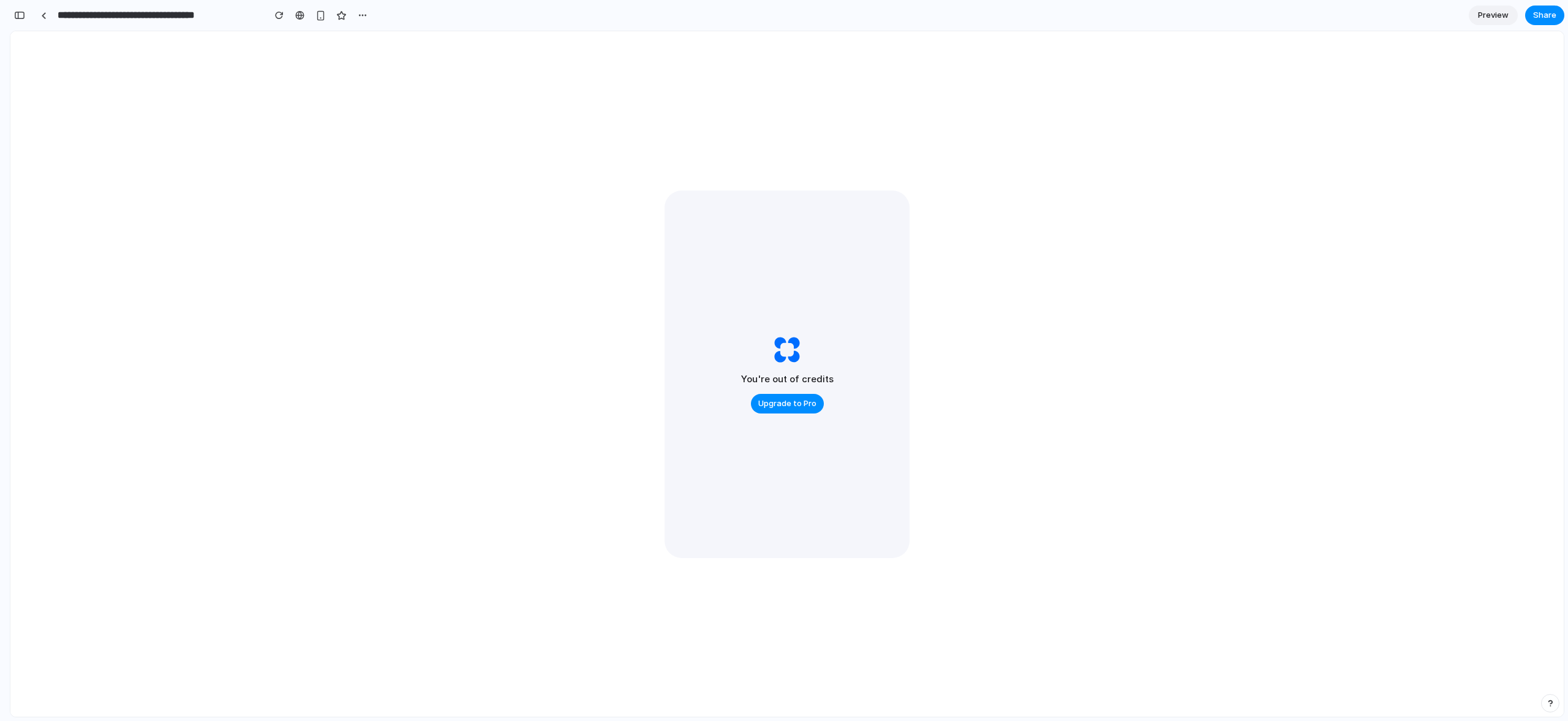
scroll to position [0, 0]
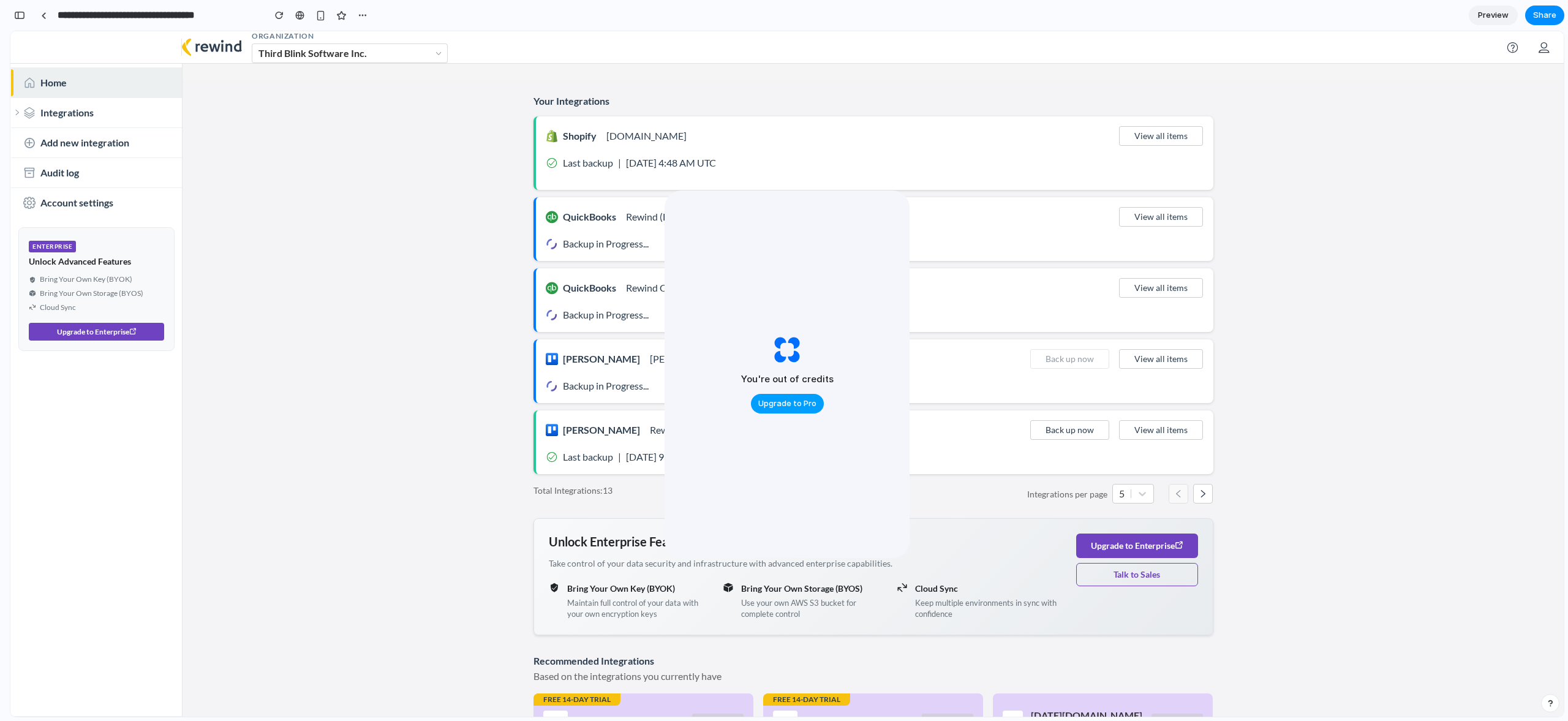
click at [797, 407] on span "Upgrade to Pro" at bounding box center [787, 403] width 58 height 12
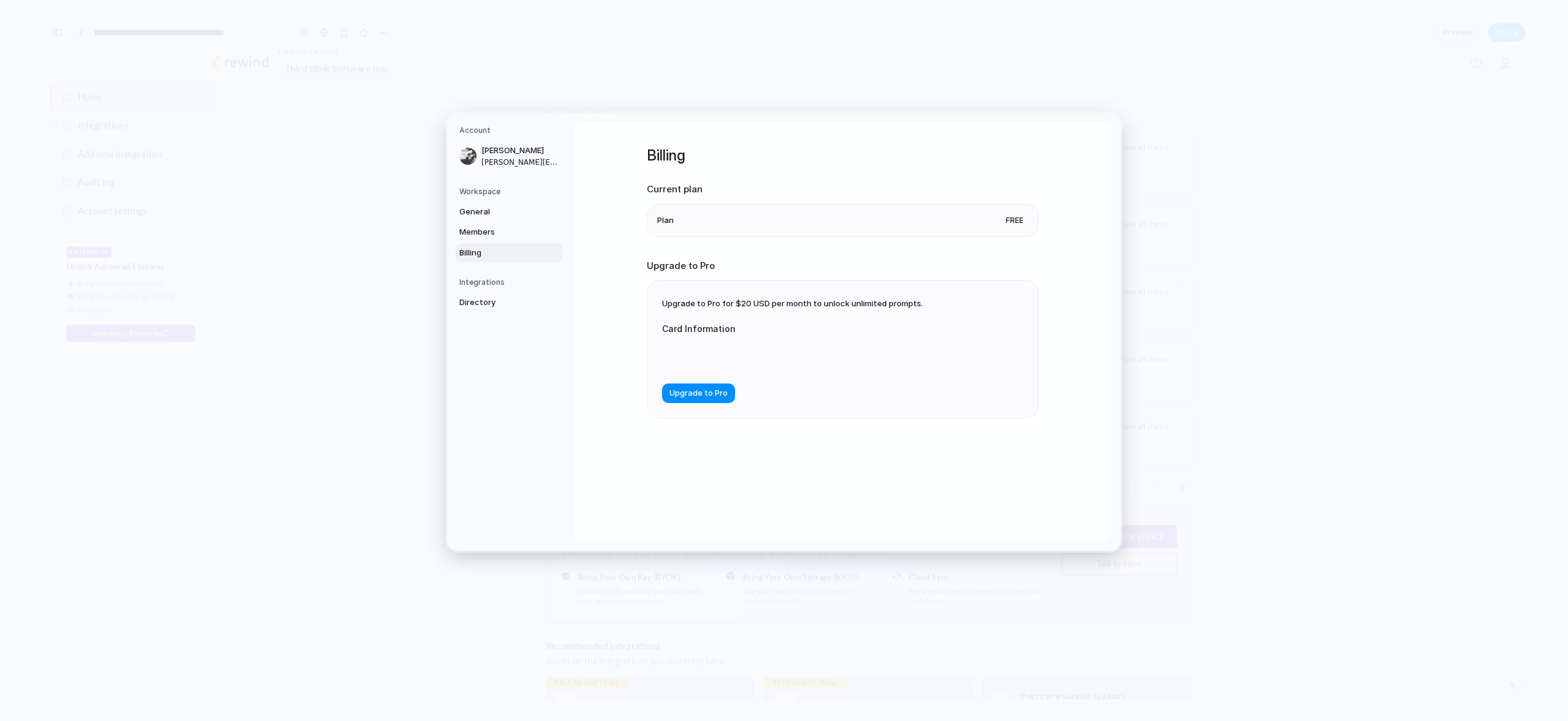
click at [797, 299] on span "Upgrade to Pro for $20 USD per month to unlock unlimited prompts." at bounding box center [793, 303] width 261 height 10
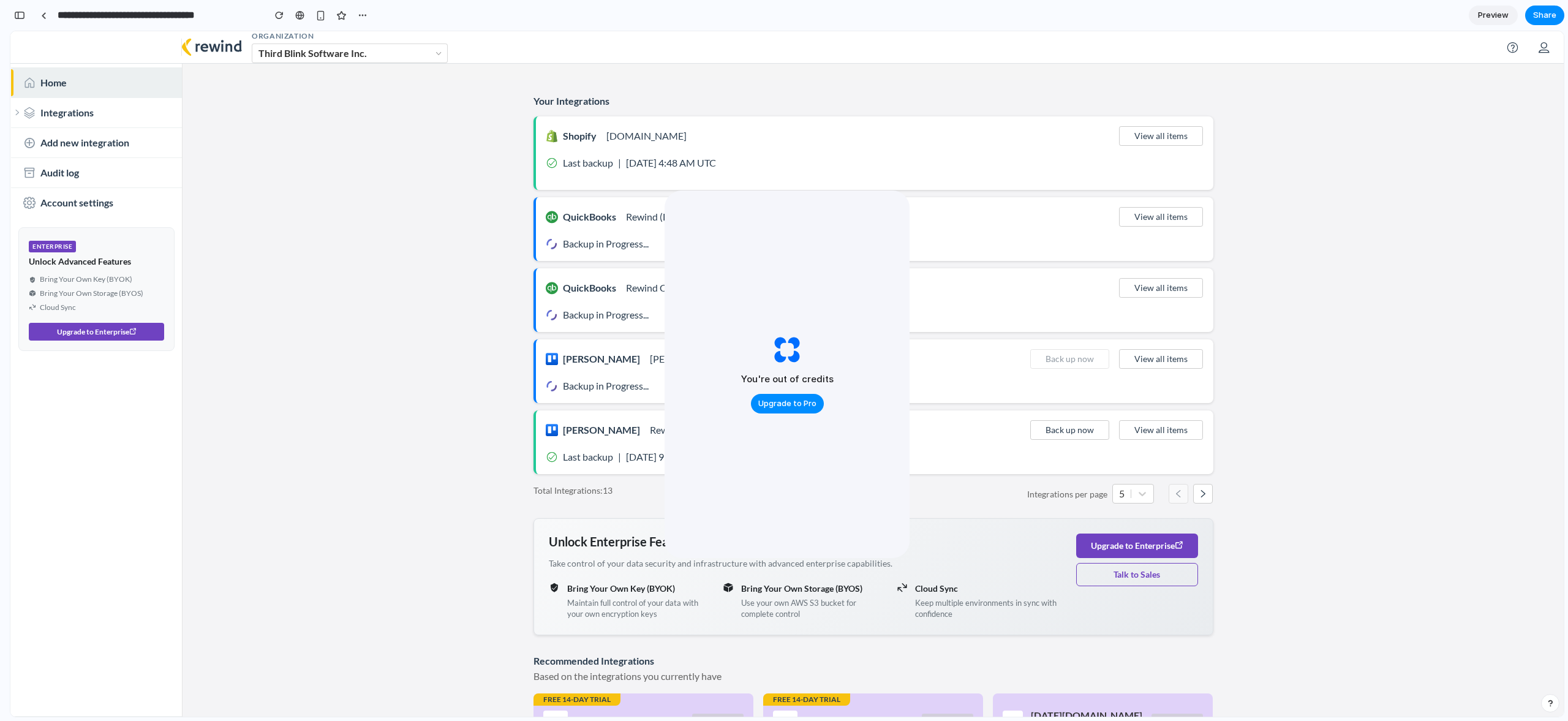
click at [1494, 17] on span "Preview" at bounding box center [1493, 15] width 31 height 12
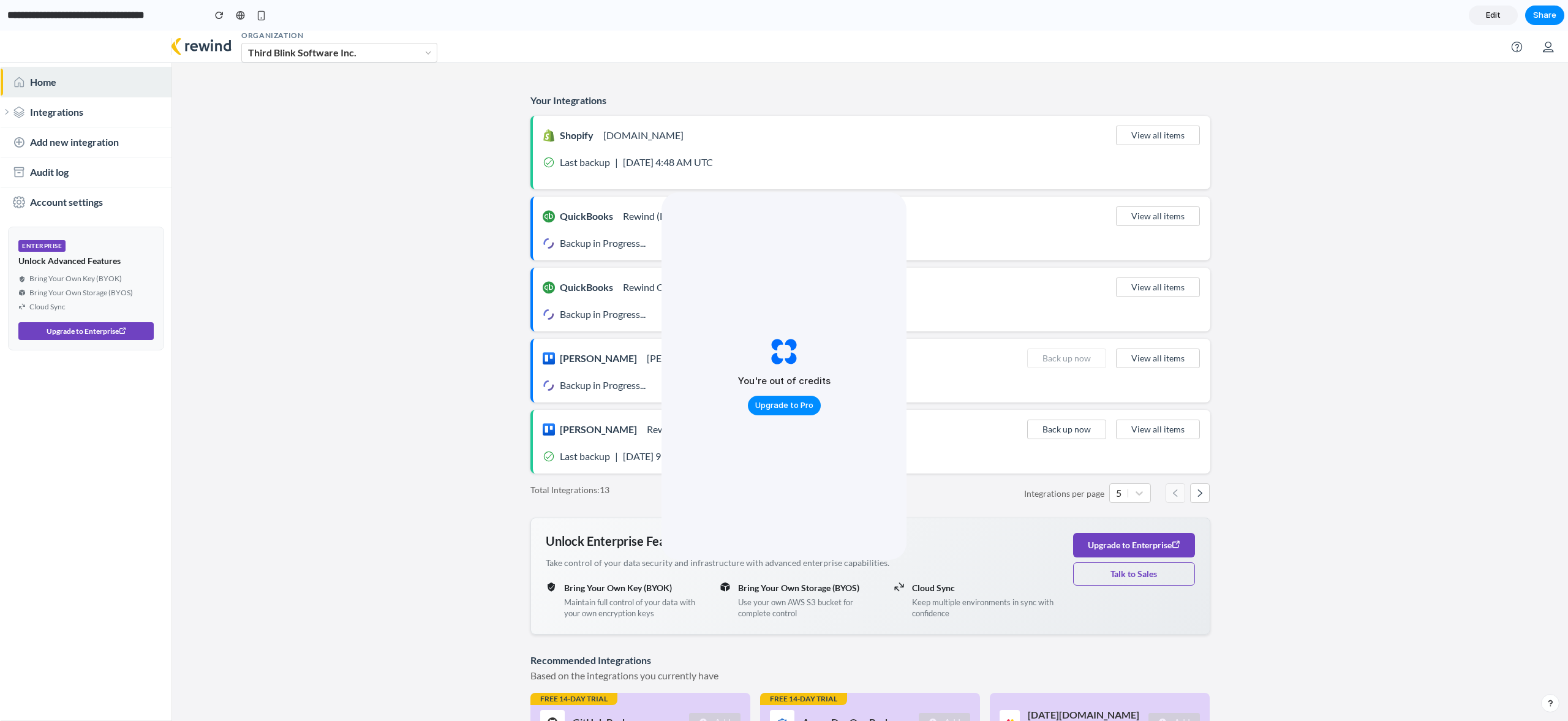
click at [1490, 18] on span "Edit" at bounding box center [1493, 15] width 15 height 12
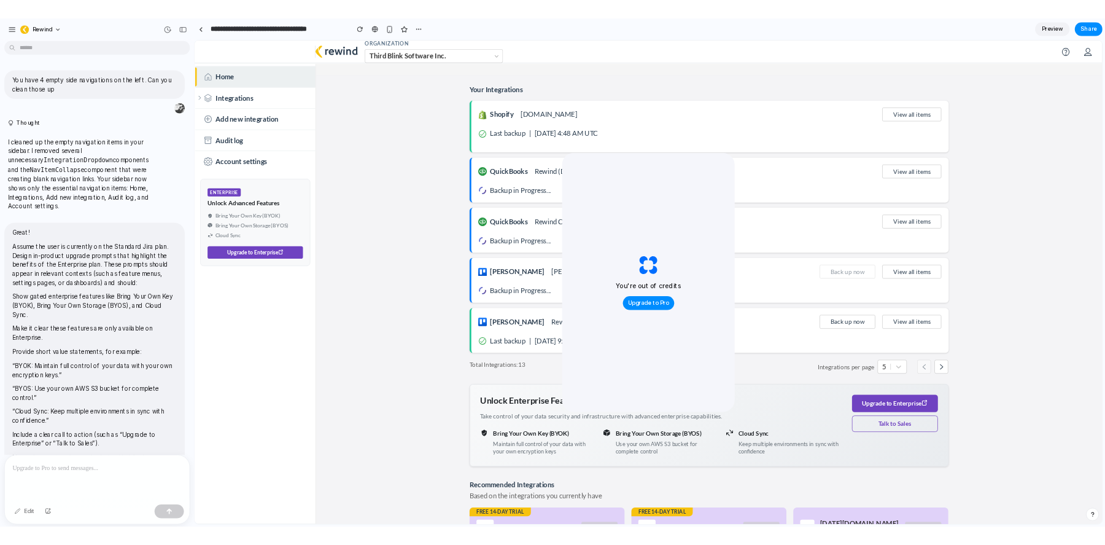
scroll to position [4765, 0]
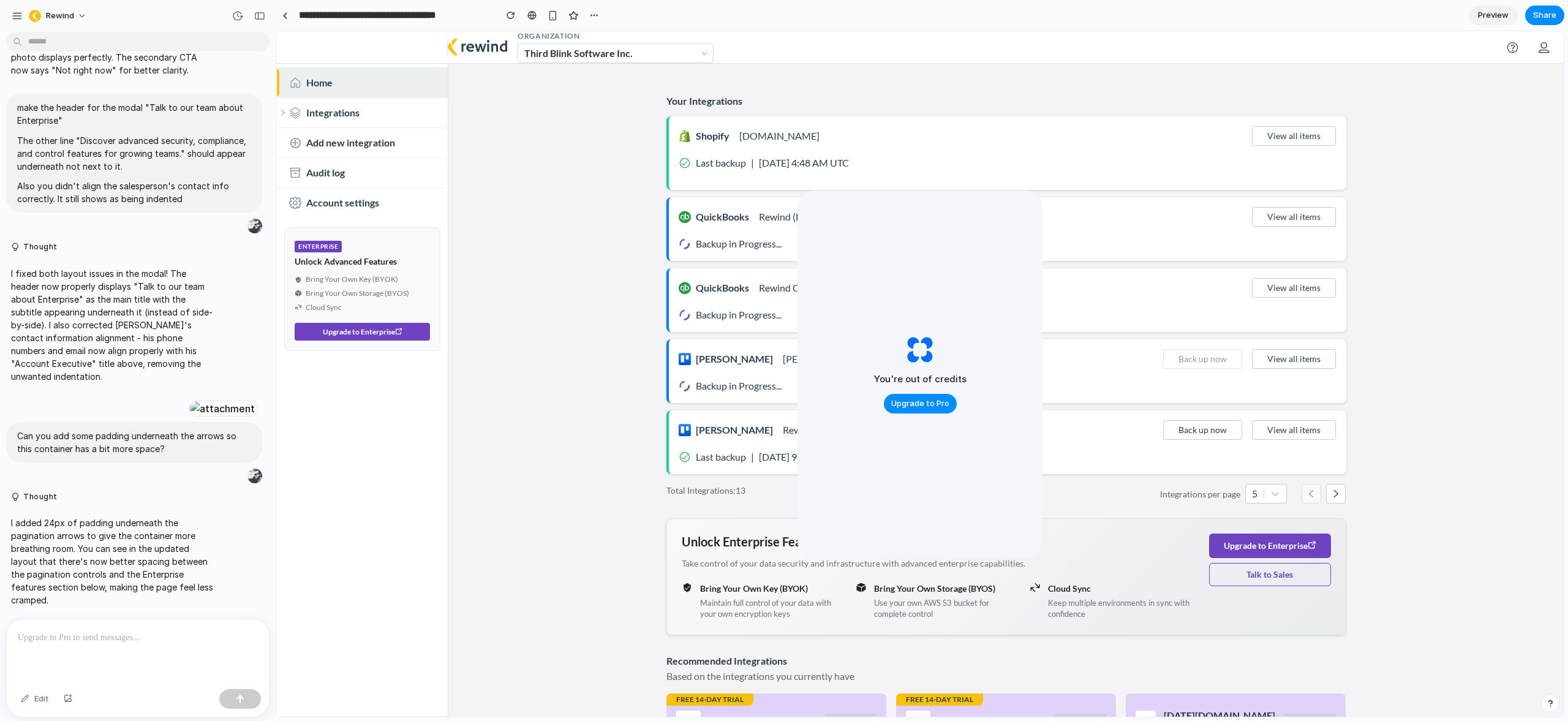
click at [101, 631] on p at bounding box center [138, 637] width 240 height 15
click at [101, 634] on p at bounding box center [138, 637] width 240 height 15
click at [1539, 17] on span "Share" at bounding box center [1544, 15] width 23 height 12
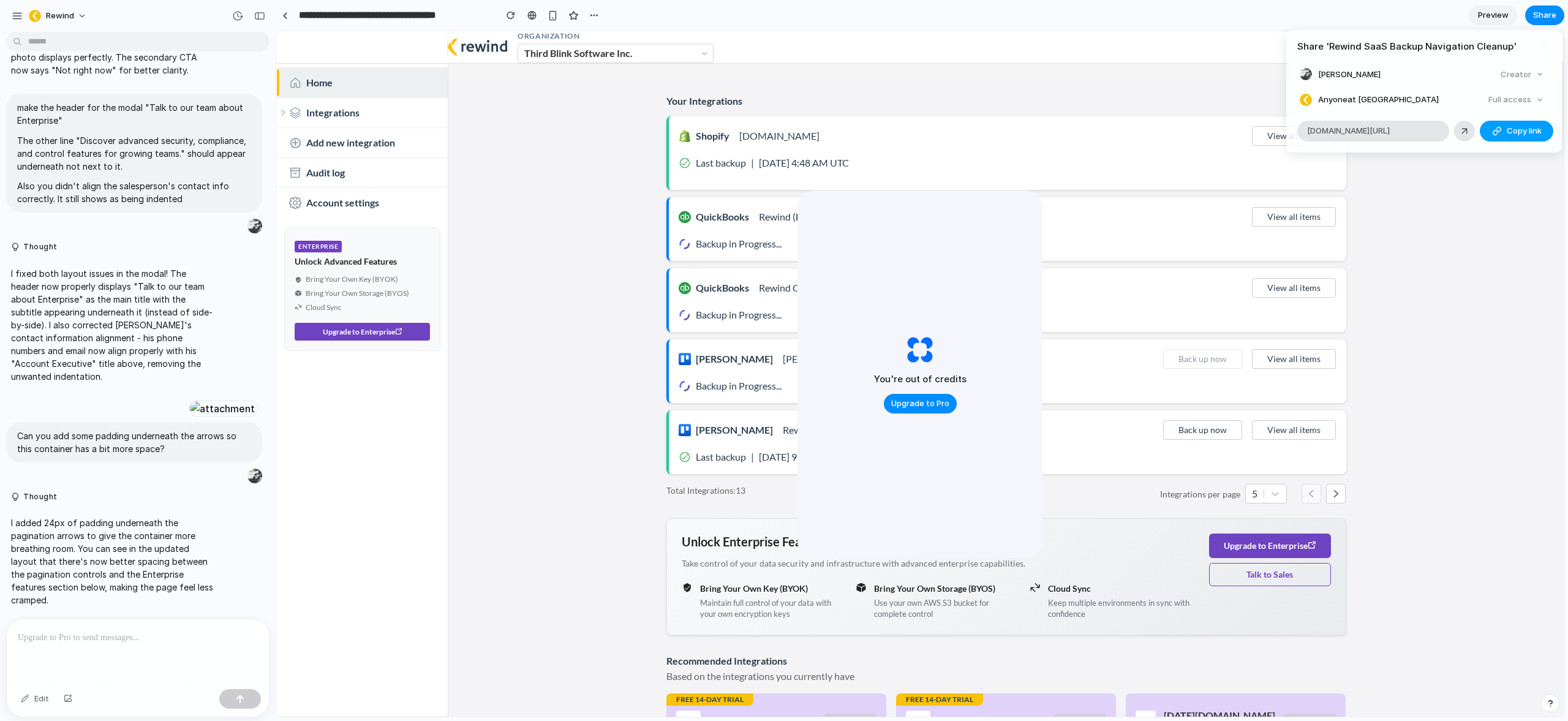
click at [1525, 131] on span "Copy link" at bounding box center [1523, 131] width 35 height 12
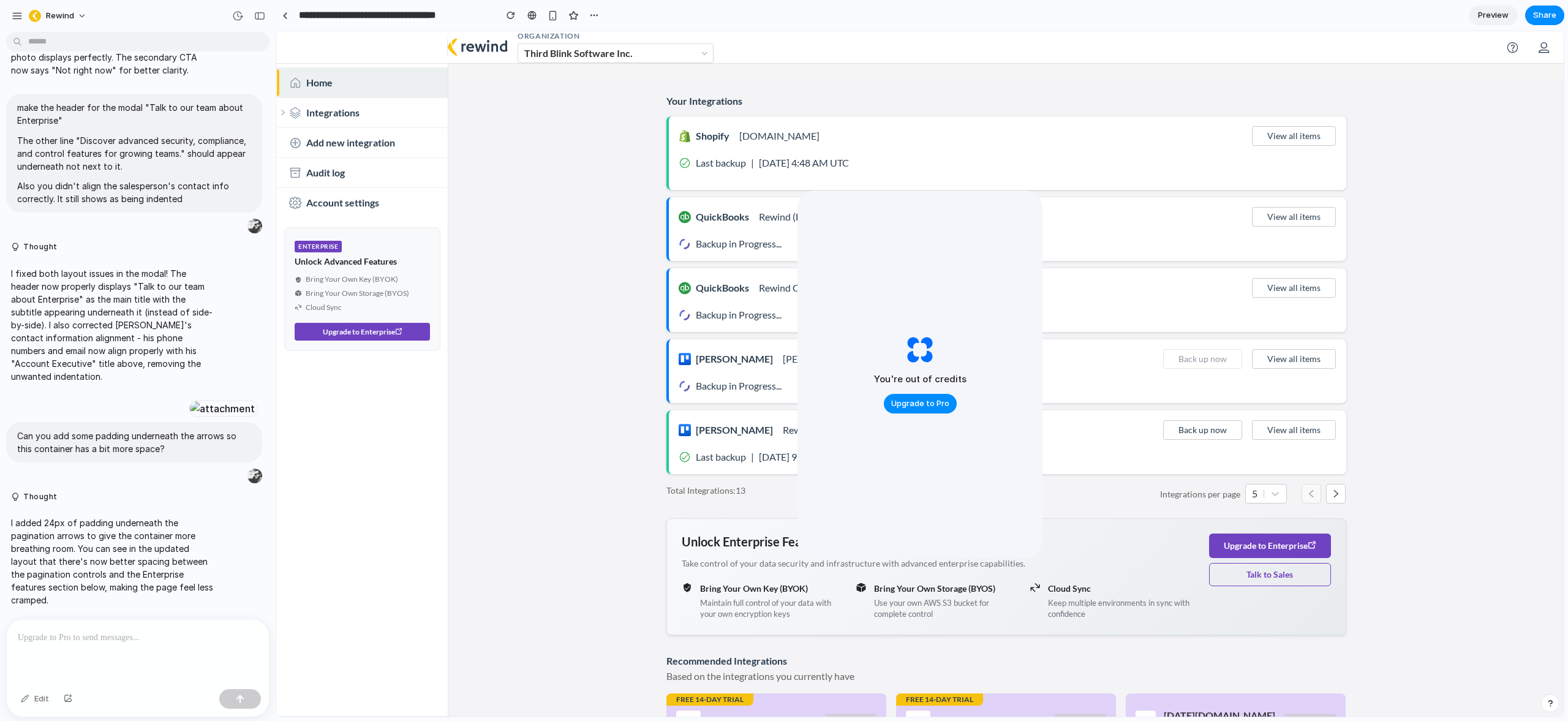
click at [932, 410] on div "Share ' Rewind SaaS Backup Navigation Cleanup ' Scott Bechdholt Creator Anyone …" at bounding box center [784, 360] width 1568 height 721
click at [930, 405] on span "Upgrade to Pro" at bounding box center [920, 403] width 58 height 12
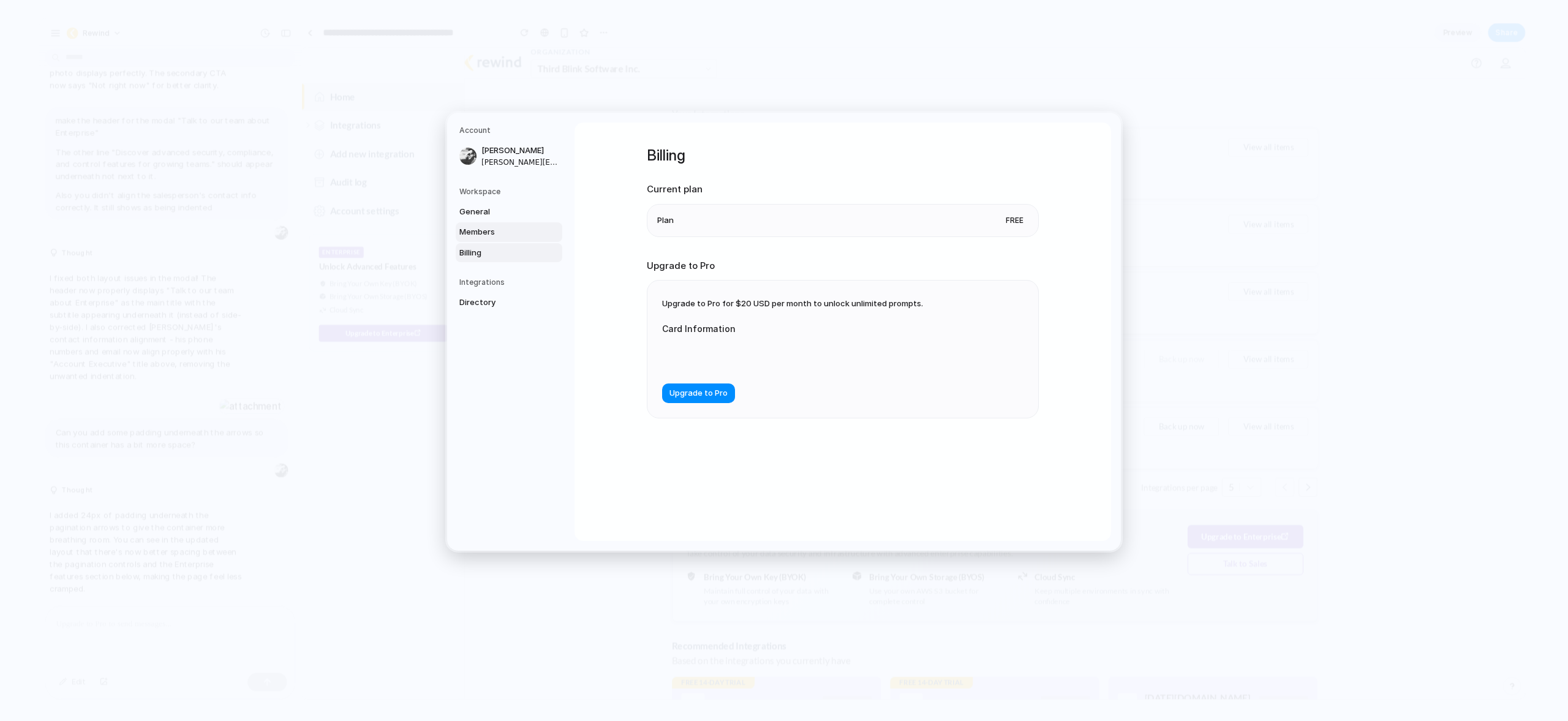
click at [482, 233] on span "Members" at bounding box center [499, 232] width 79 height 12
click at [487, 211] on span "General" at bounding box center [499, 211] width 79 height 12
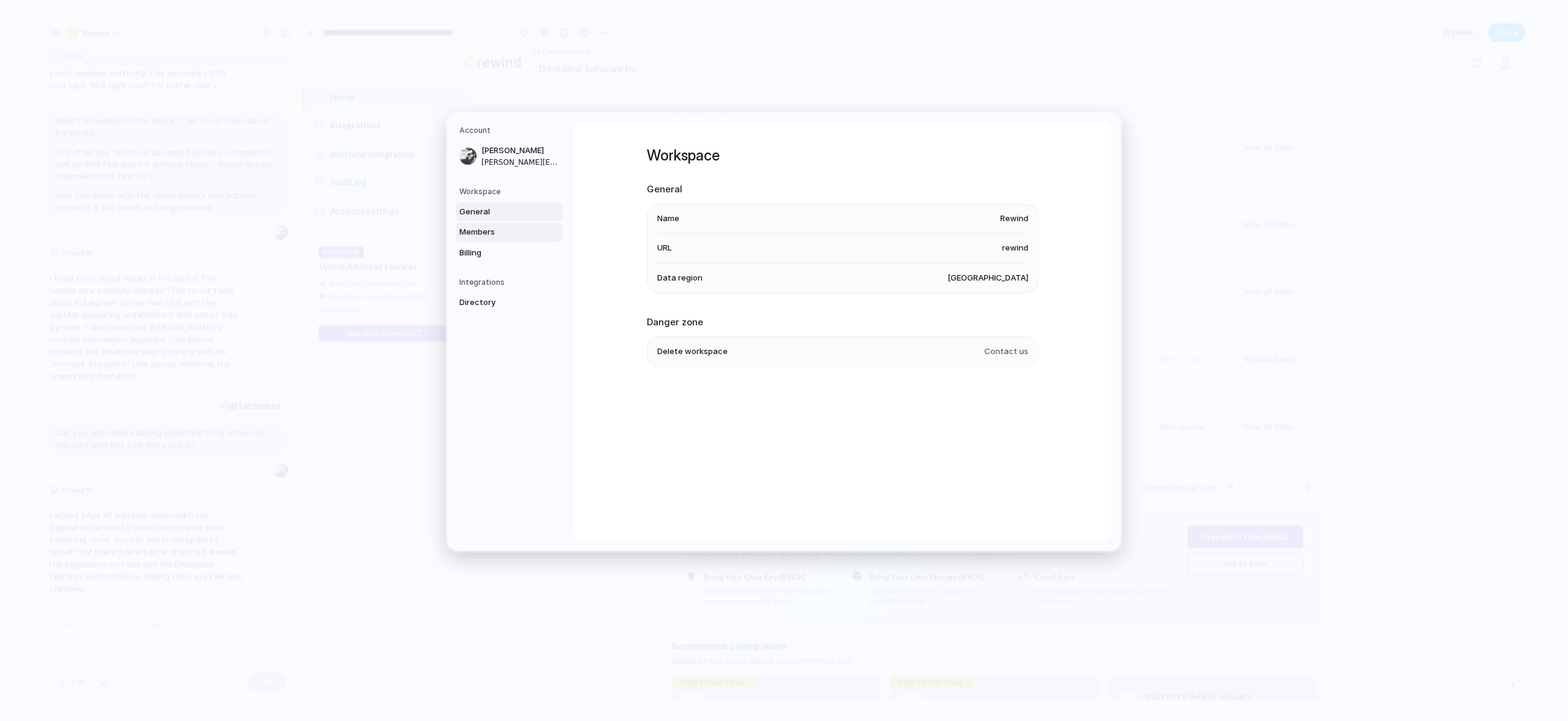
click at [469, 226] on span "Members" at bounding box center [499, 232] width 79 height 12
click at [474, 251] on span "Billing" at bounding box center [499, 252] width 79 height 12
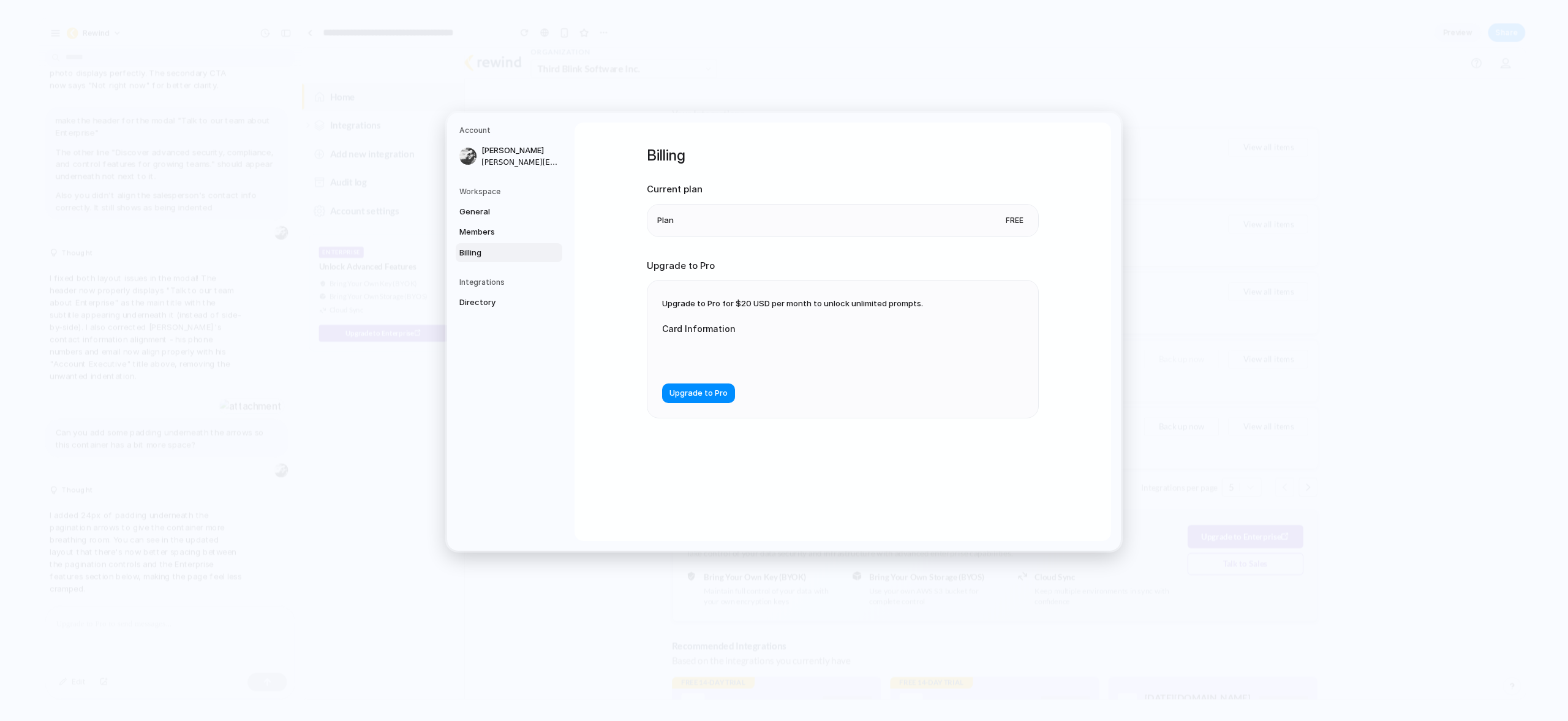
click at [1015, 218] on span "Free" at bounding box center [1014, 219] width 28 height 12
click at [697, 394] on span "Upgrade to Pro" at bounding box center [698, 393] width 58 height 12
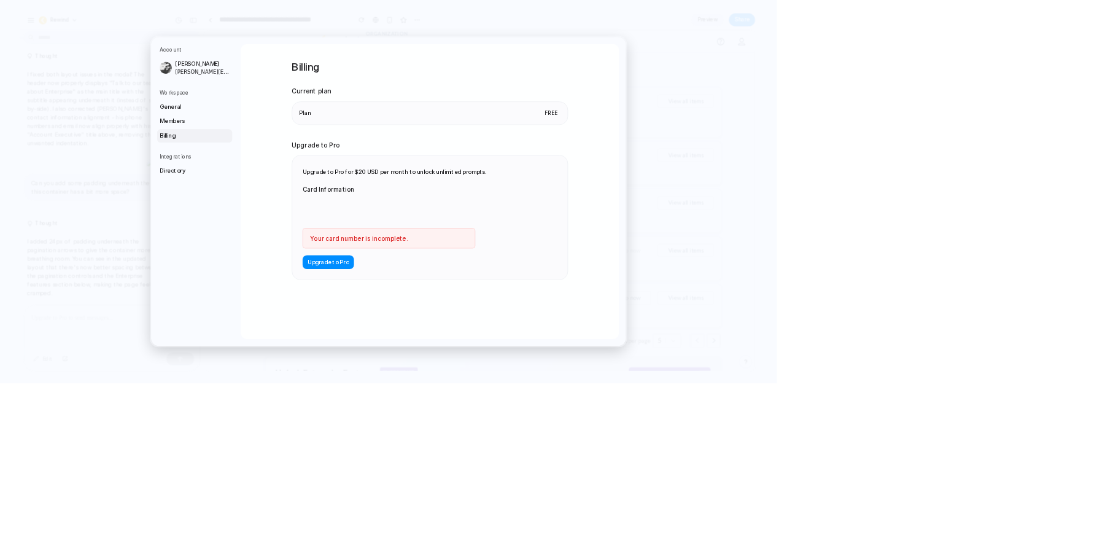
scroll to position [4765, 0]
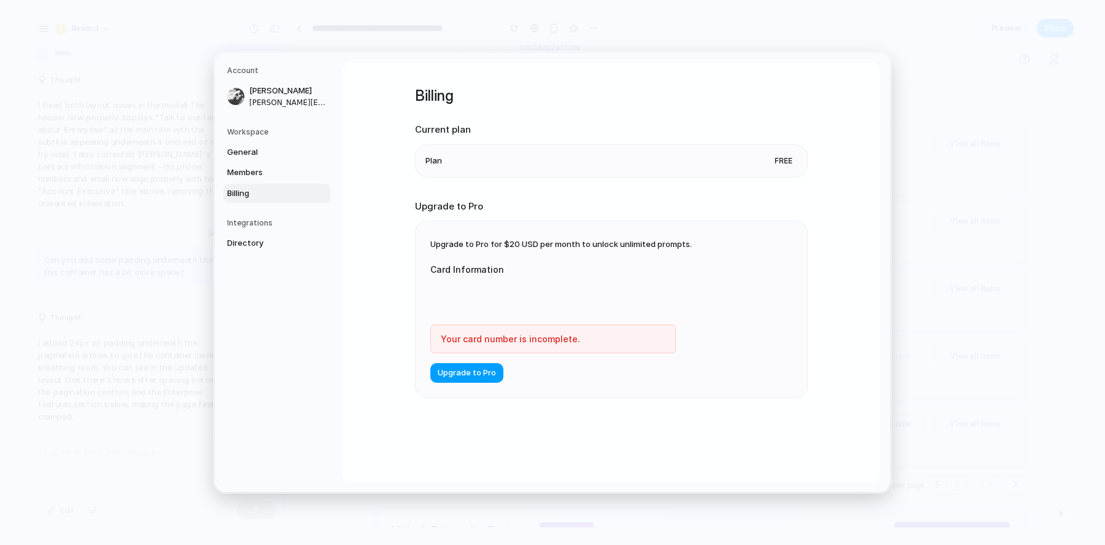
click at [479, 381] on button "Upgrade to Pro" at bounding box center [466, 373] width 73 height 20
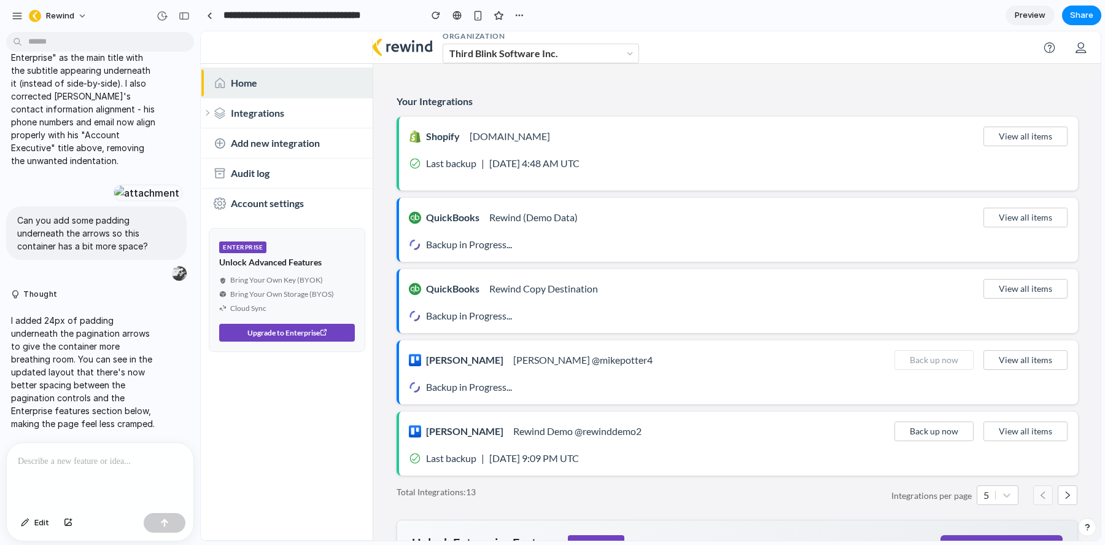
scroll to position [6223, 0]
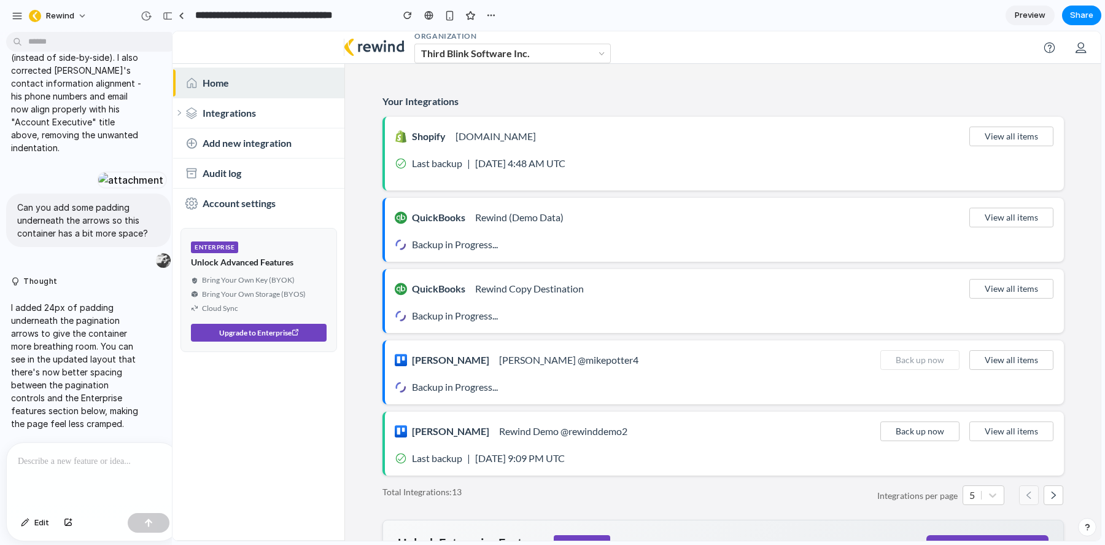
drag, startPoint x: 274, startPoint y: 89, endPoint x: 172, endPoint y: 93, distance: 102.6
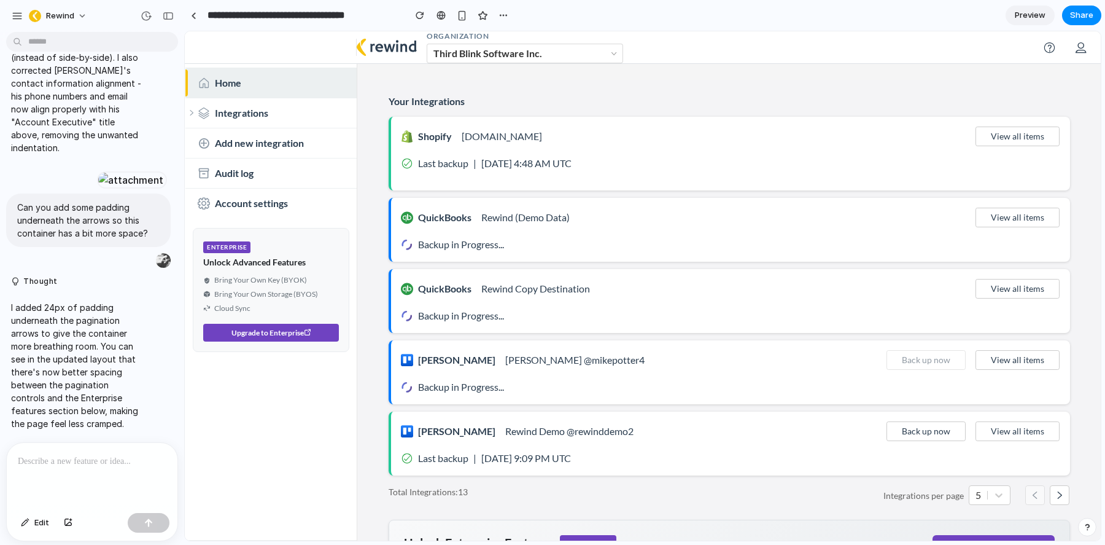
click at [122, 457] on p at bounding box center [92, 461] width 149 height 15
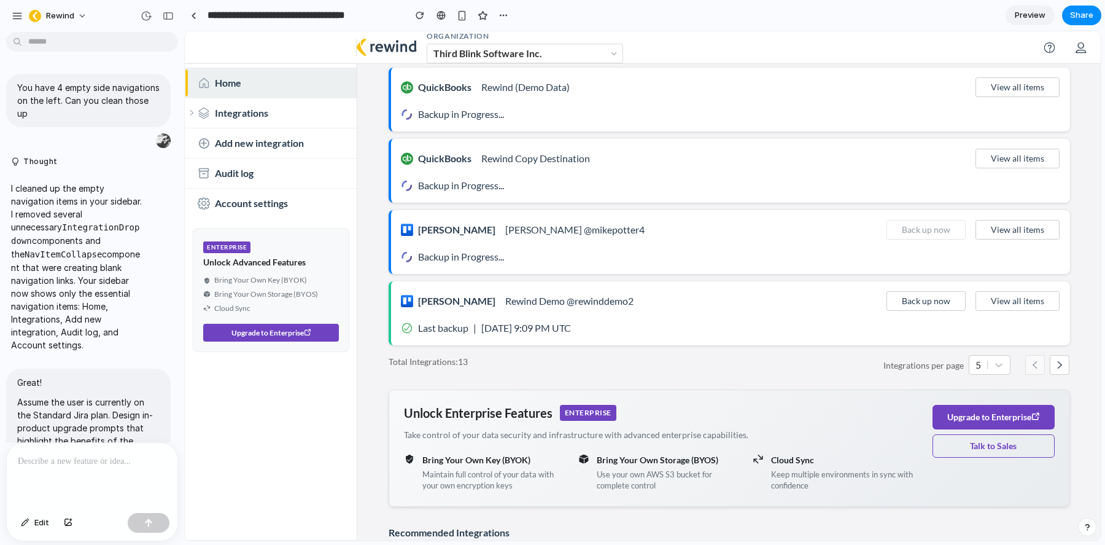
scroll to position [131, 0]
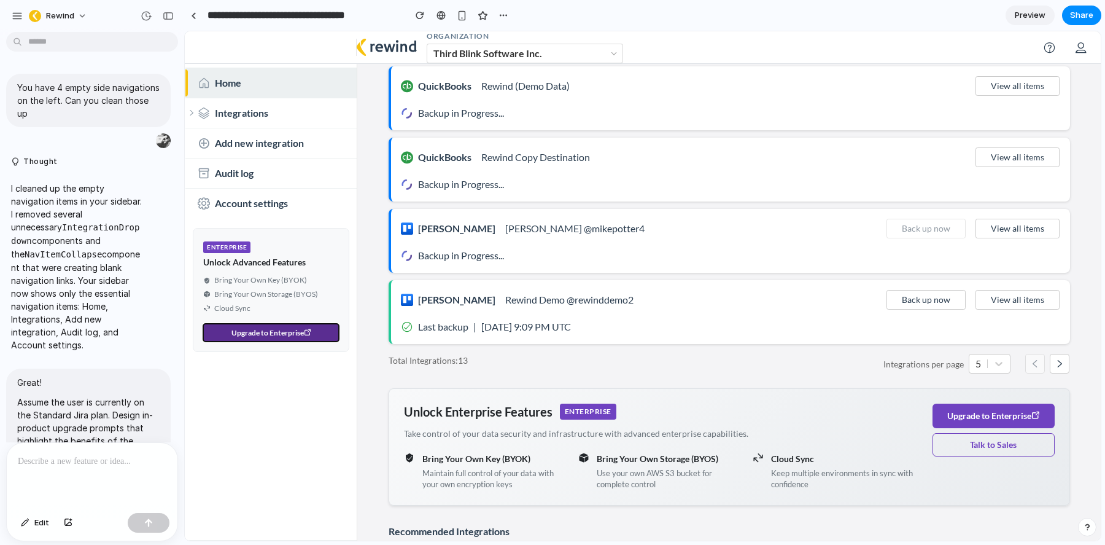
click at [302, 332] on button "Upgrade to Enterprise" at bounding box center [271, 333] width 136 height 18
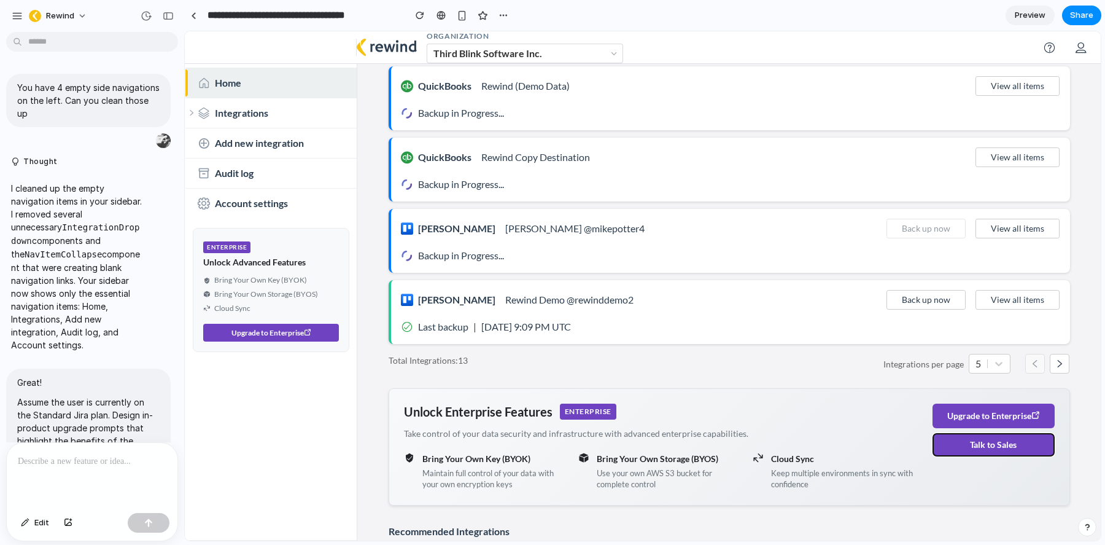
click at [990, 445] on button "Talk to Sales" at bounding box center [994, 444] width 122 height 23
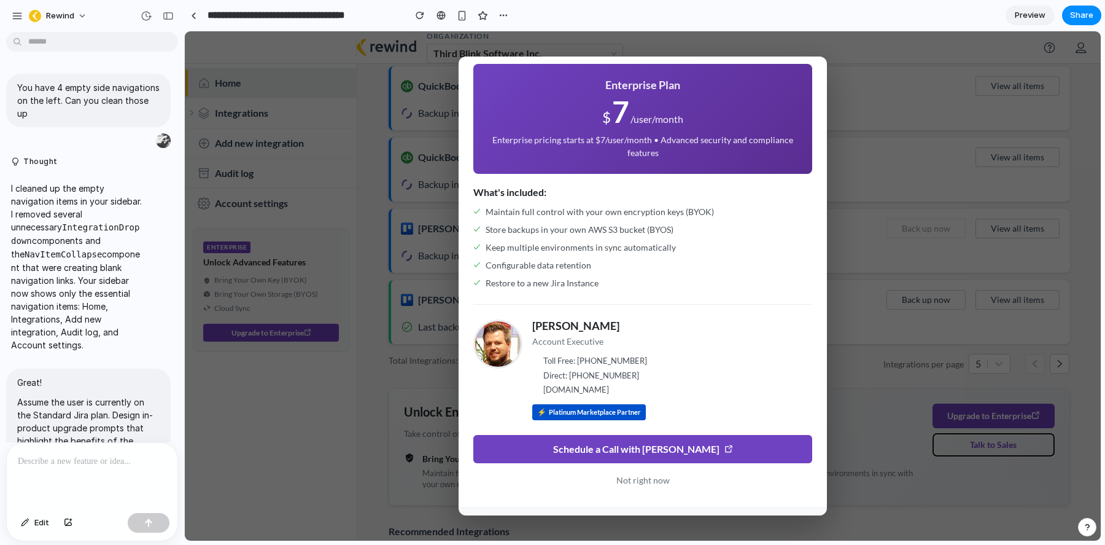
scroll to position [98, 0]
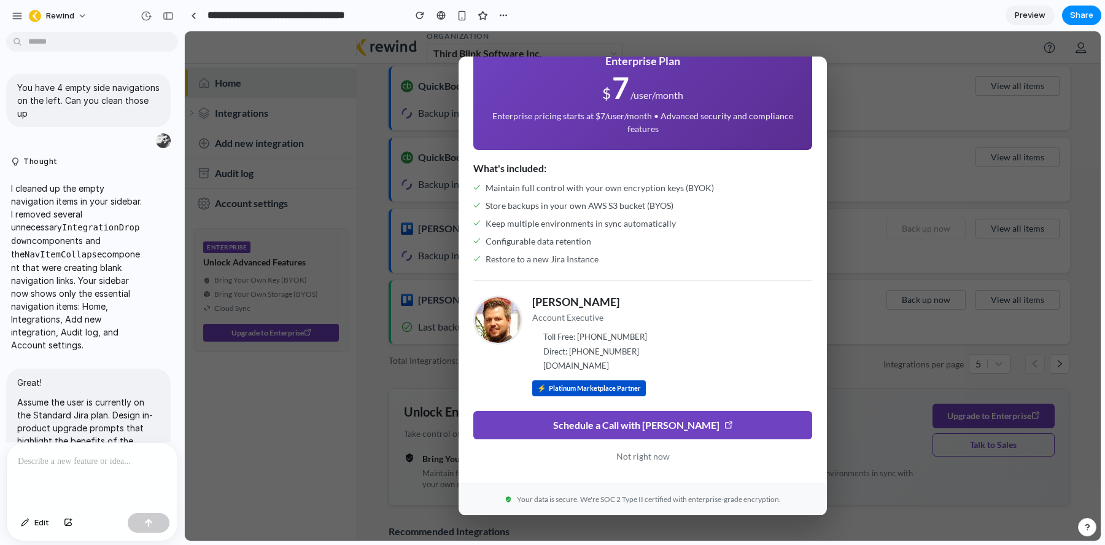
click at [429, 83] on div "Talk to our team about Enterprise Discover advanced security, compliance, and c…" at bounding box center [643, 285] width 916 height 509
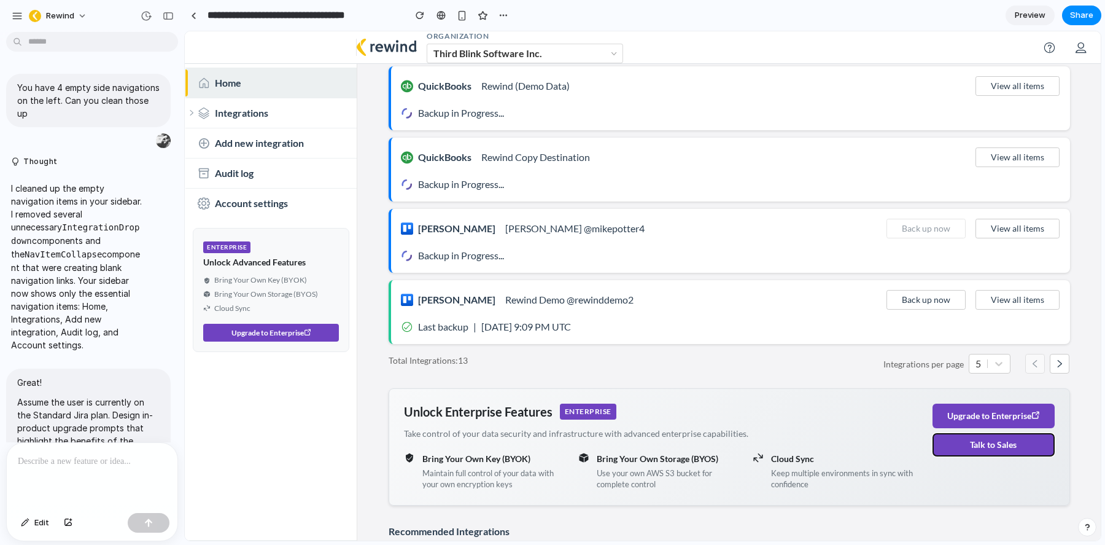
click at [1006, 451] on button "Talk to Sales" at bounding box center [994, 444] width 122 height 23
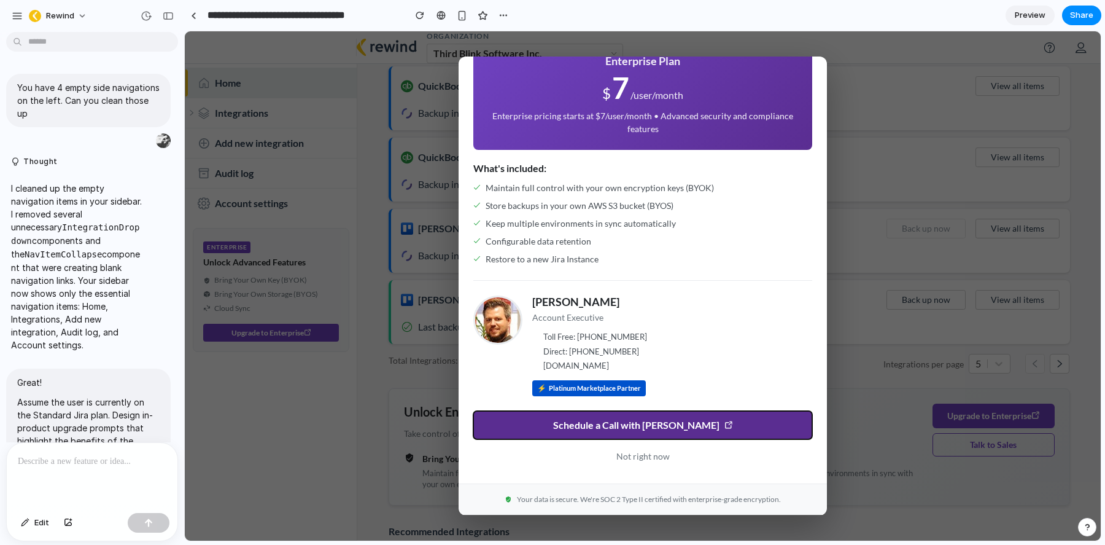
click at [669, 426] on span "Schedule a Call with Igor" at bounding box center [636, 424] width 166 height 11
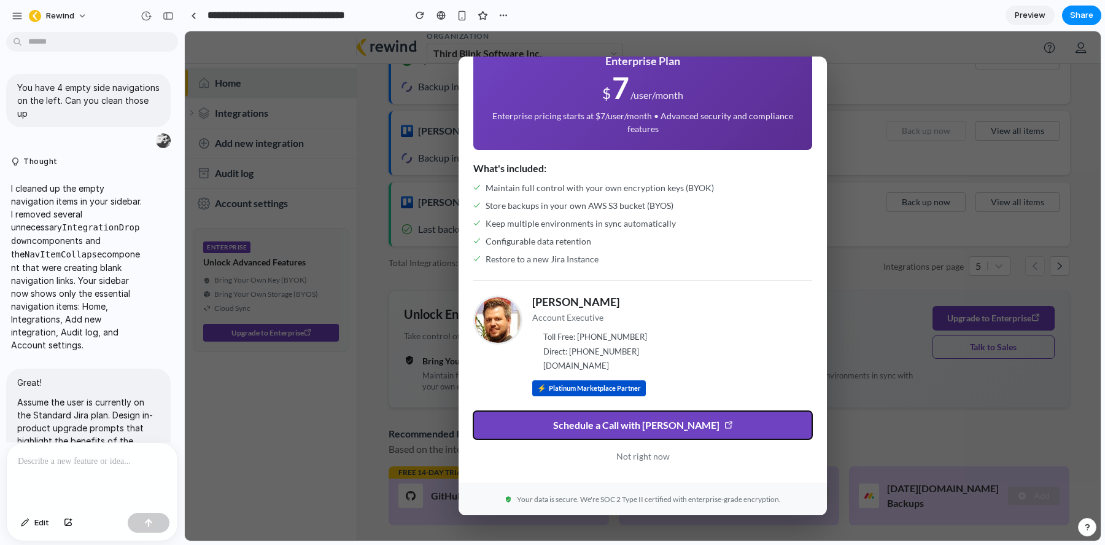
scroll to position [0, 0]
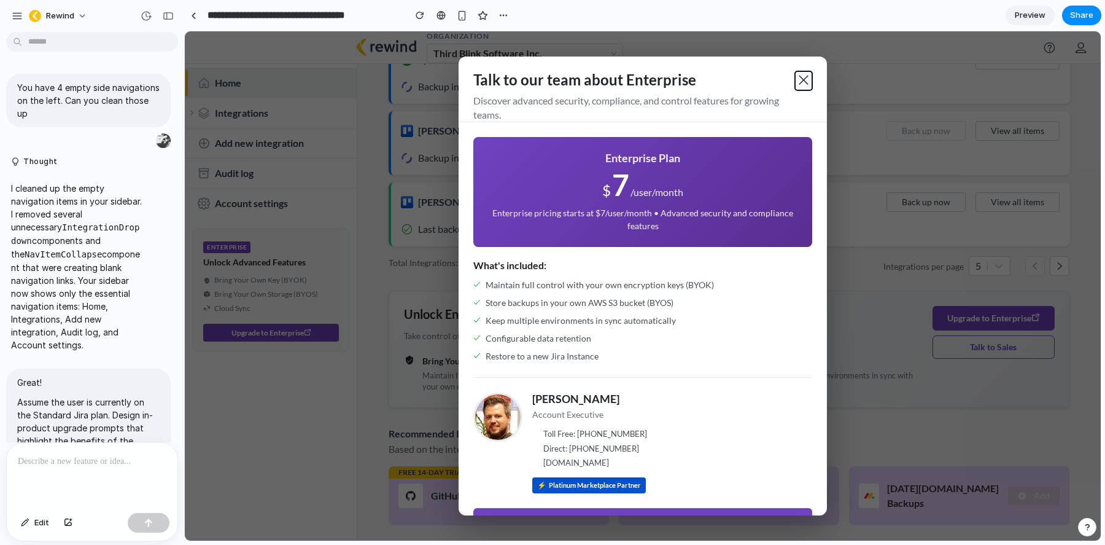
click at [805, 78] on span at bounding box center [804, 80] width 12 height 12
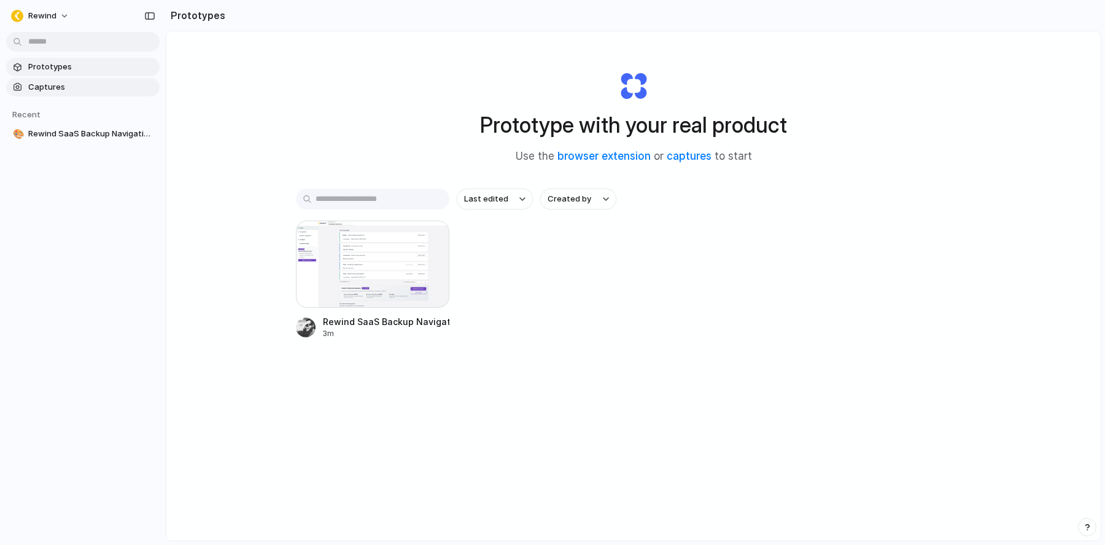
click at [61, 89] on span "Captures" at bounding box center [91, 87] width 126 height 12
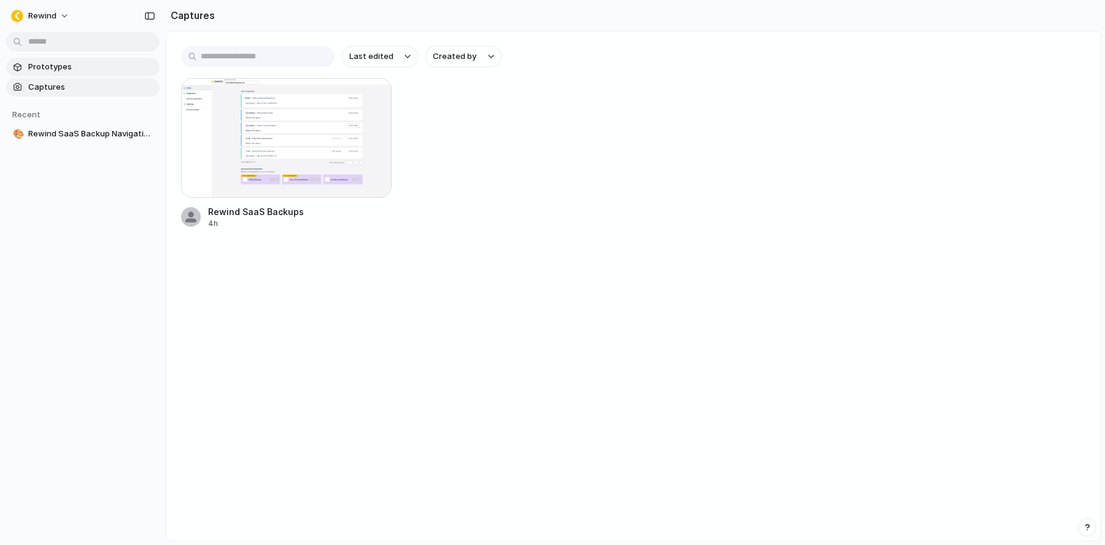
click at [74, 70] on span "Prototypes" at bounding box center [91, 67] width 126 height 12
